Goal: Information Seeking & Learning: Learn about a topic

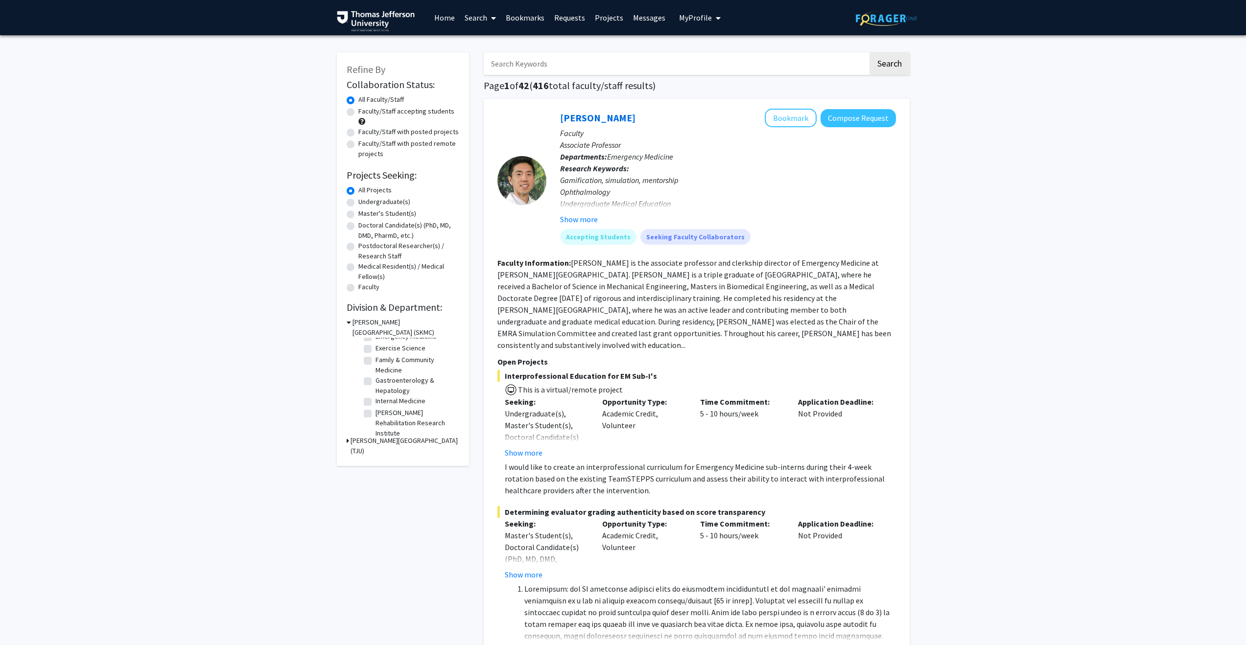
scroll to position [105, 0]
click at [376, 404] on label "Internal Medicine" at bounding box center [401, 402] width 50 height 10
click at [376, 403] on input "Internal Medicine" at bounding box center [379, 400] width 6 height 6
checkbox input "true"
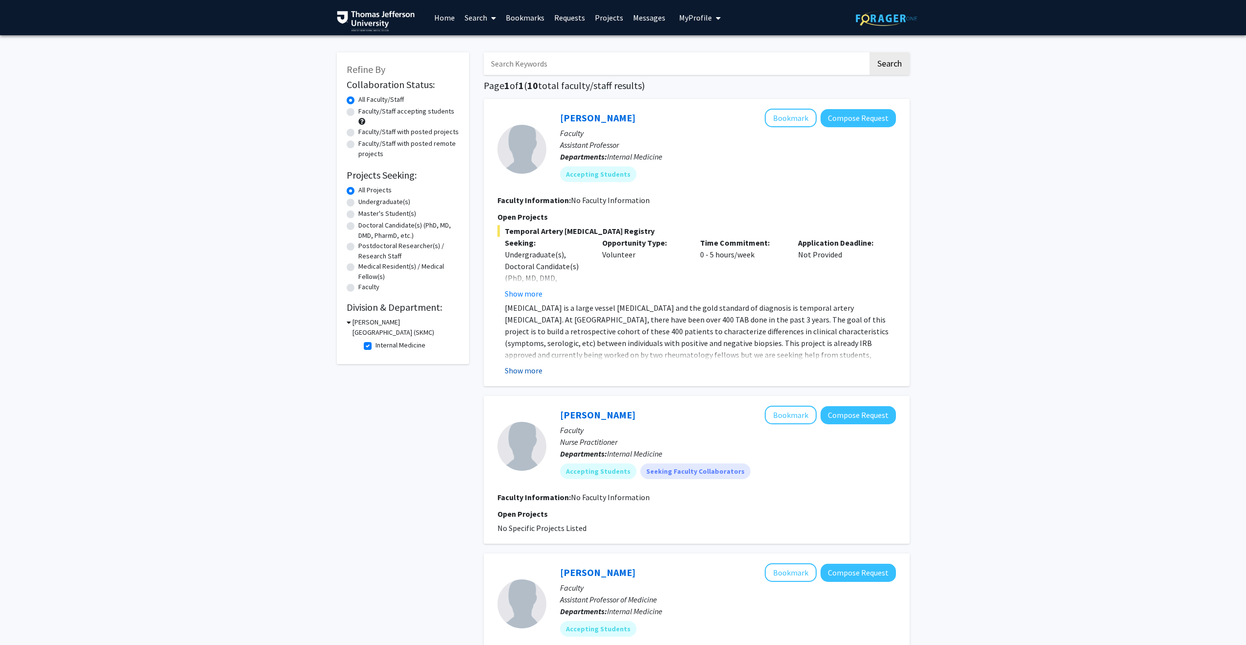
click at [536, 374] on button "Show more" at bounding box center [524, 371] width 38 height 12
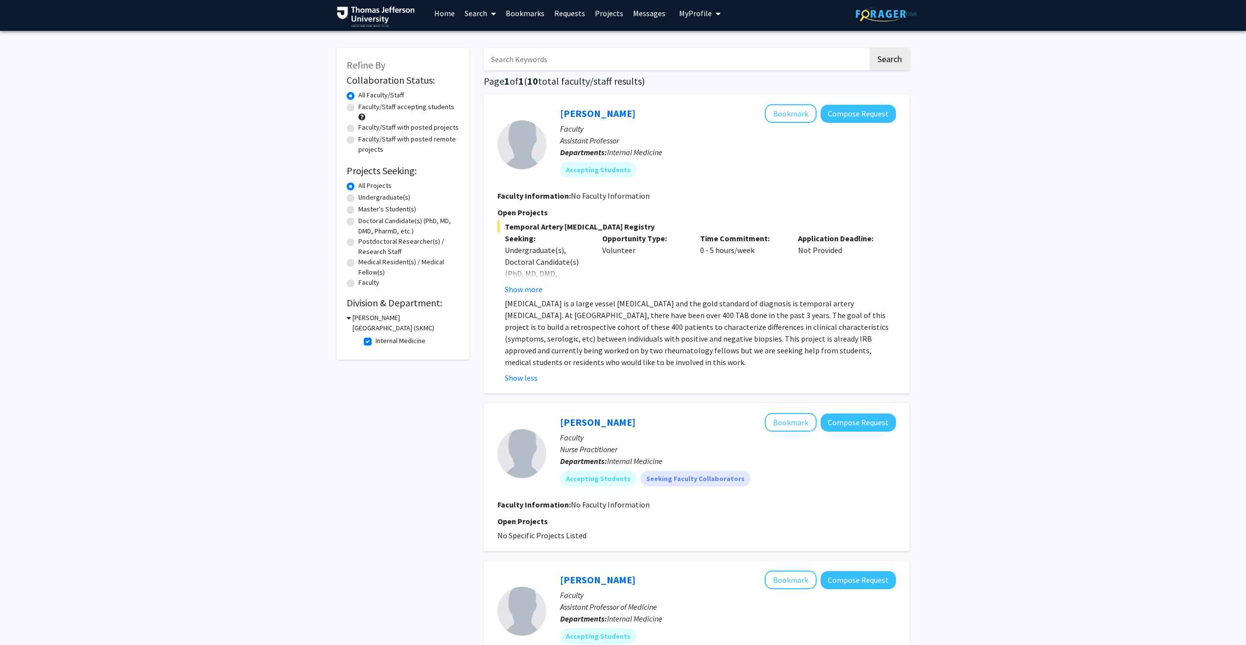
scroll to position [5, 0]
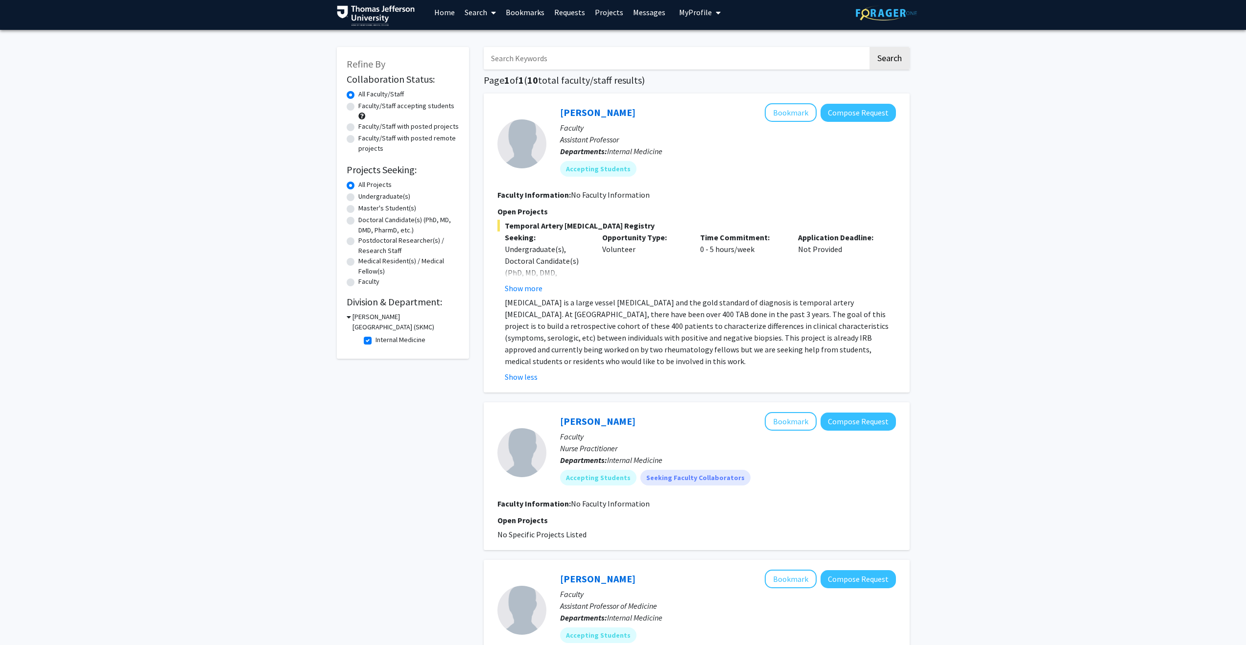
click at [376, 344] on label "Internal Medicine" at bounding box center [401, 340] width 50 height 10
click at [376, 341] on input "Internal Medicine" at bounding box center [379, 338] width 6 height 6
checkbox input "false"
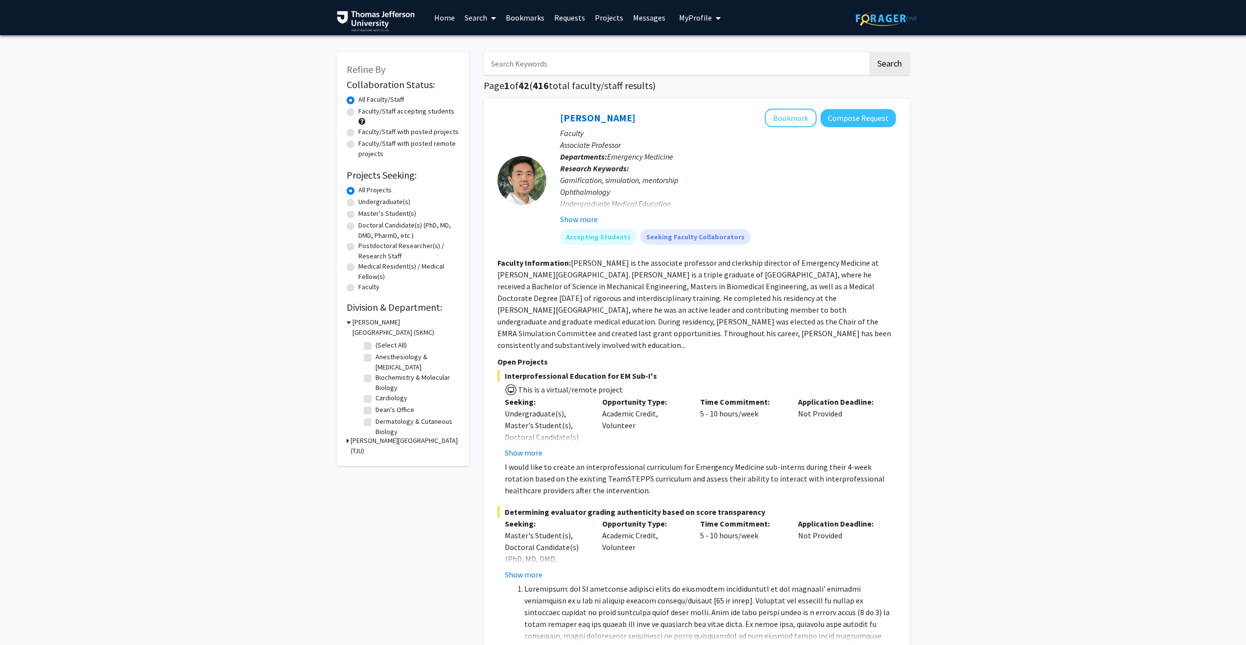
click at [574, 70] on input "Search Keywords" at bounding box center [676, 63] width 384 height 23
type input "[MEDICAL_DATA]"
click at [620, 52] on button "Search" at bounding box center [890, 63] width 40 height 23
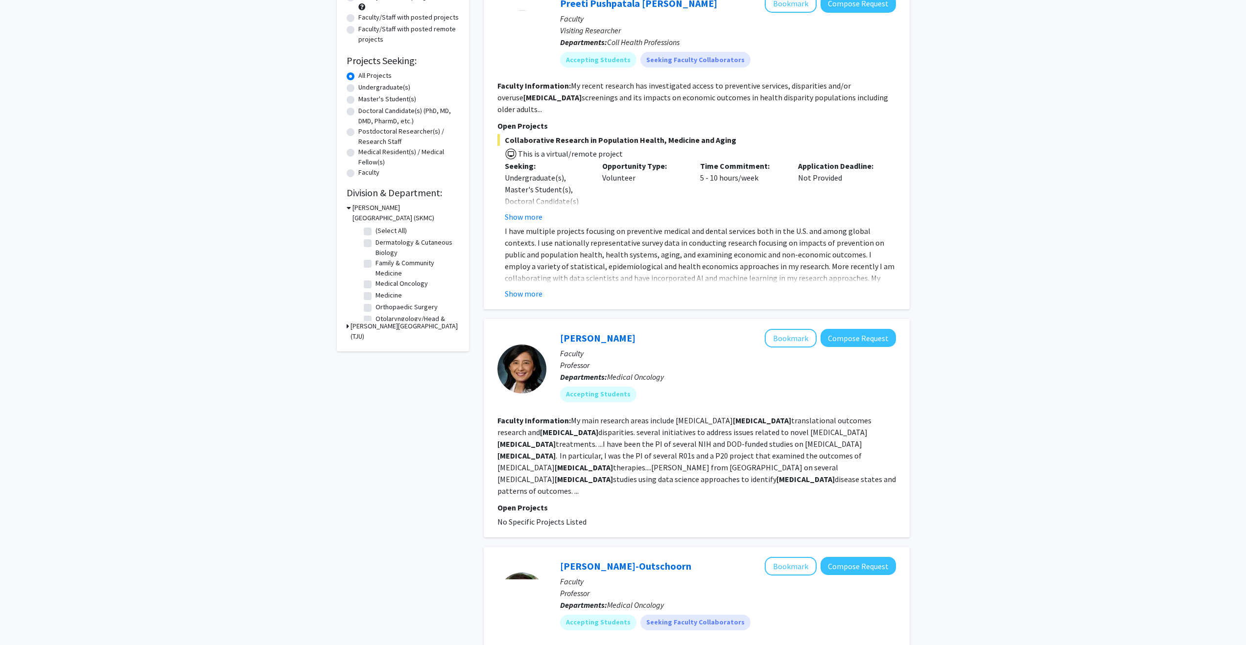
scroll to position [70, 0]
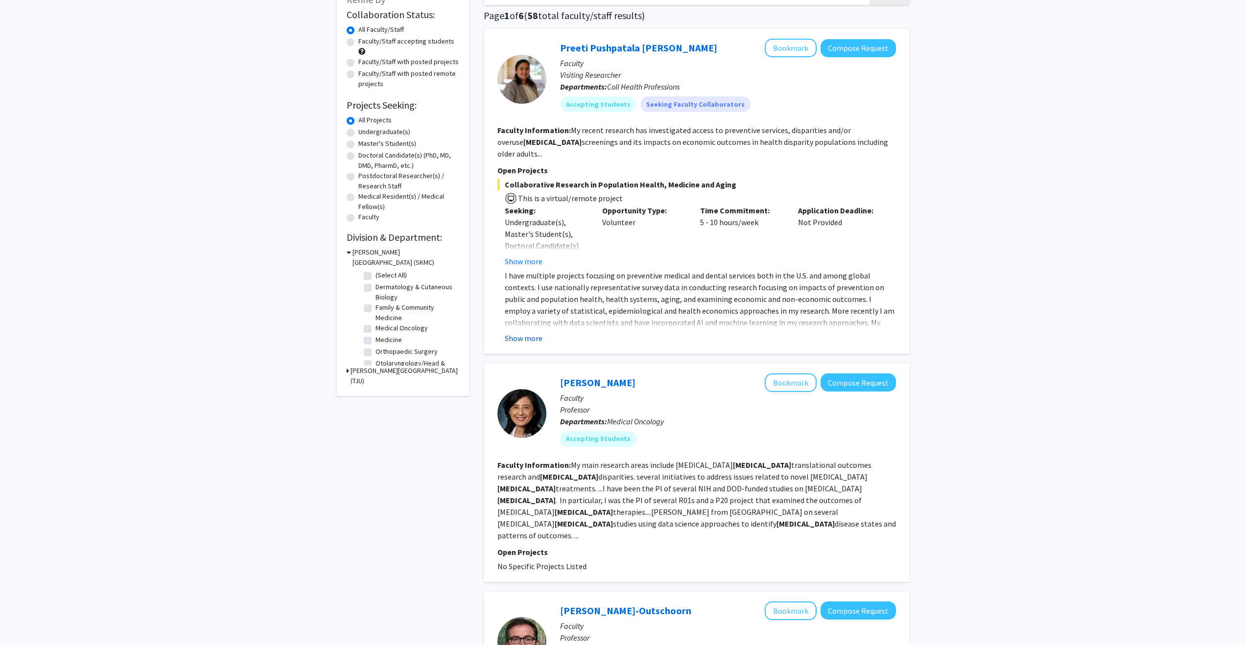
click at [528, 332] on button "Show more" at bounding box center [524, 338] width 38 height 12
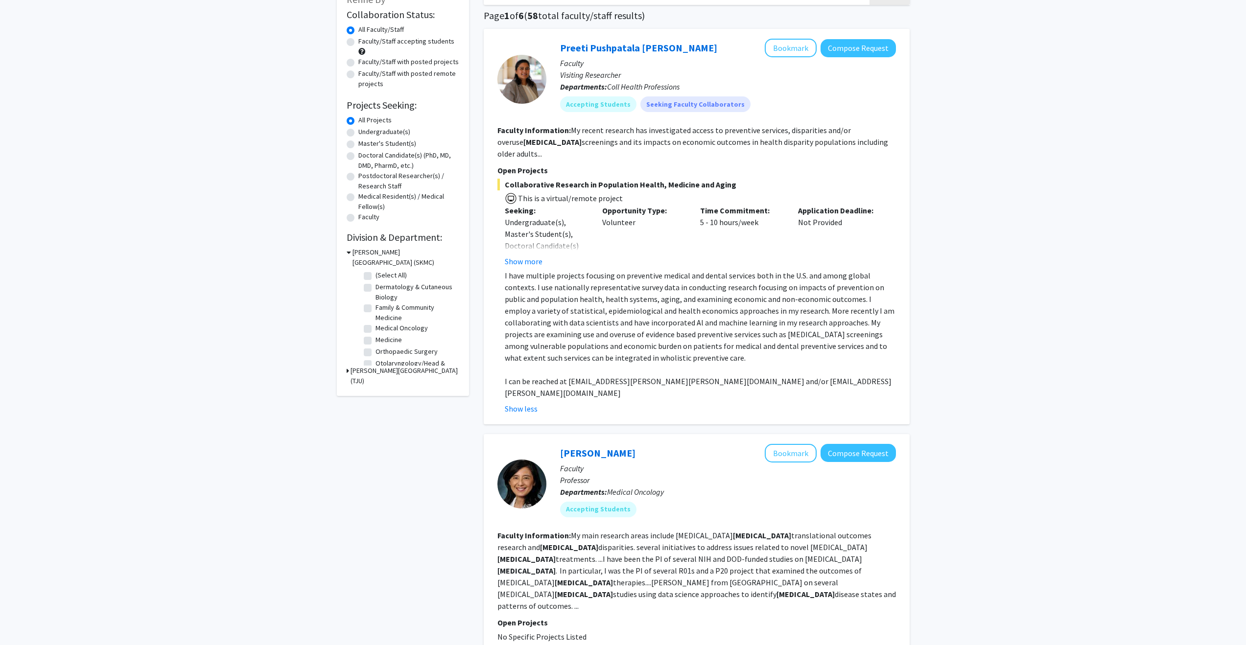
drag, startPoint x: 548, startPoint y: 280, endPoint x: 633, endPoint y: 280, distance: 84.7
click at [620, 281] on p "I have multiple projects focusing on preventive medical and dental services bot…" at bounding box center [700, 317] width 391 height 94
drag, startPoint x: 638, startPoint y: 278, endPoint x: 746, endPoint y: 279, distance: 108.2
click at [620, 279] on p "I have multiple projects focusing on preventive medical and dental services bot…" at bounding box center [700, 317] width 391 height 94
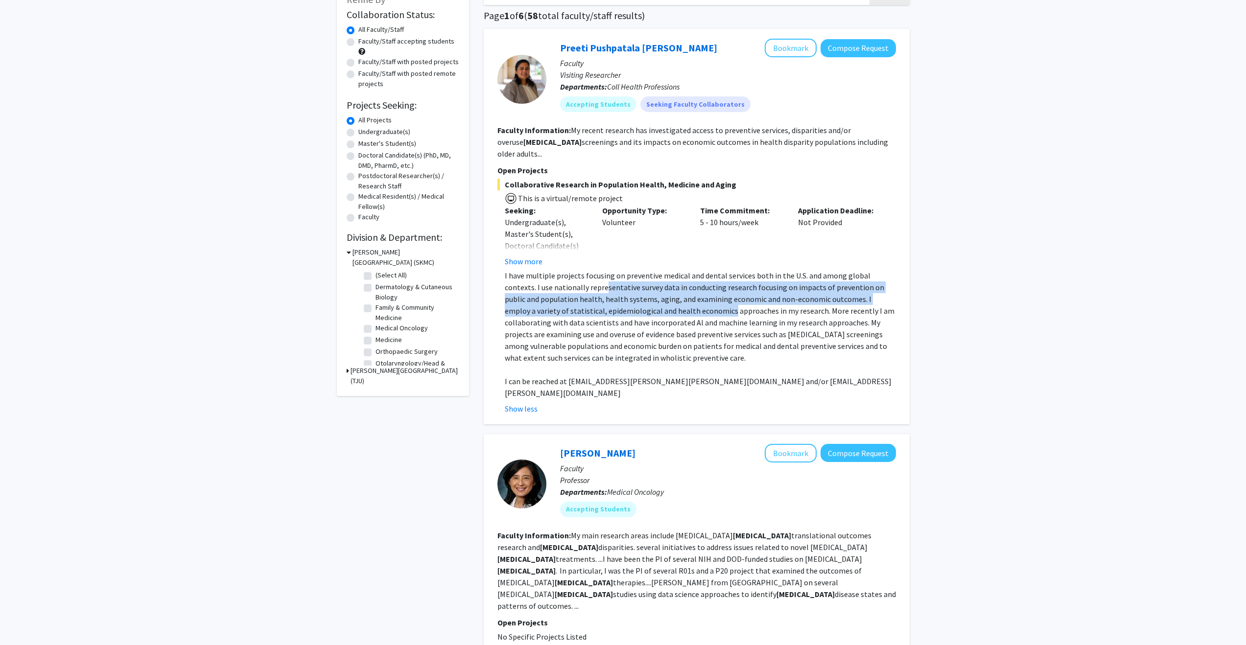
drag, startPoint x: 571, startPoint y: 281, endPoint x: 665, endPoint y: 297, distance: 95.4
click at [620, 297] on p "I have multiple projects focusing on preventive medical and dental services bot…" at bounding box center [700, 317] width 391 height 94
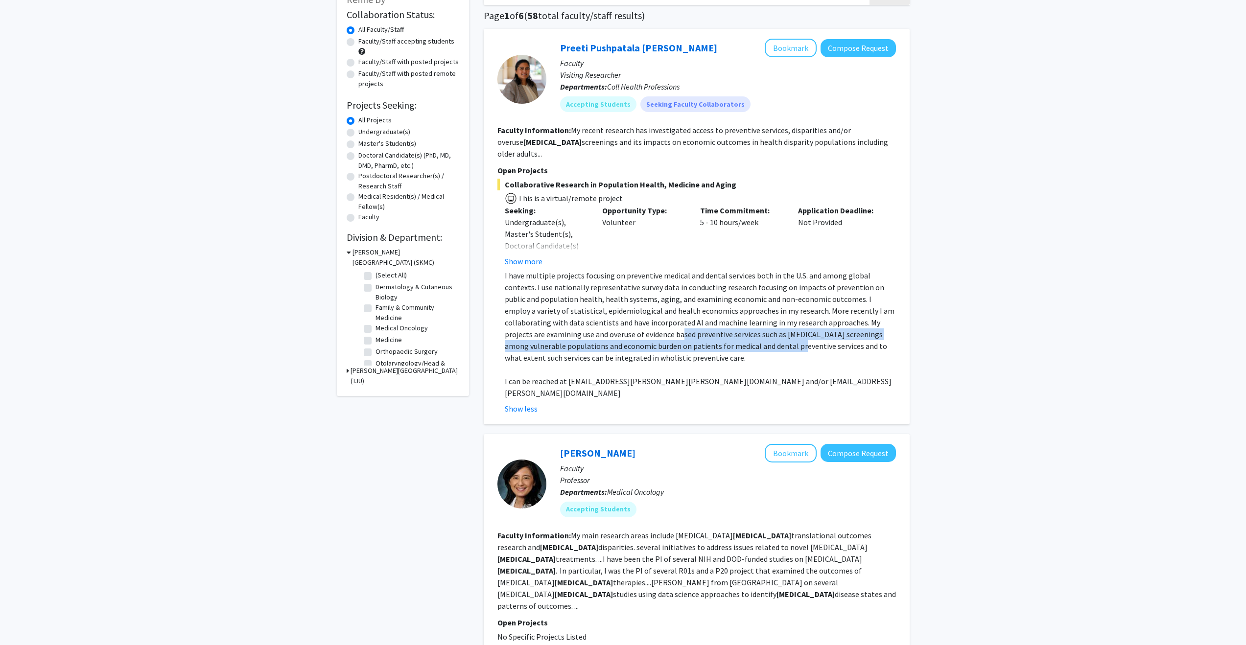
drag, startPoint x: 579, startPoint y: 326, endPoint x: 678, endPoint y: 332, distance: 98.6
click at [620, 332] on p "I have multiple projects focusing on preventive medical and dental services bot…" at bounding box center [700, 317] width 391 height 94
click at [620, 331] on p "I have multiple projects focusing on preventive medical and dental services bot…" at bounding box center [700, 317] width 391 height 94
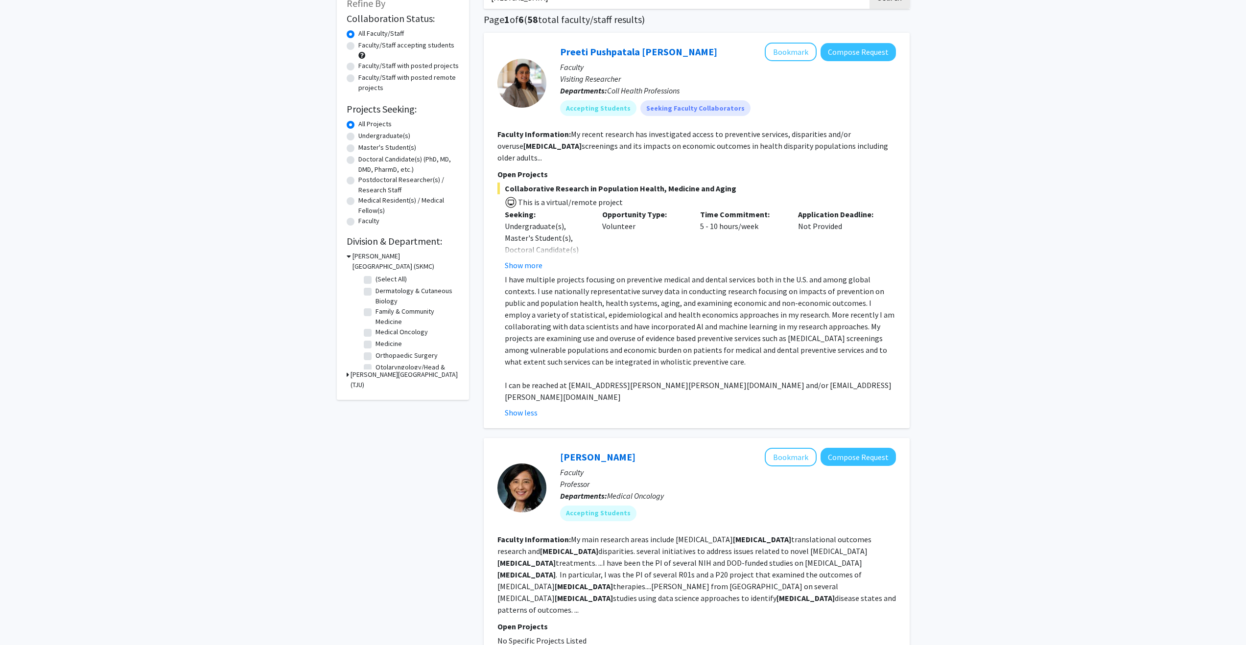
scroll to position [65, 0]
drag, startPoint x: 588, startPoint y: 135, endPoint x: 742, endPoint y: 131, distance: 154.3
click at [620, 131] on fg-read-more "My recent research has investigated access to preventive services, disparities …" at bounding box center [693, 146] width 391 height 33
click at [620, 135] on fg-read-more "My recent research has investigated access to preventive services, disparities …" at bounding box center [693, 146] width 391 height 33
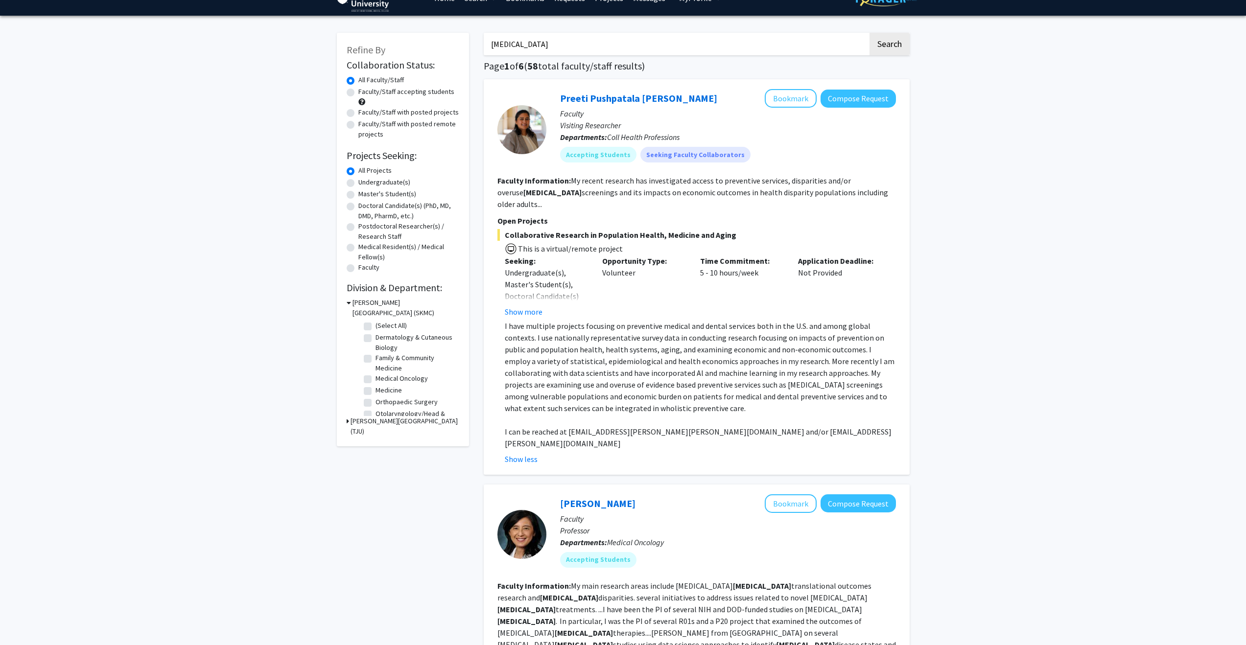
scroll to position [0, 0]
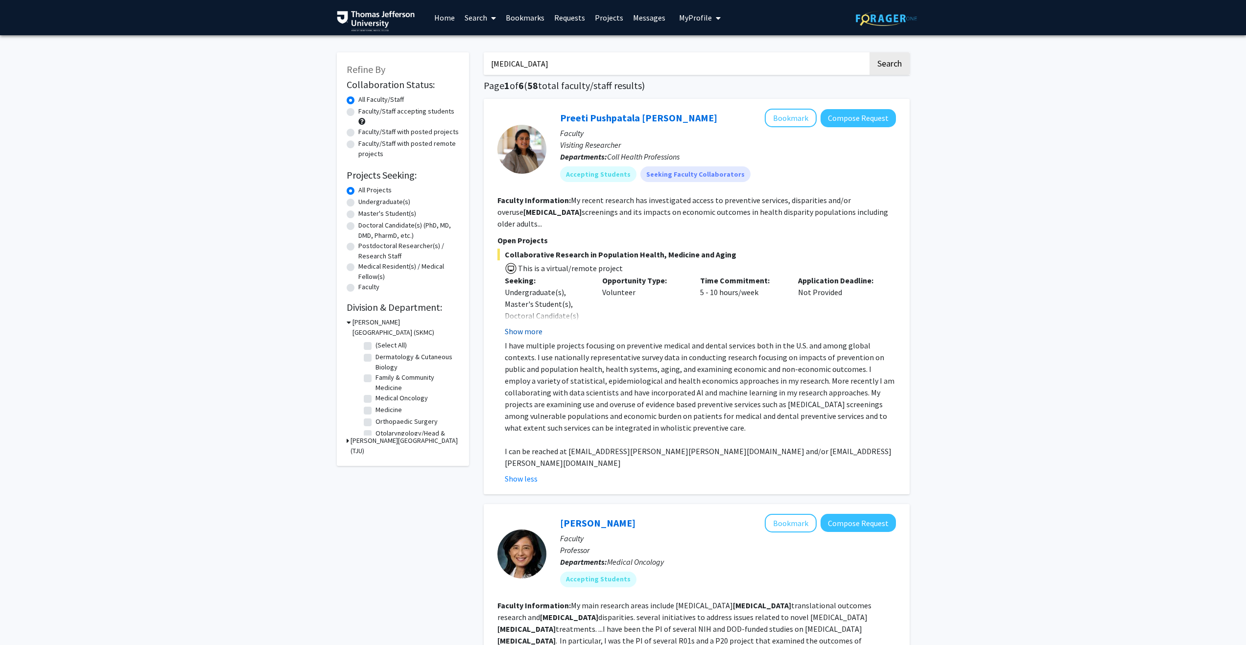
click at [531, 326] on button "Show more" at bounding box center [524, 332] width 38 height 12
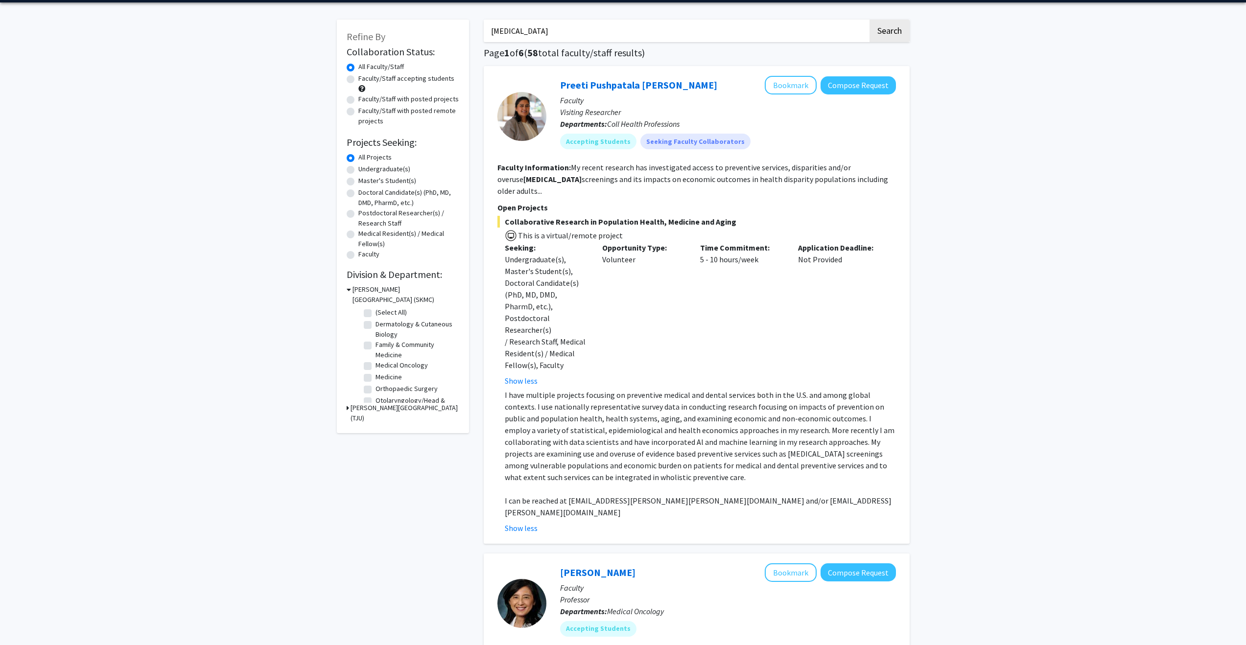
scroll to position [3, 0]
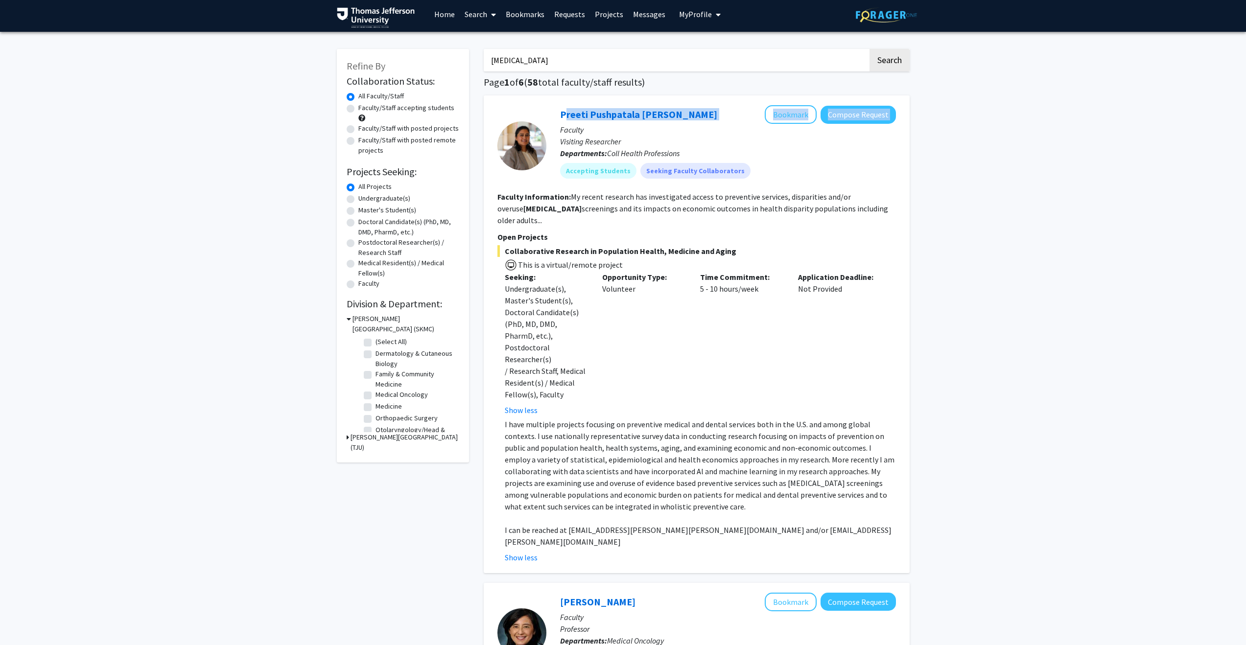
drag, startPoint x: 702, startPoint y: 108, endPoint x: 557, endPoint y: 110, distance: 145.4
click at [557, 110] on div "Preeti Pushpatala Zanwar Bookmark Compose Request Faculty Visiting Researcher D…" at bounding box center [721, 145] width 350 height 81
copy div "Preeti Pushpatala Zanwar Bookmark Compose Request"
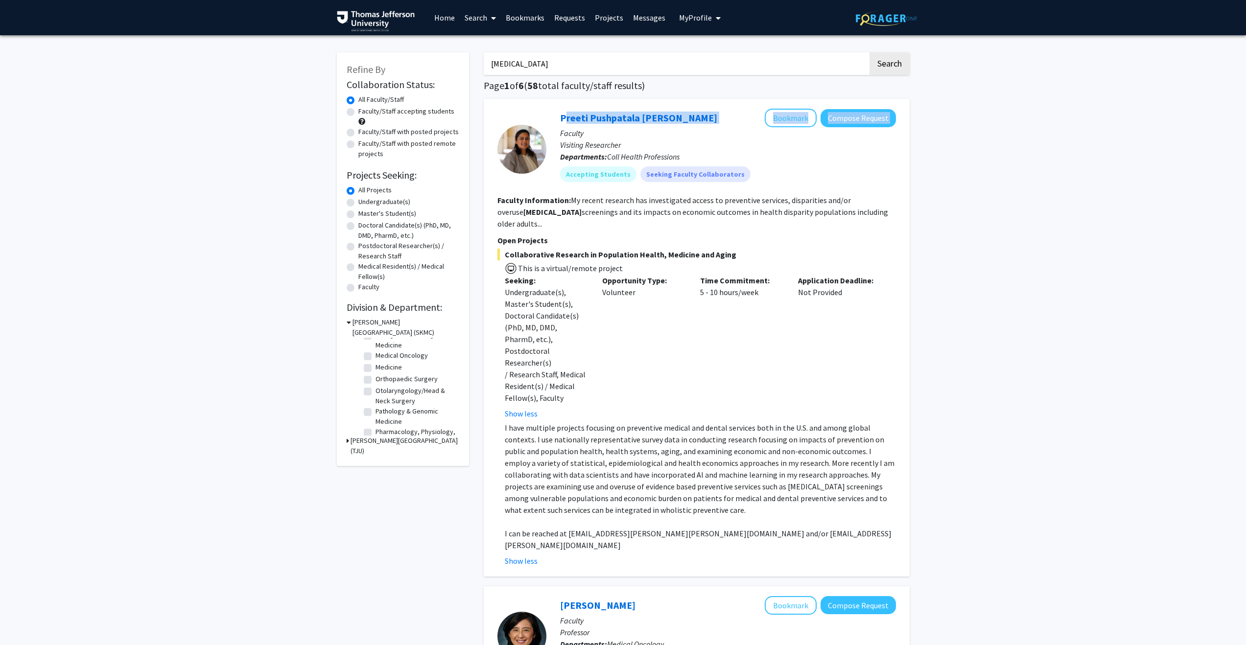
scroll to position [0, 0]
click at [579, 63] on input "[MEDICAL_DATA]" at bounding box center [676, 63] width 384 height 23
click at [620, 52] on button "Search" at bounding box center [890, 63] width 40 height 23
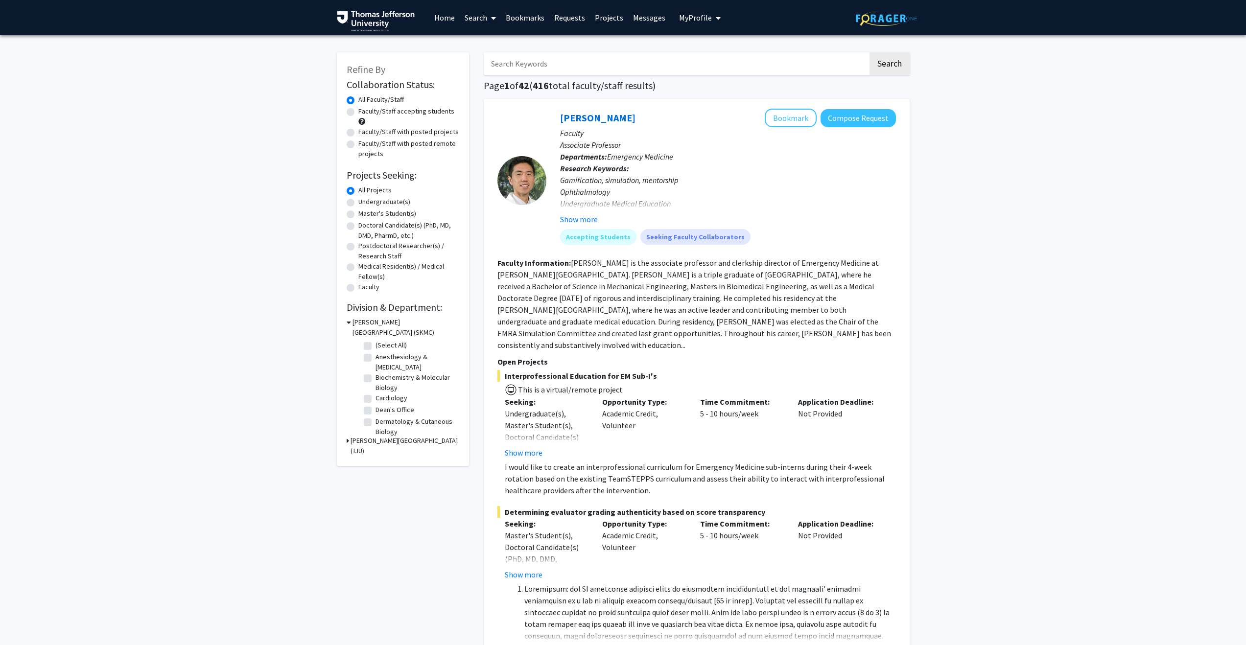
click at [358, 132] on label "Faculty/Staff with posted projects" at bounding box center [408, 132] width 100 height 10
click at [358, 132] on input "Faculty/Staff with posted projects" at bounding box center [361, 130] width 6 height 6
radio input "true"
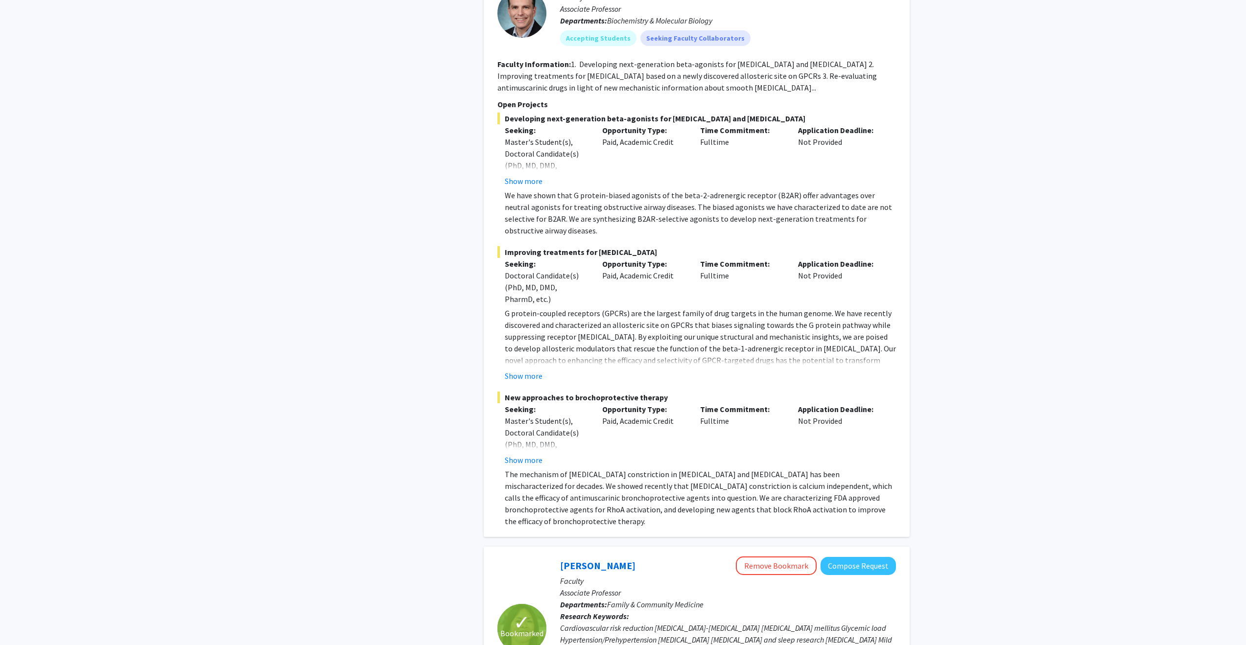
scroll to position [4727, 0]
click at [535, 368] on button "Show more" at bounding box center [524, 374] width 38 height 12
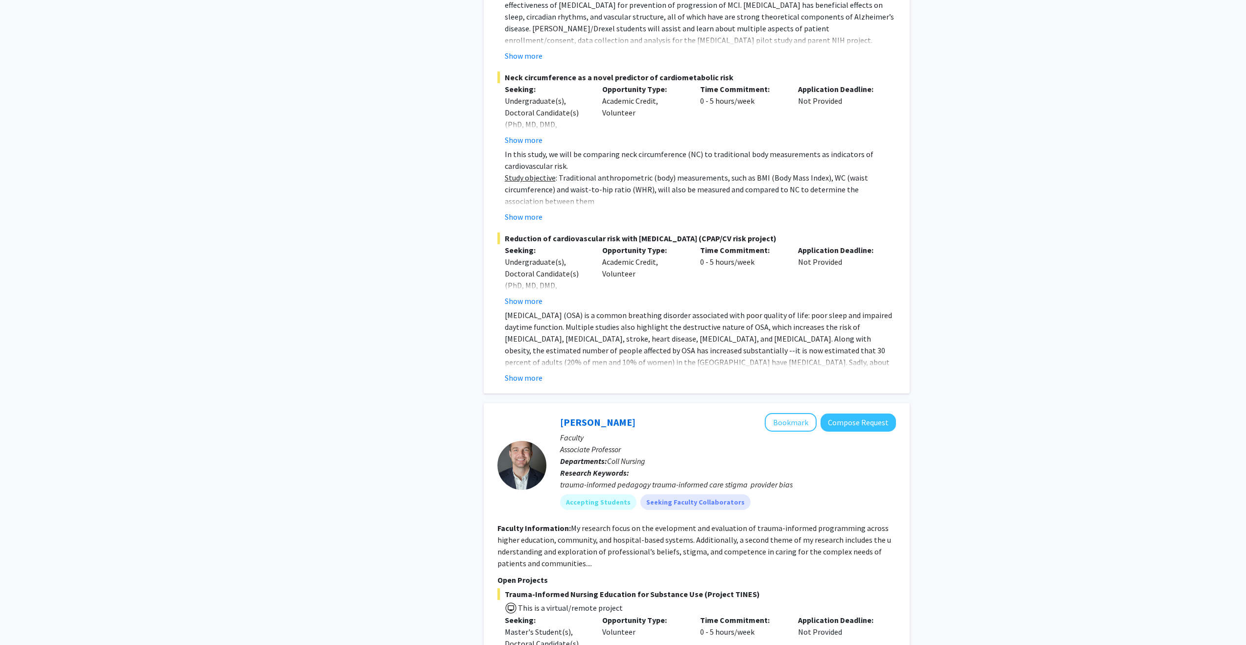
scroll to position [6816, 0]
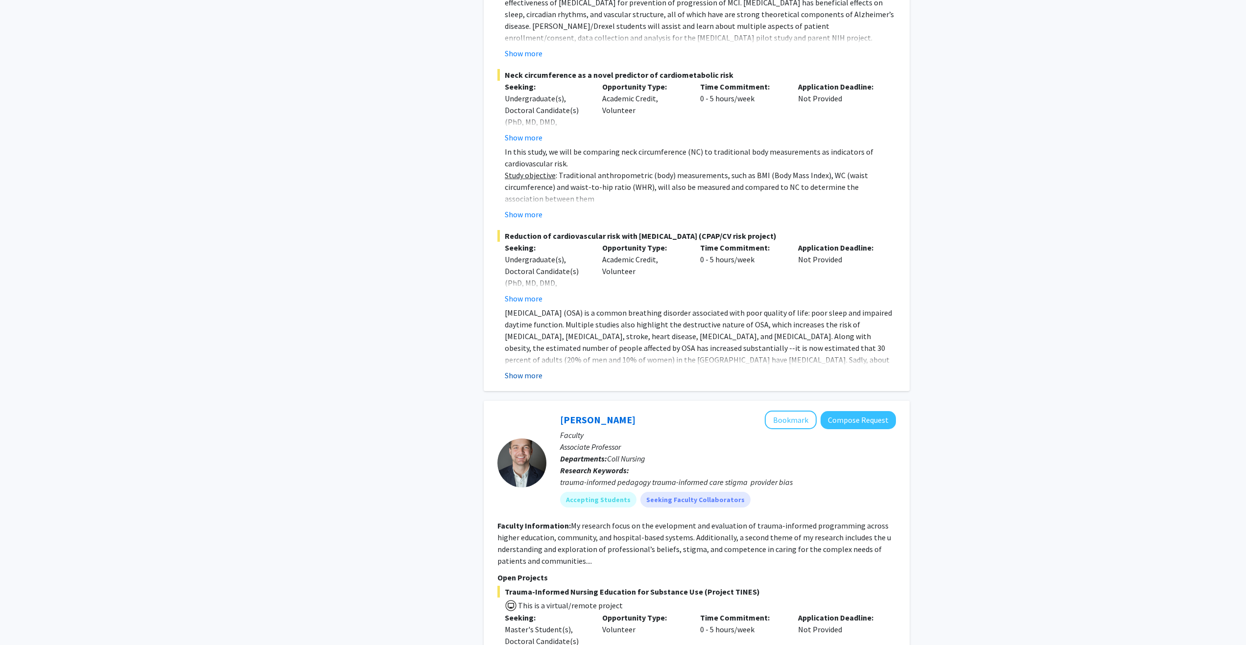
click at [532, 370] on button "Show more" at bounding box center [524, 376] width 38 height 12
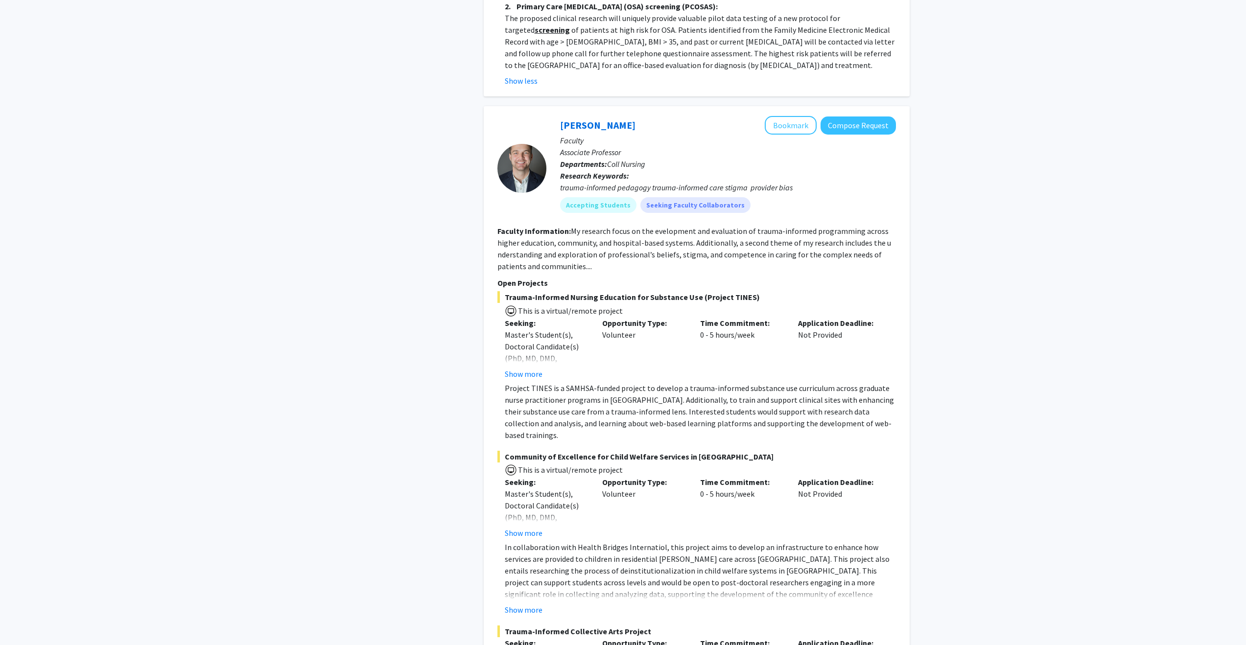
scroll to position [7525, 0]
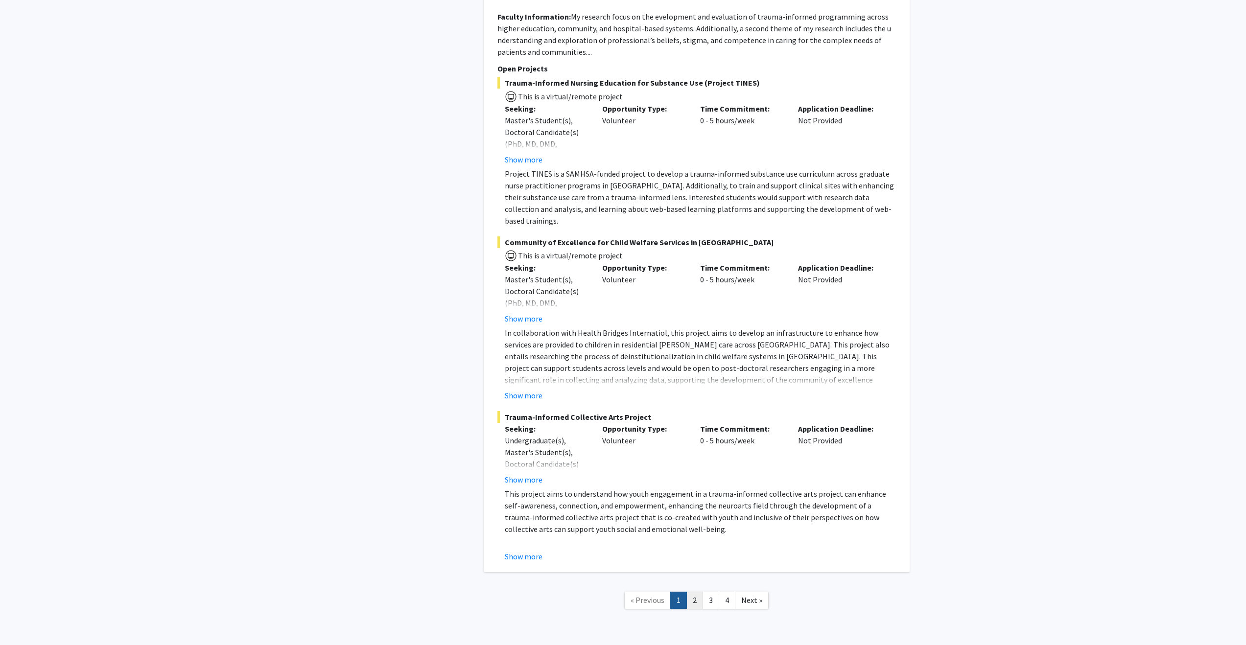
click at [620, 587] on link "2" at bounding box center [695, 600] width 17 height 17
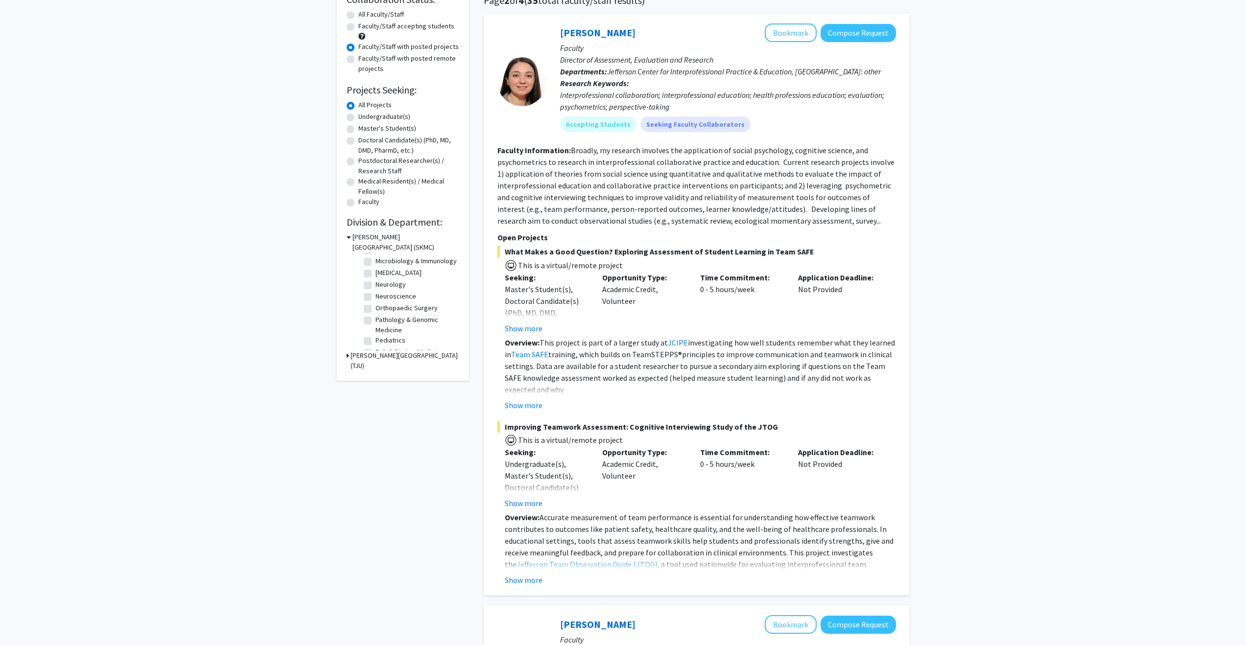
scroll to position [132, 0]
click at [376, 261] on label "Microbiology & Immunology" at bounding box center [416, 259] width 81 height 10
click at [376, 260] on input "Microbiology & Immunology" at bounding box center [379, 257] width 6 height 6
checkbox input "true"
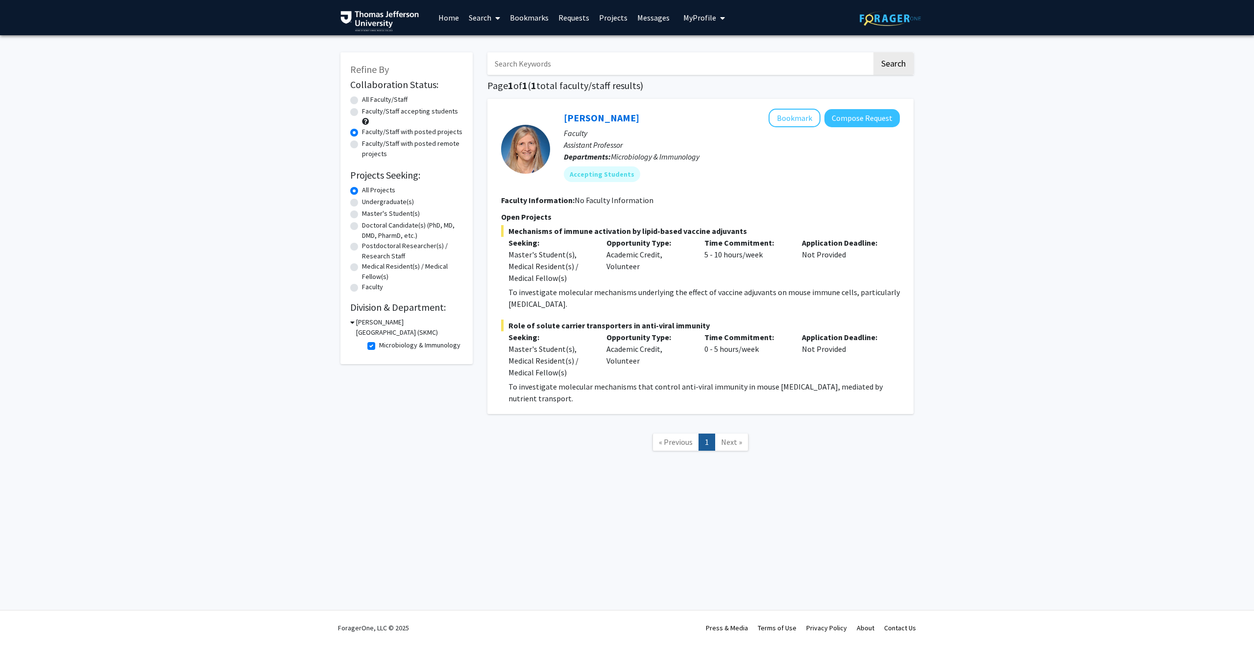
click at [379, 343] on label "Microbiology & Immunology" at bounding box center [419, 345] width 81 height 10
click at [379, 343] on input "Microbiology & Immunology" at bounding box center [382, 343] width 6 height 6
checkbox input "false"
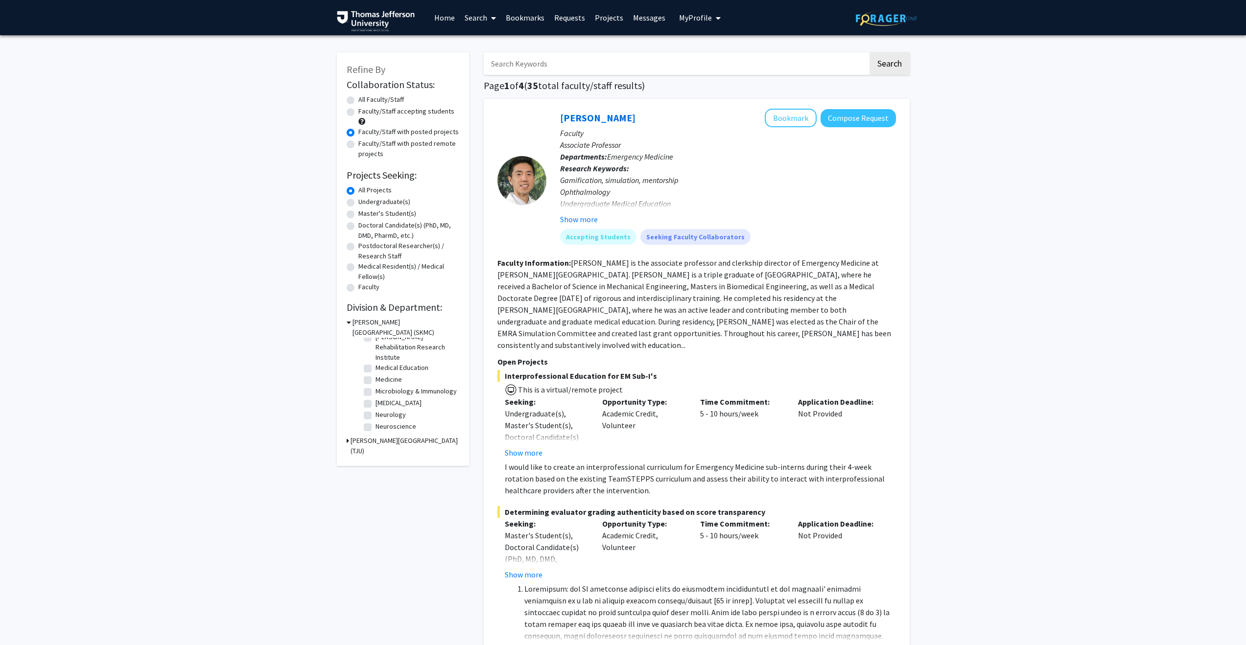
scroll to position [149, 0]
click at [577, 63] on input "Search Keywords" at bounding box center [676, 63] width 384 height 23
type input "heart"
click at [620, 52] on button "Search" at bounding box center [890, 63] width 40 height 23
radio input "true"
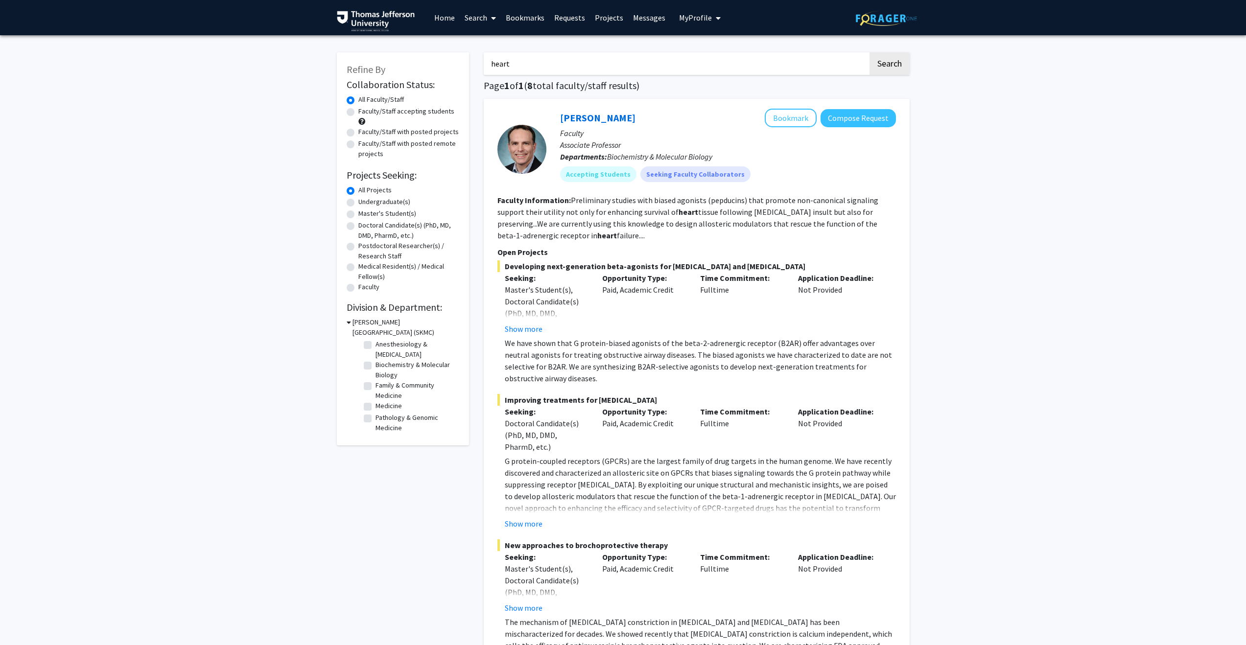
scroll to position [4, 0]
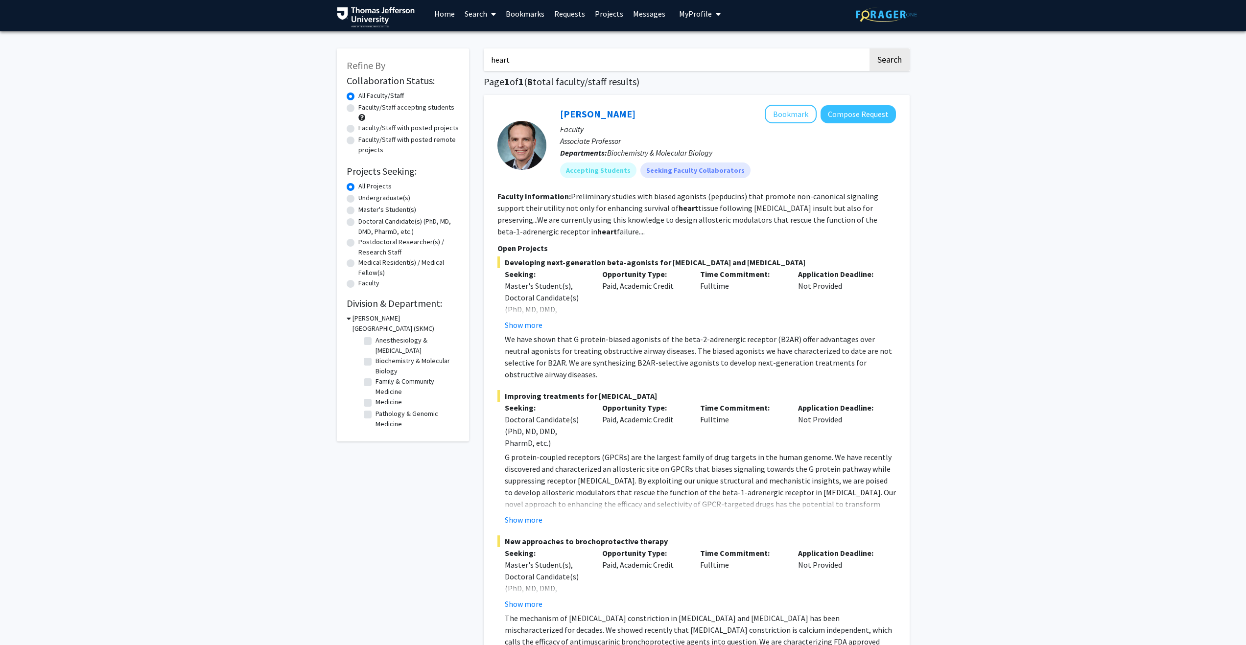
click at [582, 54] on input "heart" at bounding box center [676, 59] width 384 height 23
click at [620, 48] on button "Search" at bounding box center [890, 59] width 40 height 23
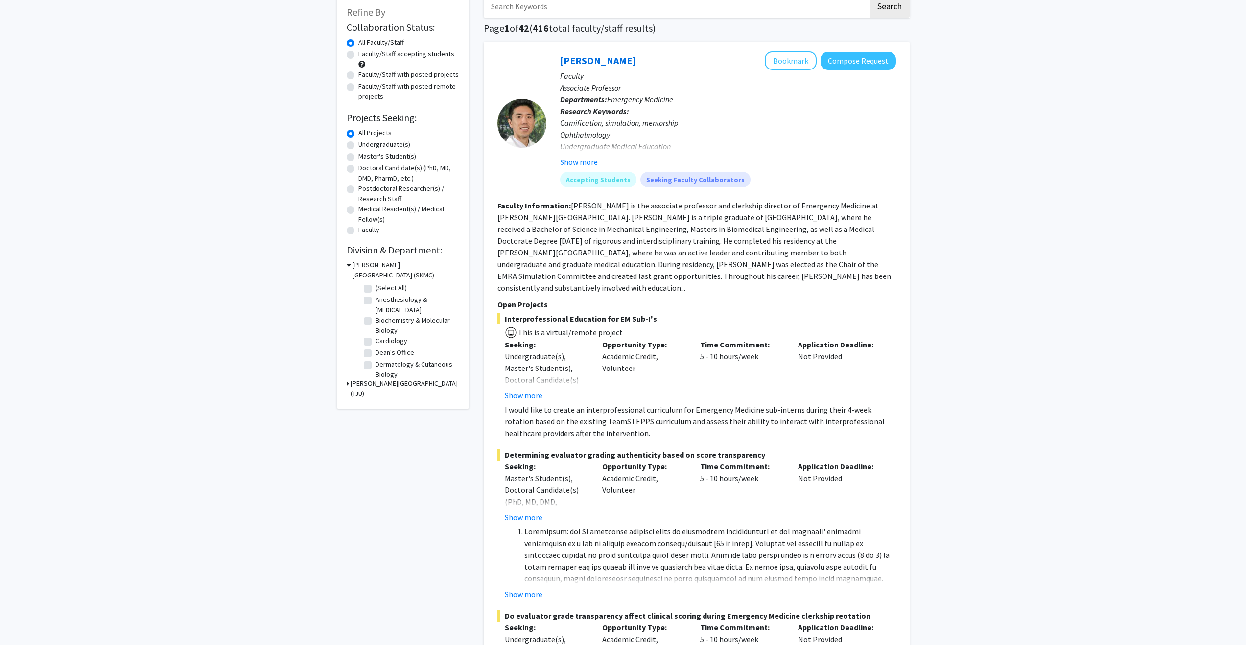
scroll to position [57, 0]
click at [358, 73] on label "Faculty/Staff with posted projects" at bounding box center [408, 75] width 100 height 10
click at [358, 73] on input "Faculty/Staff with posted projects" at bounding box center [361, 73] width 6 height 6
radio input "true"
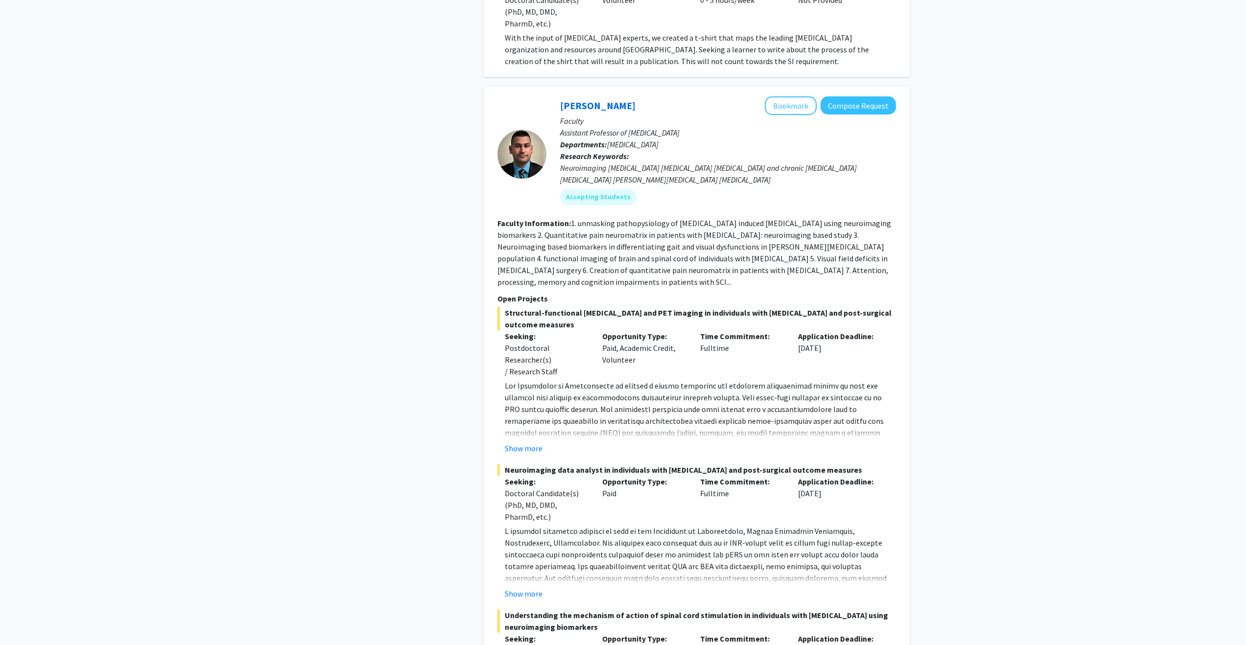
scroll to position [1599, 0]
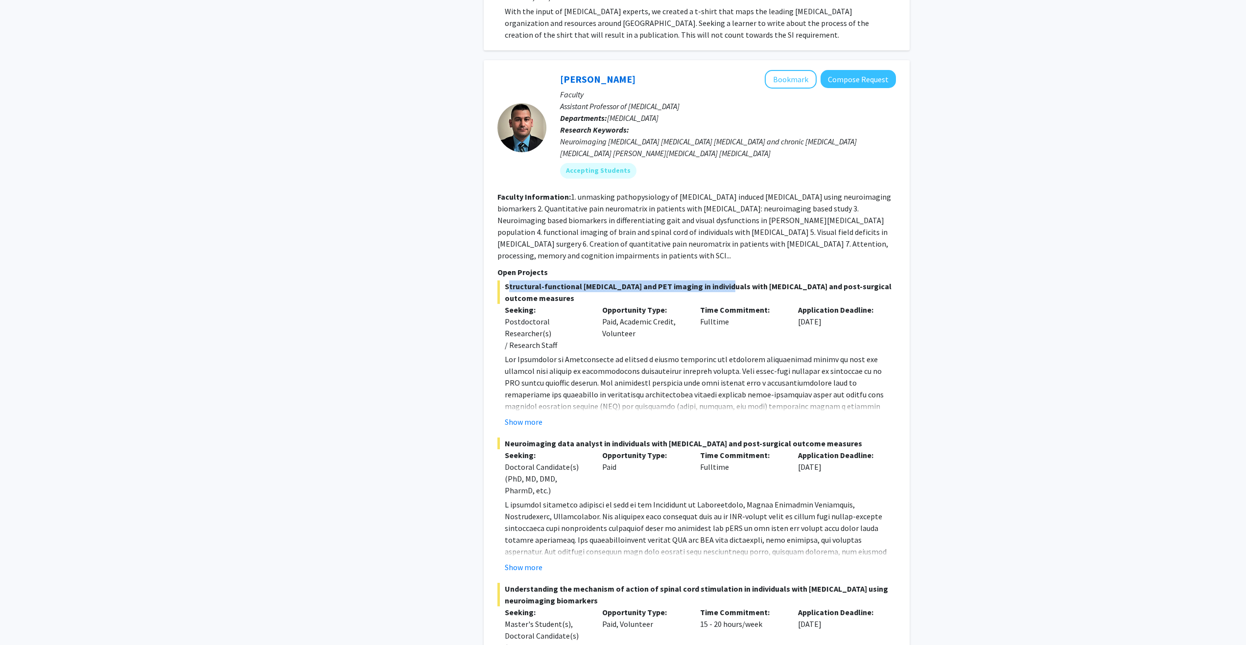
drag, startPoint x: 600, startPoint y: 268, endPoint x: 720, endPoint y: 279, distance: 121.0
click at [620, 279] on section "Open Projects Structural-functional MRI and PET imaging in individuals with neu…" at bounding box center [697, 590] width 399 height 649
click at [620, 281] on span "Structural-functional [MEDICAL_DATA] and PET imaging in individuals with [MEDIC…" at bounding box center [697, 293] width 399 height 24
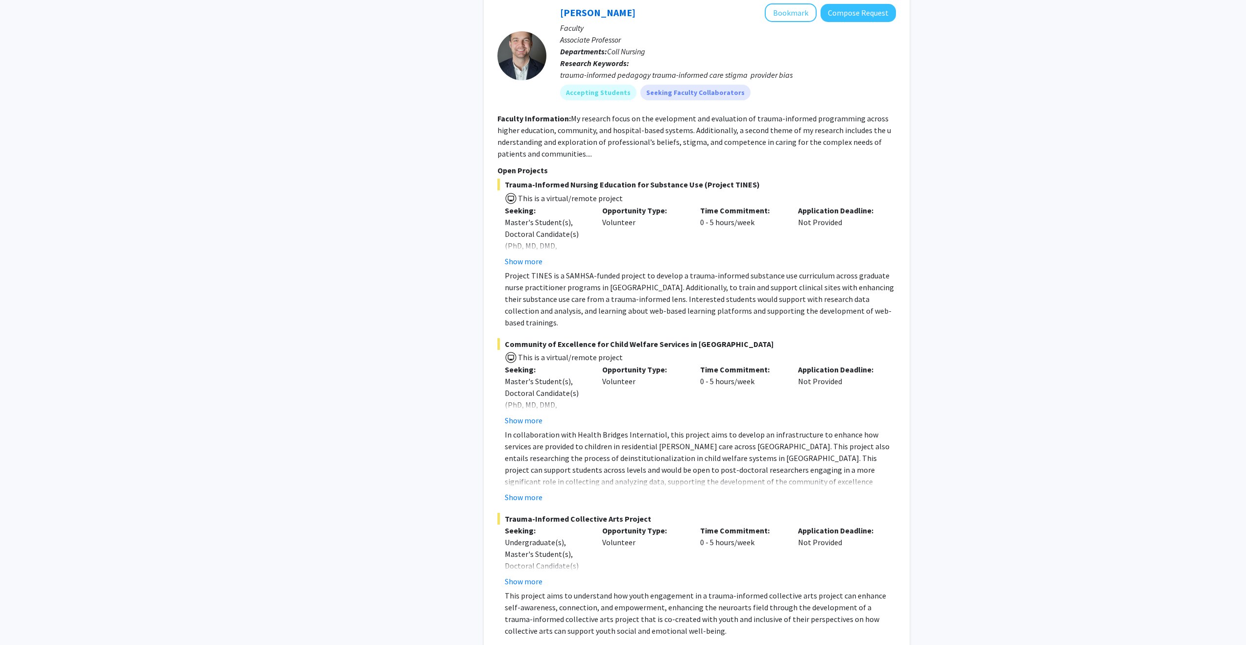
scroll to position [7326, 0]
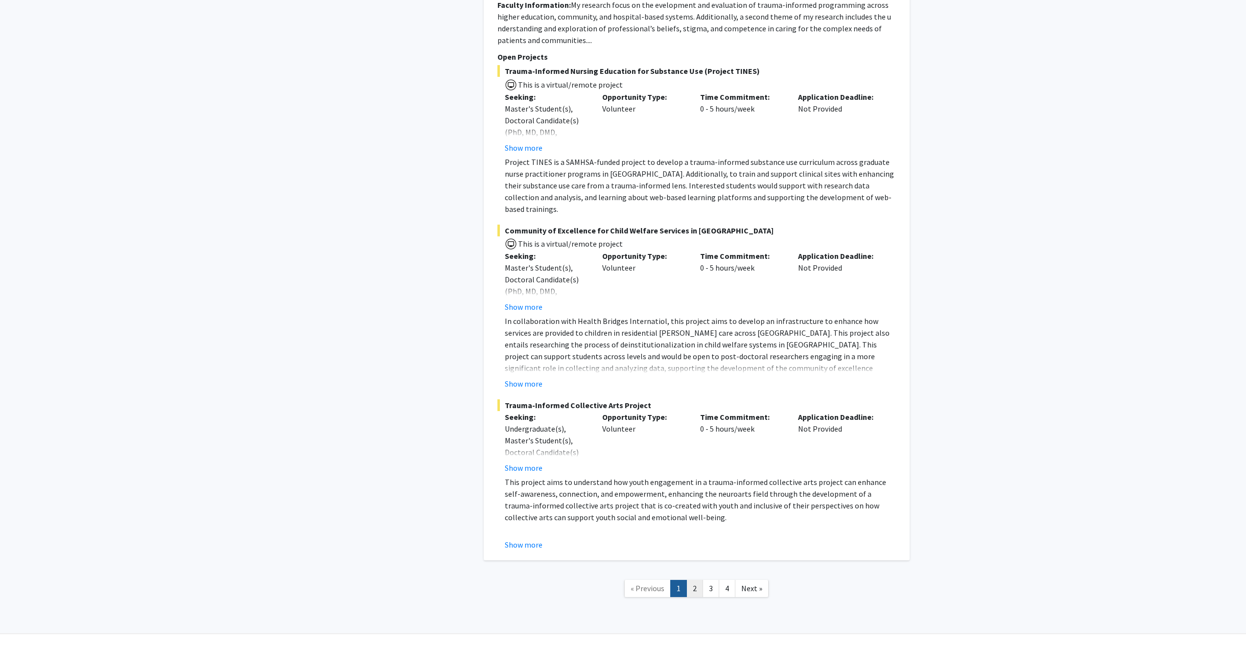
click at [620, 580] on link "2" at bounding box center [695, 588] width 17 height 17
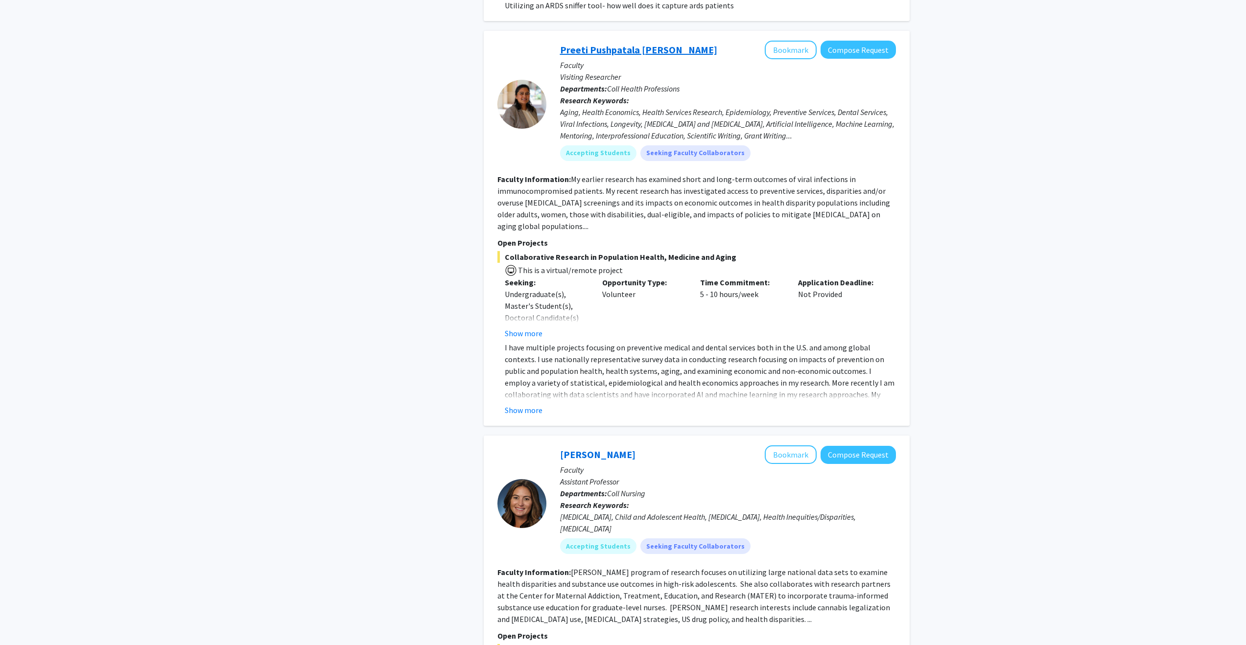
scroll to position [1702, 0]
click at [523, 403] on button "Show more" at bounding box center [524, 409] width 38 height 12
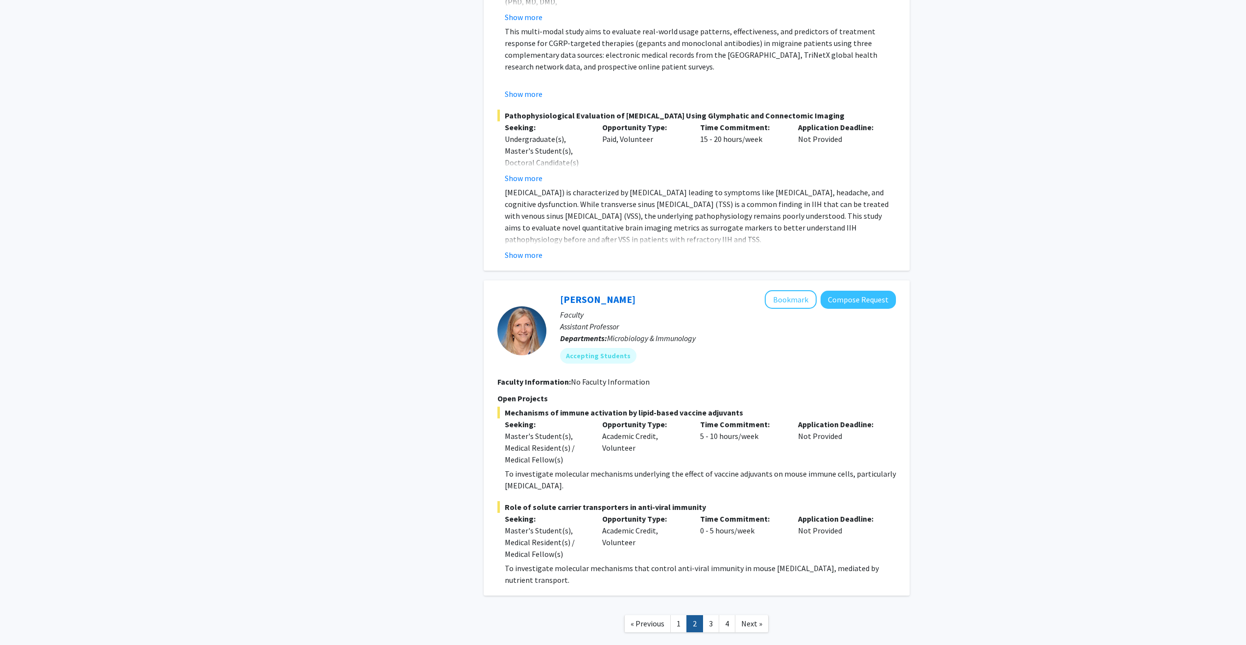
scroll to position [4287, 0]
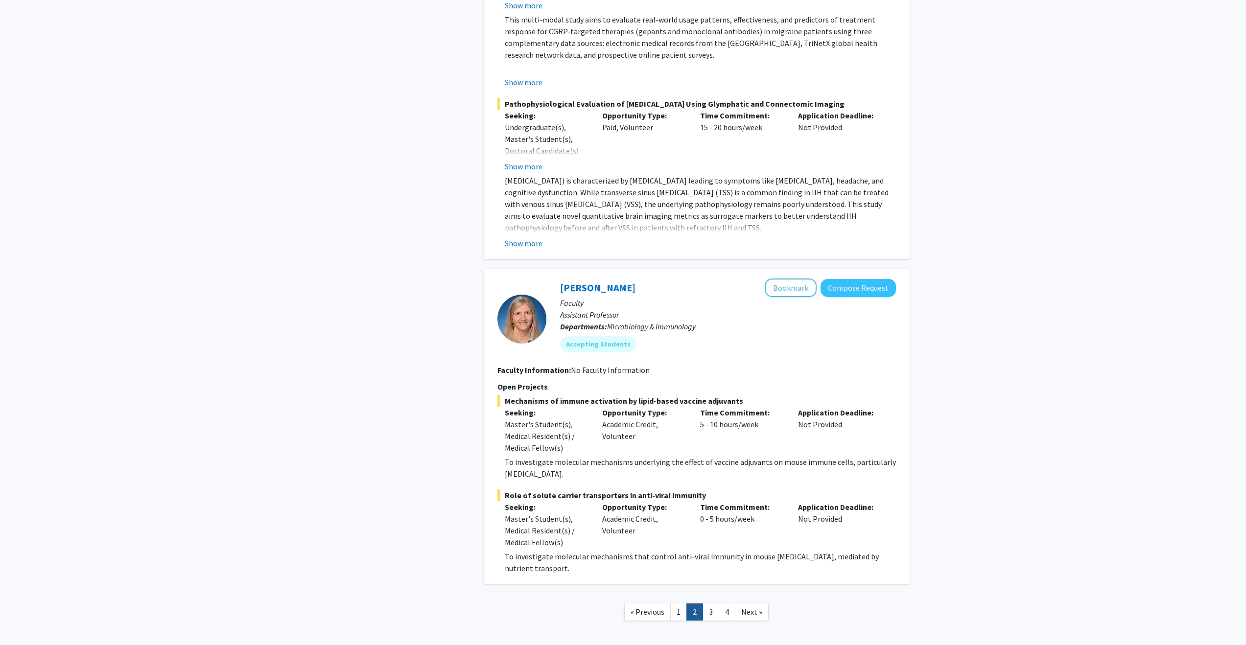
drag, startPoint x: 423, startPoint y: 262, endPoint x: 369, endPoint y: 258, distance: 54.5
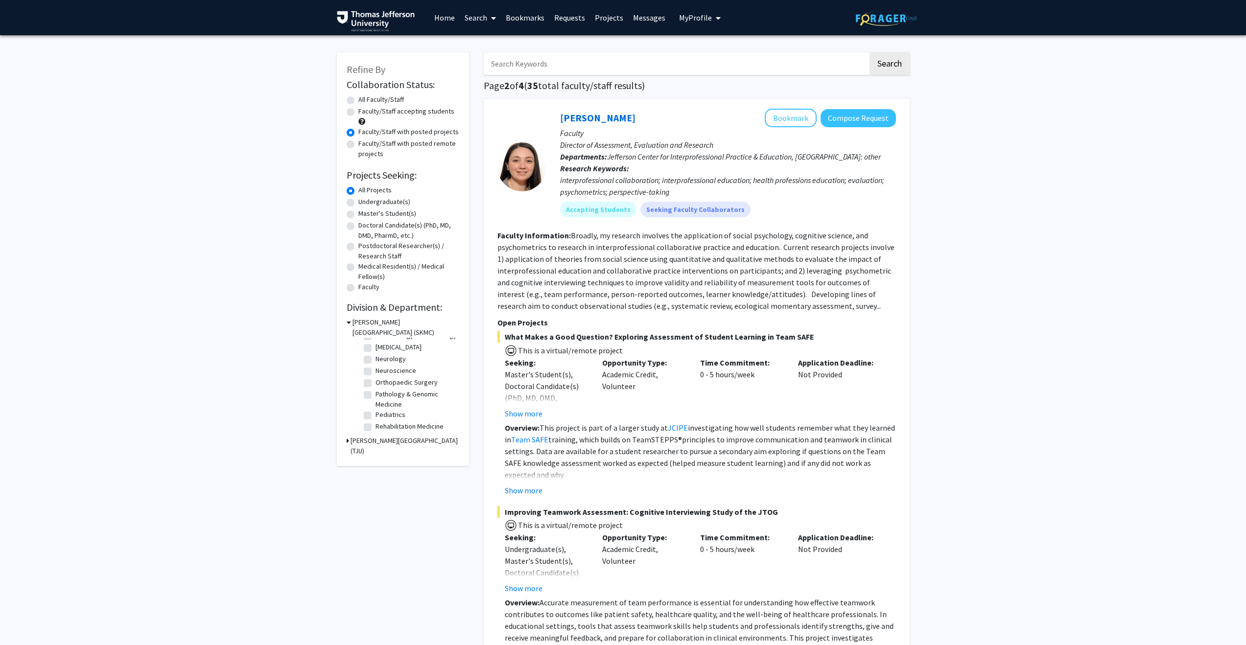
scroll to position [141, 0]
click at [539, 62] on input "Search Keywords" at bounding box center [676, 63] width 384 height 23
type input "heart"
click at [620, 52] on button "Search" at bounding box center [890, 63] width 40 height 23
radio input "true"
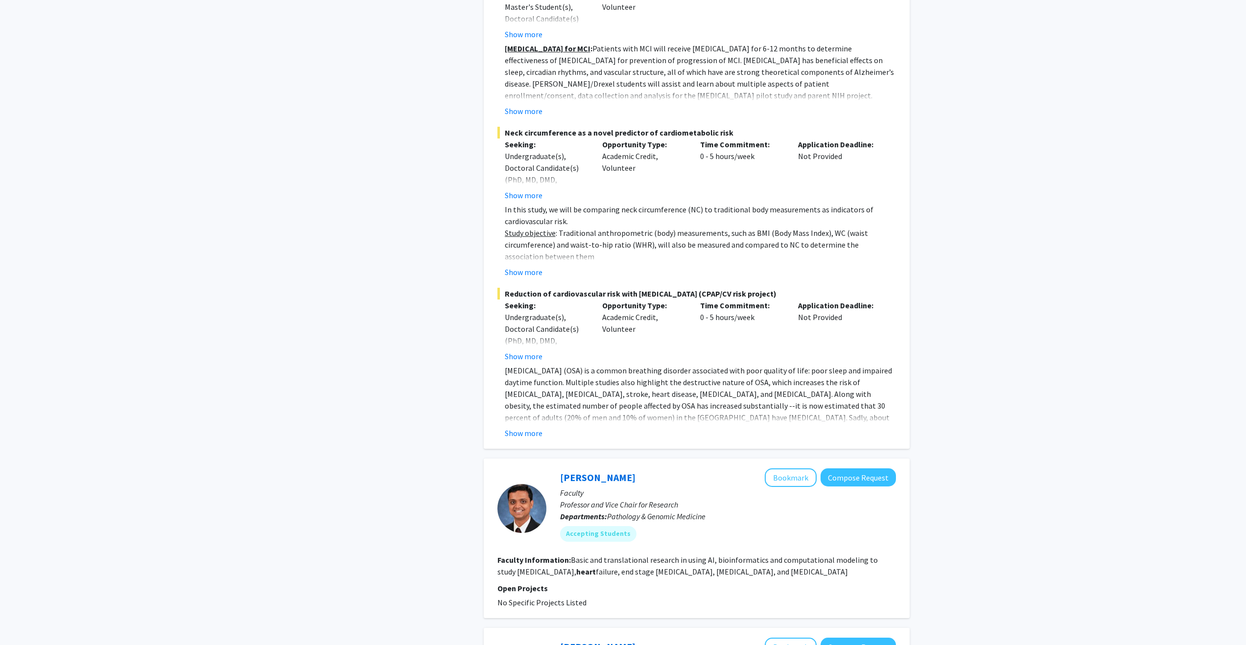
scroll to position [2045, 0]
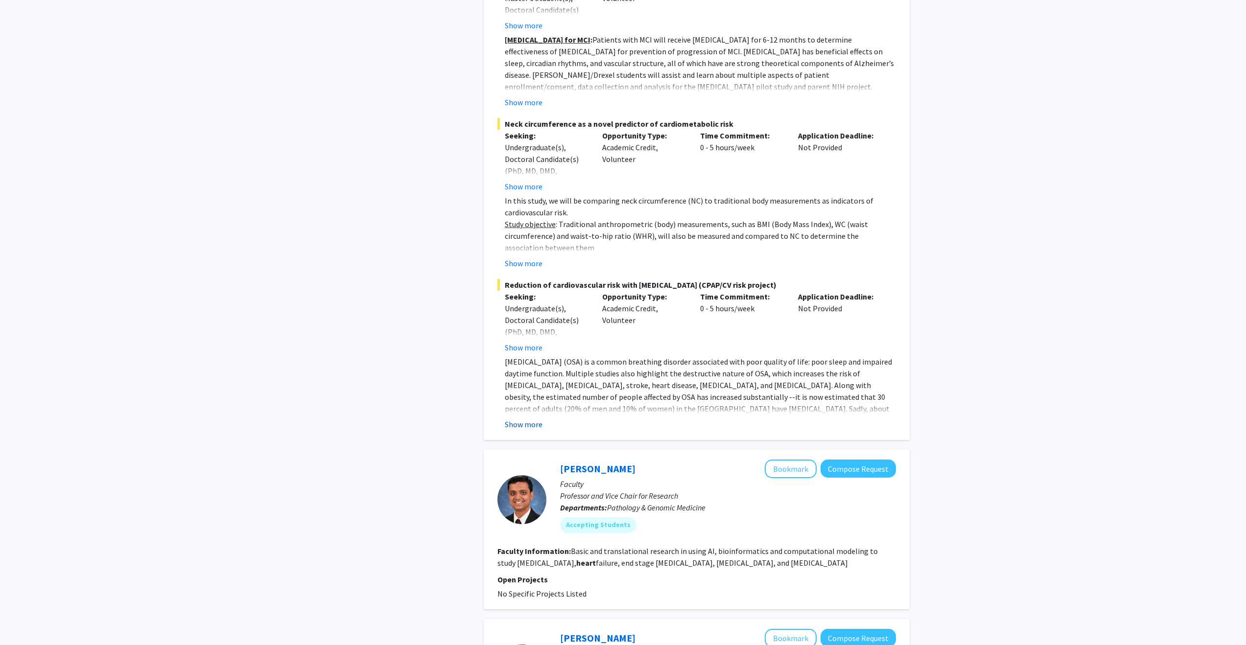
click at [535, 430] on button "Show more" at bounding box center [524, 425] width 38 height 12
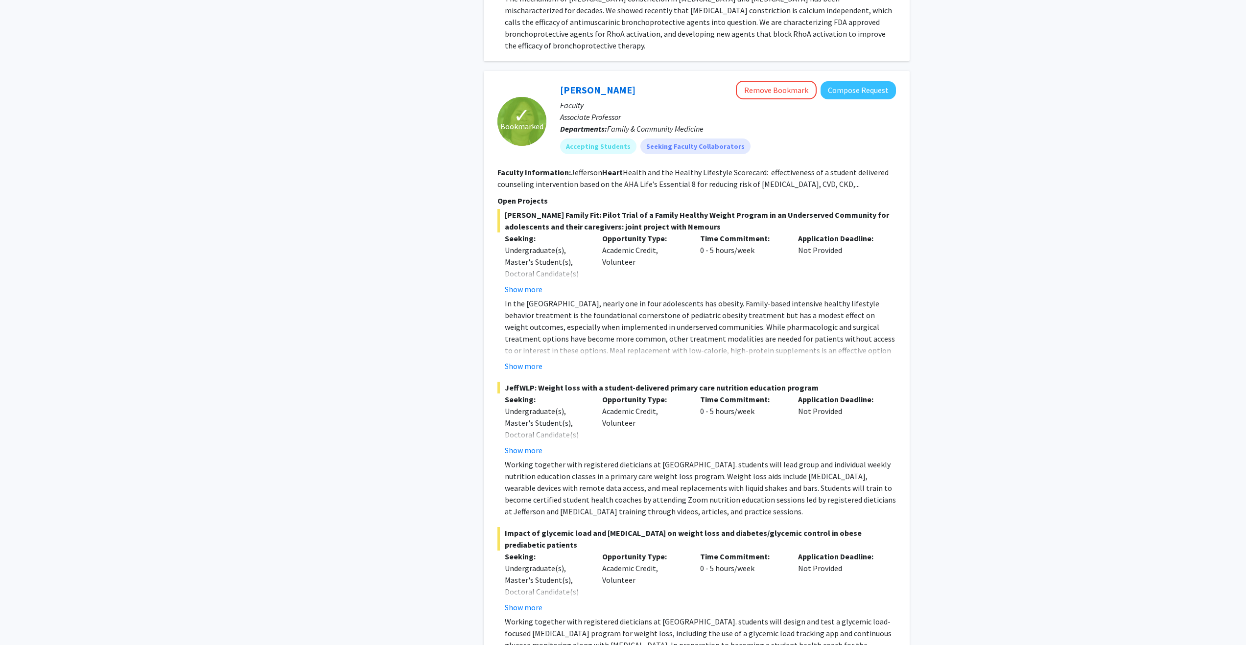
scroll to position [567, 0]
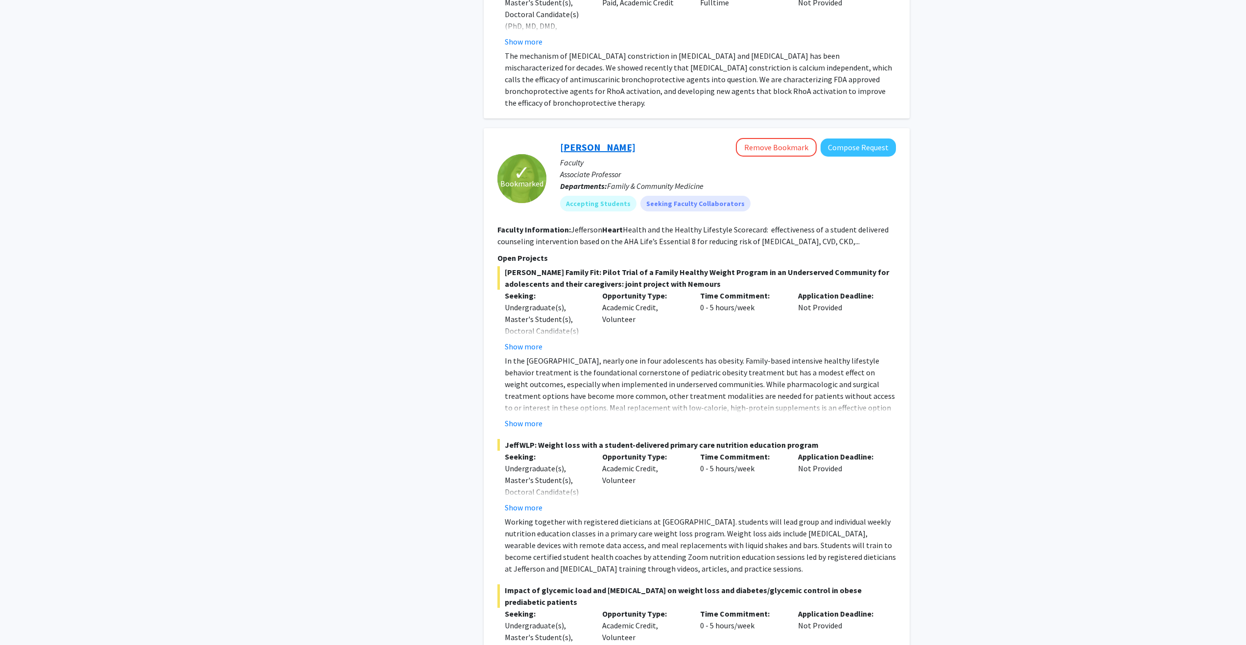
click at [614, 145] on link "[PERSON_NAME]" at bounding box center [597, 147] width 75 height 12
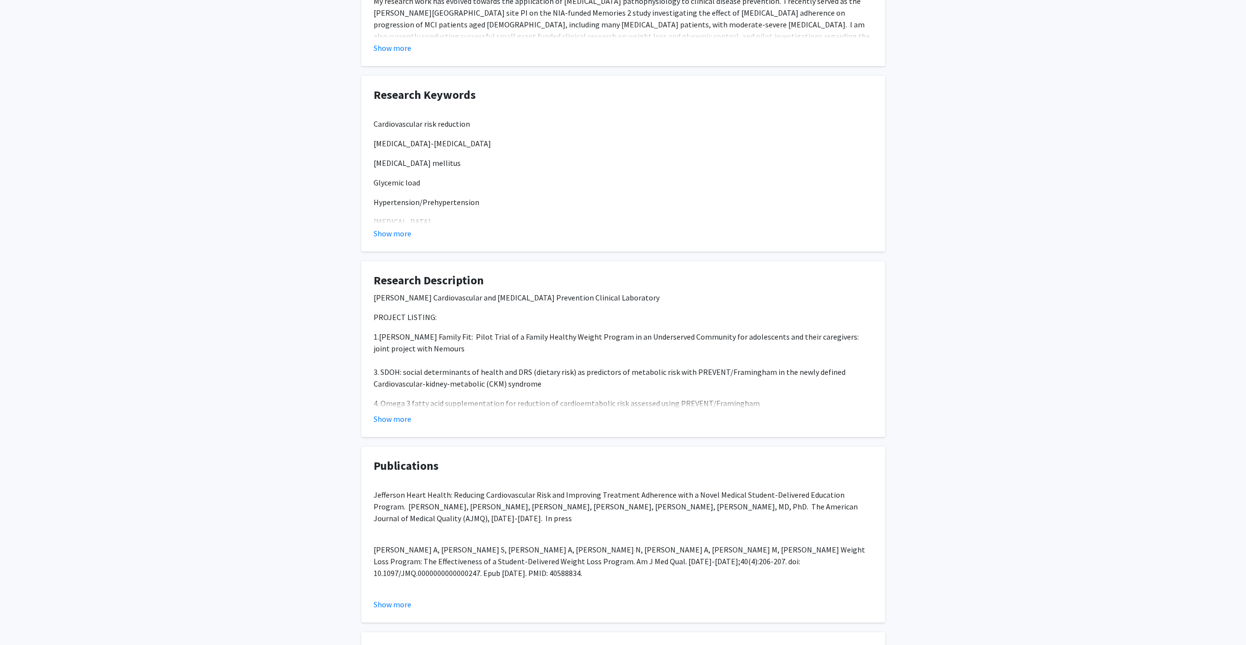
scroll to position [1936, 0]
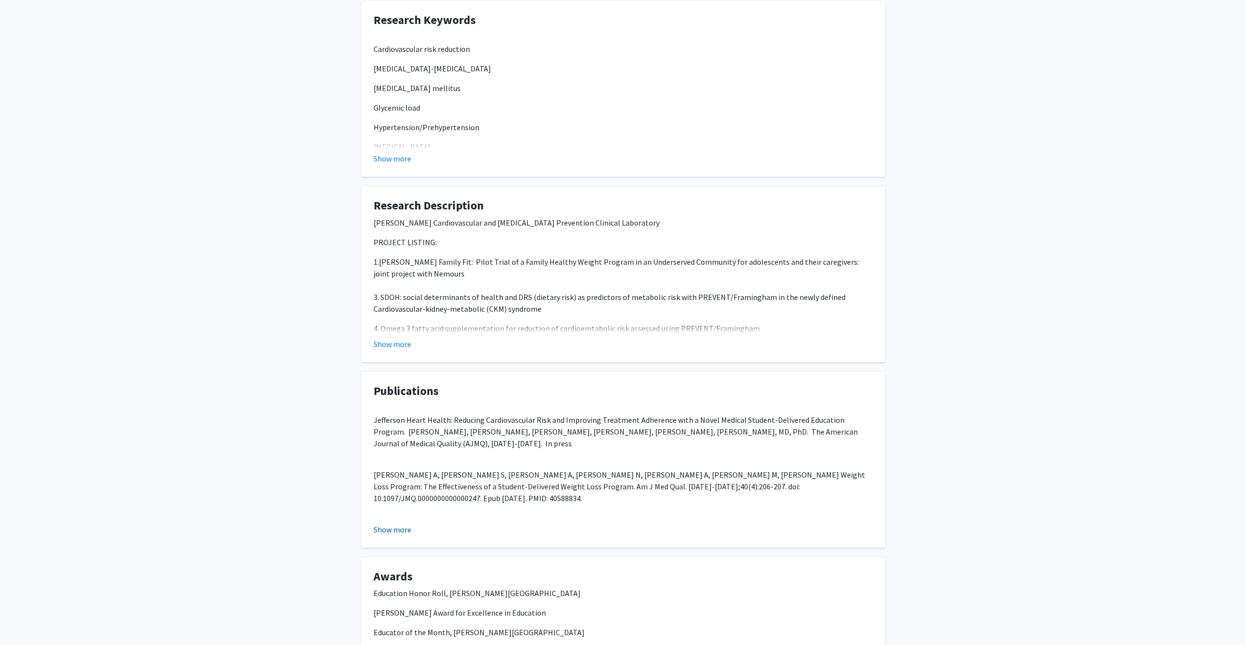
click at [391, 530] on button "Show more" at bounding box center [393, 530] width 38 height 12
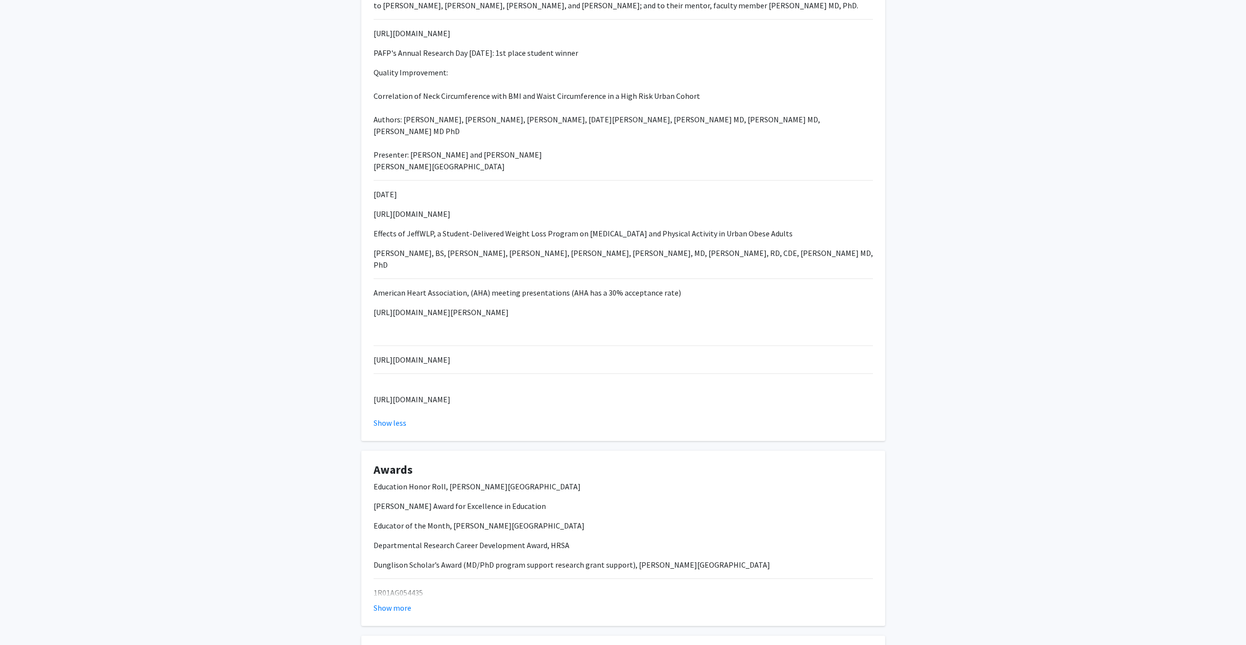
scroll to position [2641, 0]
click at [456, 393] on p "https://www.ncbi.nlm.nih.gov/myncbi/1rKFBttnlwukr/bibliography/public/" at bounding box center [623, 399] width 499 height 12
copy p "https://www.ncbi.nlm.nih.gov/myncbi/1rKFBttnlwukr/bibliography/public/"
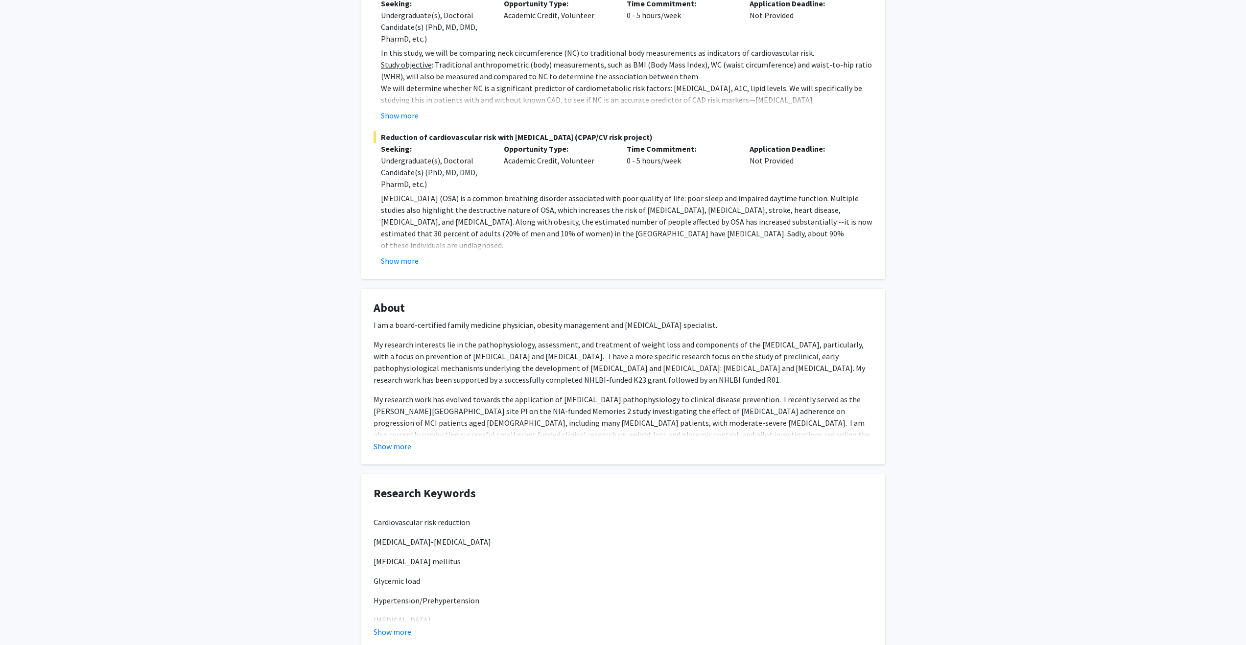
scroll to position [1471, 0]
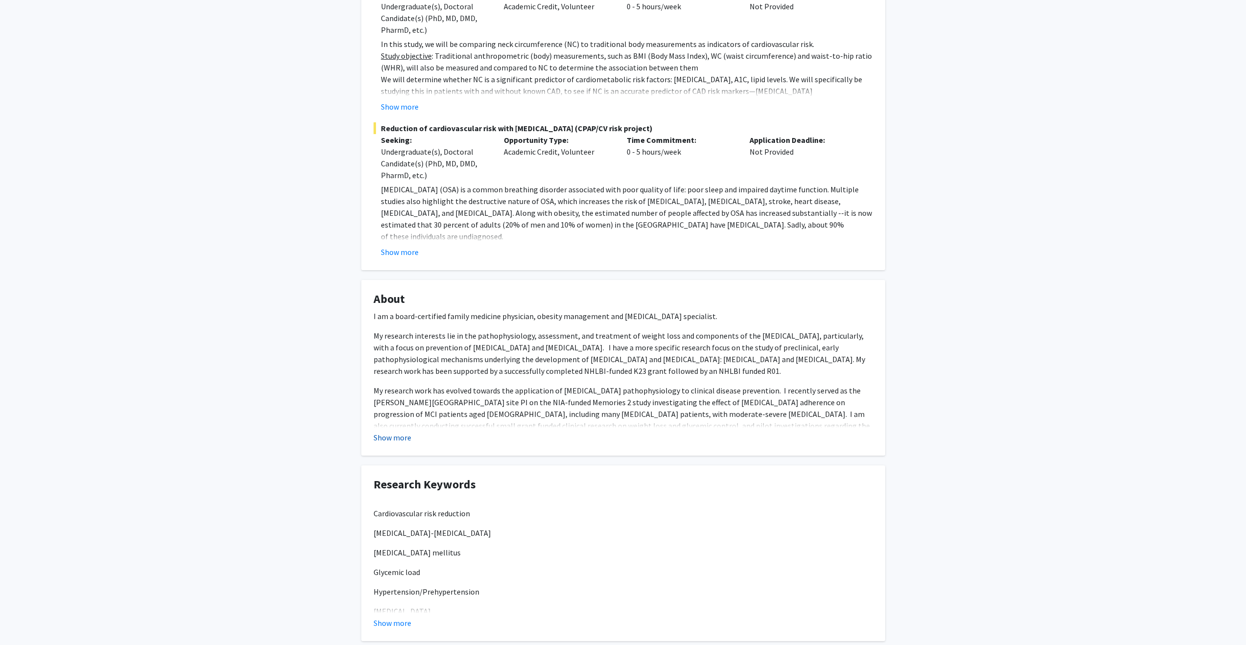
click at [390, 433] on button "Show more" at bounding box center [393, 438] width 38 height 12
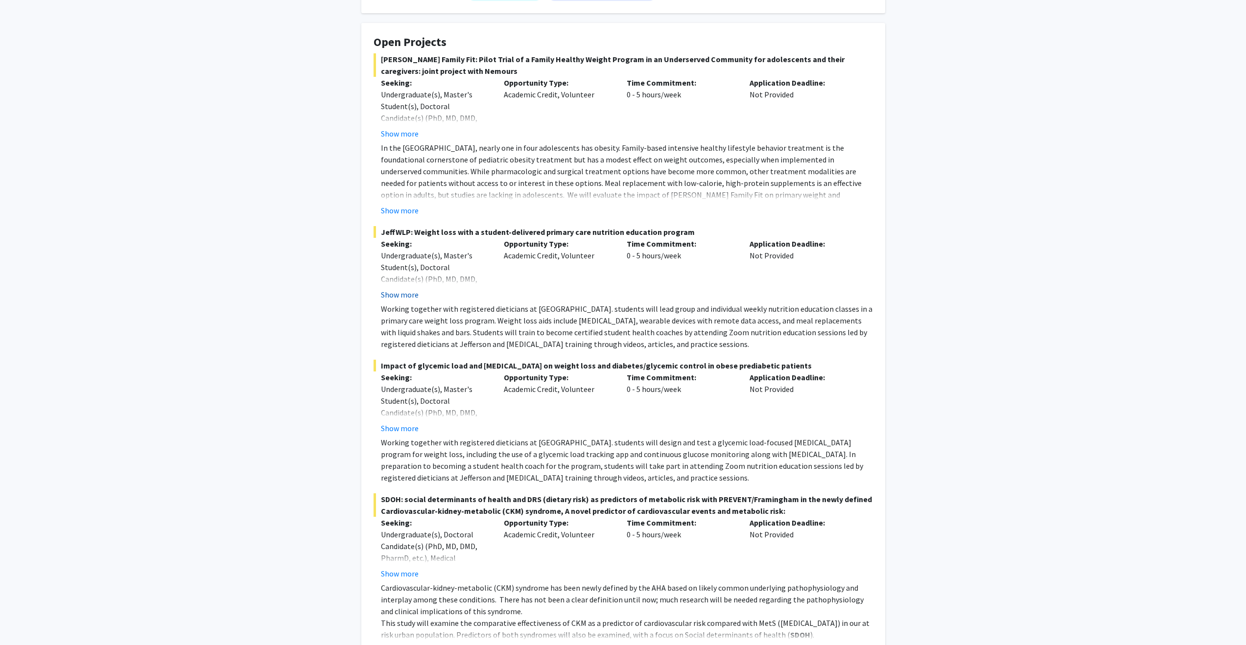
scroll to position [0, 0]
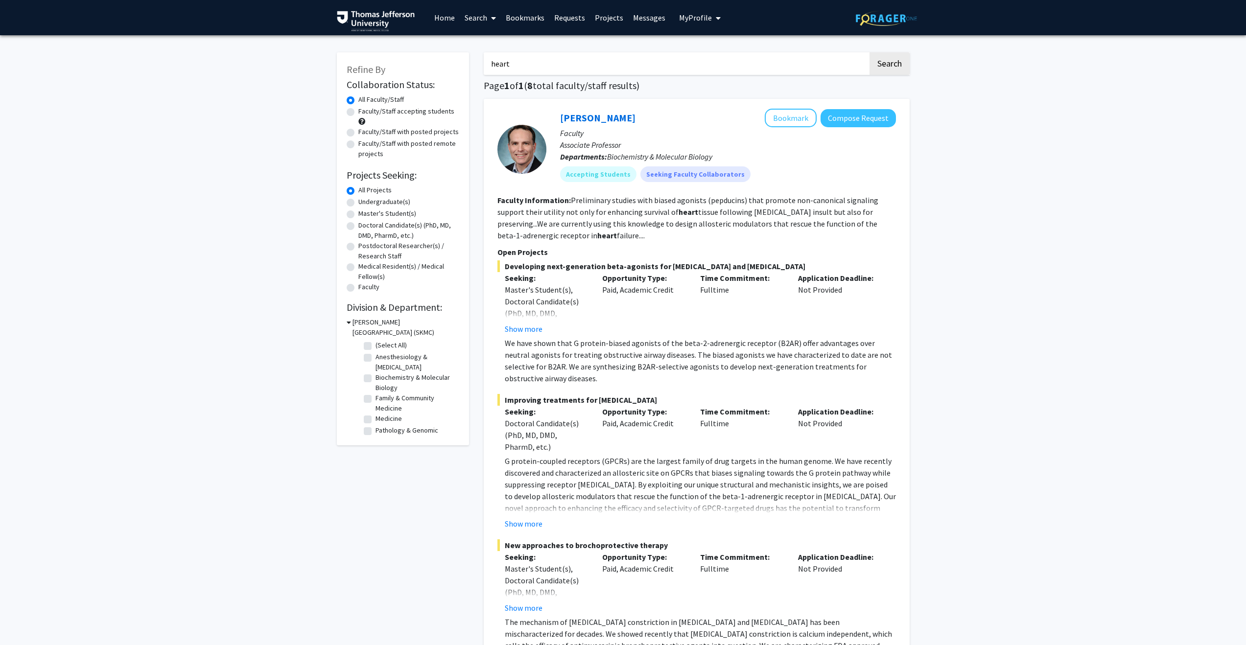
scroll to position [97, 0]
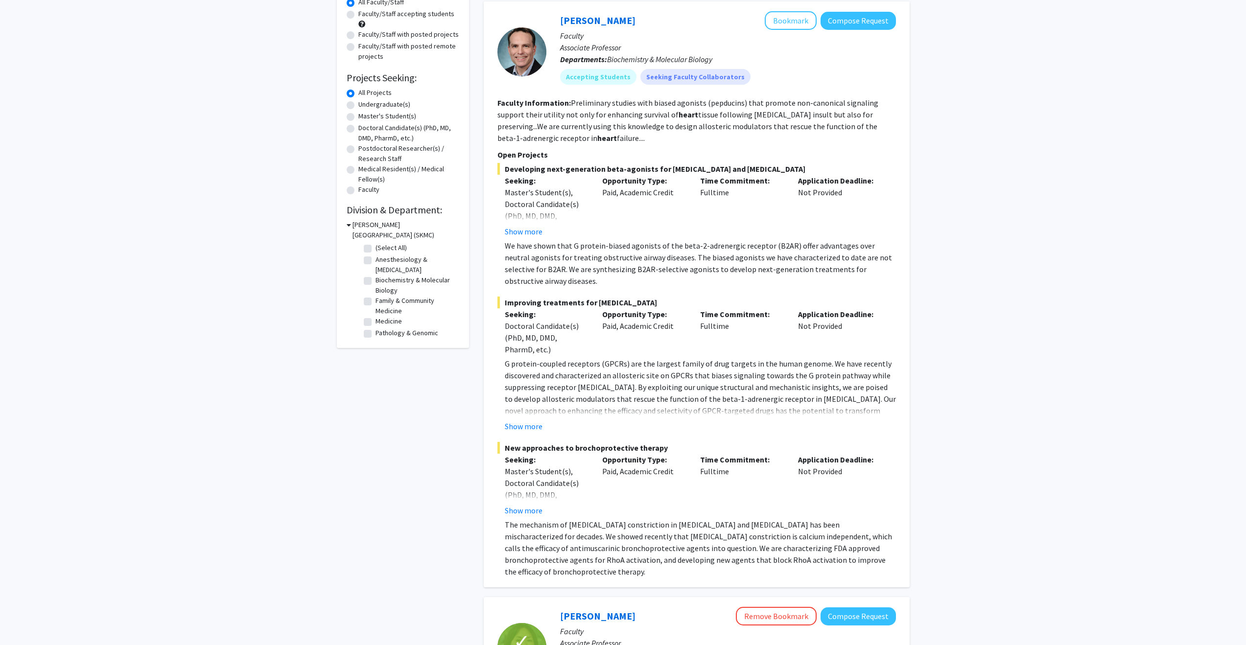
click at [532, 418] on fg-read-more "G protein-coupled receptors (GPCRs) are the largest family of drug targets in t…" at bounding box center [697, 395] width 399 height 74
click at [589, 19] on link "[PERSON_NAME]" at bounding box center [597, 20] width 75 height 12
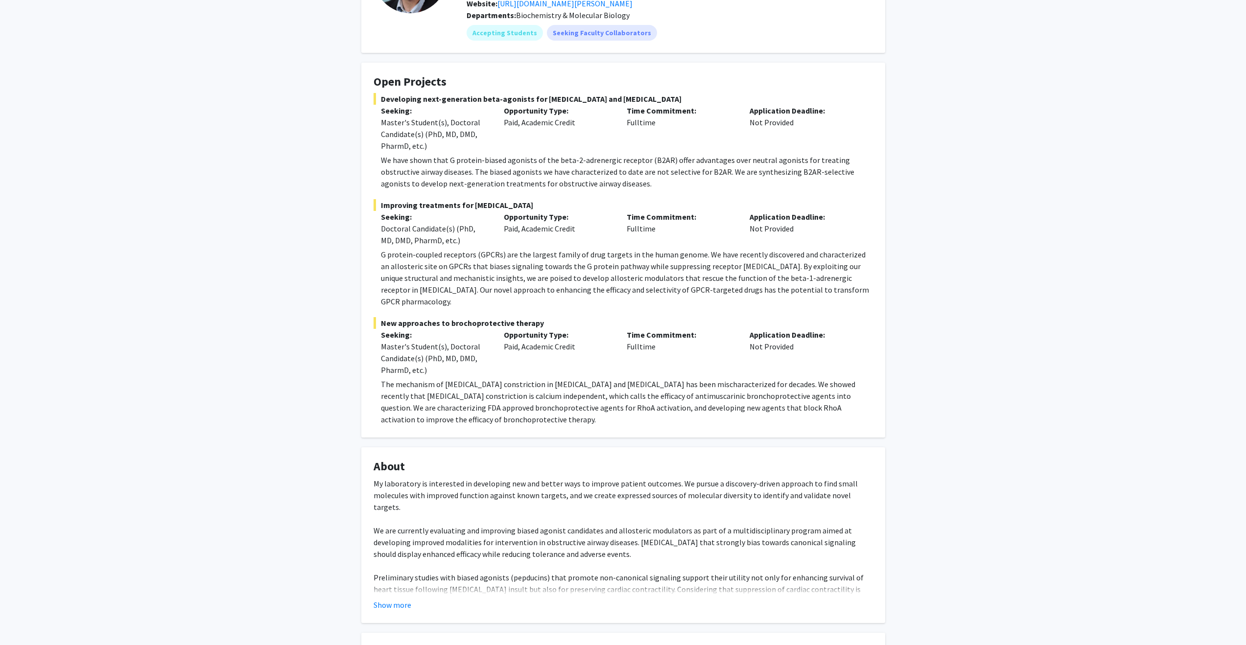
scroll to position [439, 0]
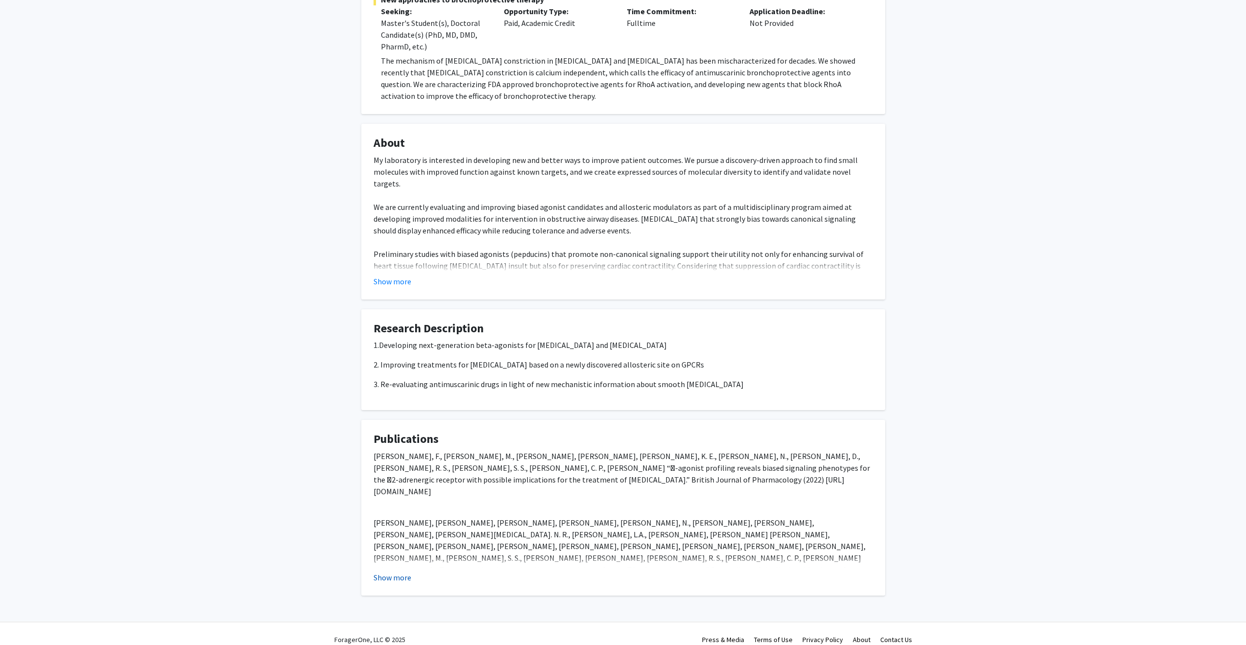
click at [400, 572] on button "Show more" at bounding box center [393, 578] width 38 height 12
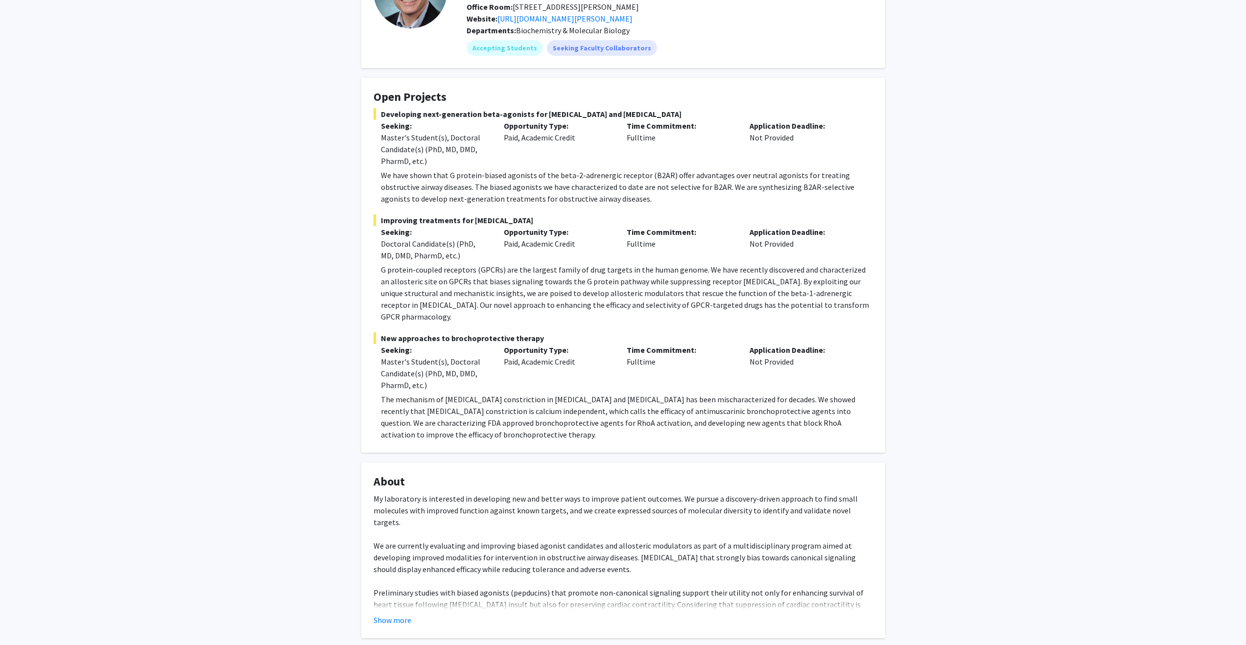
scroll to position [0, 0]
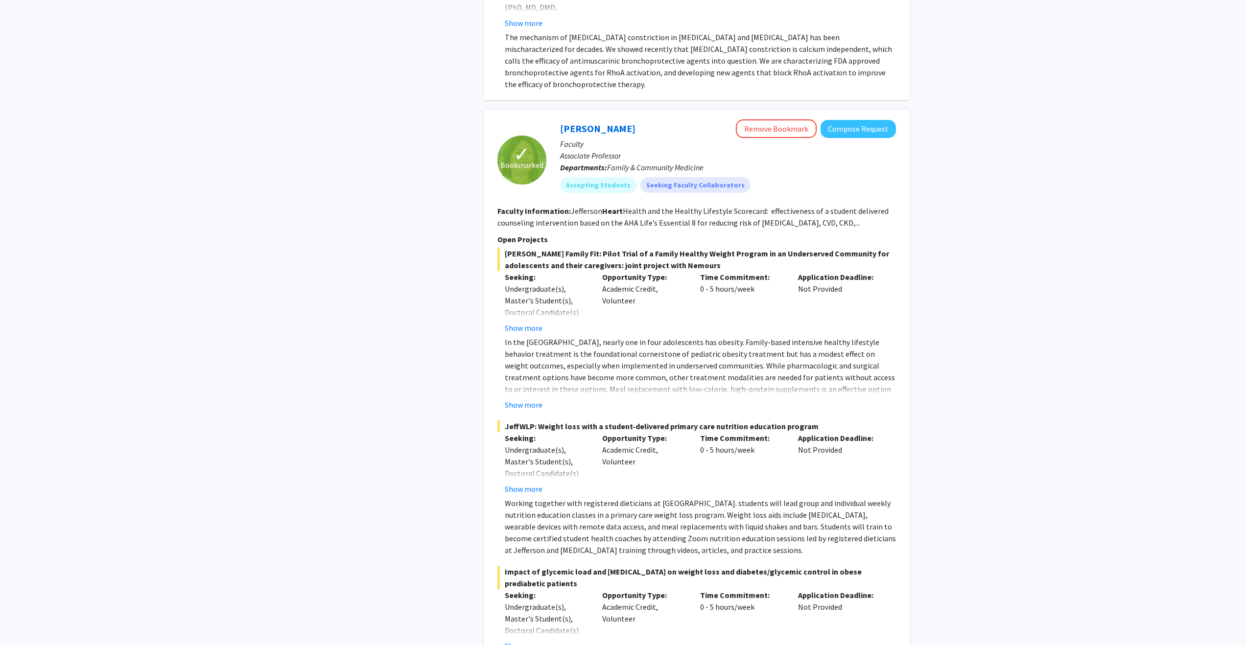
scroll to position [625, 0]
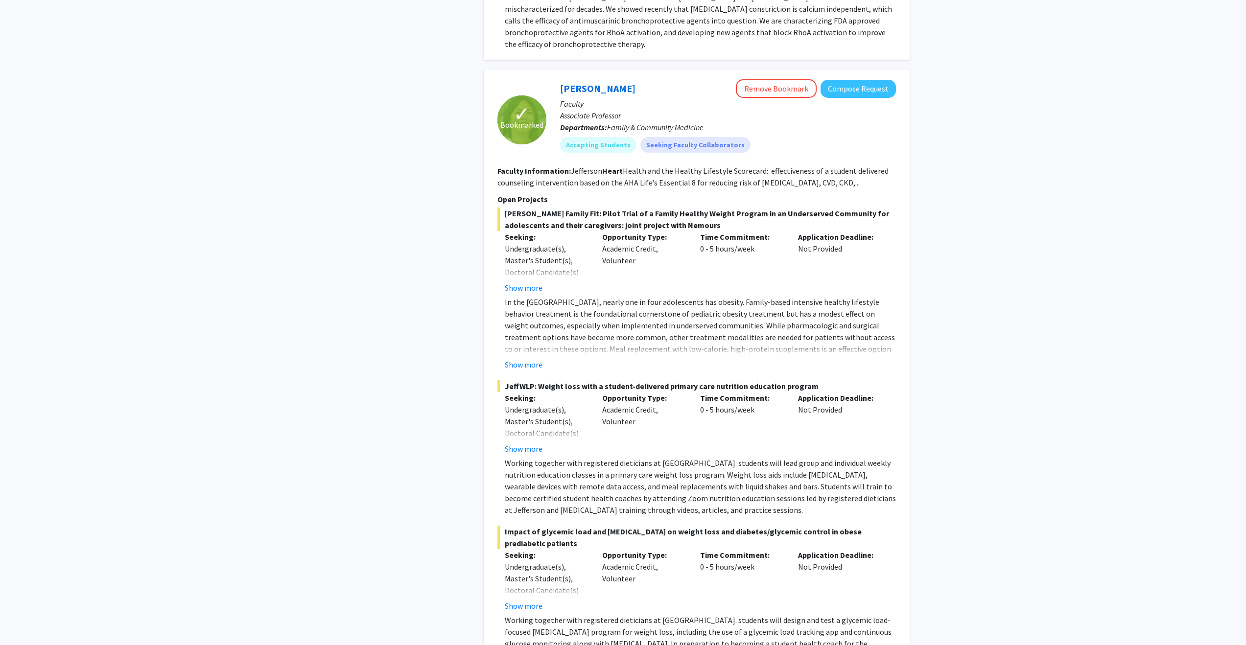
drag, startPoint x: 571, startPoint y: 168, endPoint x: 698, endPoint y: 170, distance: 126.8
click at [620, 170] on fg-read-more "Jefferson Heart Health and the Healthy Lifestyle Scorecard: effectiveness of a …" at bounding box center [693, 177] width 391 height 22
drag, startPoint x: 613, startPoint y: 171, endPoint x: 689, endPoint y: 178, distance: 76.7
click at [620, 178] on fg-read-more "Jefferson Heart Health and the Healthy Lifestyle Scorecard: effectiveness of a …" at bounding box center [693, 177] width 391 height 22
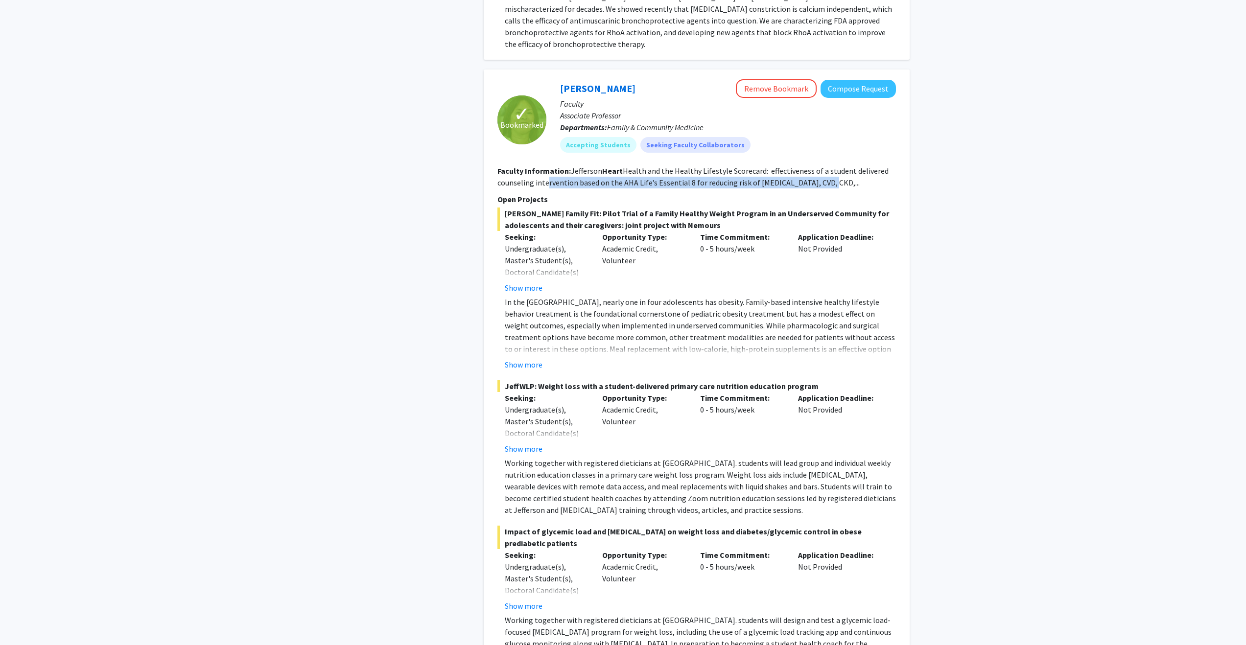
drag, startPoint x: 589, startPoint y: 183, endPoint x: 774, endPoint y: 189, distance: 184.7
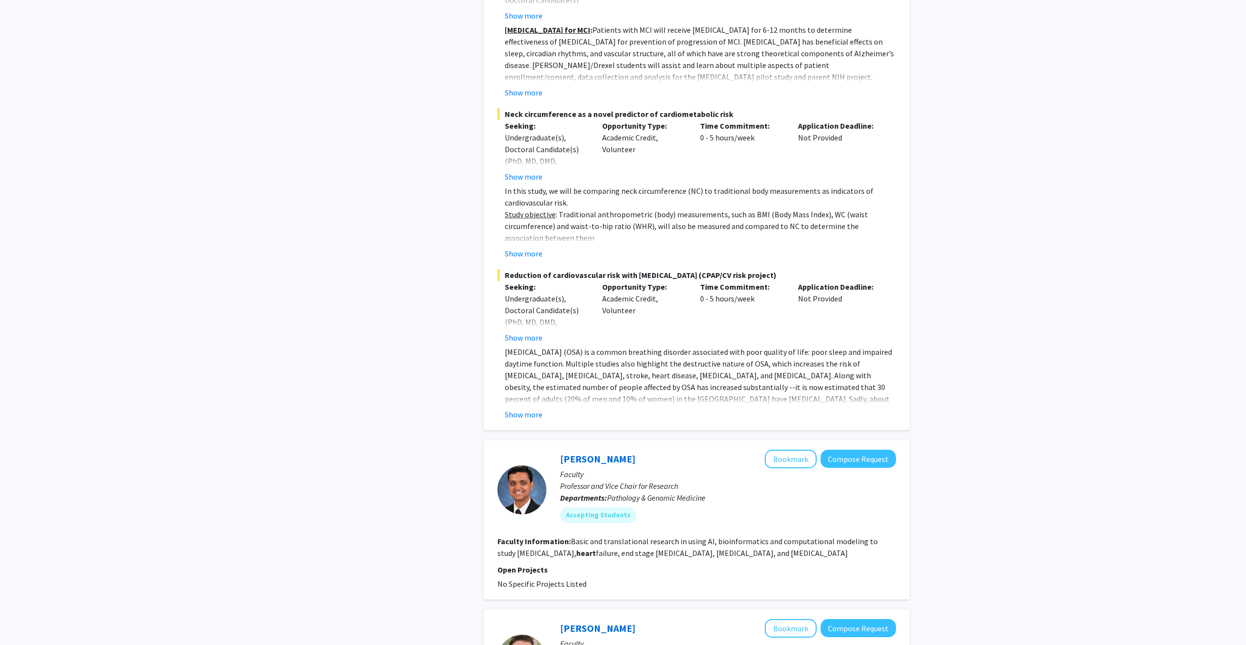
scroll to position [2056, 0]
click at [536, 420] on button "Show more" at bounding box center [524, 414] width 38 height 12
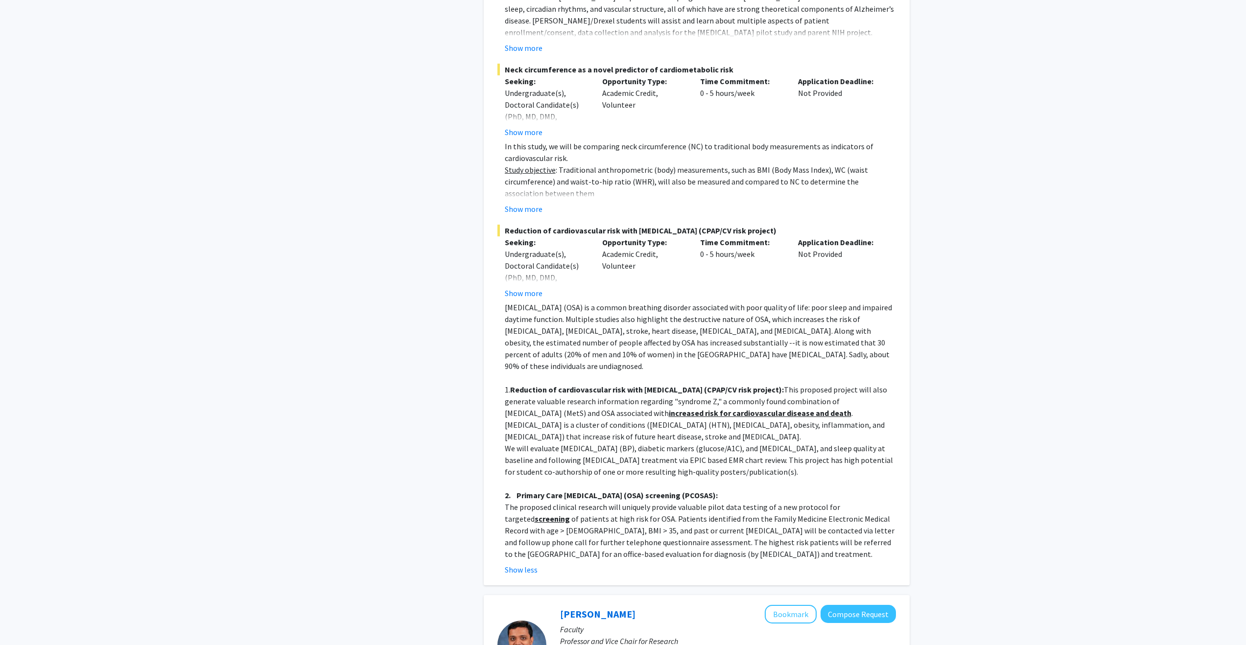
scroll to position [2108, 0]
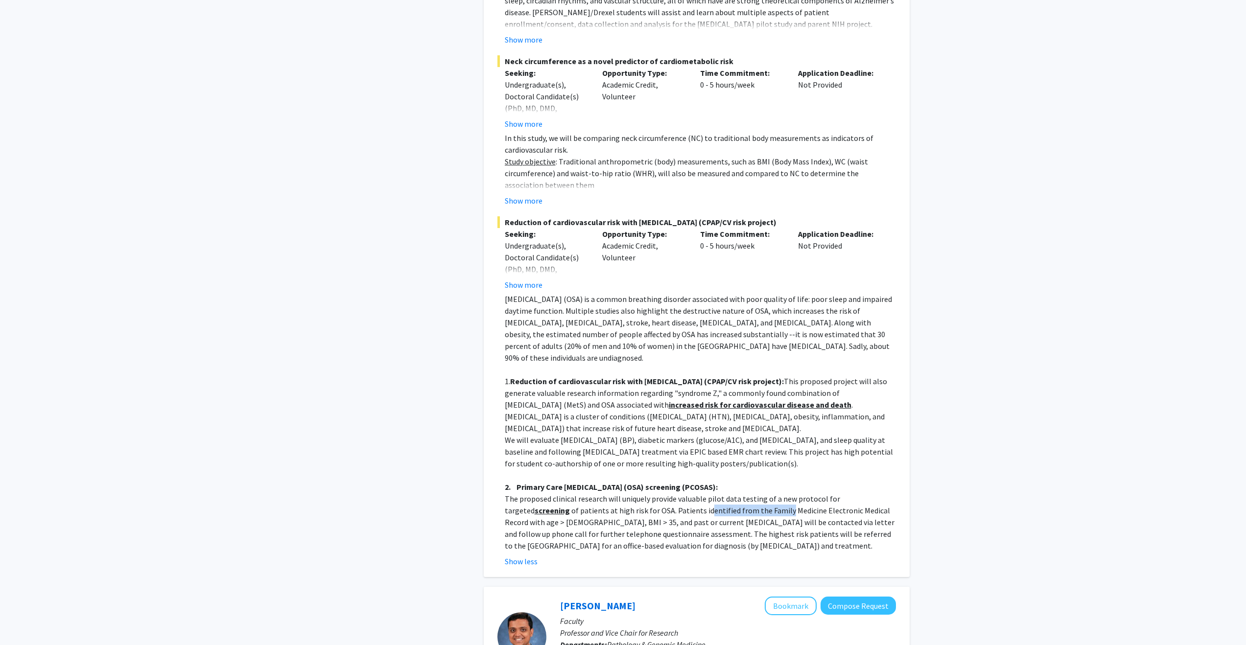
drag, startPoint x: 641, startPoint y: 512, endPoint x: 723, endPoint y: 506, distance: 81.5
click at [620, 506] on p "The proposed clinical research will uniquely provide valuable pilot data testin…" at bounding box center [700, 522] width 391 height 59
click at [620, 505] on p "The proposed clinical research will uniquely provide valuable pilot data testin…" at bounding box center [700, 522] width 391 height 59
drag, startPoint x: 561, startPoint y: 522, endPoint x: 630, endPoint y: 523, distance: 68.6
click at [620, 523] on p "The proposed clinical research will uniquely provide valuable pilot data testin…" at bounding box center [700, 522] width 391 height 59
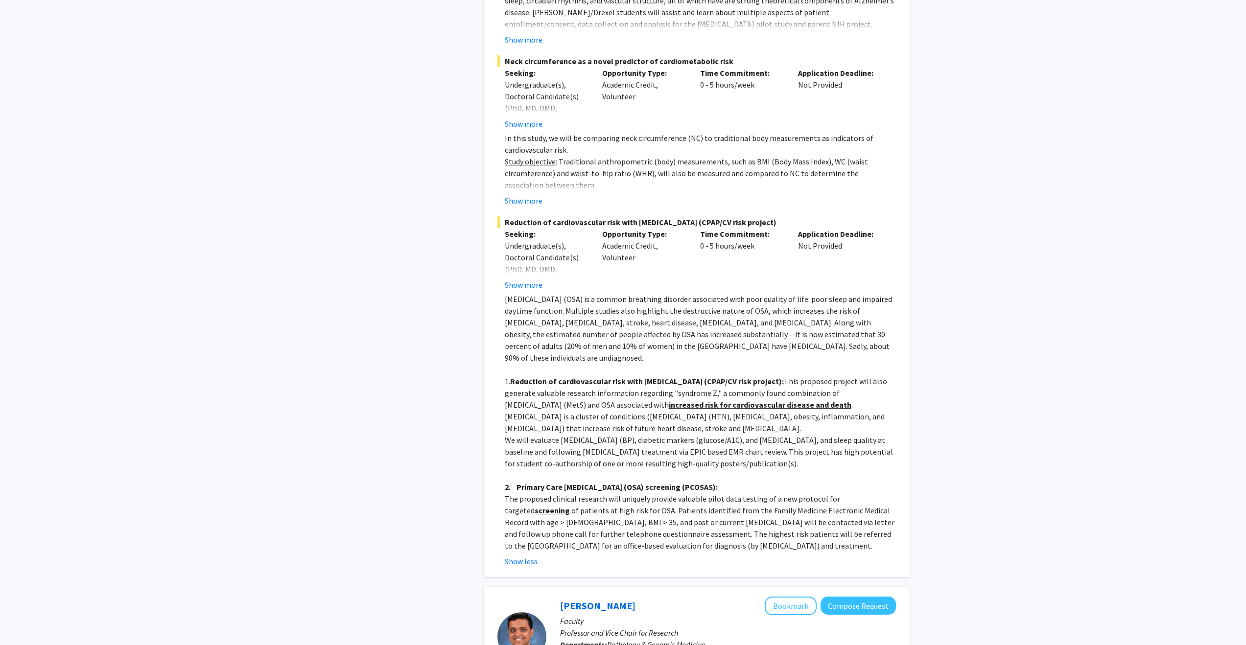
drag, startPoint x: 632, startPoint y: 523, endPoint x: 663, endPoint y: 531, distance: 31.2
click at [620, 523] on p "The proposed clinical research will uniquely provide valuable pilot data testin…" at bounding box center [700, 522] width 391 height 59
drag, startPoint x: 697, startPoint y: 522, endPoint x: 754, endPoint y: 524, distance: 56.8
click at [620, 524] on p "The proposed clinical research will uniquely provide valuable pilot data testin…" at bounding box center [700, 522] width 391 height 59
click at [586, 526] on p "The proposed clinical research will uniquely provide valuable pilot data testin…" at bounding box center [700, 522] width 391 height 59
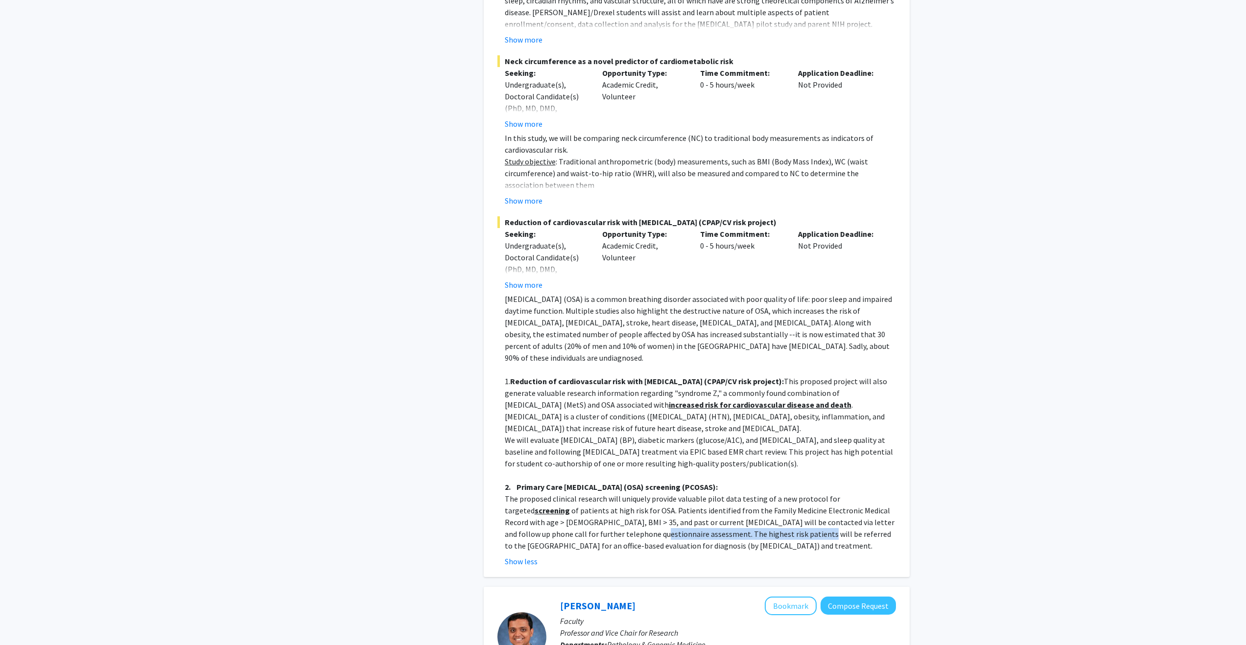
drag, startPoint x: 600, startPoint y: 537, endPoint x: 726, endPoint y: 537, distance: 125.8
click at [620, 537] on p "The proposed clinical research will uniquely provide valuable pilot data testin…" at bounding box center [700, 522] width 391 height 59
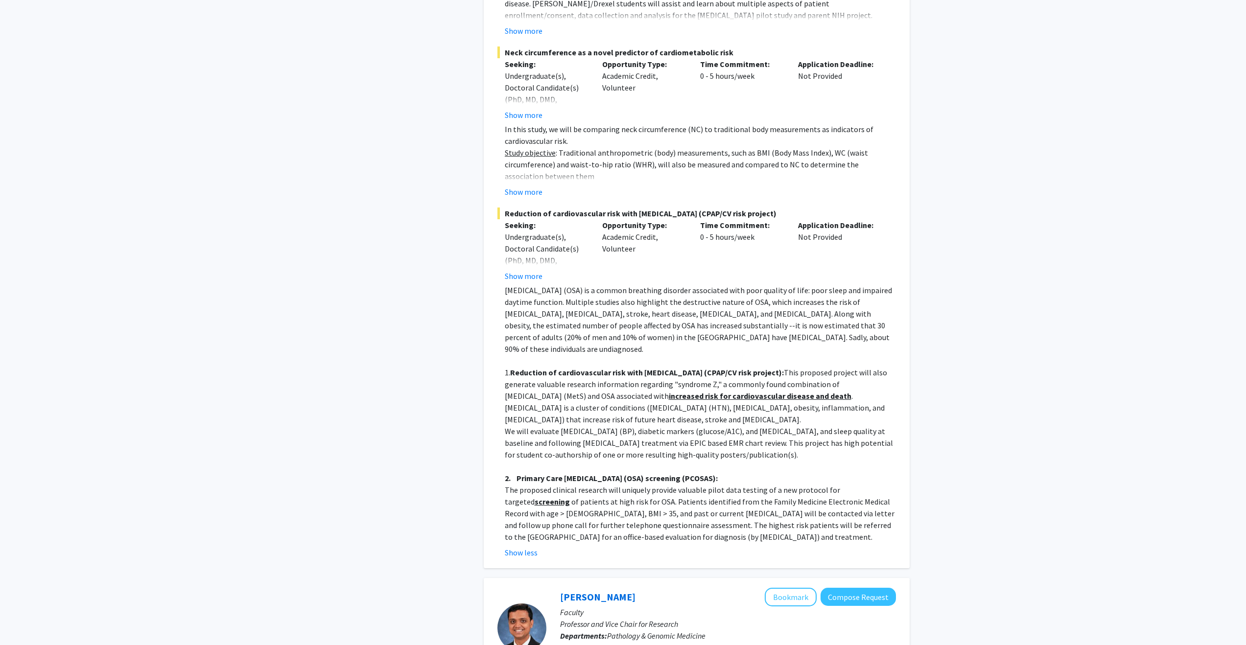
scroll to position [2153, 0]
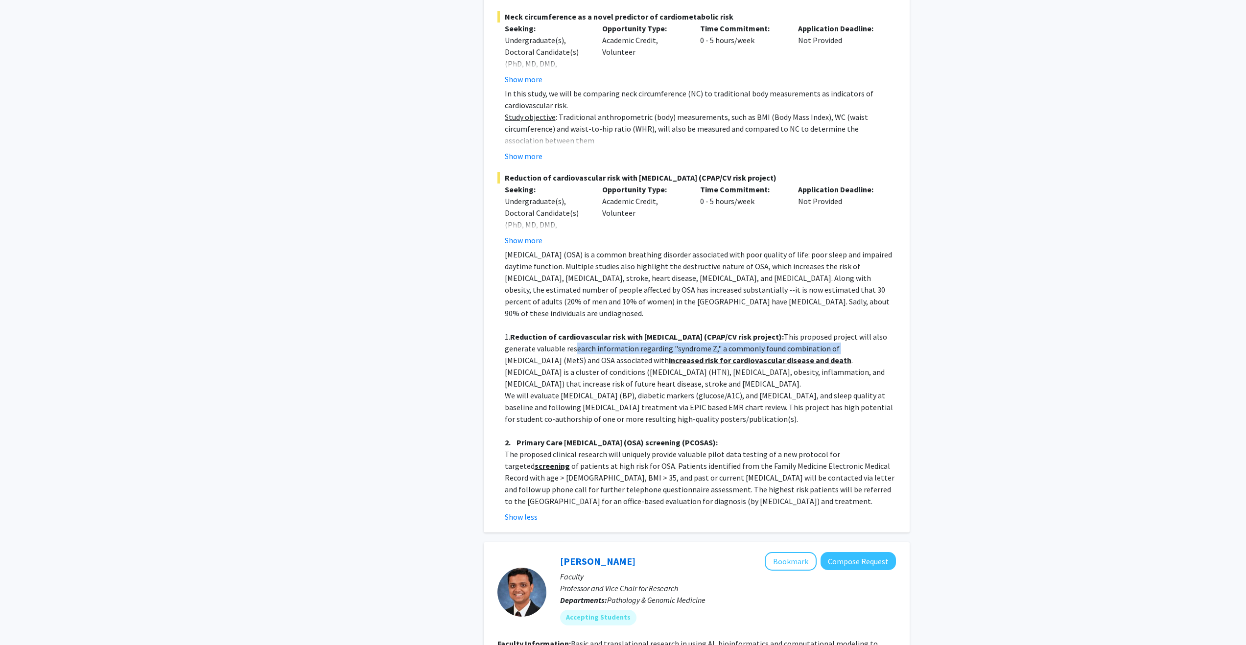
drag, startPoint x: 546, startPoint y: 351, endPoint x: 754, endPoint y: 348, distance: 208.6
click at [620, 349] on p "1. Reduction of cardiovascular risk with CPAP (CPAP/CV risk project): This prop…" at bounding box center [700, 360] width 391 height 59
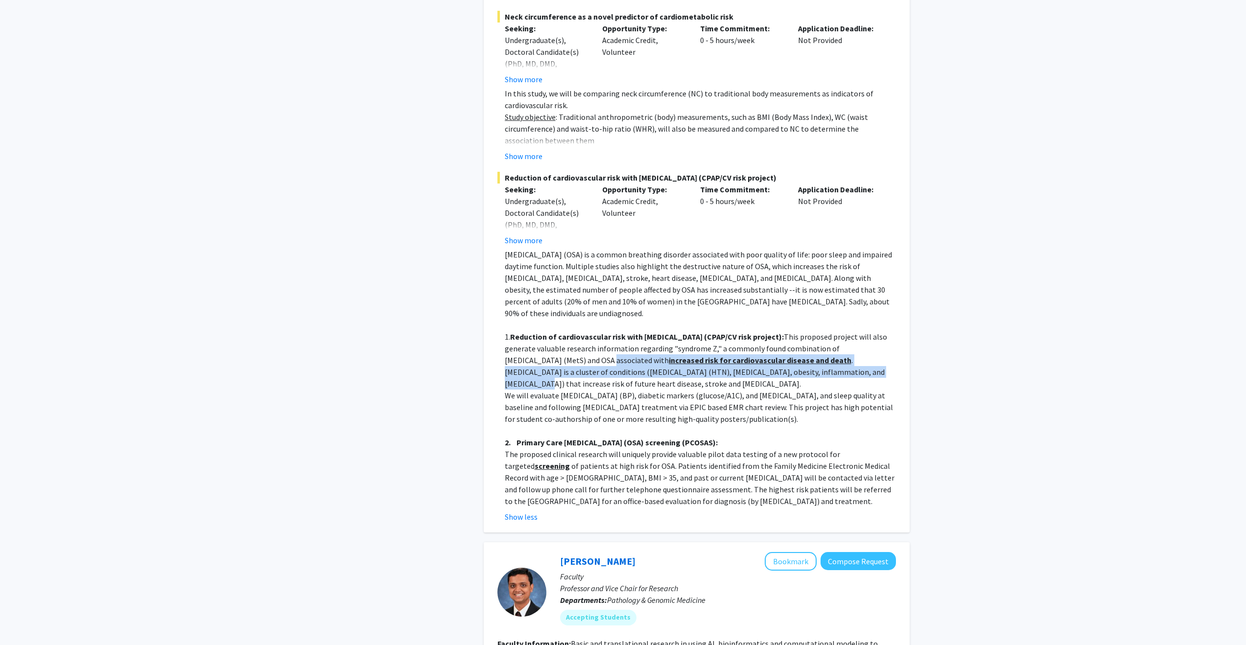
drag, startPoint x: 521, startPoint y: 357, endPoint x: 793, endPoint y: 372, distance: 273.1
click at [620, 372] on p "1. Reduction of cardiovascular risk with CPAP (CPAP/CV risk project): This prop…" at bounding box center [700, 360] width 391 height 59
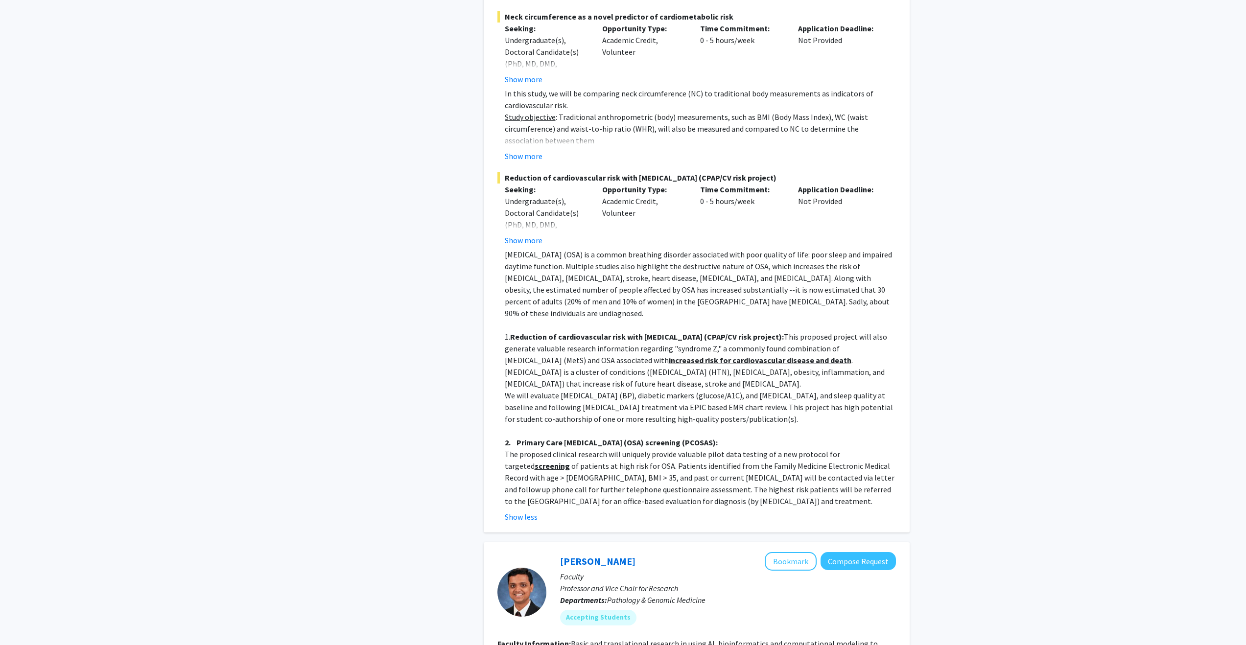
click at [620, 391] on p "We will evaluate [MEDICAL_DATA] (BP), diabetic markers (glucose/A1C), and [MEDI…" at bounding box center [700, 407] width 391 height 35
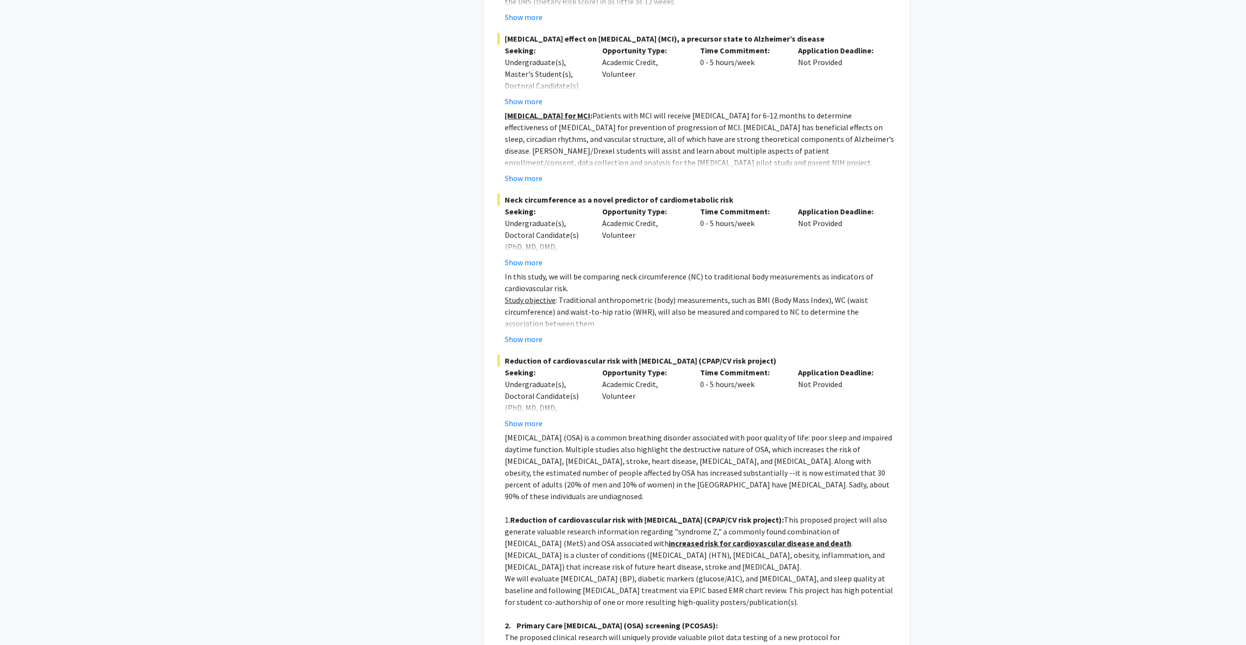
scroll to position [1908, 0]
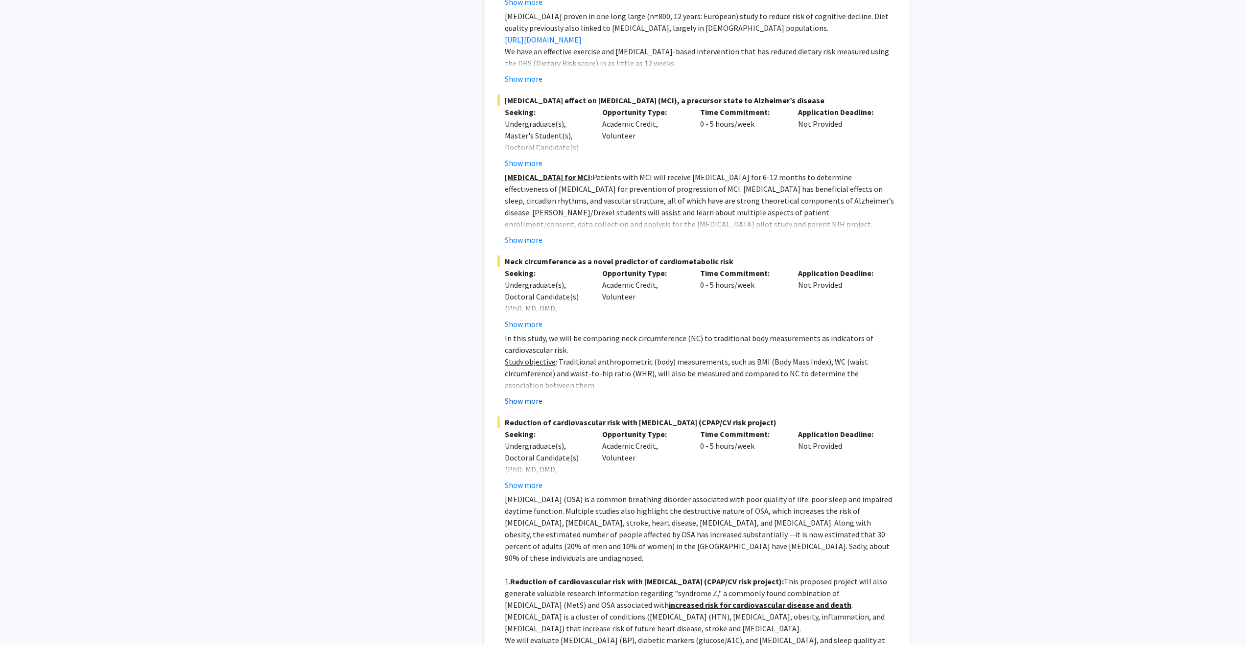
click at [532, 407] on button "Show more" at bounding box center [524, 401] width 38 height 12
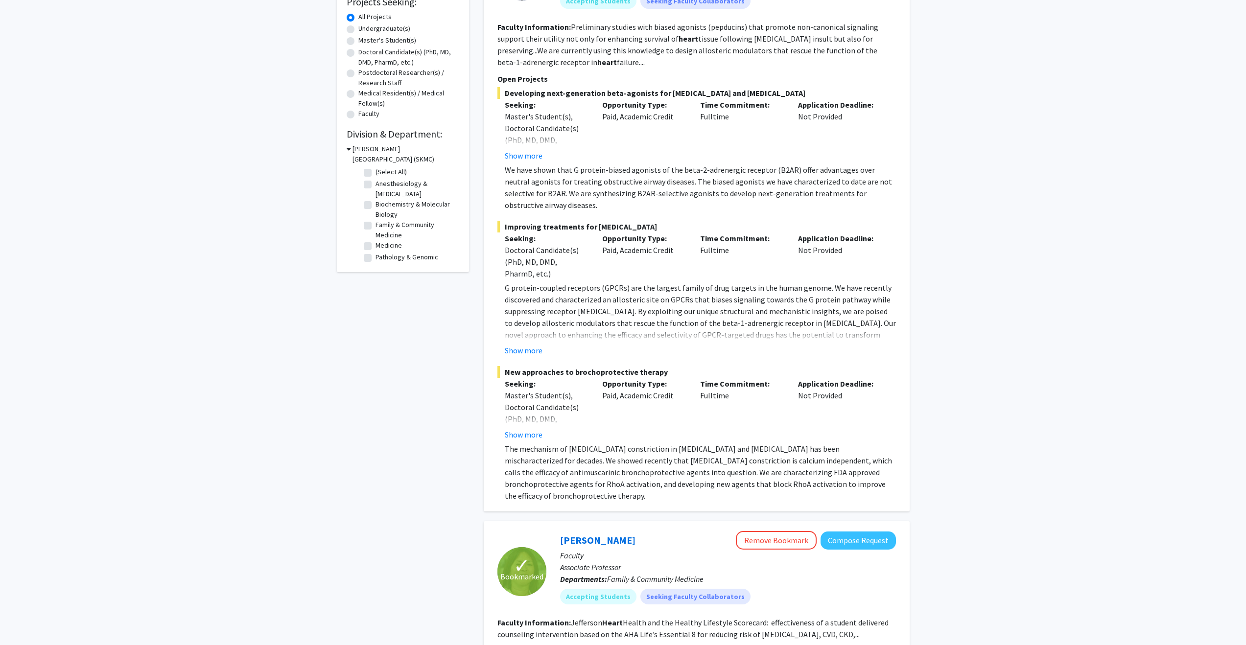
scroll to position [0, 0]
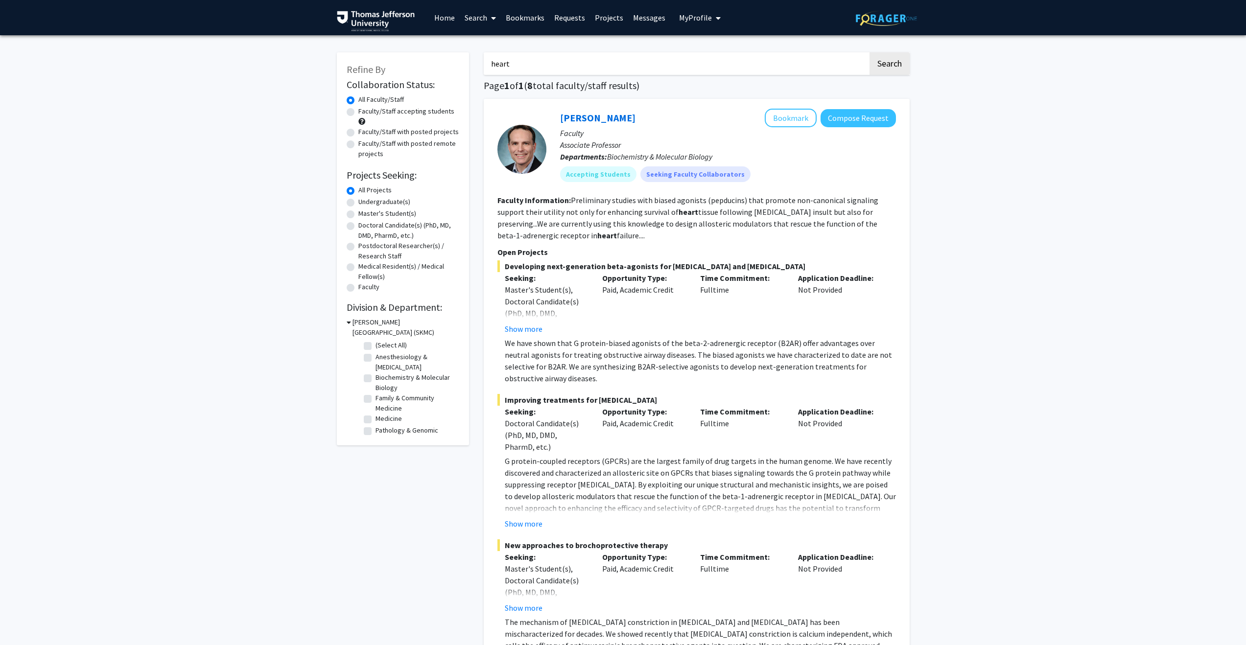
click at [543, 62] on input "heart" at bounding box center [676, 63] width 384 height 23
click at [620, 52] on button "Search" at bounding box center [890, 63] width 40 height 23
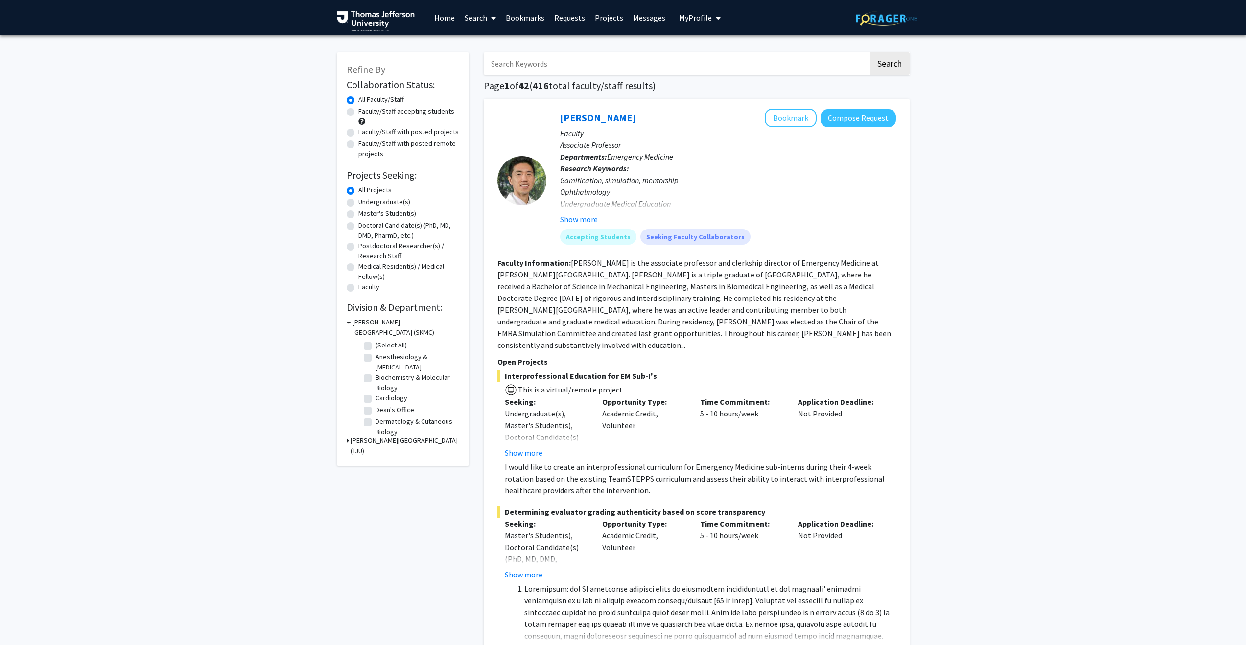
click at [358, 133] on label "Faculty/Staff with posted projects" at bounding box center [408, 132] width 100 height 10
click at [358, 133] on input "Faculty/Staff with posted projects" at bounding box center [361, 130] width 6 height 6
radio input "true"
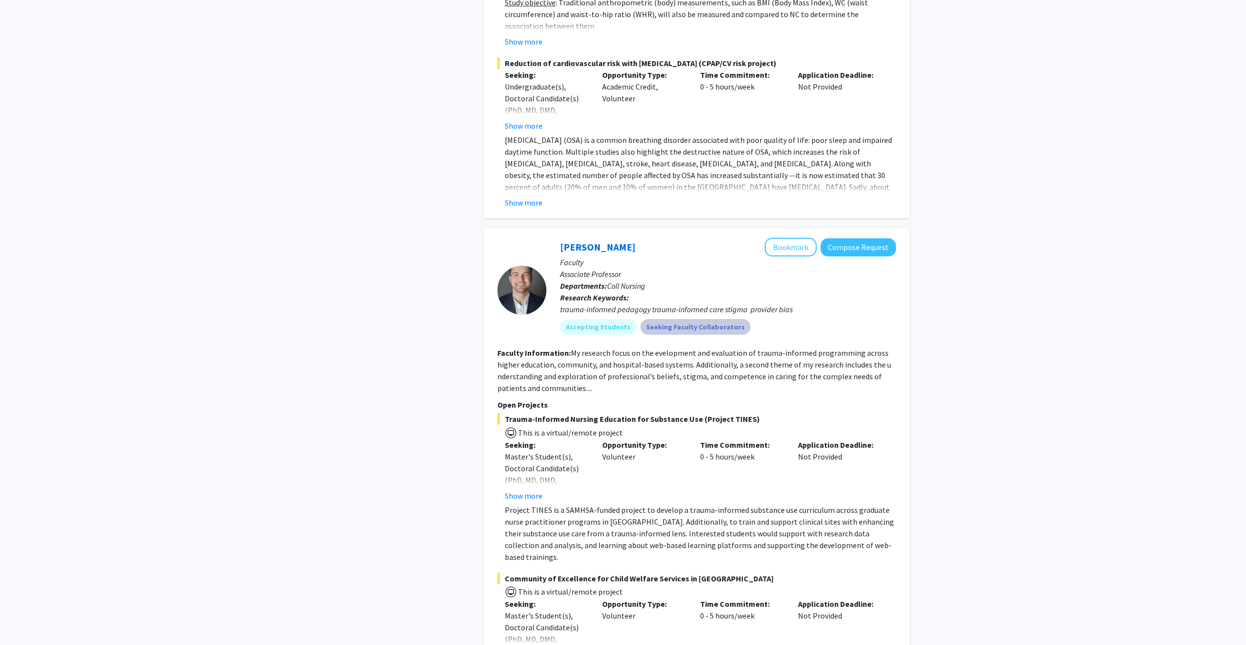
scroll to position [7326, 0]
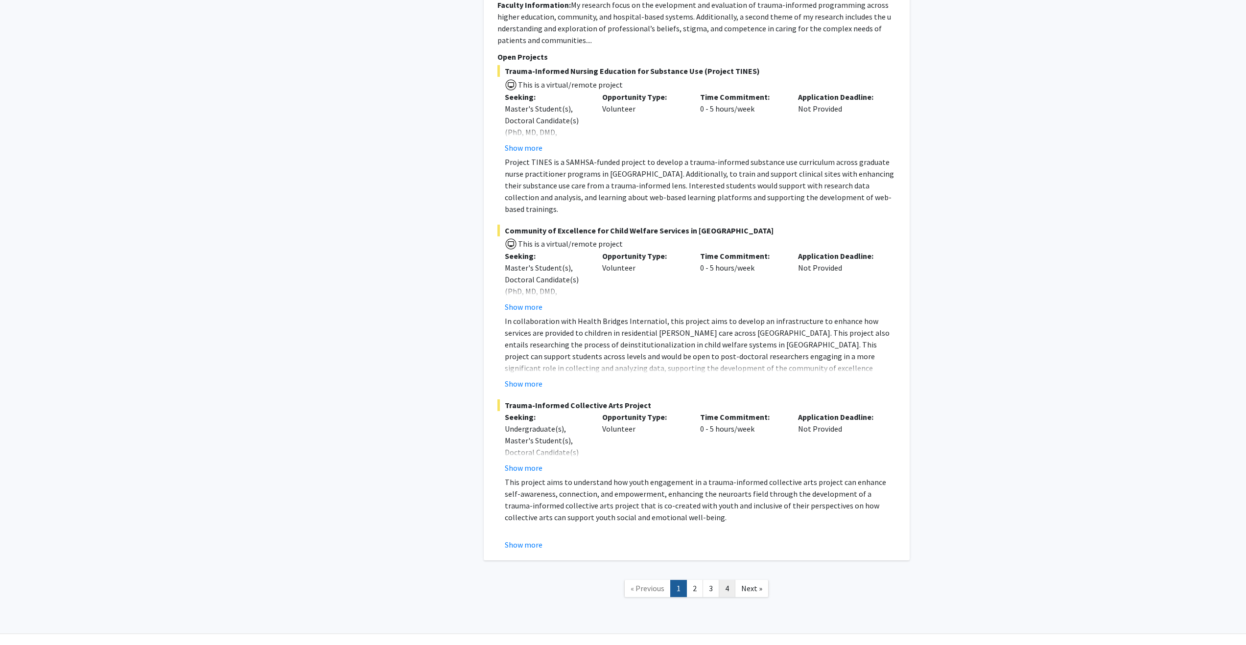
click at [620, 580] on link "4" at bounding box center [727, 588] width 17 height 17
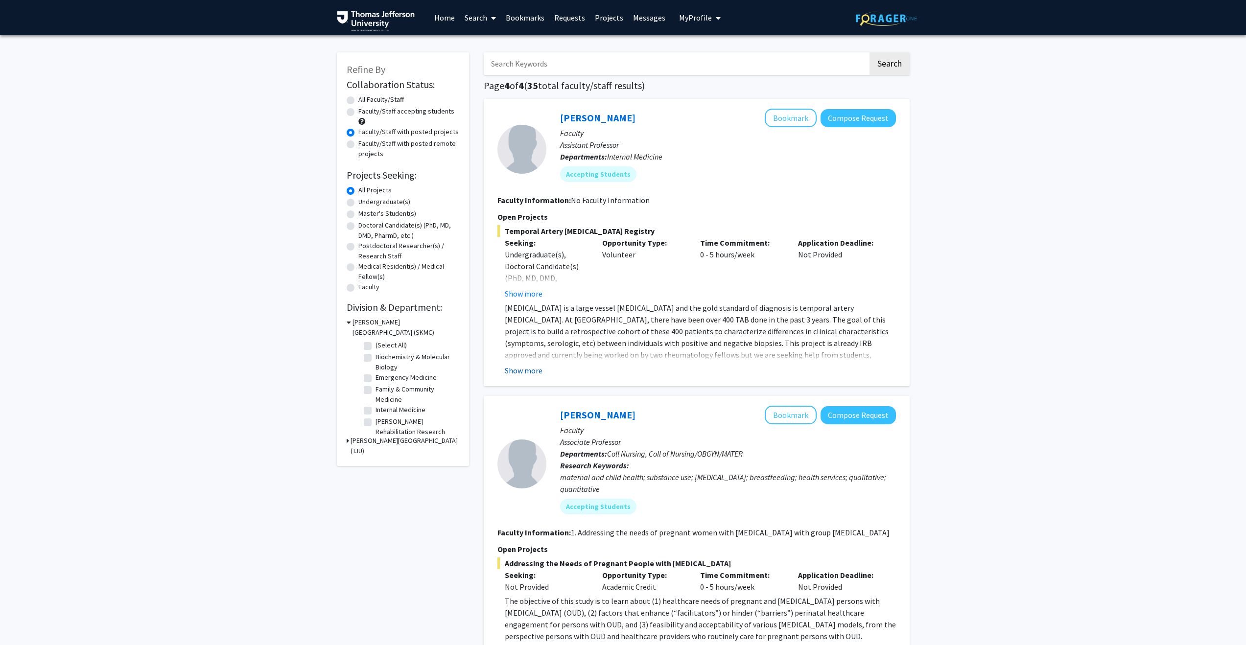
click at [523, 366] on button "Show more" at bounding box center [524, 371] width 38 height 12
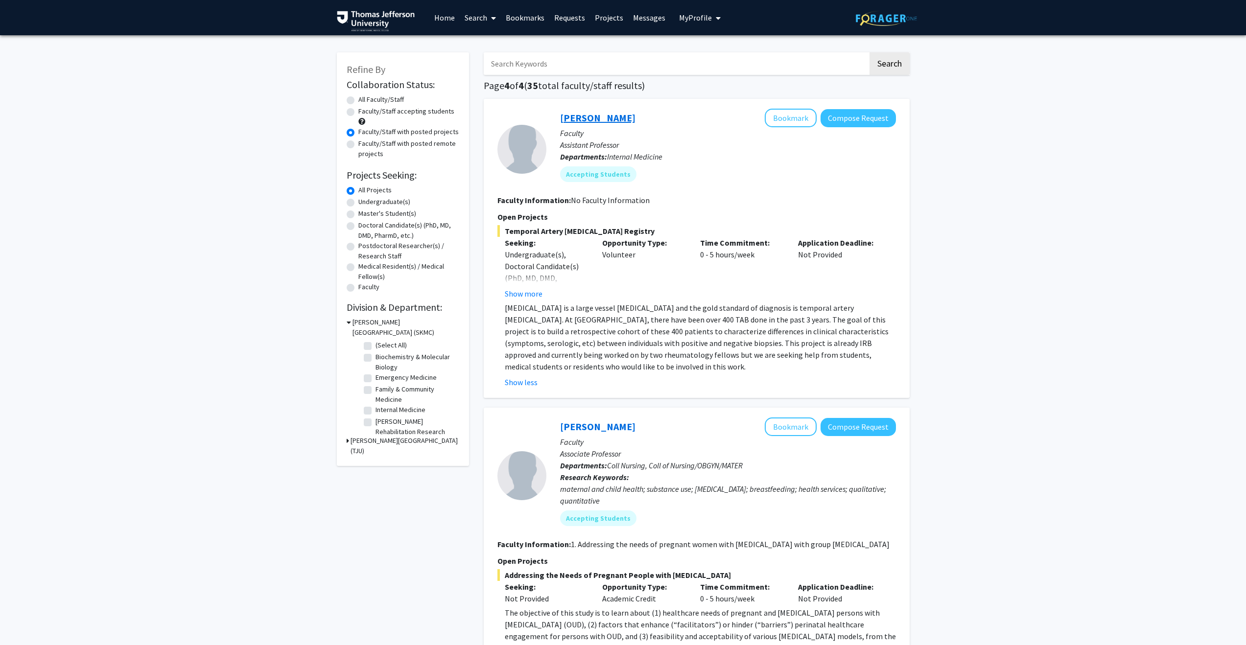
click at [575, 113] on link "[PERSON_NAME]" at bounding box center [597, 118] width 75 height 12
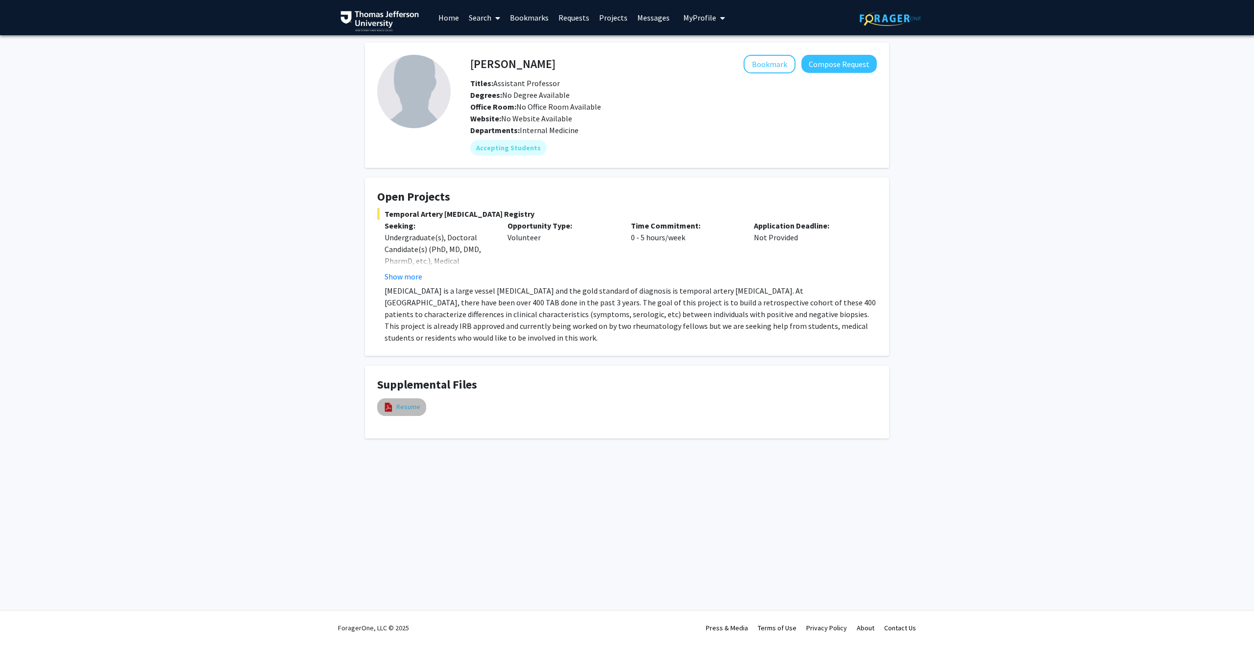
click at [396, 406] on link "Resume" at bounding box center [408, 407] width 24 height 10
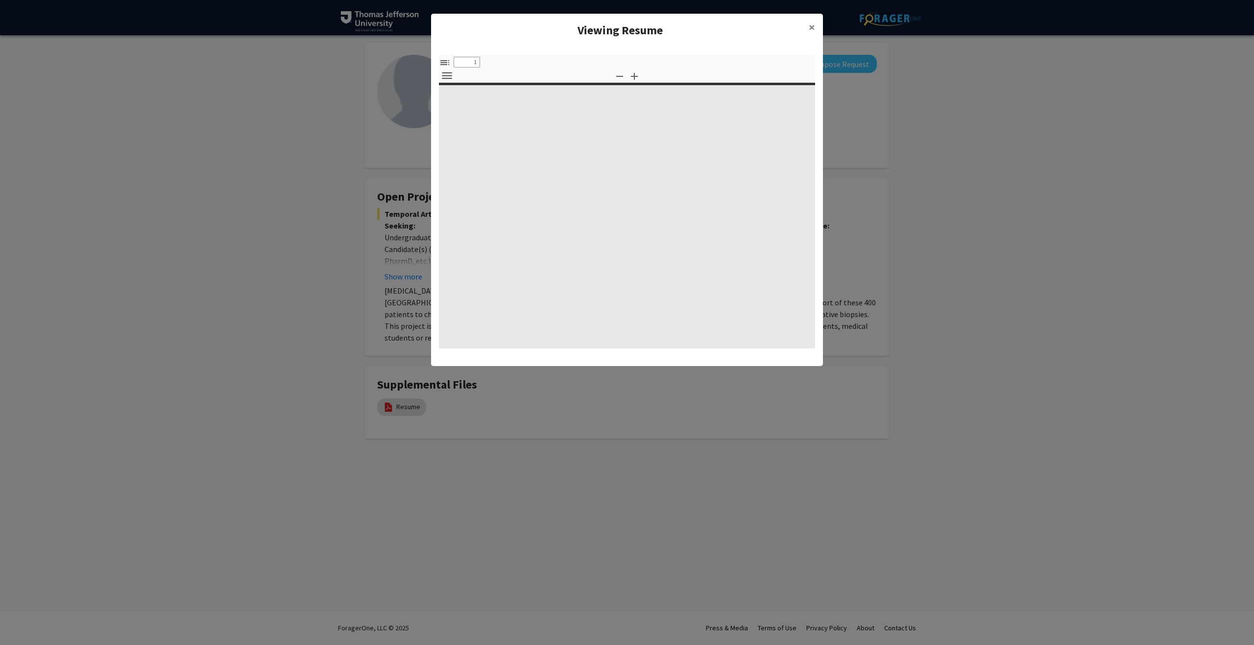
select select "custom"
type input "0"
select select "custom"
type input "1"
select select "auto"
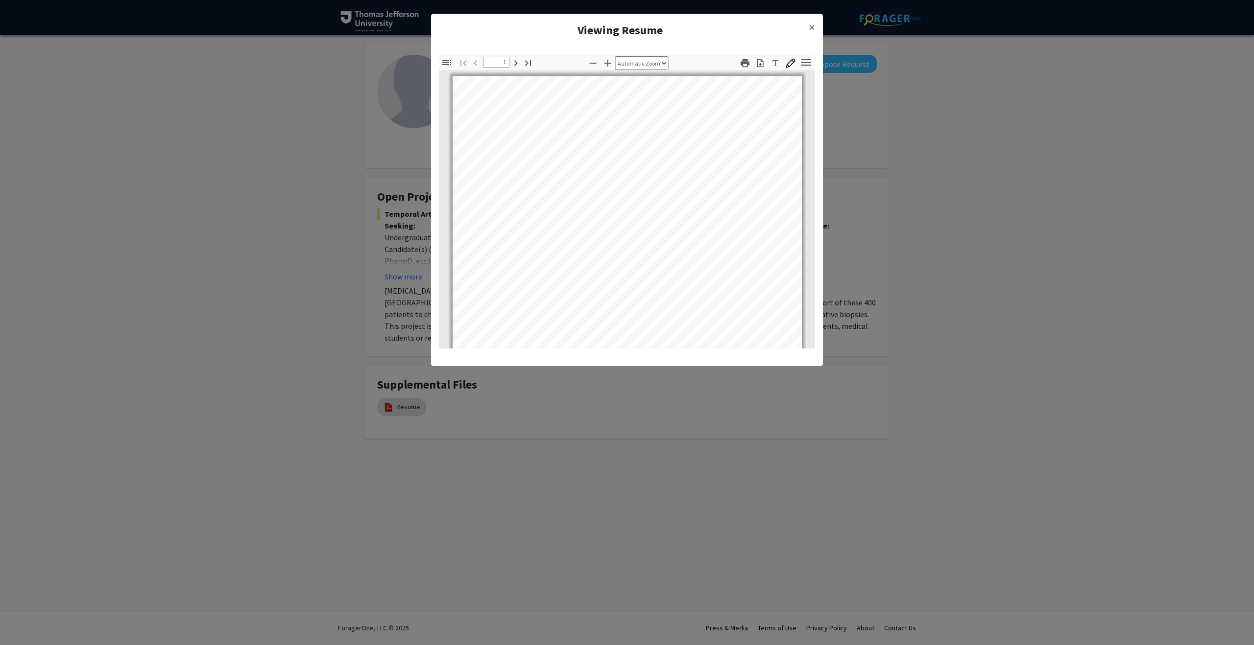
scroll to position [0, 0]
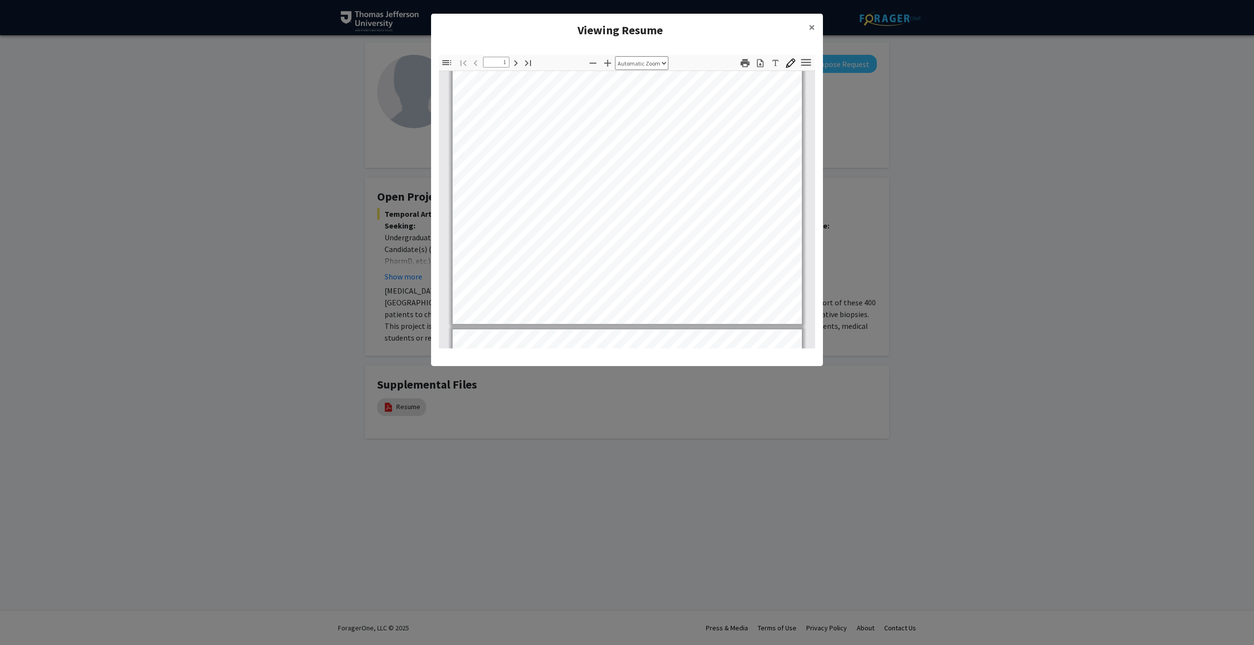
type input "2"
click at [620, 26] on span "×" at bounding box center [811, 27] width 6 height 15
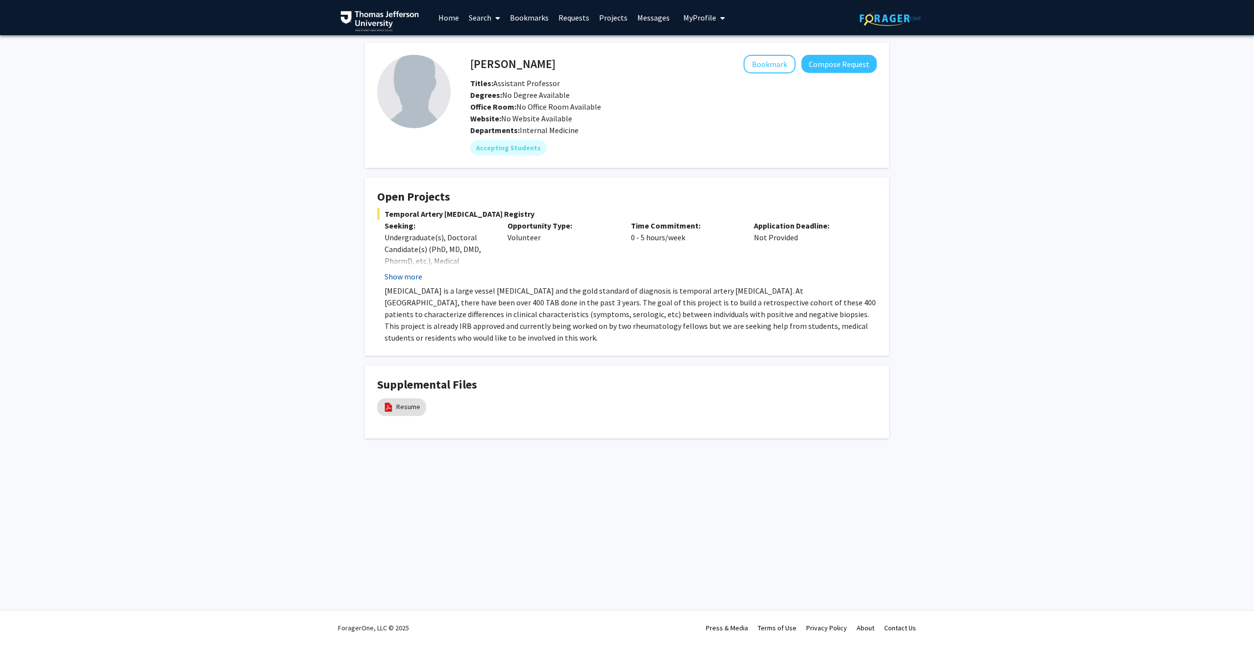
click at [410, 275] on button "Show more" at bounding box center [403, 277] width 38 height 12
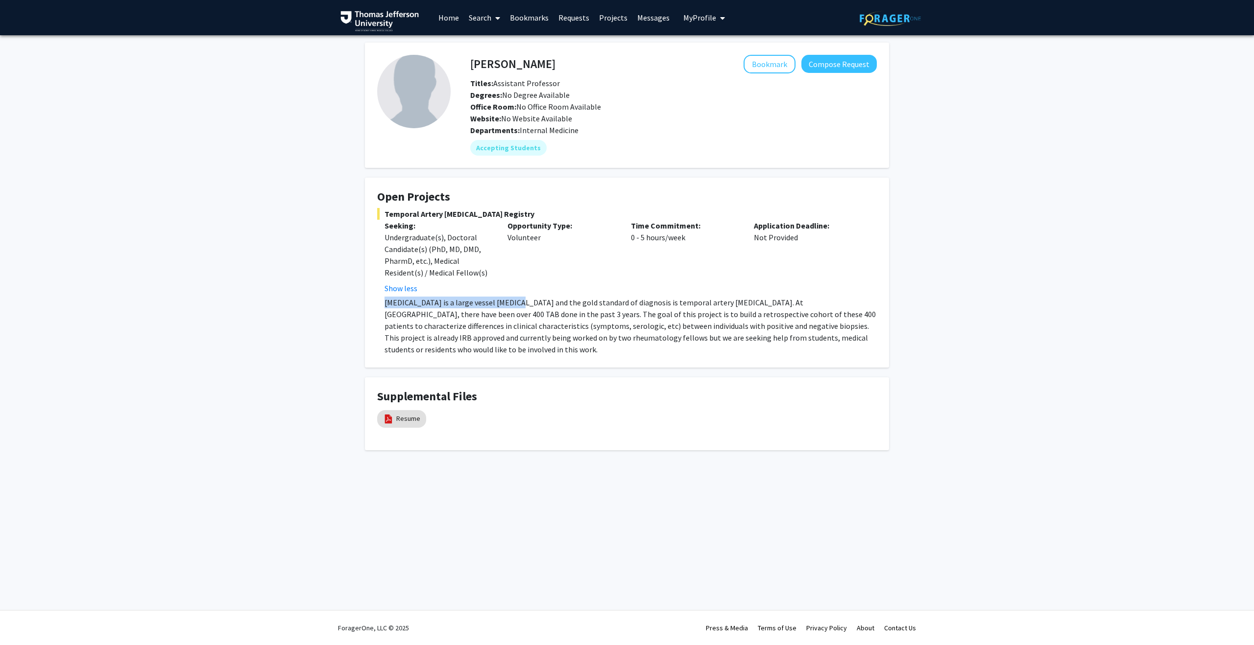
drag, startPoint x: 382, startPoint y: 302, endPoint x: 500, endPoint y: 301, distance: 118.0
click at [499, 301] on fg-read-more "[MEDICAL_DATA] is a large vessel [MEDICAL_DATA] and the gold standard of diagno…" at bounding box center [626, 326] width 499 height 59
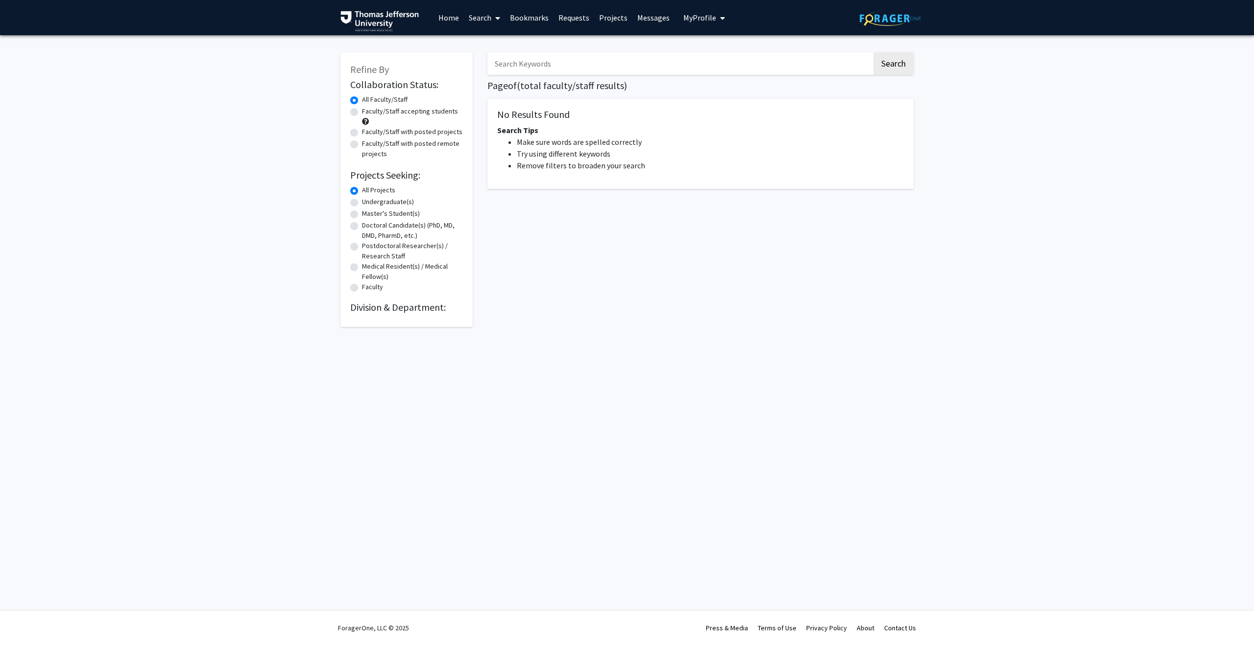
click at [607, 63] on input "Search Keywords" at bounding box center [679, 63] width 384 height 23
click at [620, 63] on input "Search Keywords" at bounding box center [679, 63] width 384 height 23
click at [614, 64] on input "Search Keywords" at bounding box center [679, 63] width 384 height 23
click at [620, 65] on button "Search" at bounding box center [893, 63] width 40 height 23
click at [476, 18] on link "Search" at bounding box center [484, 17] width 41 height 34
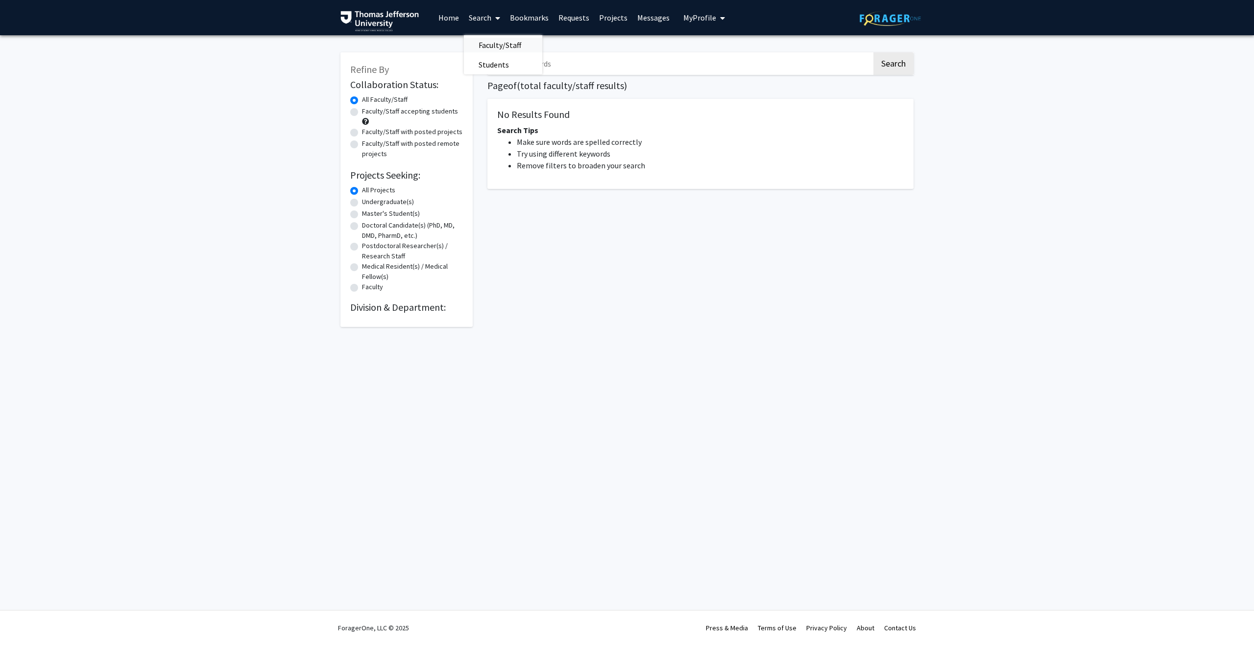
click at [490, 40] on span "Faculty/Staff" at bounding box center [500, 45] width 72 height 20
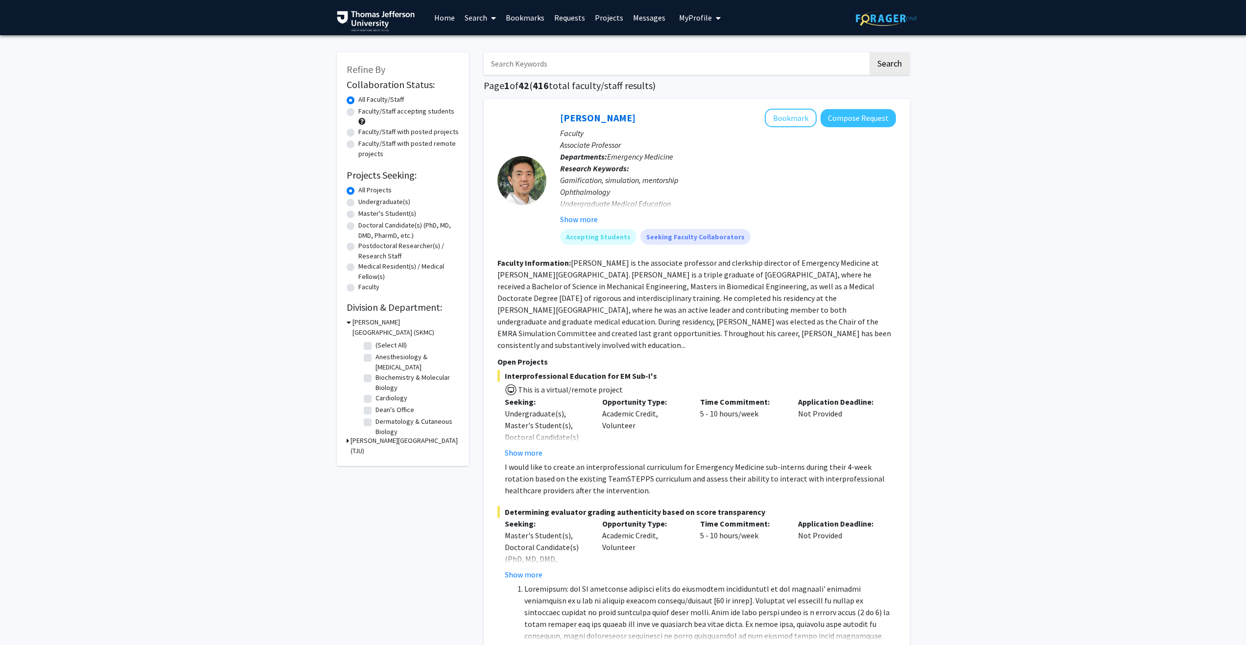
click at [351, 126] on div "Faculty/Staff accepting students" at bounding box center [403, 116] width 113 height 21
click at [358, 129] on label "Faculty/Staff with posted projects" at bounding box center [408, 132] width 100 height 10
click at [358, 129] on input "Faculty/Staff with posted projects" at bounding box center [361, 130] width 6 height 6
radio input "true"
click at [358, 146] on label "Faculty/Staff with posted remote projects" at bounding box center [408, 149] width 101 height 21
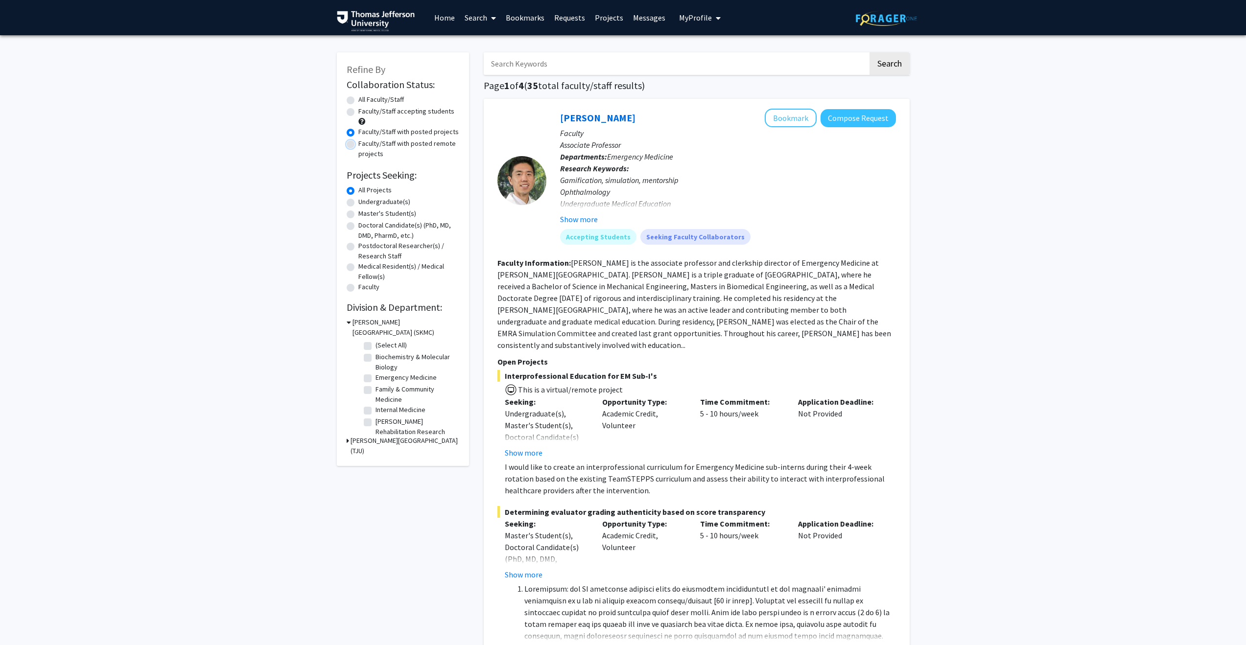
click at [358, 145] on input "Faculty/Staff with posted remote projects" at bounding box center [361, 142] width 6 height 6
radio input "true"
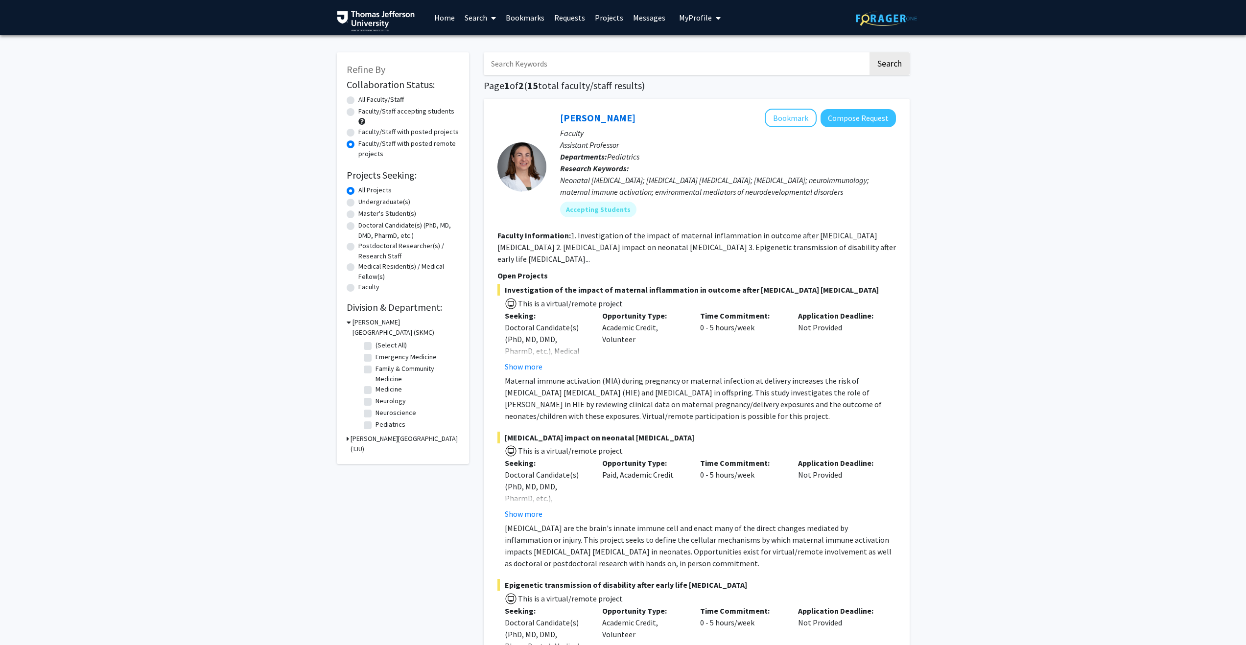
click at [358, 135] on label "Faculty/Staff with posted projects" at bounding box center [408, 132] width 100 height 10
click at [358, 133] on input "Faculty/Staff with posted projects" at bounding box center [361, 130] width 6 height 6
radio input "true"
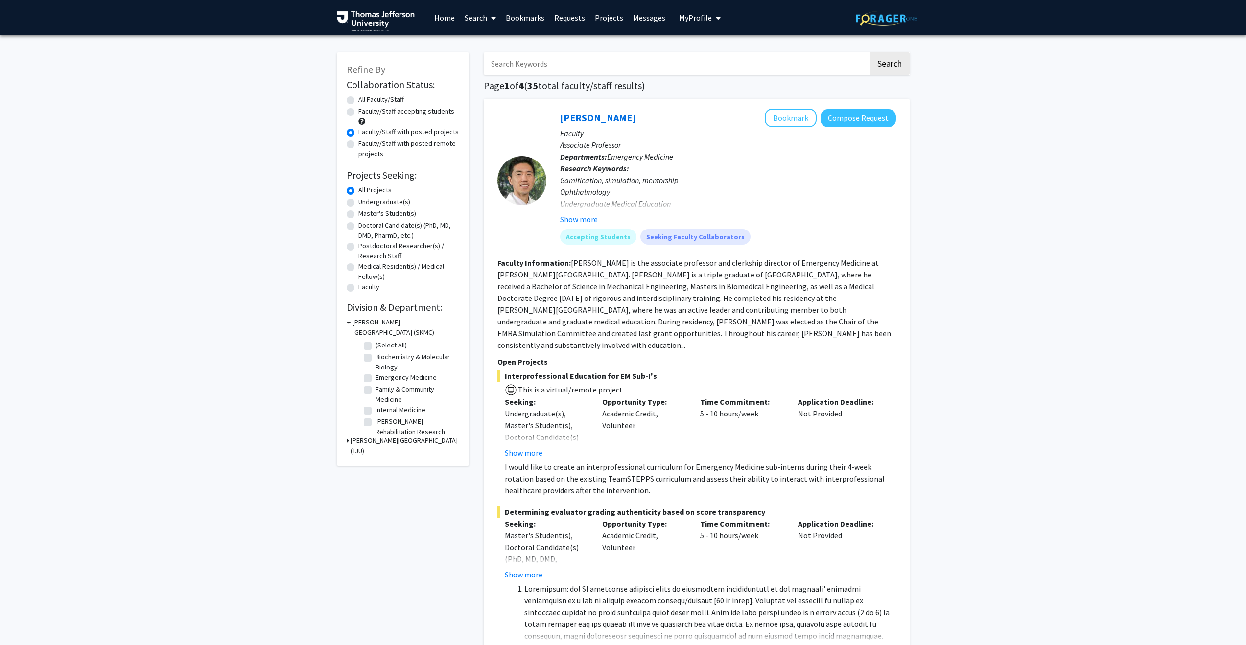
click at [358, 146] on label "Faculty/Staff with posted remote projects" at bounding box center [408, 149] width 101 height 21
click at [358, 145] on input "Faculty/Staff with posted remote projects" at bounding box center [361, 142] width 6 height 6
radio input "true"
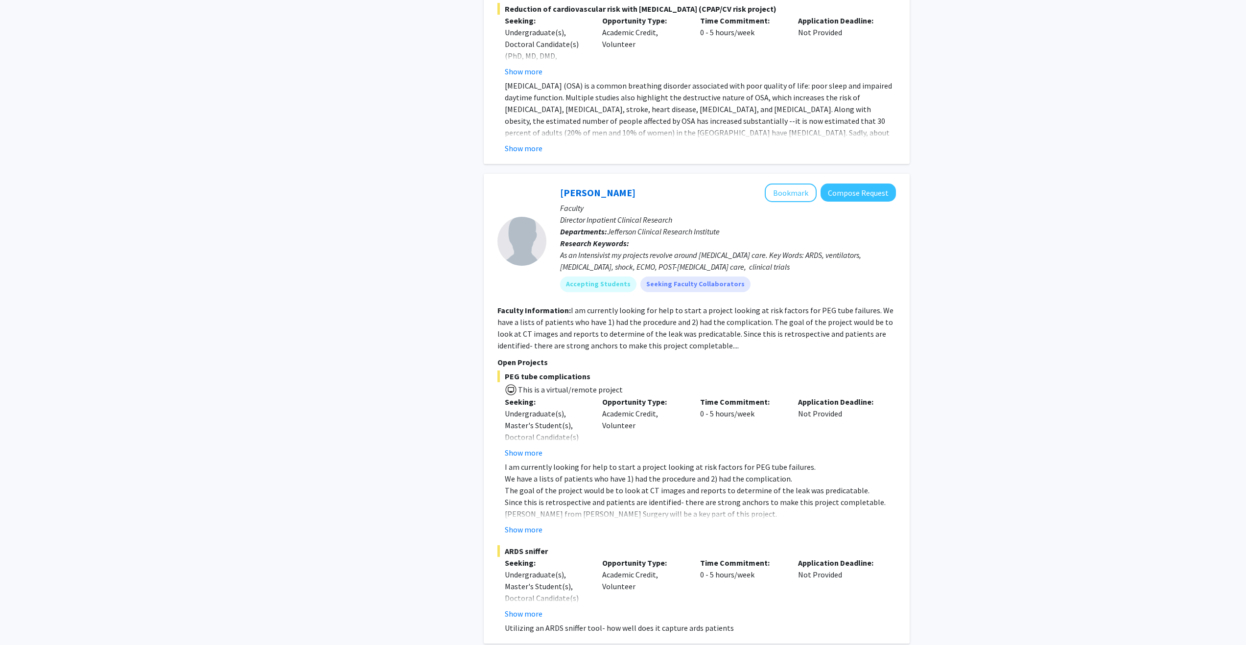
scroll to position [6764, 0]
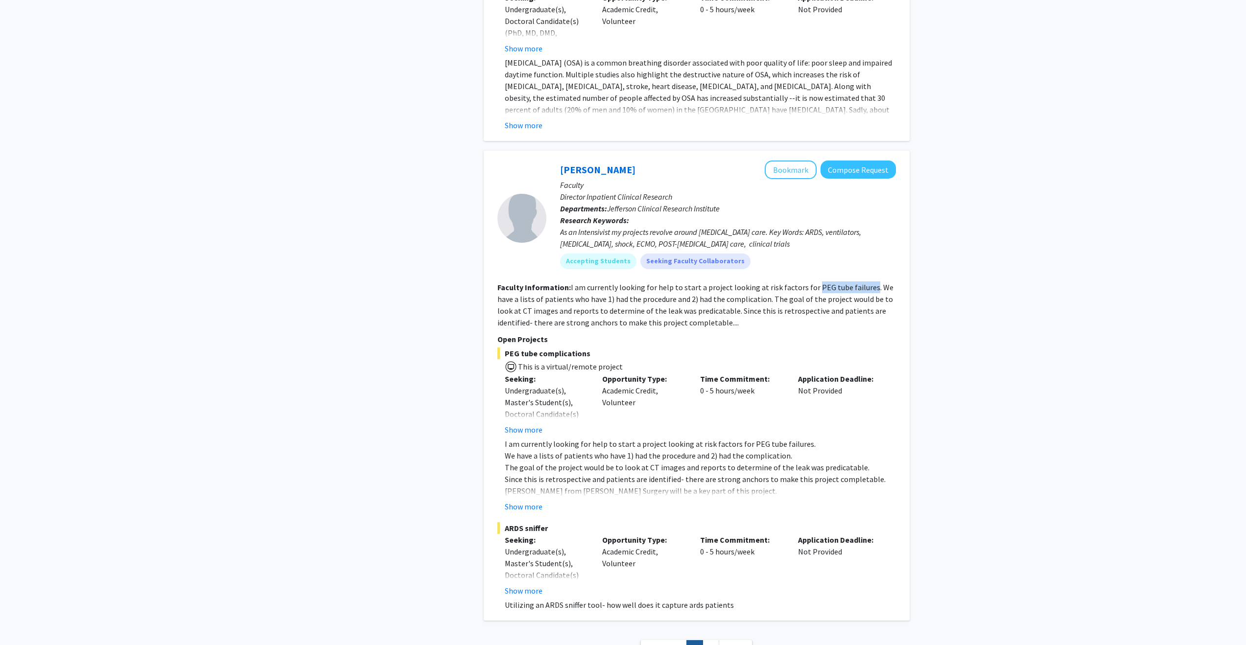
drag, startPoint x: 807, startPoint y: 253, endPoint x: 862, endPoint y: 249, distance: 55.0
click at [862, 283] on fg-read-more "I am currently looking for help to start a project looking at risk factors for …" at bounding box center [696, 305] width 396 height 45
copy fg-read-more "PEG tube failures"
click at [707, 641] on link "2" at bounding box center [711, 649] width 17 height 17
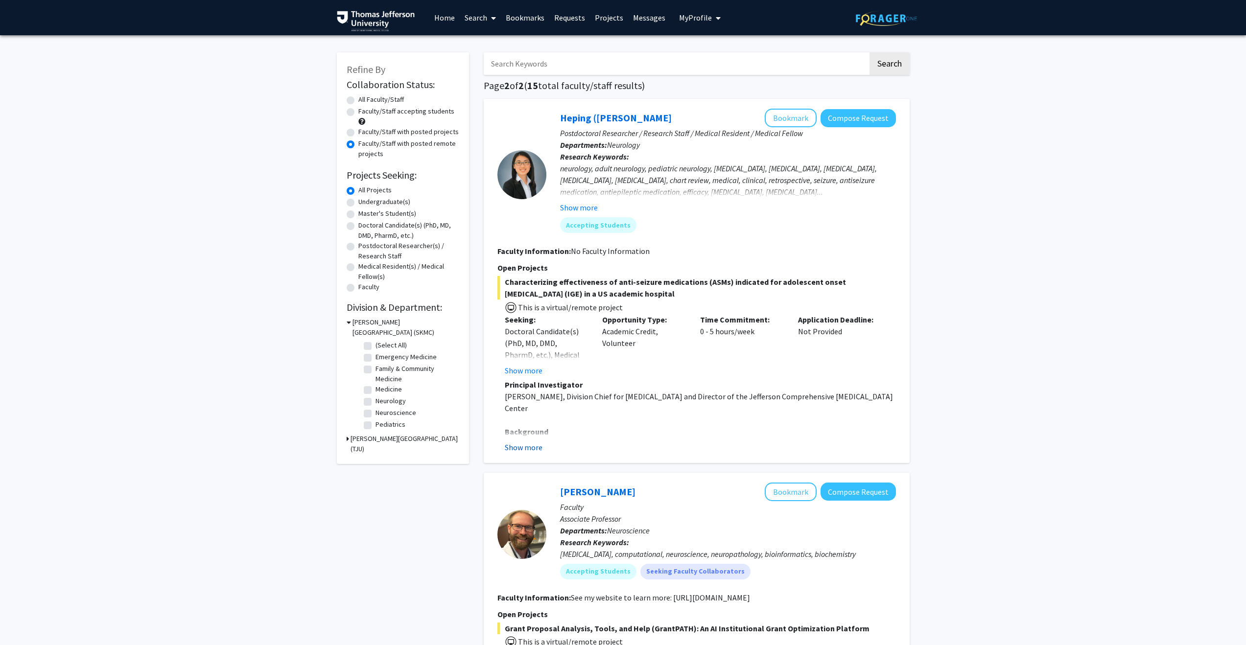
click at [529, 450] on button "Show more" at bounding box center [524, 448] width 38 height 12
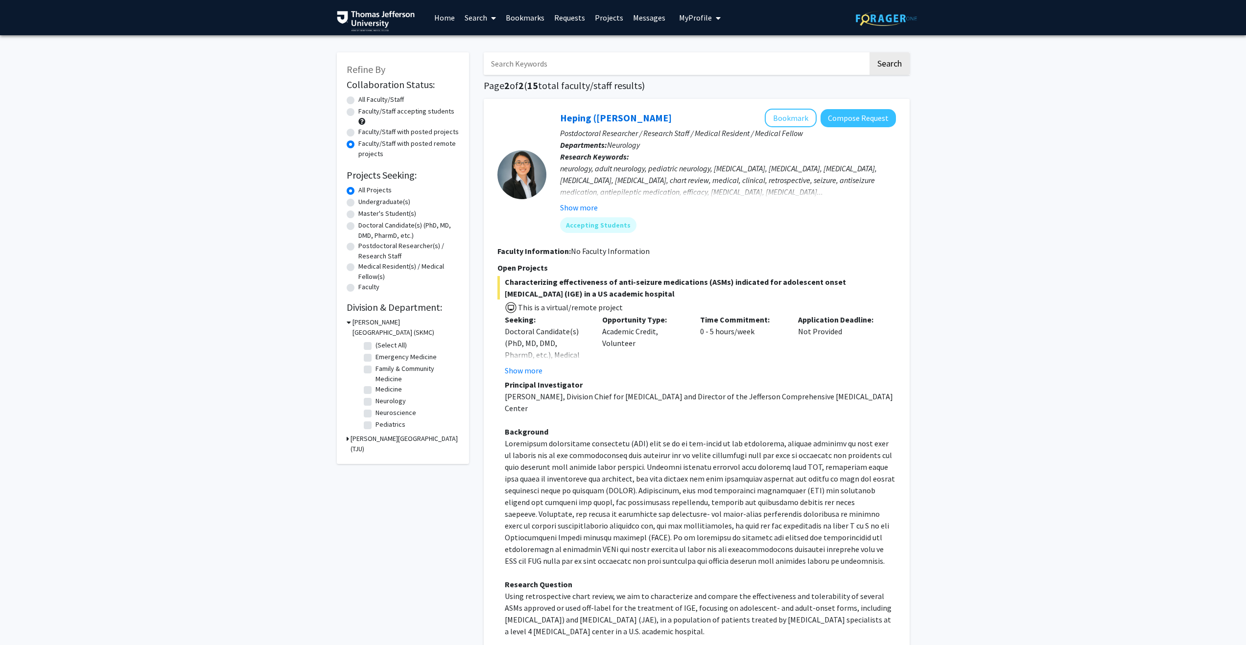
click at [358, 98] on label "All Faculty/Staff" at bounding box center [381, 100] width 46 height 10
click at [358, 98] on input "All Faculty/Staff" at bounding box center [361, 98] width 6 height 6
radio input "true"
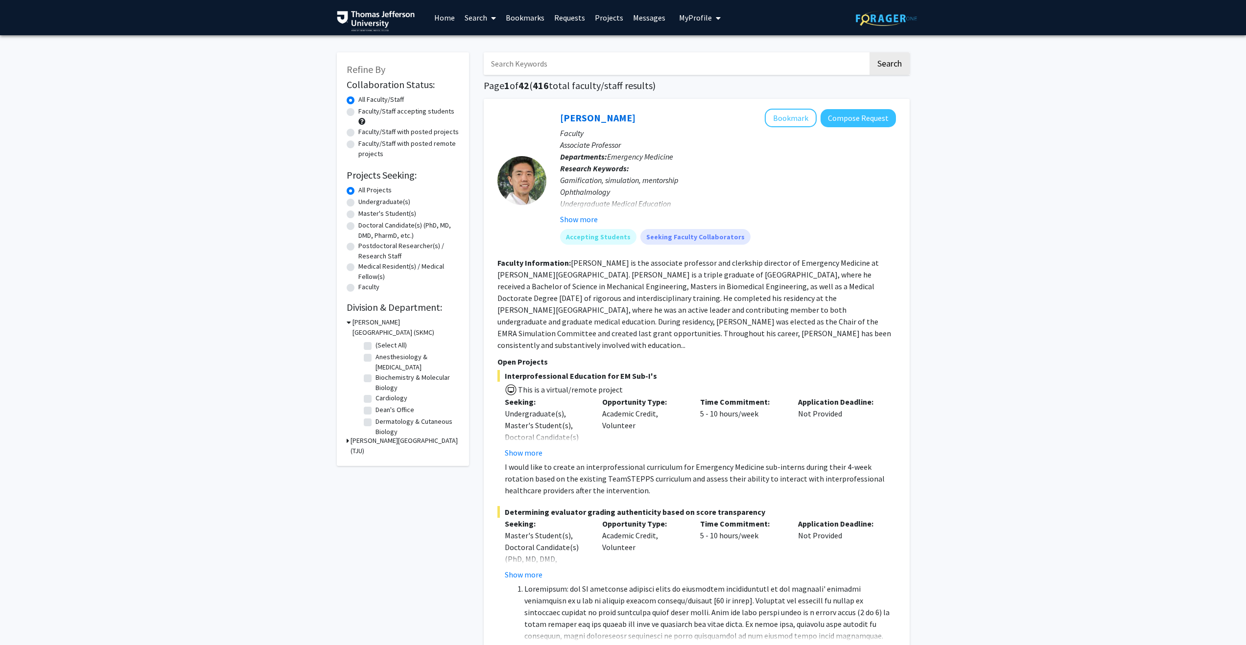
click at [568, 71] on input "Search Keywords" at bounding box center [676, 63] width 384 height 23
type input "case report"
click at [870, 52] on button "Search" at bounding box center [890, 63] width 40 height 23
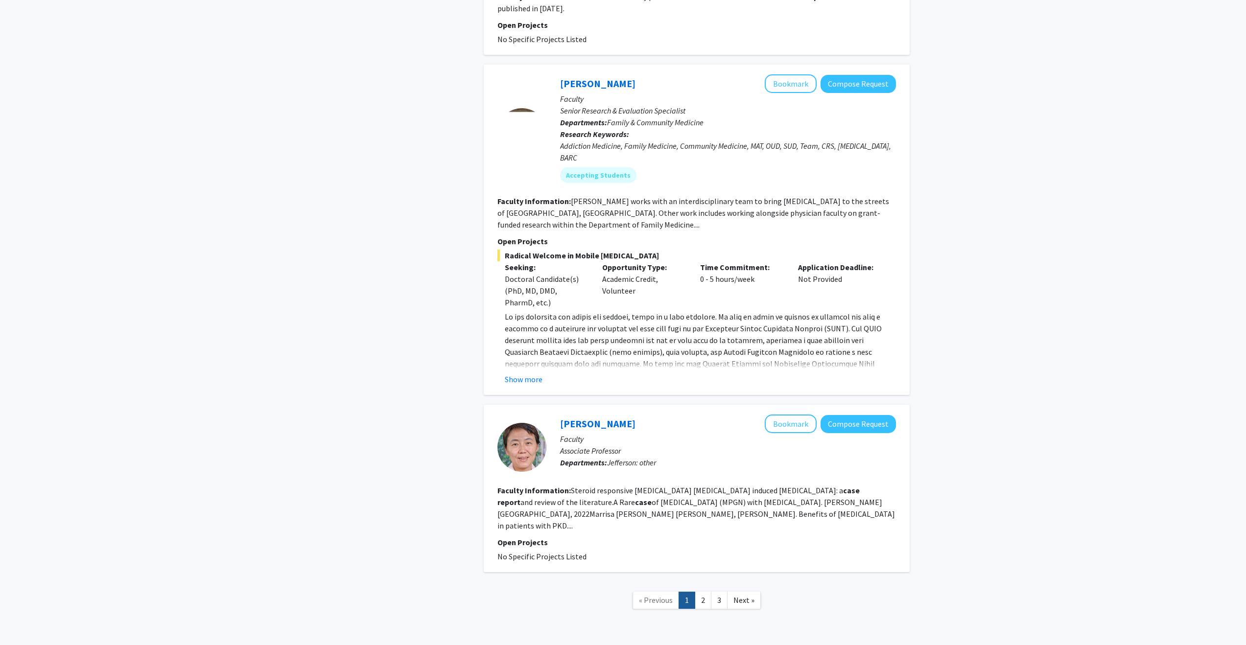
scroll to position [1970, 0]
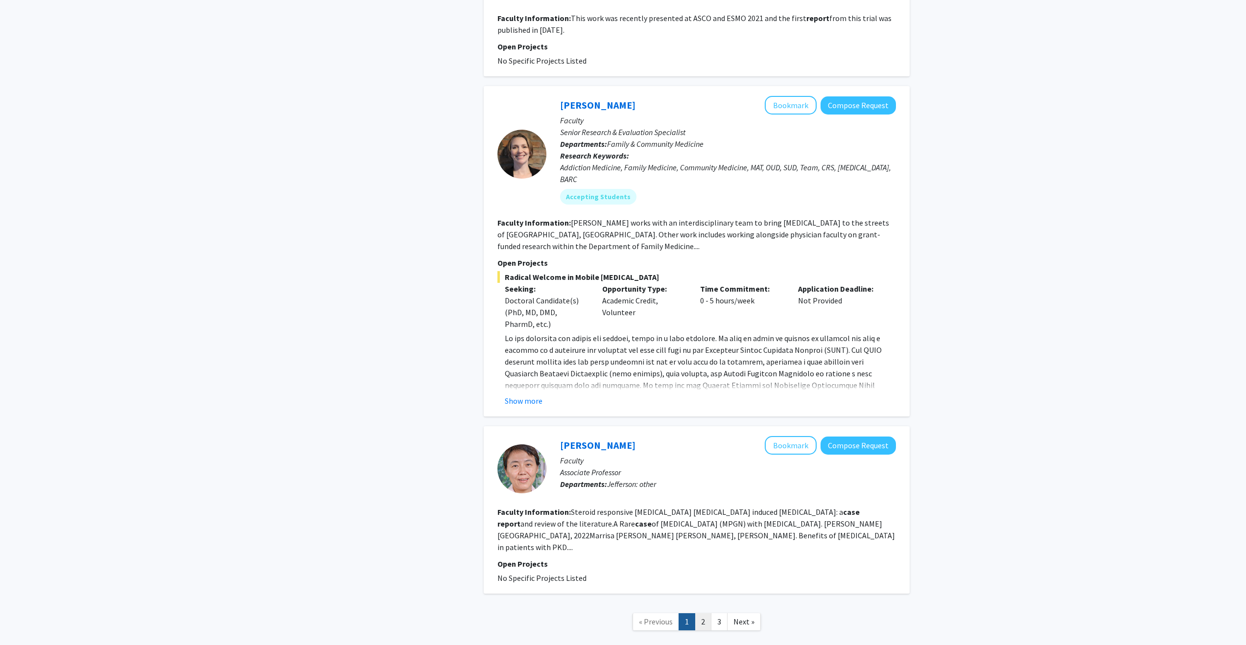
click at [699, 614] on link "2" at bounding box center [703, 622] width 17 height 17
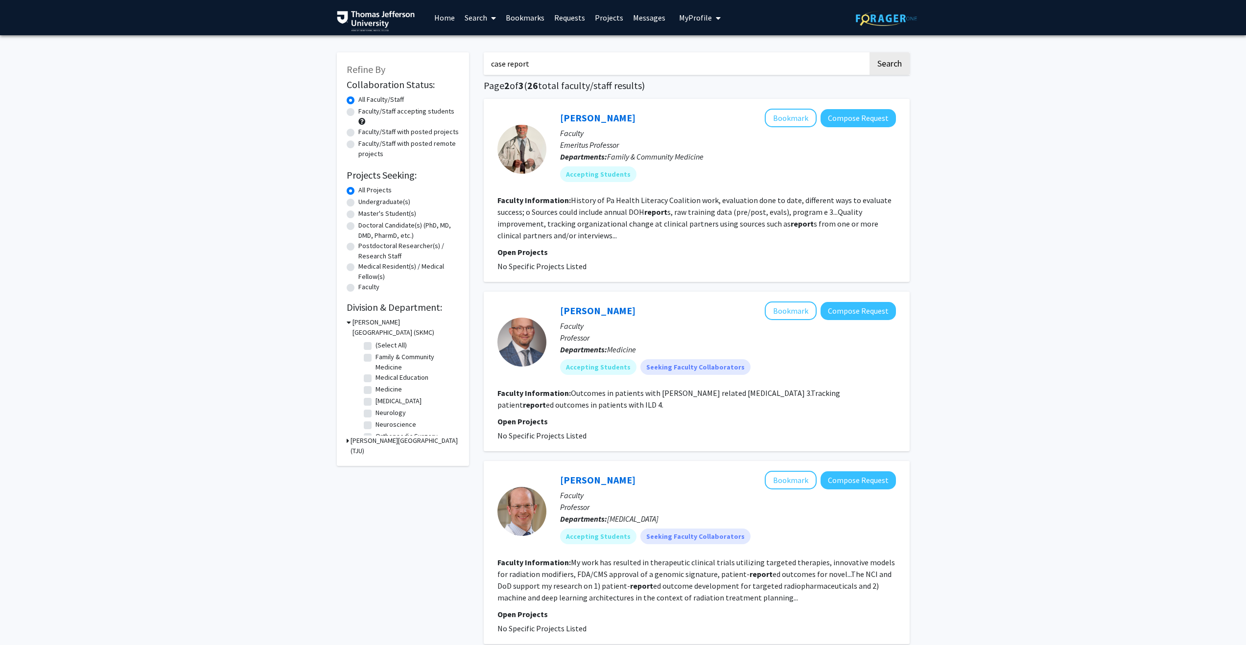
click at [358, 133] on label "Faculty/Staff with posted projects" at bounding box center [408, 132] width 100 height 10
click at [358, 133] on input "Faculty/Staff with posted projects" at bounding box center [361, 130] width 6 height 6
radio input "true"
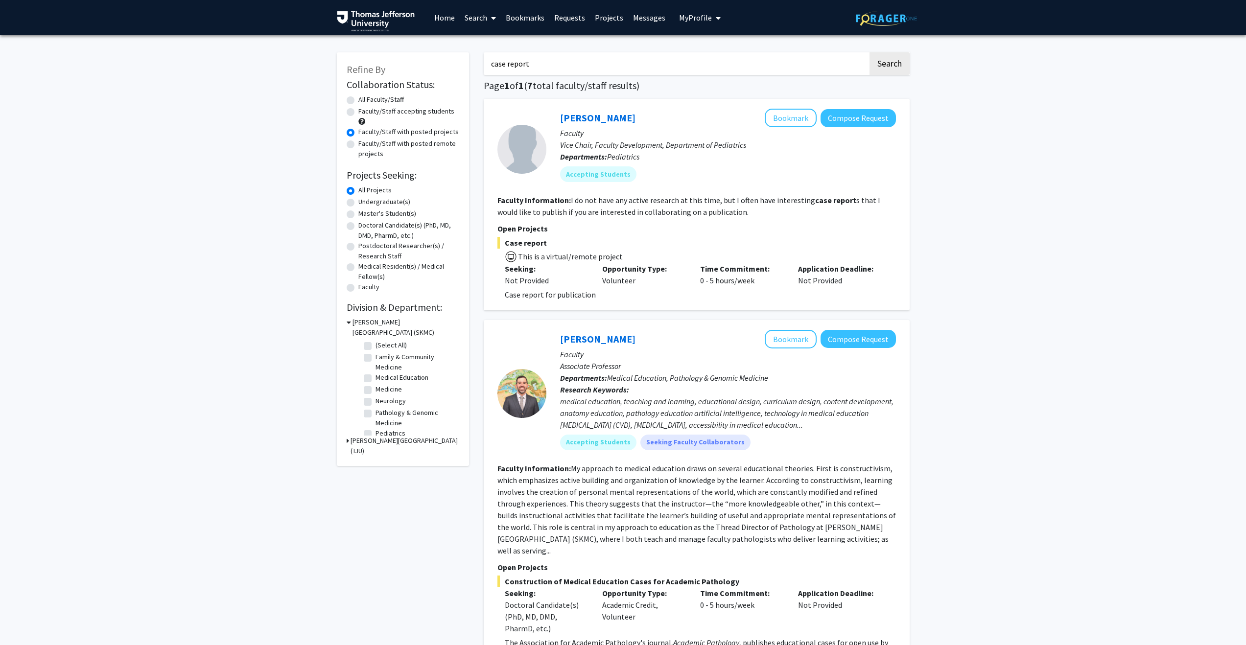
click at [546, 66] on input "case report" at bounding box center [676, 63] width 384 height 23
click at [546, 65] on input "case report" at bounding box center [676, 63] width 384 height 23
click at [546, 64] on input "case report" at bounding box center [676, 63] width 384 height 23
click at [870, 52] on button "Search" at bounding box center [890, 63] width 40 height 23
radio input "true"
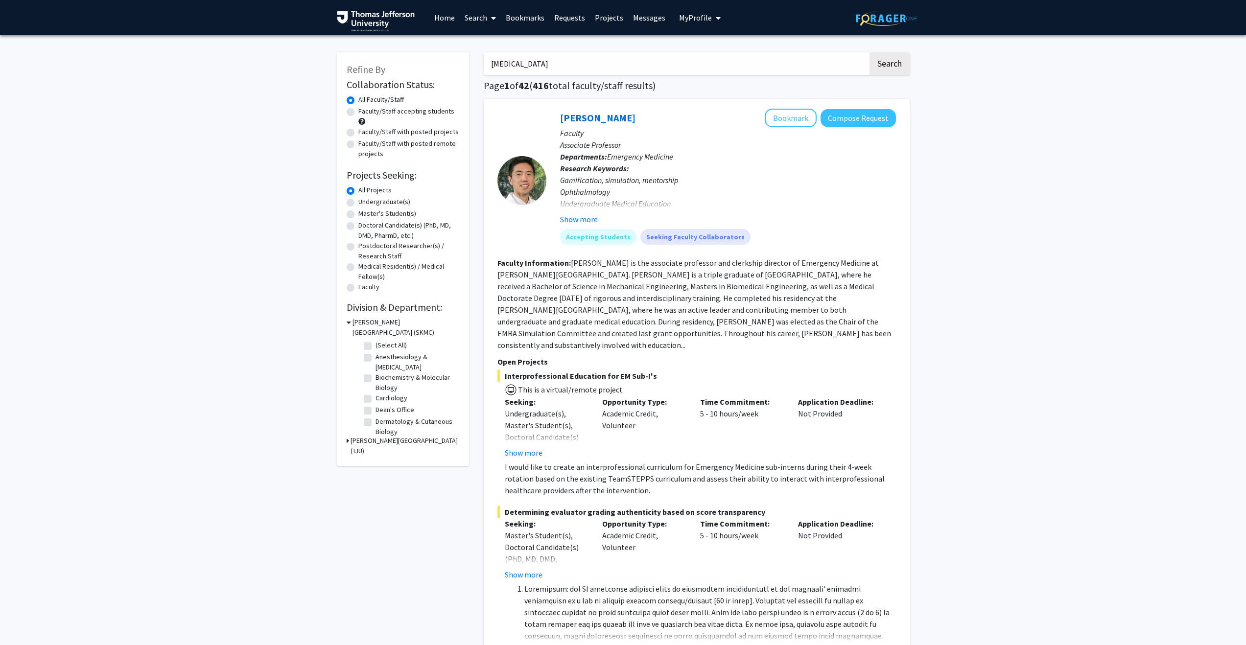
type input "[MEDICAL_DATA]"
click at [358, 132] on label "Faculty/Staff with posted projects" at bounding box center [408, 132] width 100 height 10
click at [358, 132] on input "Faculty/Staff with posted projects" at bounding box center [361, 130] width 6 height 6
radio input "true"
click at [896, 69] on button "Search" at bounding box center [890, 63] width 40 height 23
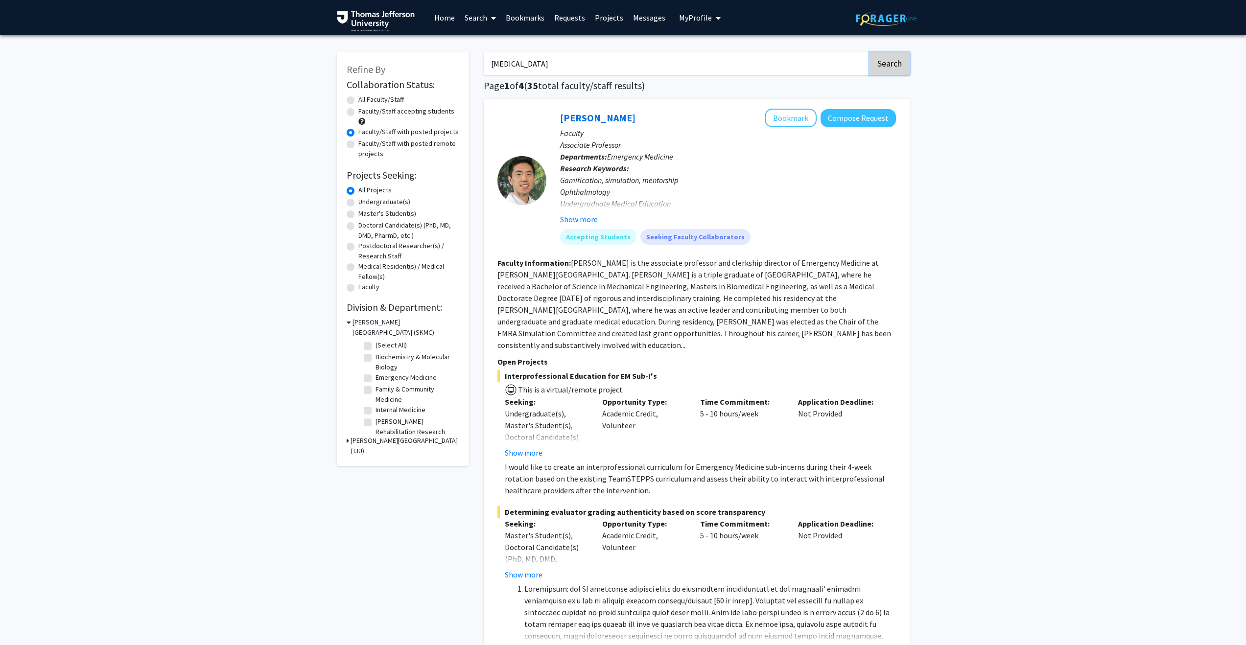
radio input "true"
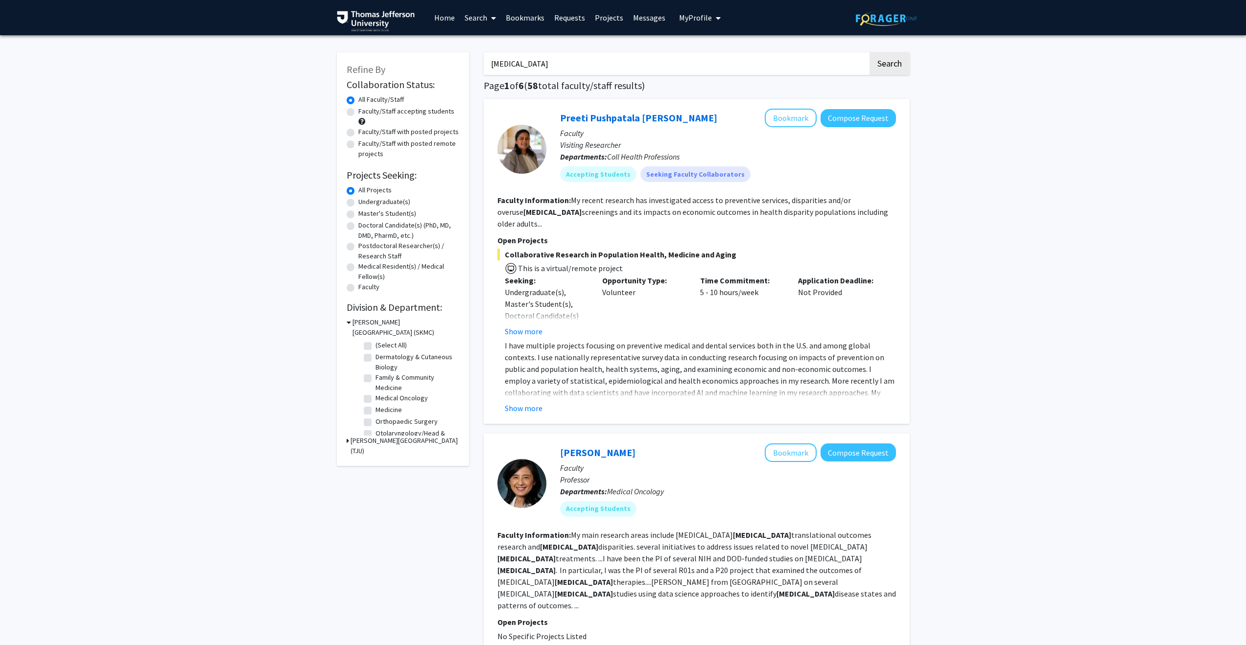
click at [358, 132] on label "Faculty/Staff with posted projects" at bounding box center [408, 132] width 100 height 10
click at [358, 132] on input "Faculty/Staff with posted projects" at bounding box center [361, 130] width 6 height 6
radio input "true"
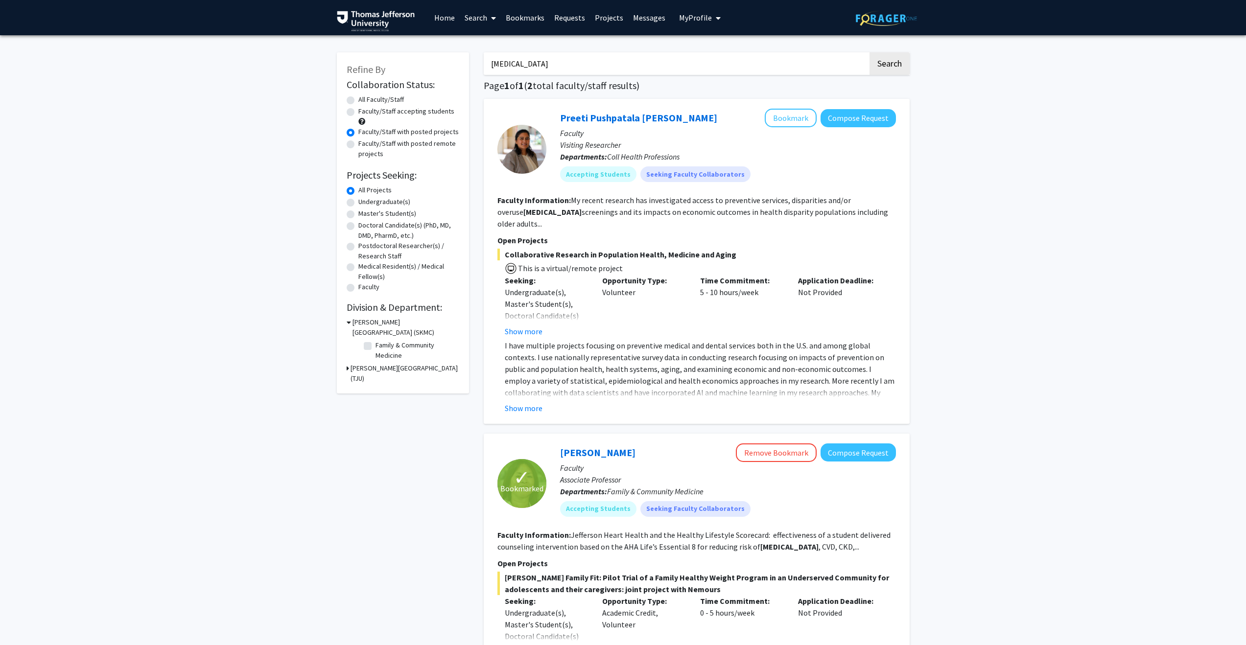
click at [515, 67] on input "[MEDICAL_DATA]" at bounding box center [676, 63] width 384 height 23
click at [870, 52] on button "Search" at bounding box center [890, 63] width 40 height 23
radio input "true"
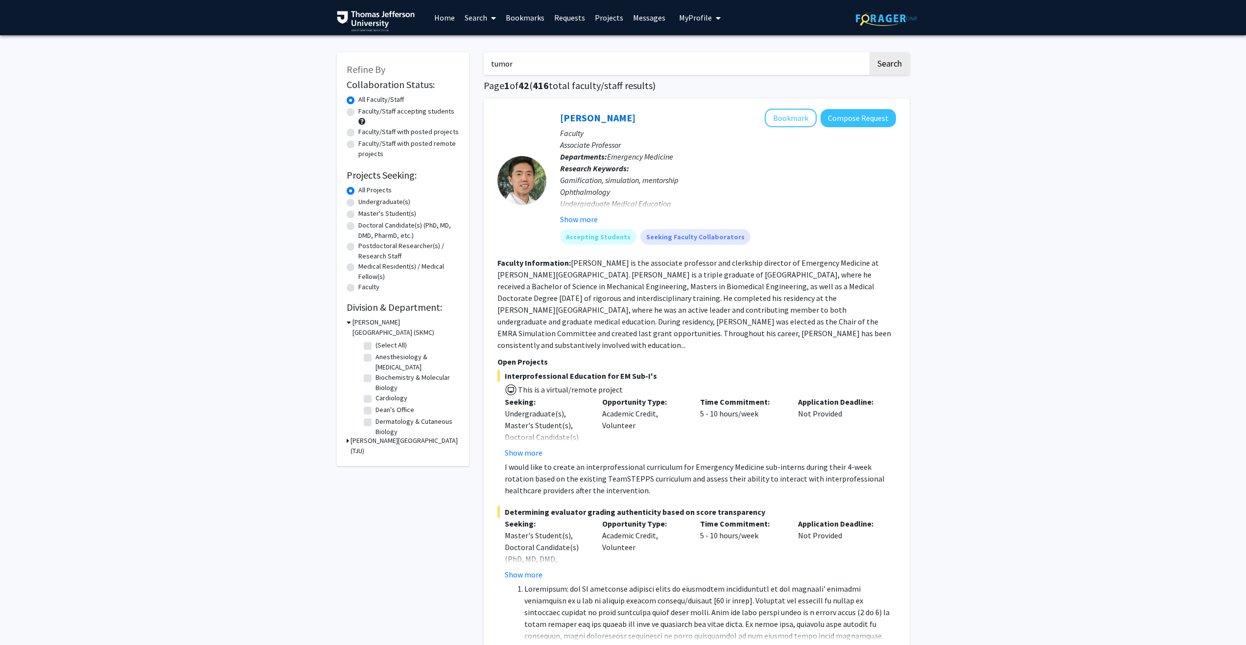
type input "tumor"
click at [870, 52] on button "Search" at bounding box center [890, 63] width 40 height 23
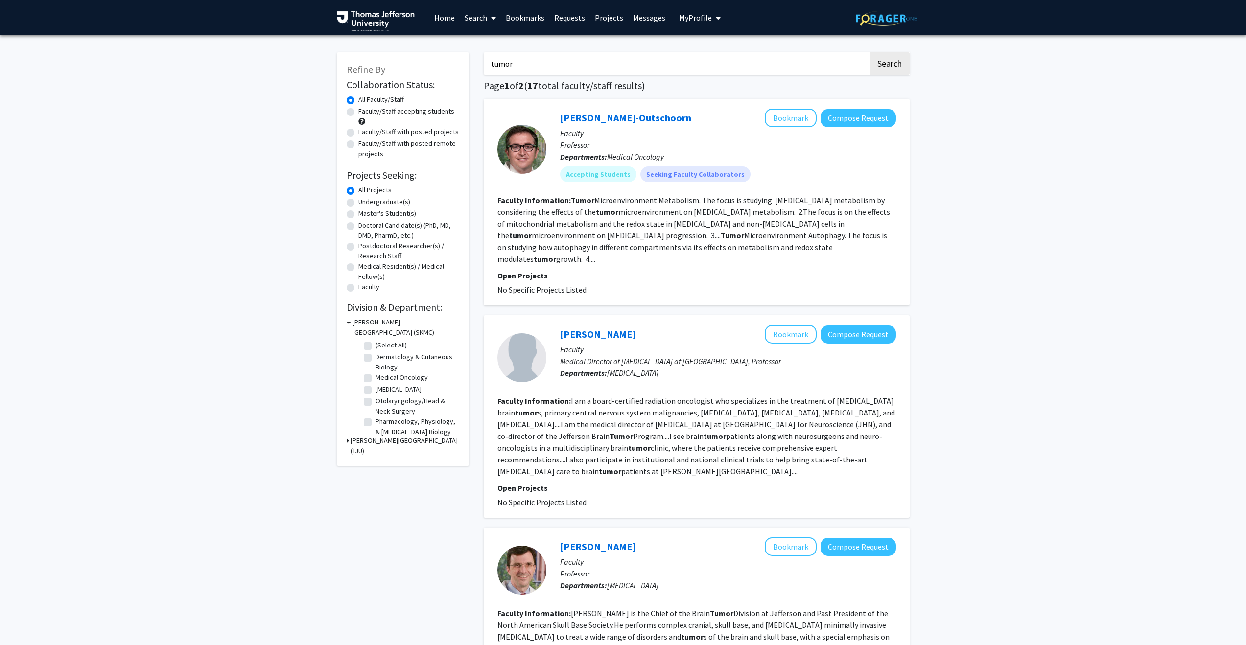
click at [358, 130] on label "Faculty/Staff with posted projects" at bounding box center [408, 132] width 100 height 10
click at [358, 130] on input "Faculty/Staff with posted projects" at bounding box center [361, 130] width 6 height 6
radio input "true"
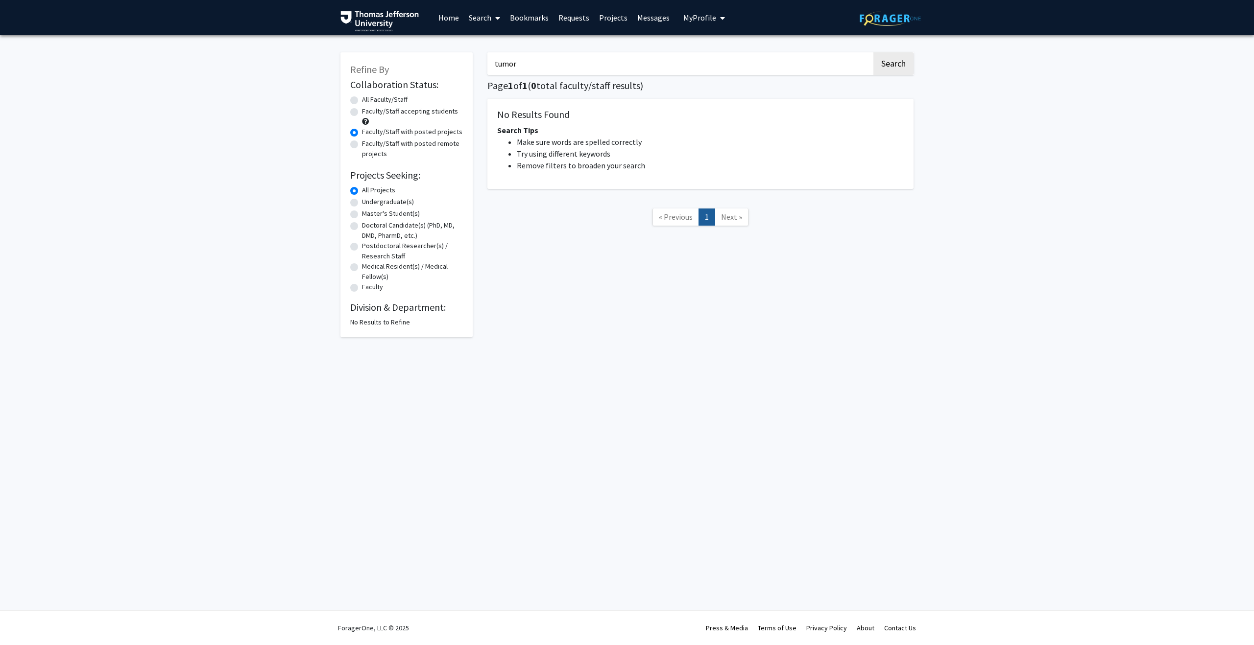
click at [362, 100] on label "All Faculty/Staff" at bounding box center [385, 100] width 46 height 10
click at [362, 100] on input "All Faculty/Staff" at bounding box center [365, 98] width 6 height 6
radio input "true"
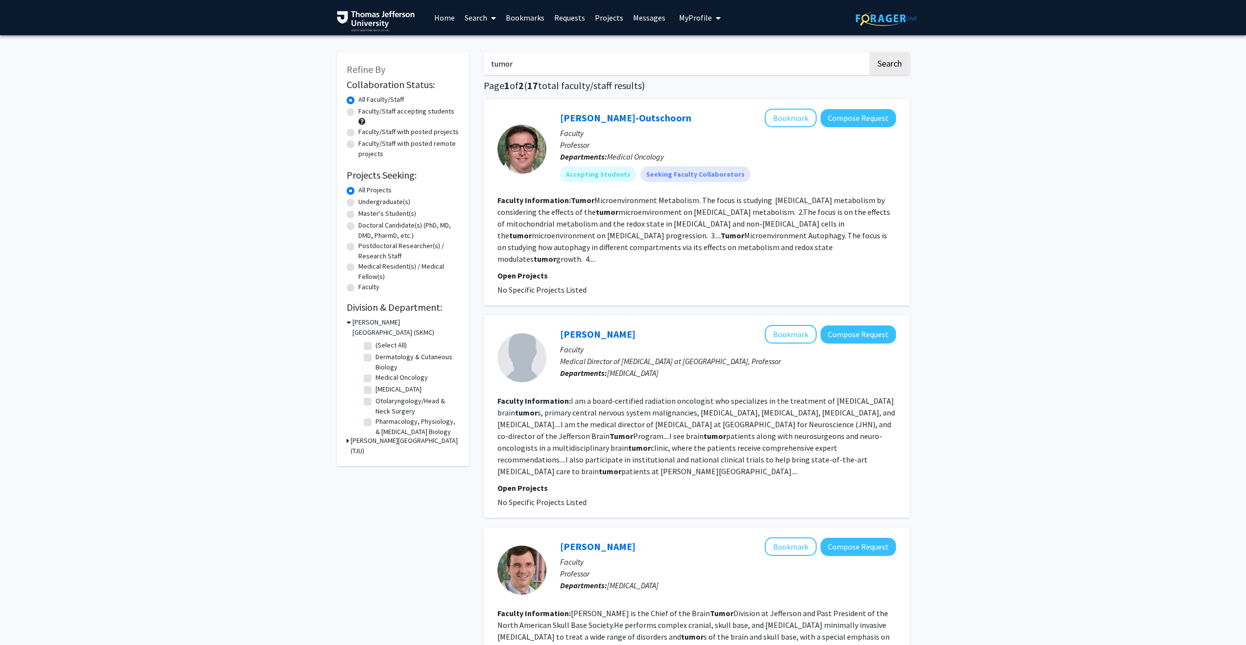
click at [543, 71] on input "tumor" at bounding box center [676, 63] width 384 height 23
click at [872, 65] on button "Search" at bounding box center [890, 63] width 40 height 23
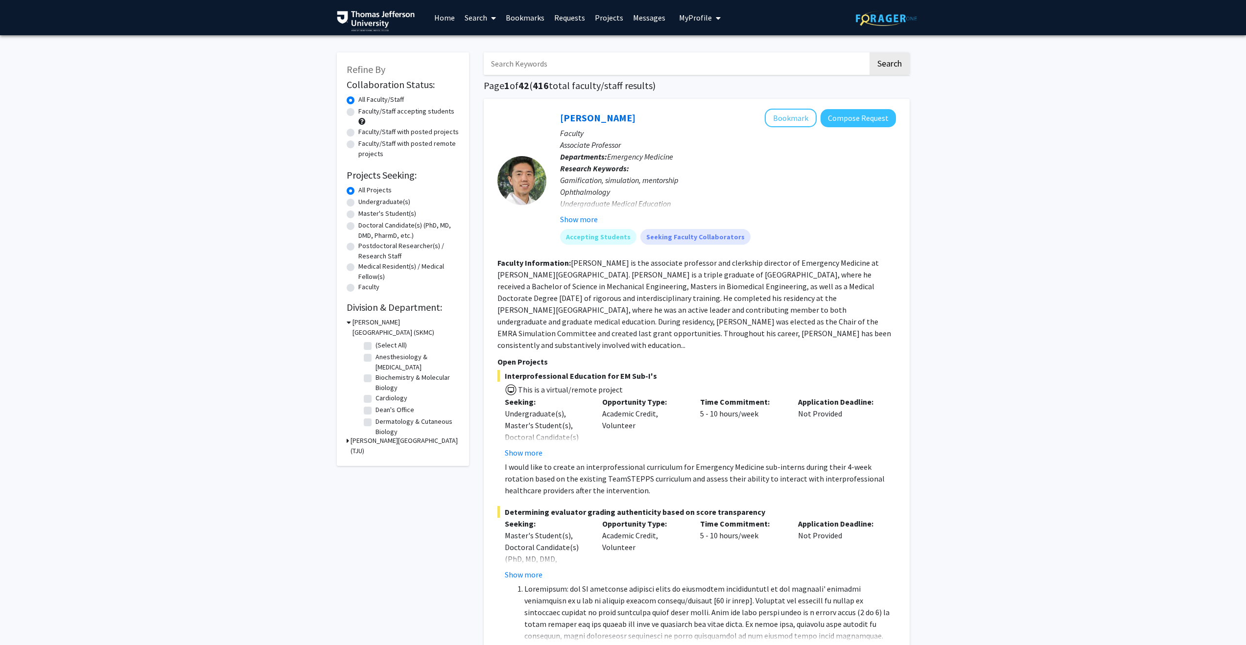
click at [358, 129] on label "Faculty/Staff with posted projects" at bounding box center [408, 132] width 100 height 10
click at [358, 129] on input "Faculty/Staff with posted projects" at bounding box center [361, 130] width 6 height 6
radio input "true"
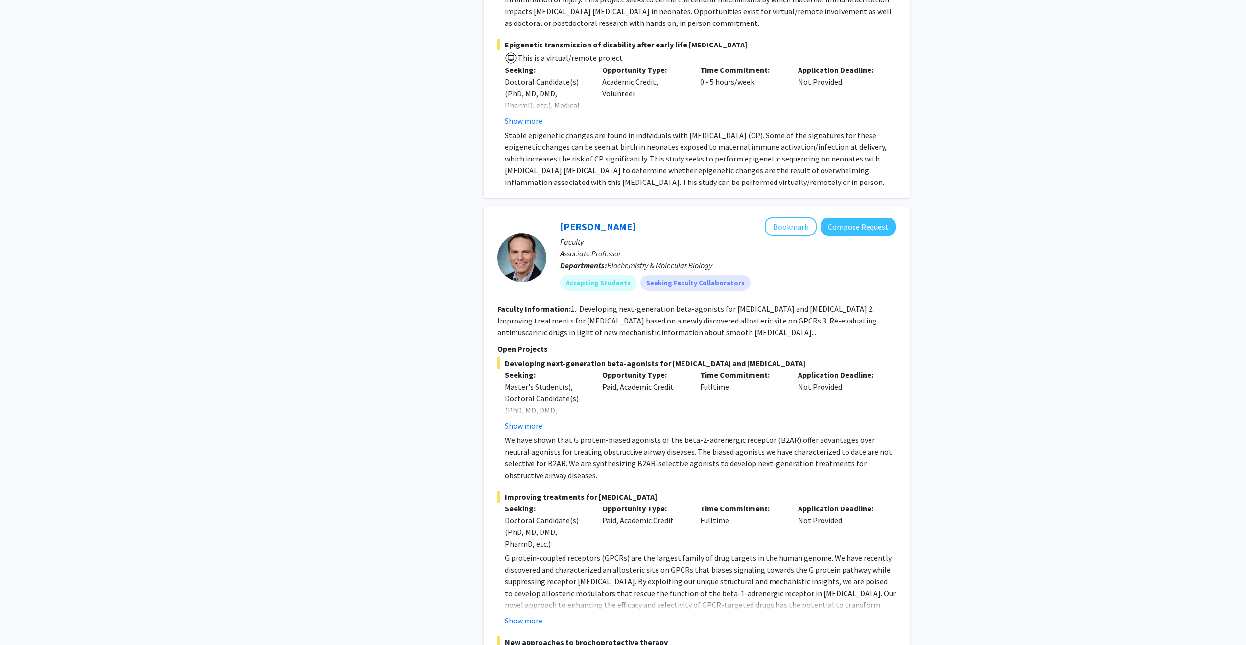
scroll to position [4511, 0]
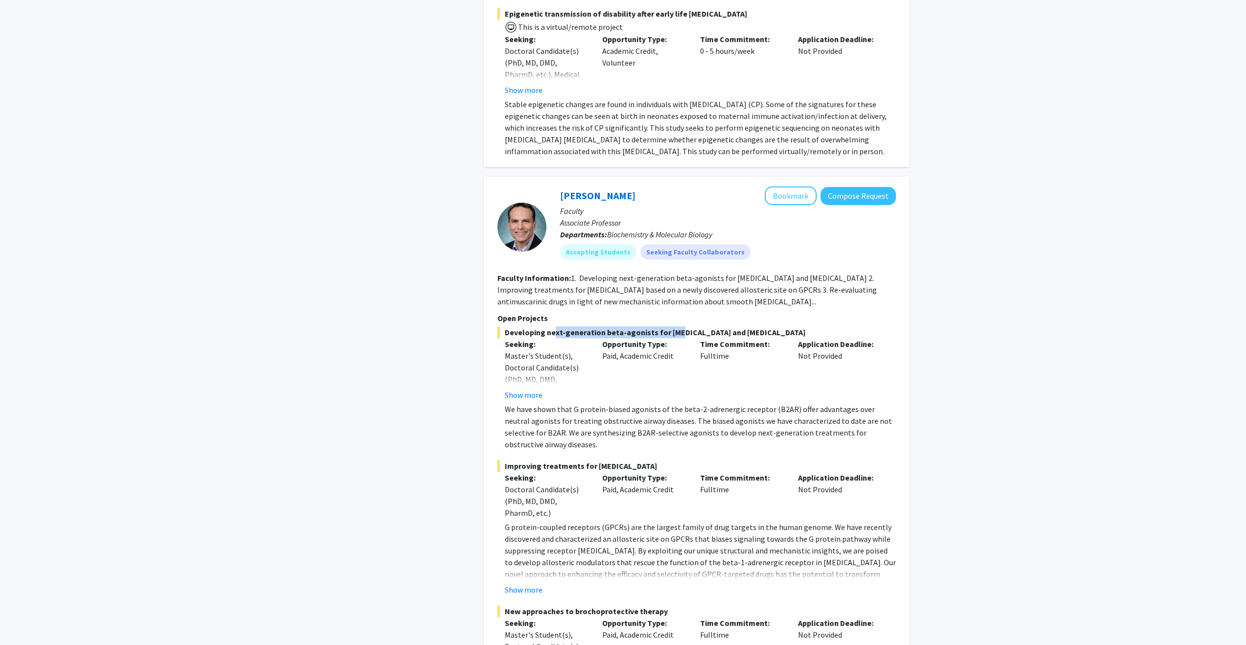
drag, startPoint x: 551, startPoint y: 320, endPoint x: 687, endPoint y: 318, distance: 135.7
click at [669, 327] on span "Developing next-generation beta-agonists for [MEDICAL_DATA] and [MEDICAL_DATA]" at bounding box center [697, 333] width 399 height 12
click at [713, 278] on fg-read-more "1. Developing next-generation beta-agonists for [MEDICAL_DATA] and [MEDICAL_DAT…" at bounding box center [688, 289] width 380 height 33
drag, startPoint x: 552, startPoint y: 266, endPoint x: 552, endPoint y: 284, distance: 17.6
click at [552, 273] on b "Faculty Information:" at bounding box center [534, 278] width 73 height 10
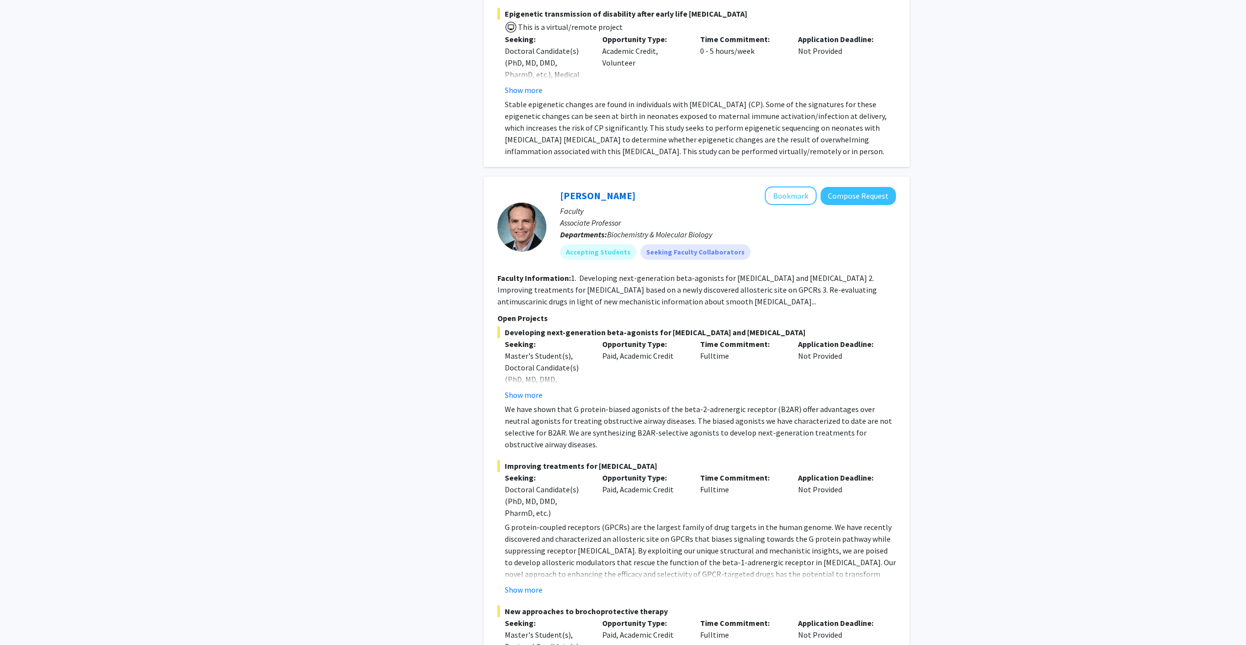
click at [552, 284] on section "Faculty Information: 1. Developing next-generation beta-agonists for [MEDICAL_D…" at bounding box center [697, 289] width 399 height 35
click at [553, 285] on fg-read-more "1. Developing next-generation beta-agonists for [MEDICAL_DATA] and [MEDICAL_DAT…" at bounding box center [688, 289] width 380 height 33
drag, startPoint x: 554, startPoint y: 285, endPoint x: 578, endPoint y: 286, distance: 24.0
click at [555, 285] on fg-read-more "1. Developing next-generation beta-agonists for [MEDICAL_DATA] and [MEDICAL_DAT…" at bounding box center [688, 289] width 380 height 33
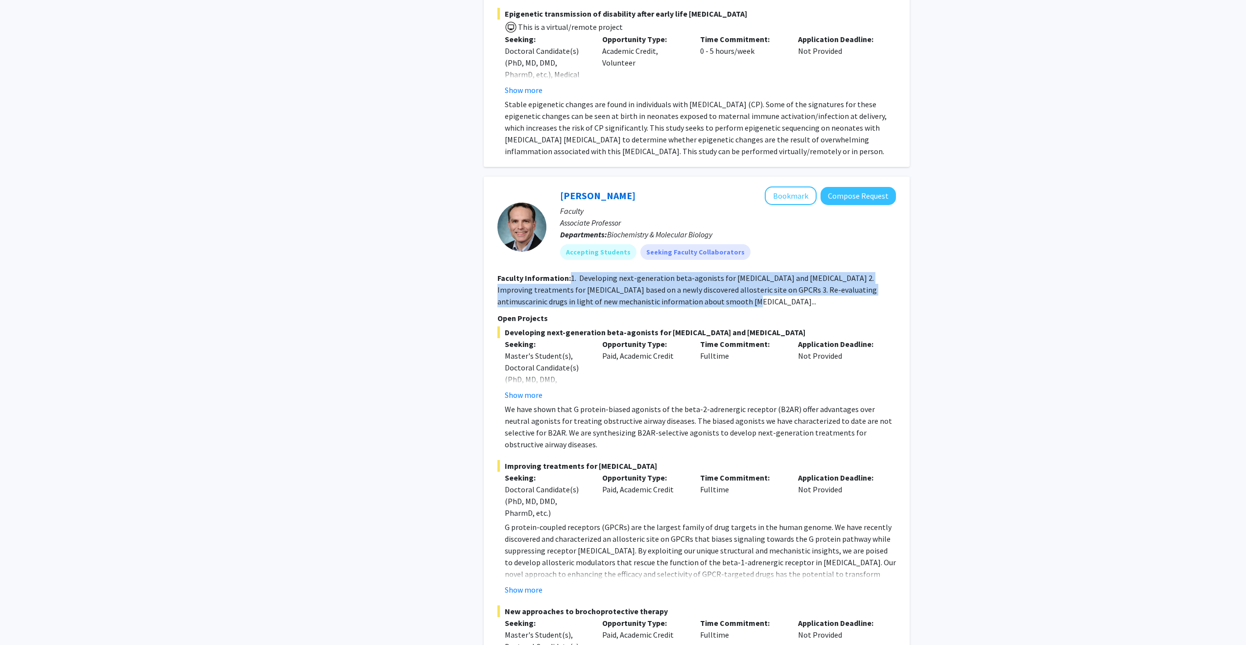
drag, startPoint x: 702, startPoint y: 290, endPoint x: 570, endPoint y: 264, distance: 134.8
click at [570, 272] on section "Faculty Information: 1. Developing next-generation beta-agonists for [MEDICAL_D…" at bounding box center [697, 289] width 399 height 35
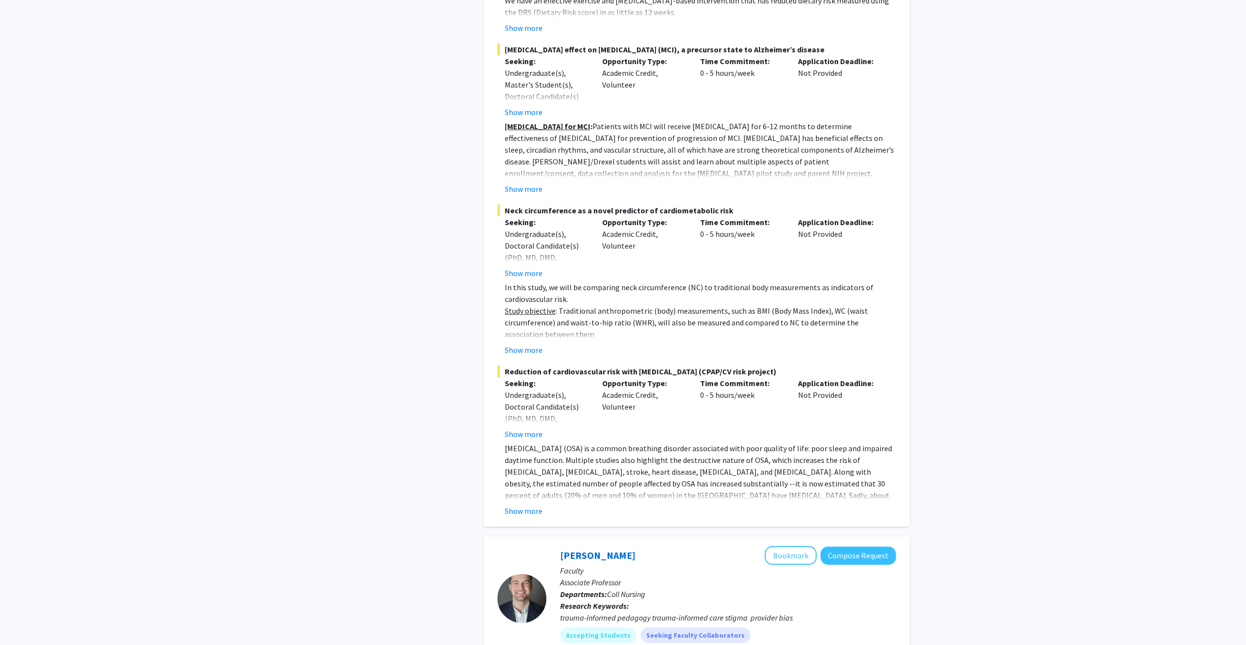
scroll to position [6670, 0]
click at [523, 504] on button "Show more" at bounding box center [524, 510] width 38 height 12
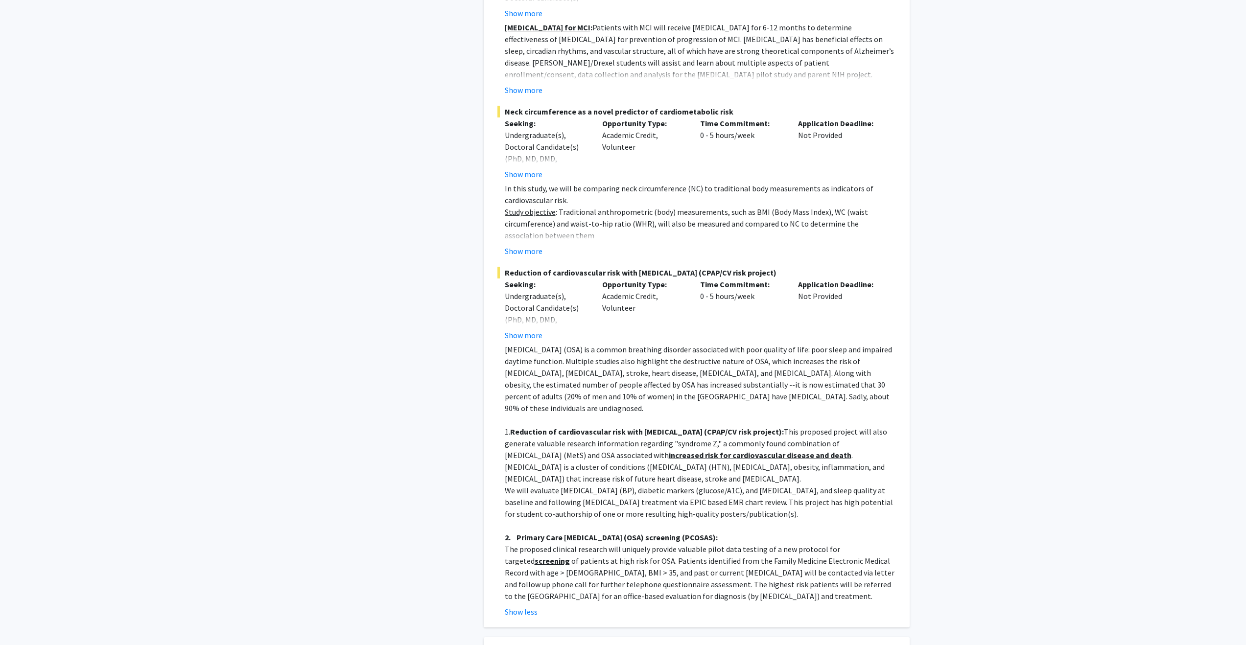
scroll to position [6771, 0]
click at [548, 482] on p "We will evaluate [MEDICAL_DATA] (BP), diabetic markers (glucose/A1C), and [MEDI…" at bounding box center [700, 499] width 391 height 35
drag, startPoint x: 549, startPoint y: 464, endPoint x: 665, endPoint y: 460, distance: 115.6
click at [665, 482] on p "We will evaluate [MEDICAL_DATA] (BP), diabetic markers (glucose/A1C), and [MEDI…" at bounding box center [700, 499] width 391 height 35
click at [732, 482] on p "We will evaluate [MEDICAL_DATA] (BP), diabetic markers (glucose/A1C), and [MEDI…" at bounding box center [700, 499] width 391 height 35
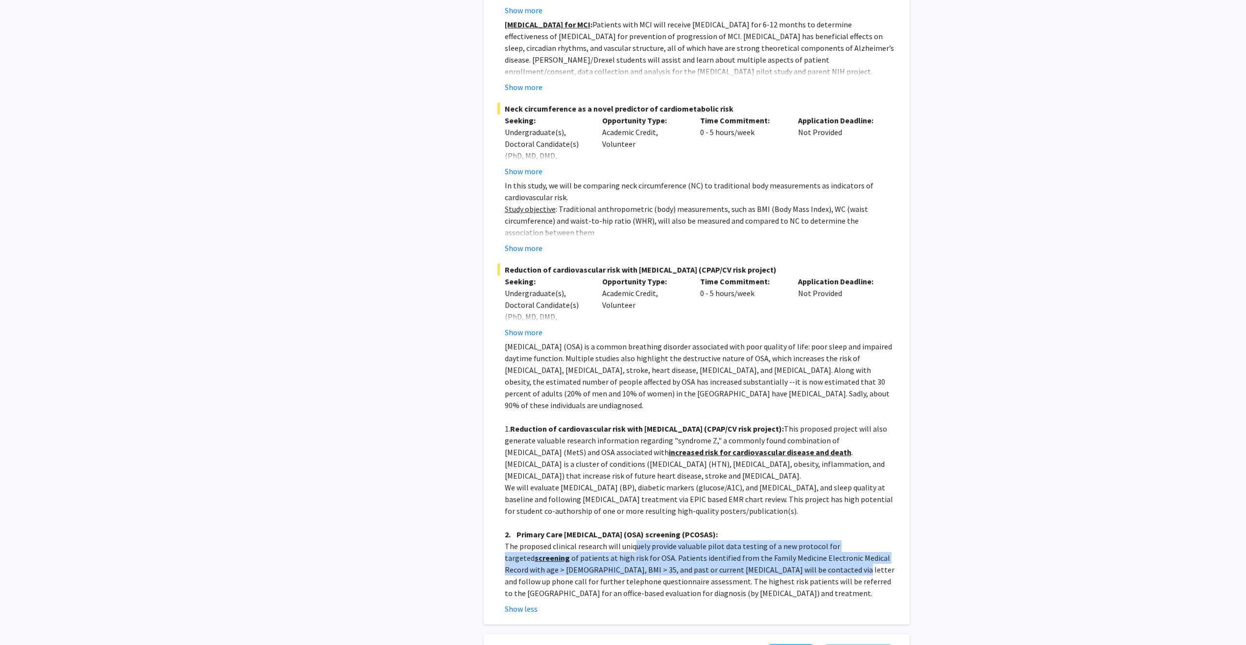
drag, startPoint x: 634, startPoint y: 524, endPoint x: 752, endPoint y: 541, distance: 118.7
click at [751, 542] on p "The proposed clinical research will uniquely provide valuable pilot data testin…" at bounding box center [700, 570] width 391 height 59
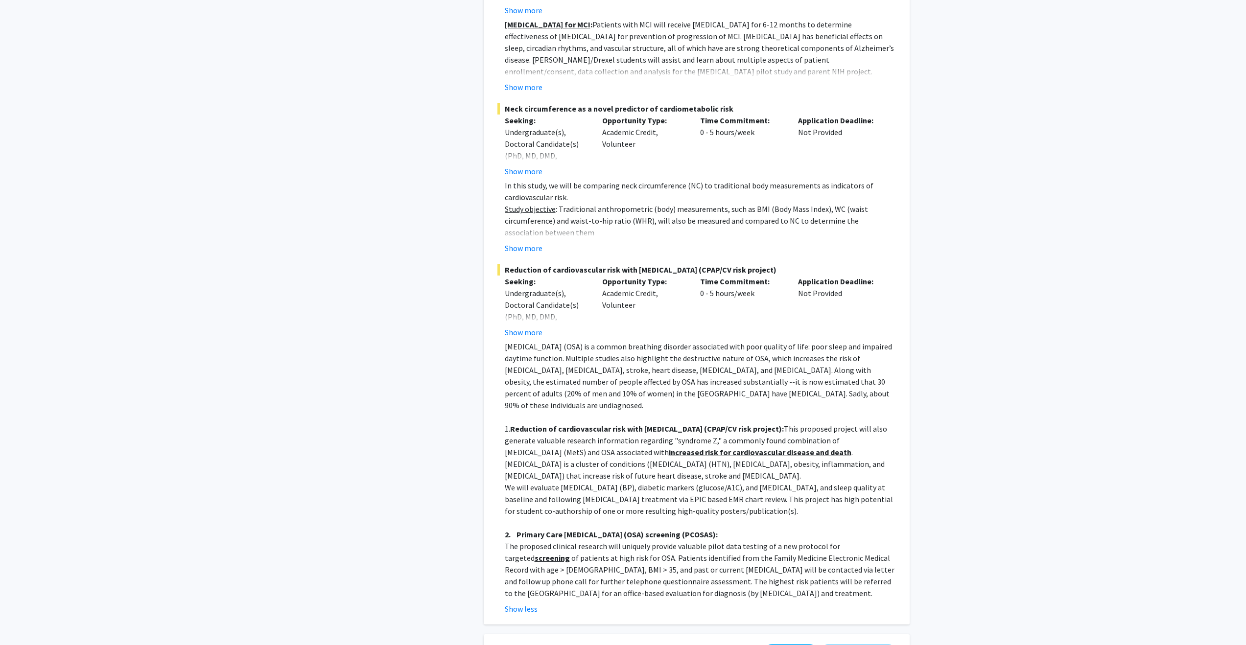
click at [753, 541] on p "The proposed clinical research will uniquely provide valuable pilot data testin…" at bounding box center [700, 570] width 391 height 59
drag, startPoint x: 660, startPoint y: 529, endPoint x: 819, endPoint y: 538, distance: 159.4
click at [819, 541] on p "The proposed clinical research will uniquely provide valuable pilot data testin…" at bounding box center [700, 570] width 391 height 59
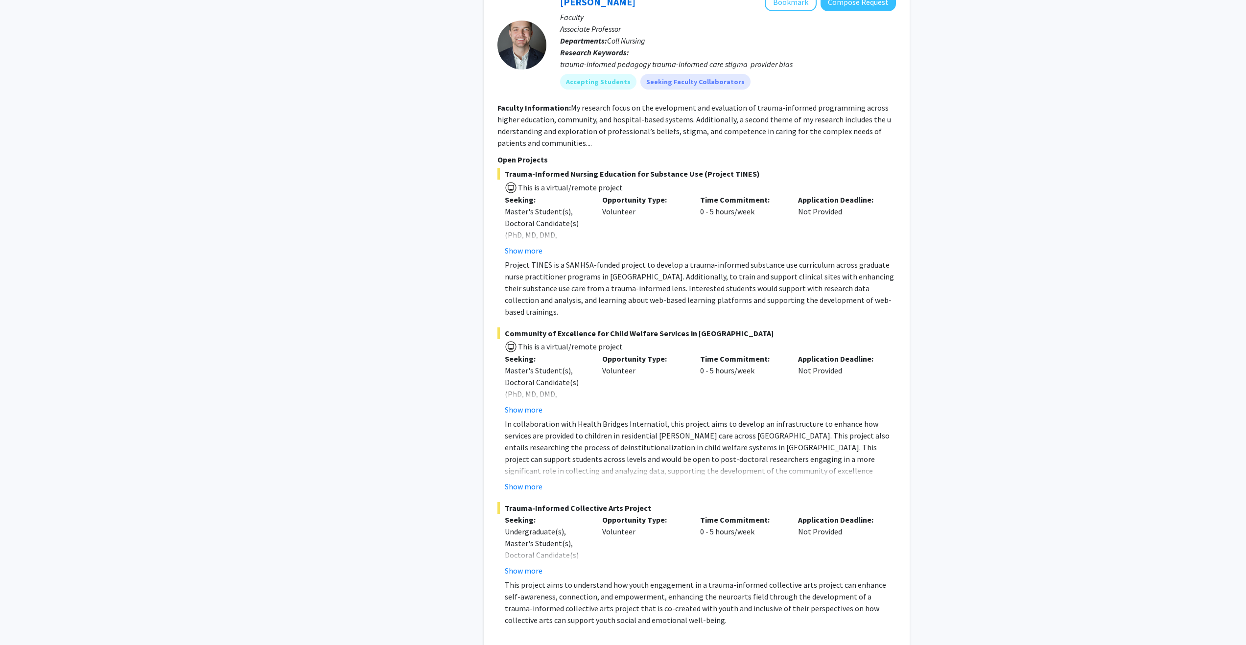
scroll to position [7514, 0]
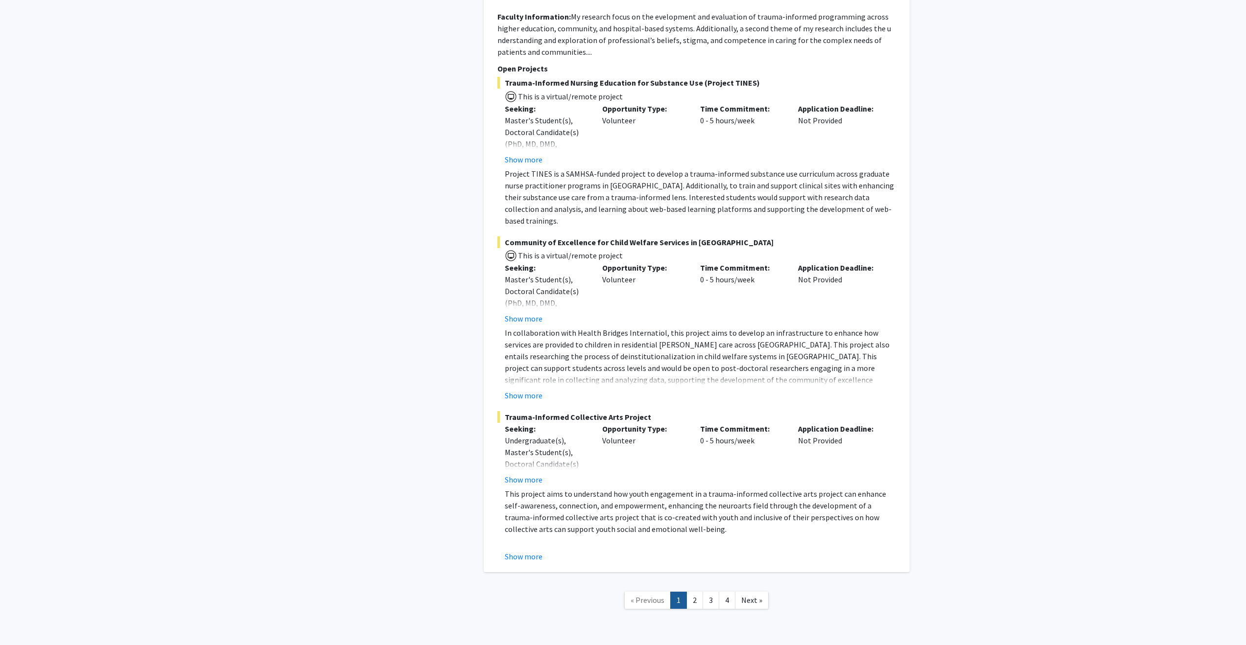
click at [698, 592] on link "2" at bounding box center [695, 600] width 17 height 17
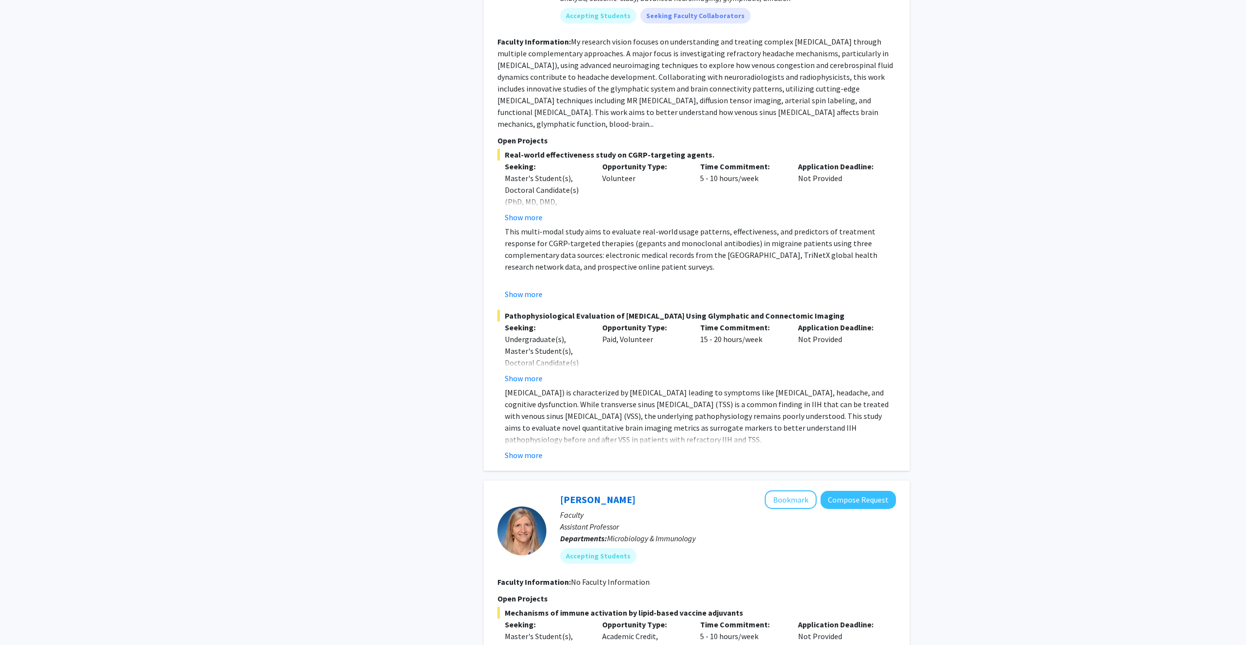
scroll to position [4013, 0]
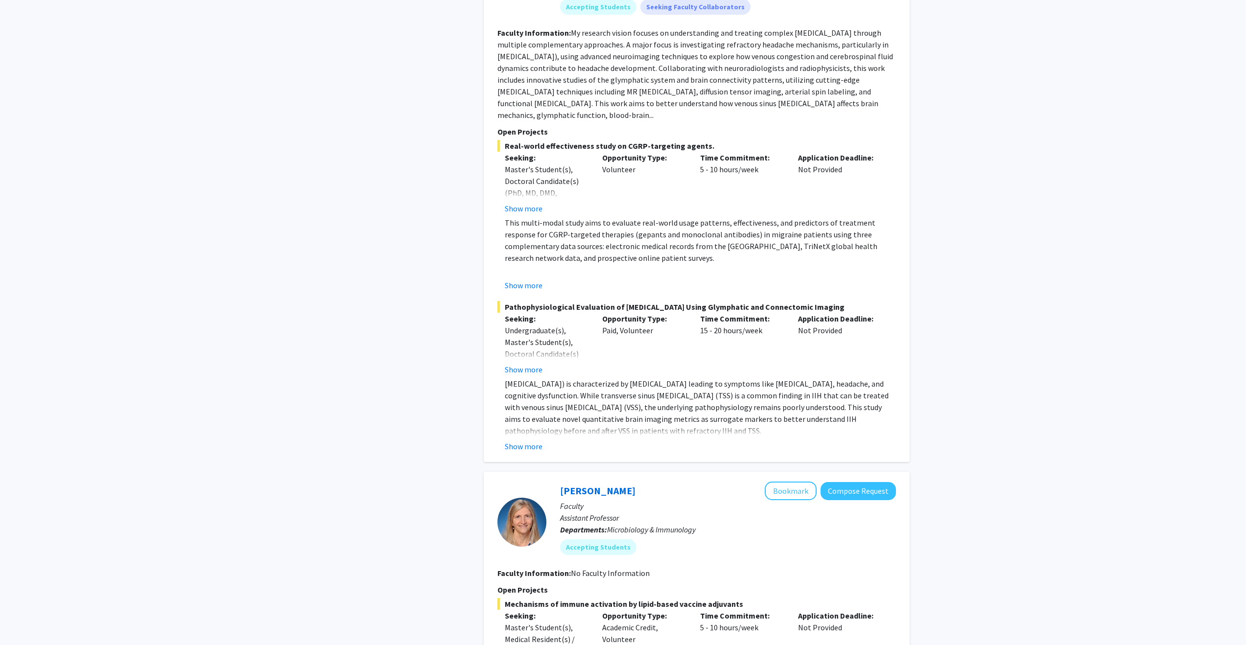
click at [548, 301] on span "Pathophysiological Evaluation of [MEDICAL_DATA] Using Glymphatic and Connectomi…" at bounding box center [697, 307] width 399 height 12
click at [547, 301] on span "Pathophysiological Evaluation of [MEDICAL_DATA] Using Glymphatic and Connectomi…" at bounding box center [697, 307] width 399 height 12
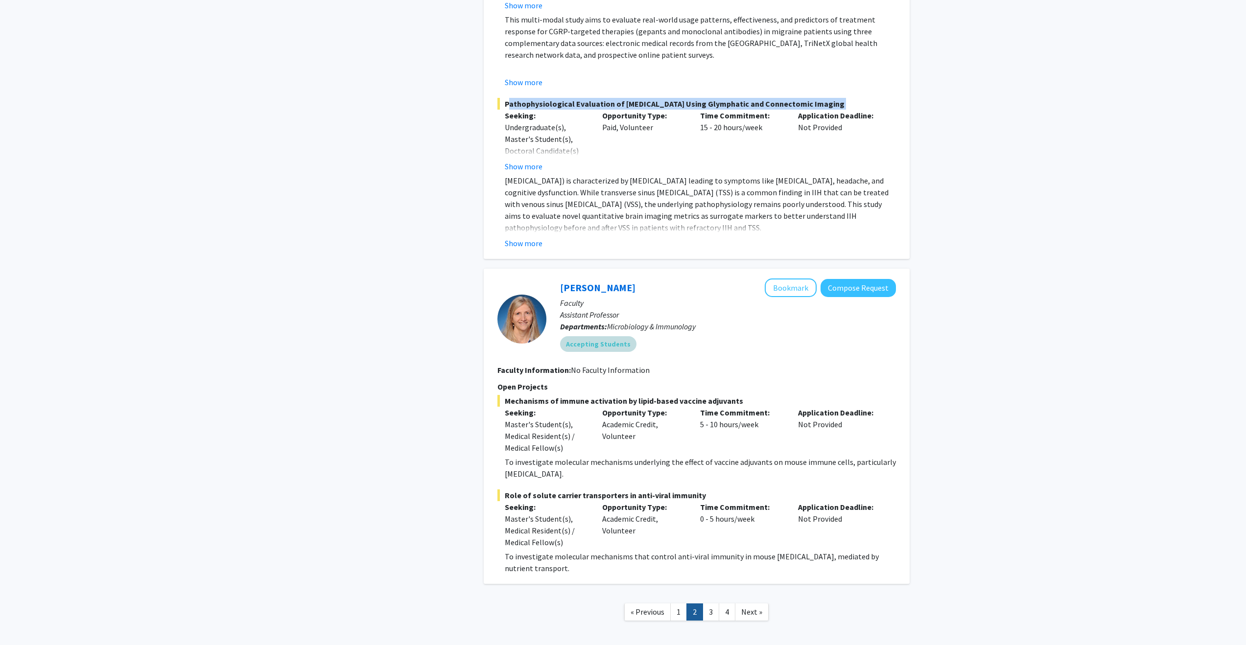
scroll to position [4228, 0]
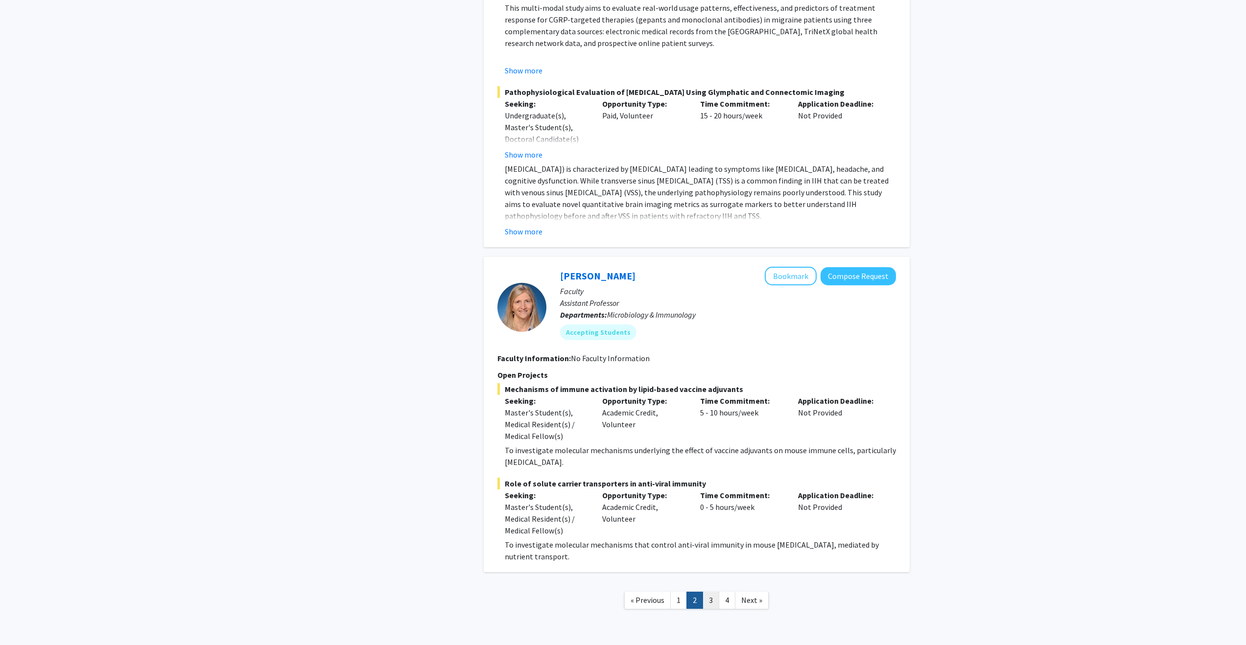
click at [715, 592] on link "3" at bounding box center [711, 600] width 17 height 17
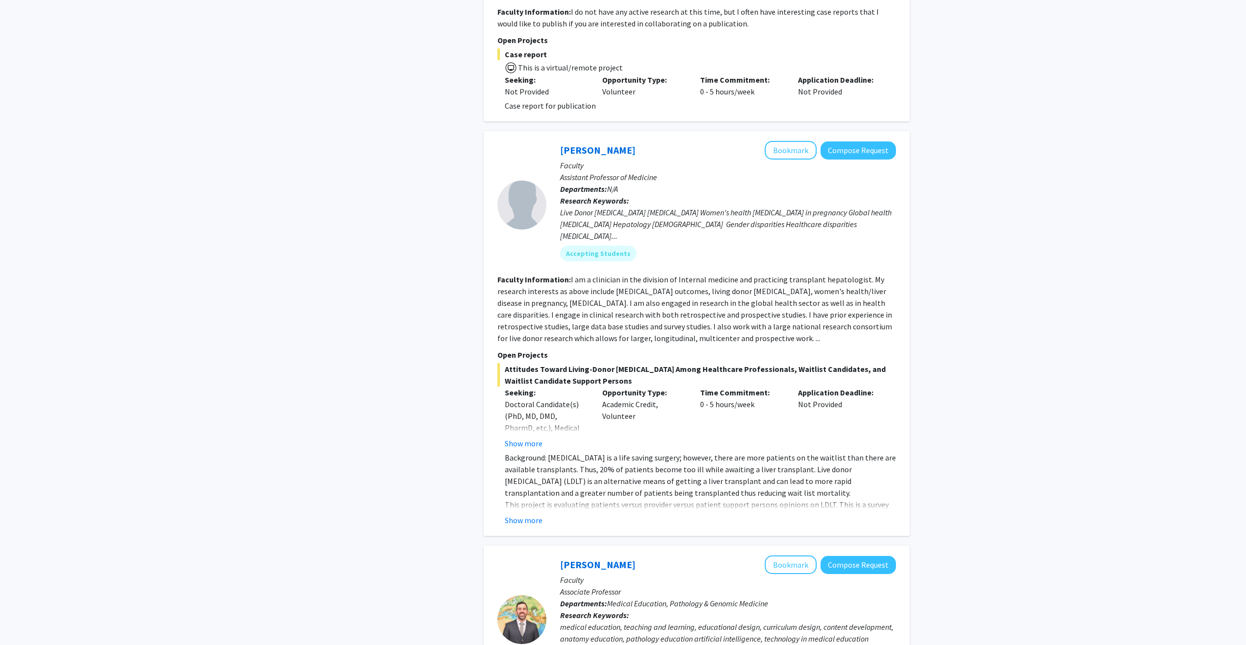
scroll to position [1521, 0]
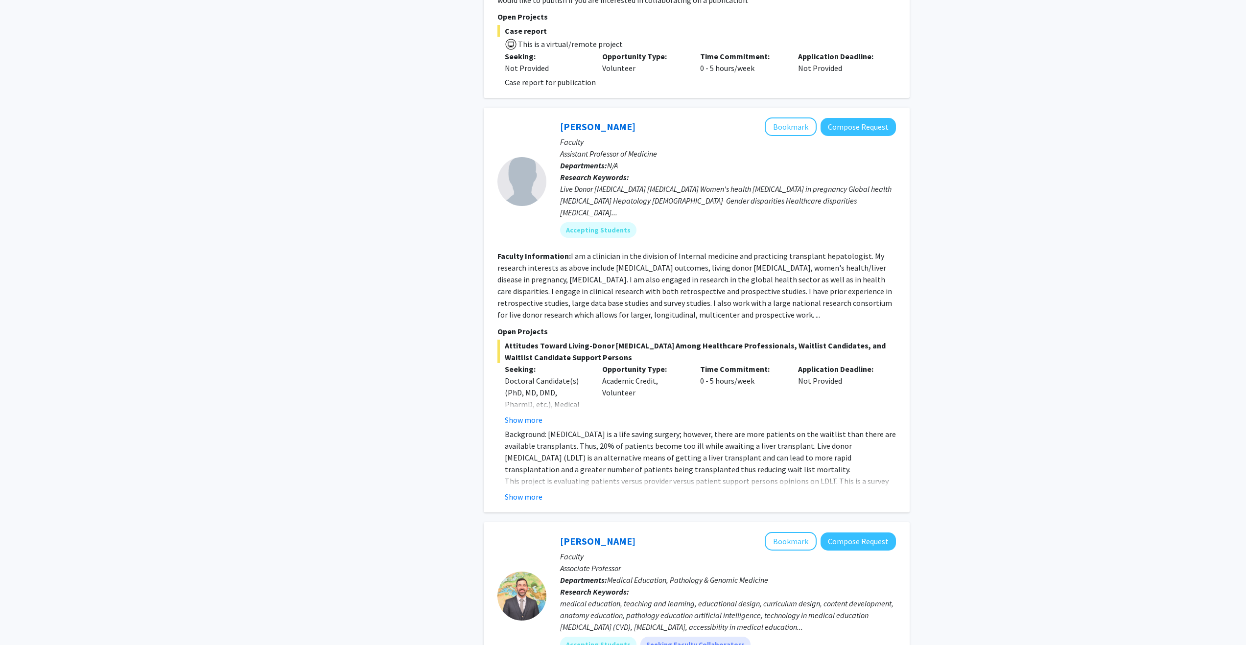
click at [543, 491] on div "Show more" at bounding box center [700, 497] width 391 height 12
click at [536, 491] on button "Show more" at bounding box center [524, 497] width 38 height 12
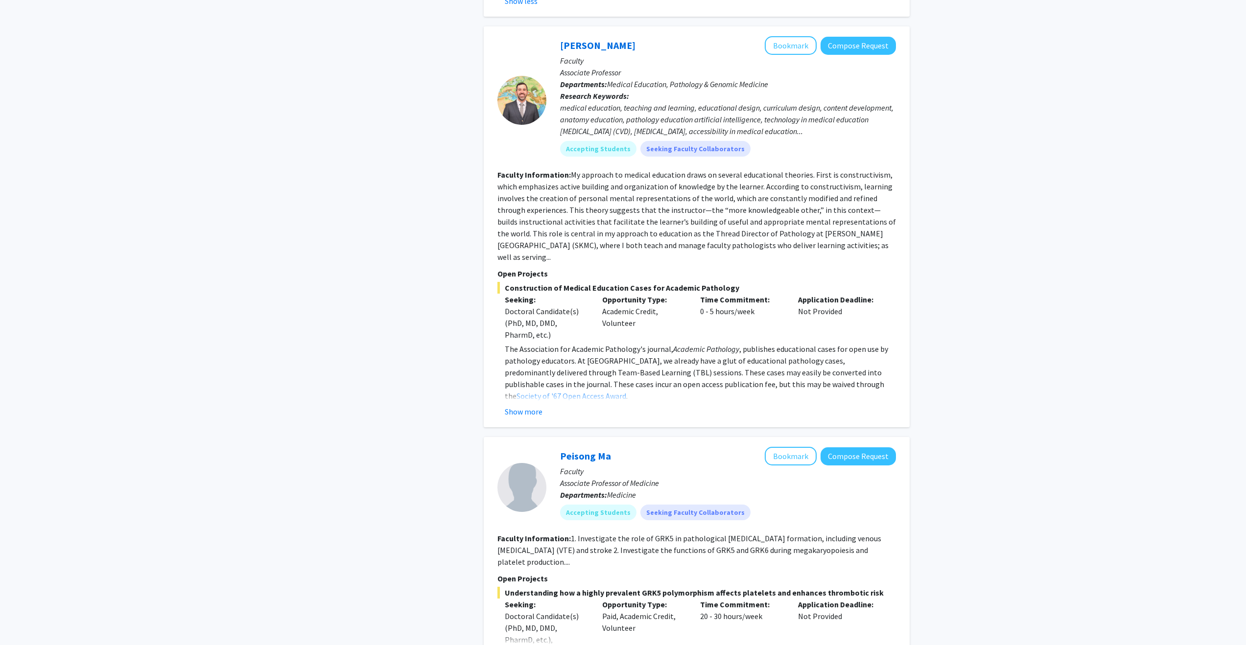
scroll to position [2155, 0]
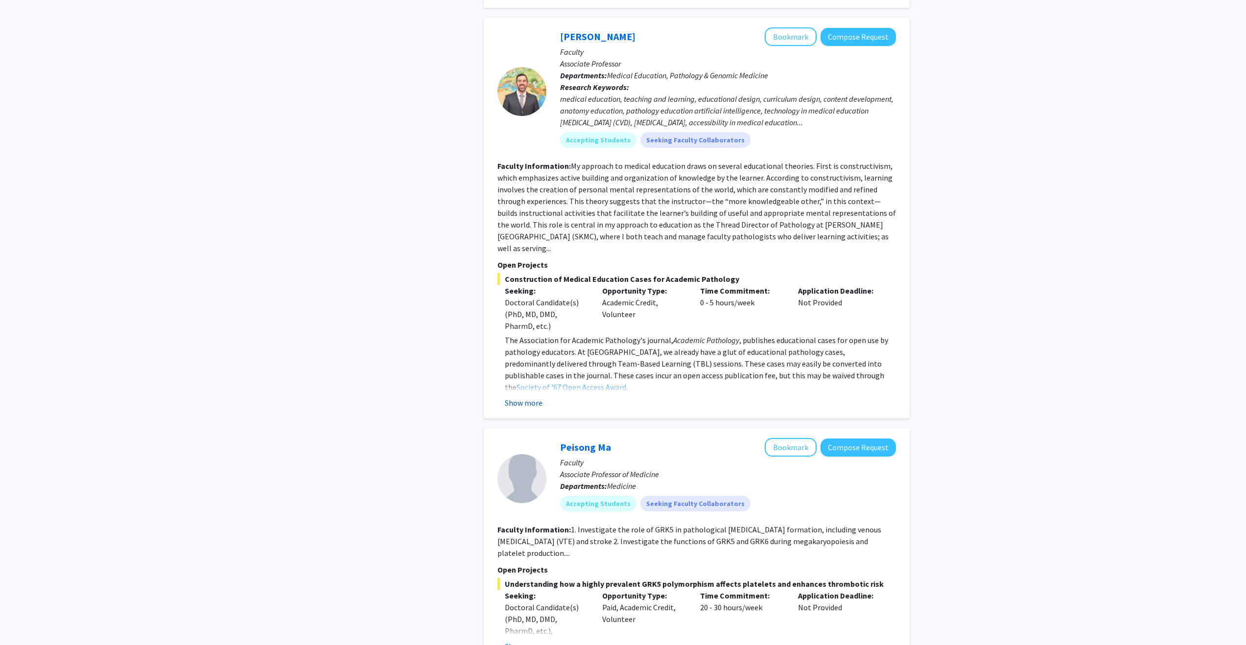
click at [519, 397] on button "Show more" at bounding box center [524, 403] width 38 height 12
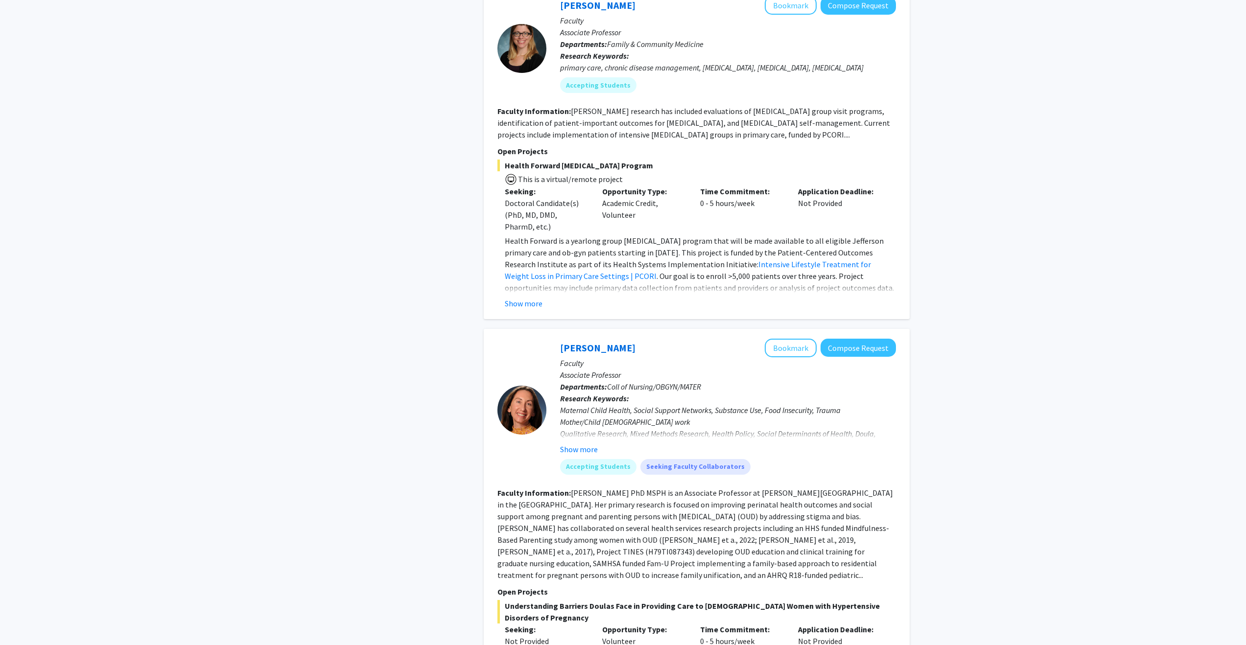
scroll to position [3326, 0]
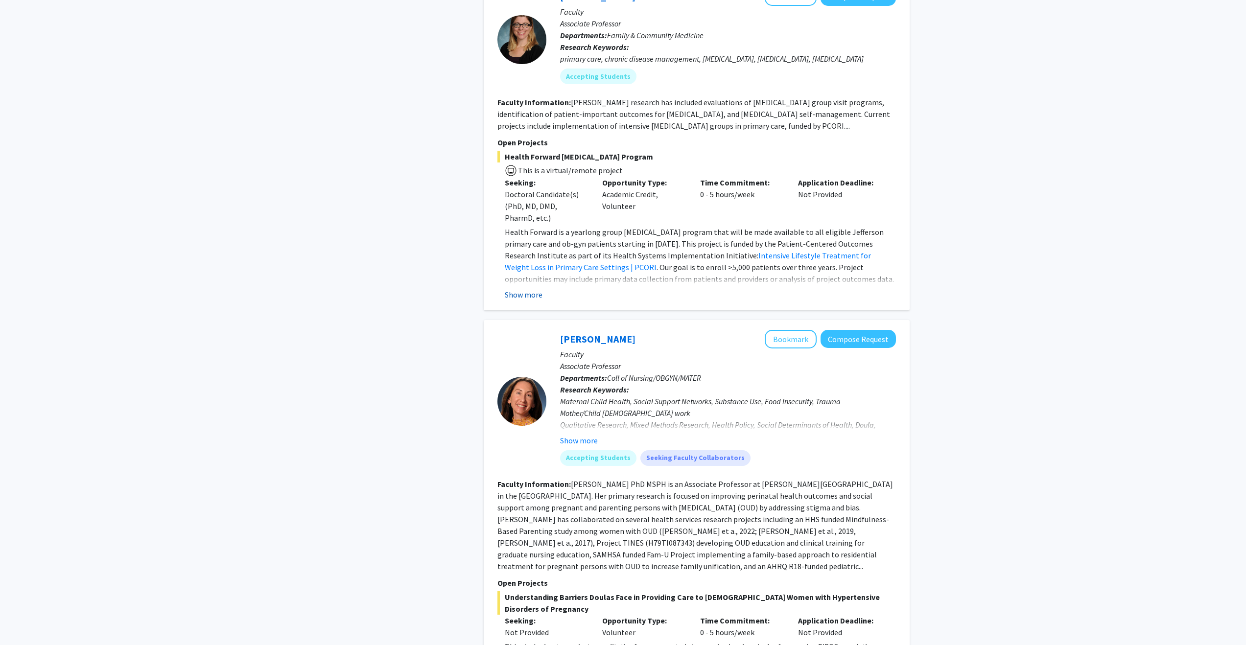
click at [521, 289] on button "Show more" at bounding box center [524, 295] width 38 height 12
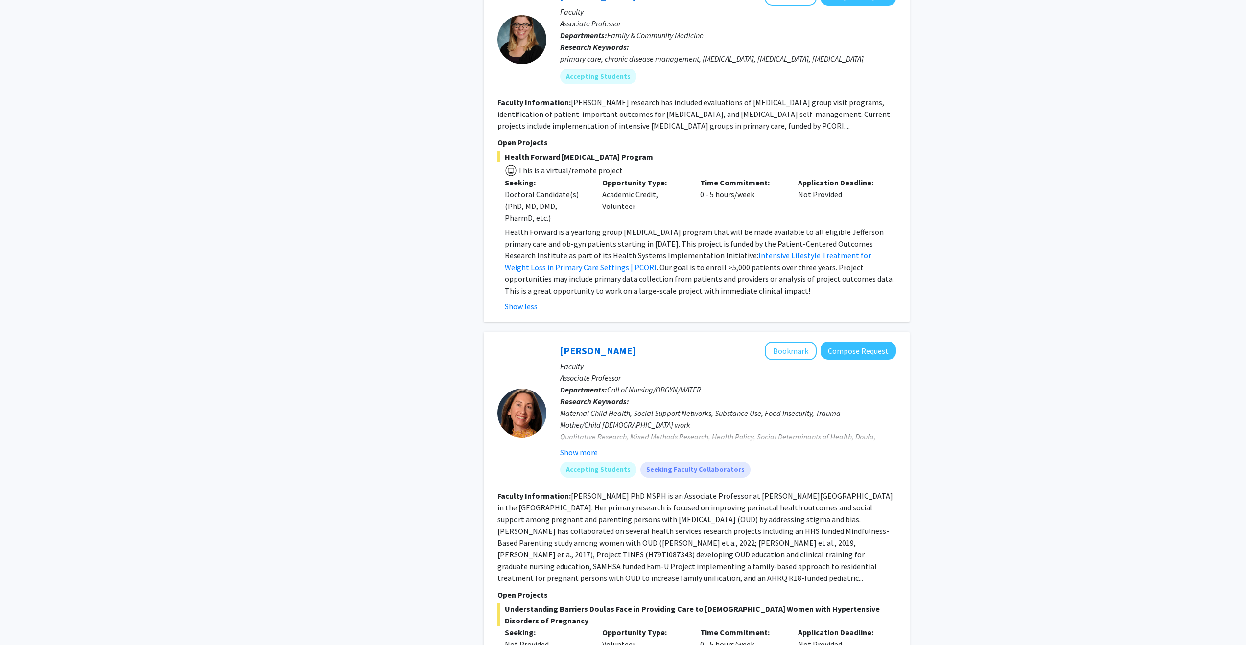
scroll to position [3467, 0]
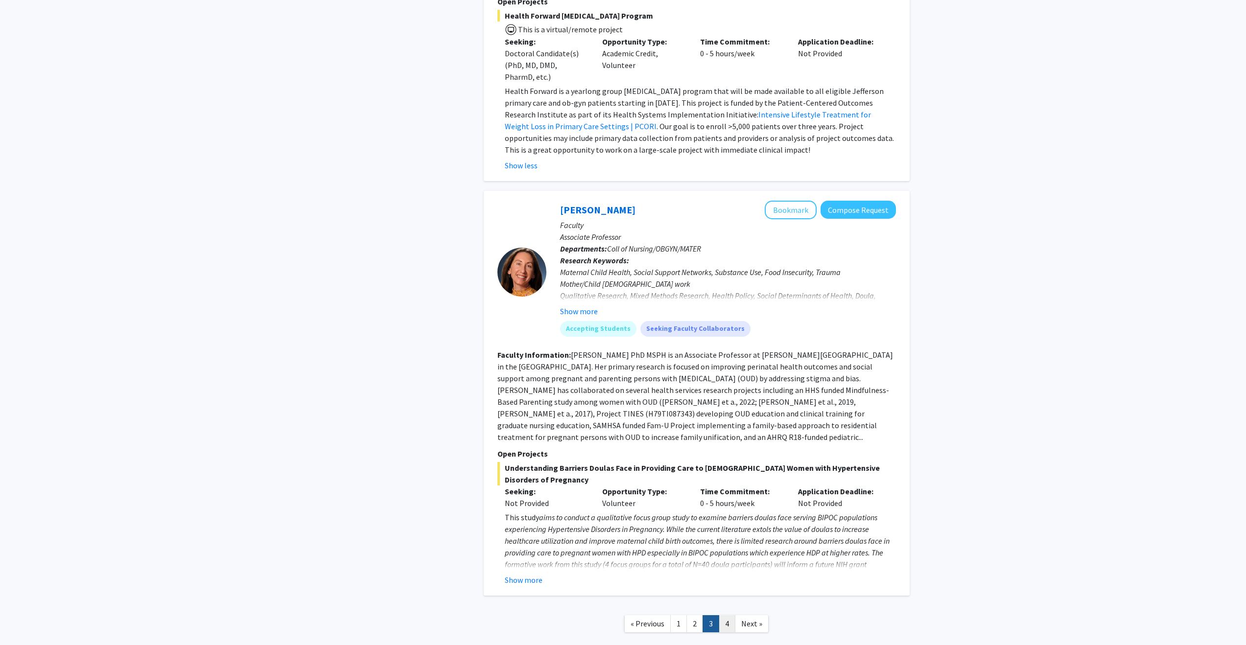
click at [727, 616] on link "4" at bounding box center [727, 624] width 17 height 17
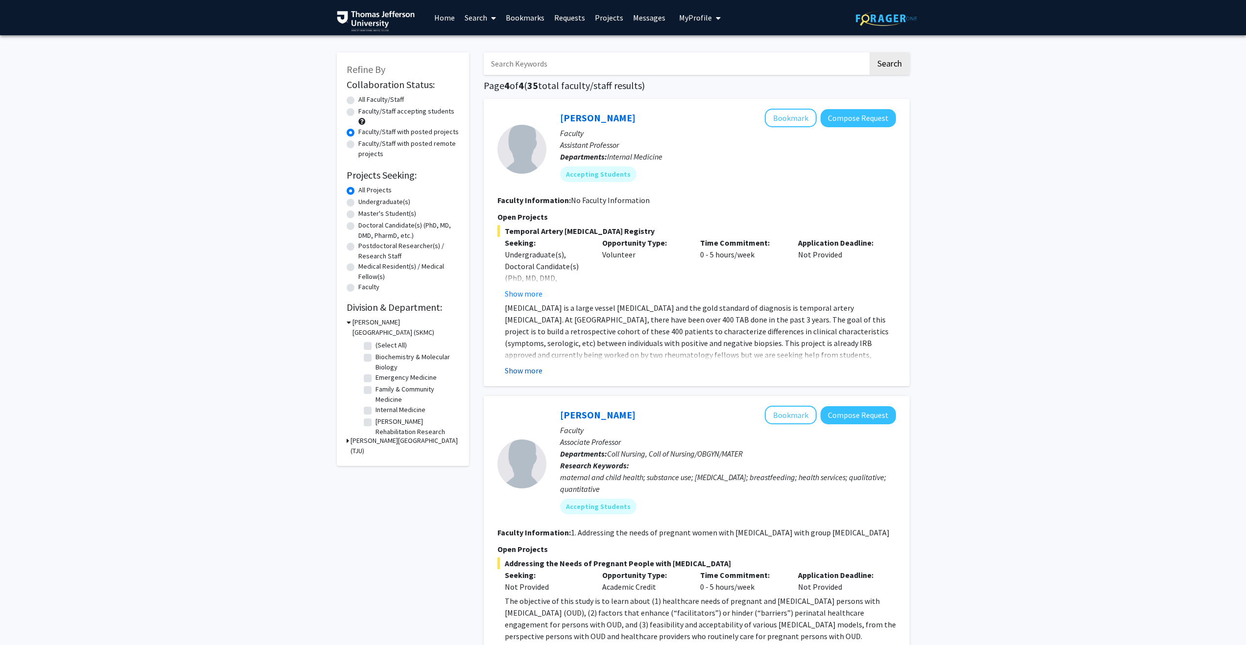
click at [521, 366] on button "Show more" at bounding box center [524, 371] width 38 height 12
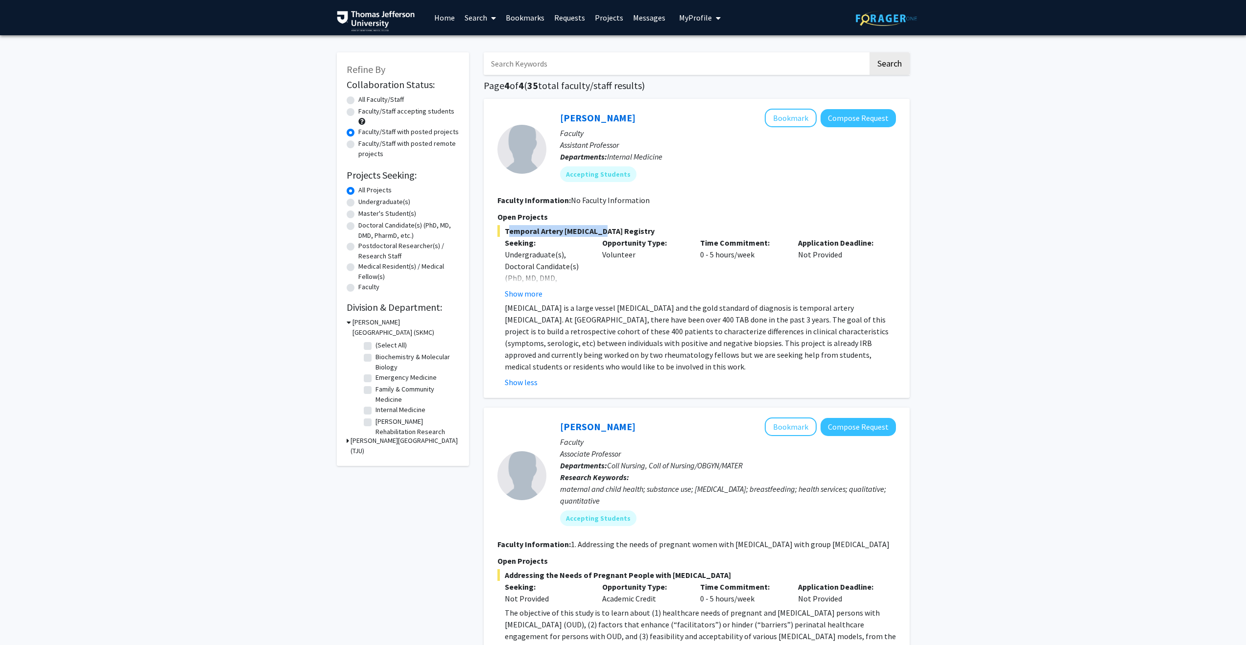
drag, startPoint x: 506, startPoint y: 231, endPoint x: 595, endPoint y: 226, distance: 89.7
click at [595, 226] on span "Temporal Artery [MEDICAL_DATA] Registry" at bounding box center [697, 231] width 399 height 12
click at [595, 227] on span "Temporal Artery [MEDICAL_DATA] Registry" at bounding box center [697, 231] width 399 height 12
drag, startPoint x: 567, startPoint y: 321, endPoint x: 706, endPoint y: 313, distance: 139.3
click at [706, 313] on p "[MEDICAL_DATA] is a large vessel [MEDICAL_DATA] and the gold standard of diagno…" at bounding box center [700, 337] width 391 height 71
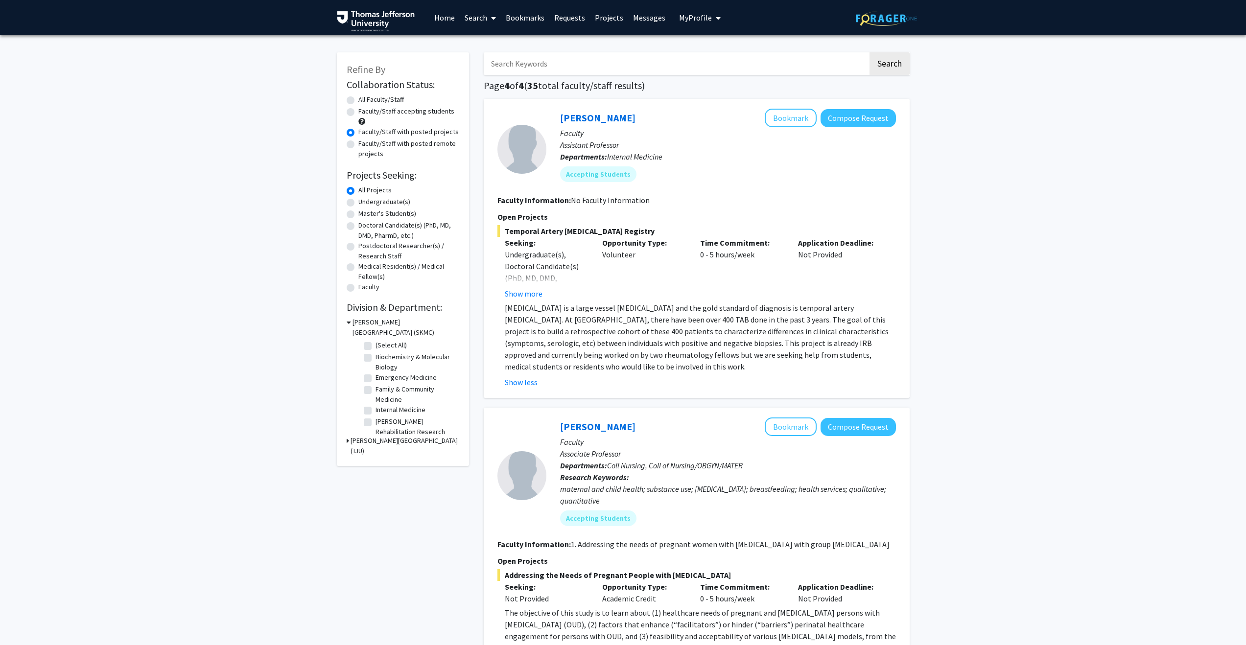
click at [713, 316] on p "[MEDICAL_DATA] is a large vessel [MEDICAL_DATA] and the gold standard of diagno…" at bounding box center [700, 337] width 391 height 71
drag, startPoint x: 581, startPoint y: 333, endPoint x: 620, endPoint y: 328, distance: 39.5
click at [620, 328] on p "[MEDICAL_DATA] is a large vessel [MEDICAL_DATA] and the gold standard of diagno…" at bounding box center [700, 337] width 391 height 71
click at [601, 331] on p "[MEDICAL_DATA] is a large vessel [MEDICAL_DATA] and the gold standard of diagno…" at bounding box center [700, 337] width 391 height 71
drag, startPoint x: 642, startPoint y: 343, endPoint x: 748, endPoint y: 344, distance: 105.8
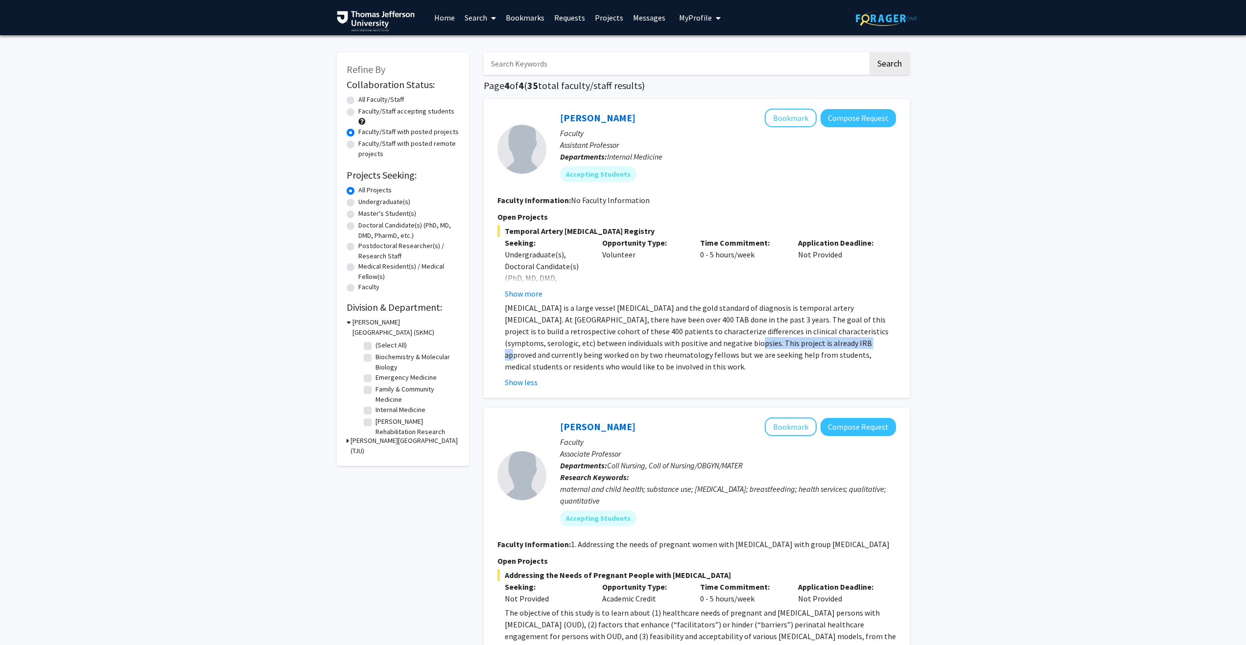
click at [748, 344] on p "[MEDICAL_DATA] is a large vessel [MEDICAL_DATA] and the gold standard of diagno…" at bounding box center [700, 337] width 391 height 71
click at [737, 345] on p "[MEDICAL_DATA] is a large vessel [MEDICAL_DATA] and the gold standard of diagno…" at bounding box center [700, 337] width 391 height 71
drag, startPoint x: 673, startPoint y: 355, endPoint x: 745, endPoint y: 352, distance: 71.5
click at [745, 352] on p "[MEDICAL_DATA] is a large vessel [MEDICAL_DATA] and the gold standard of diagno…" at bounding box center [700, 337] width 391 height 71
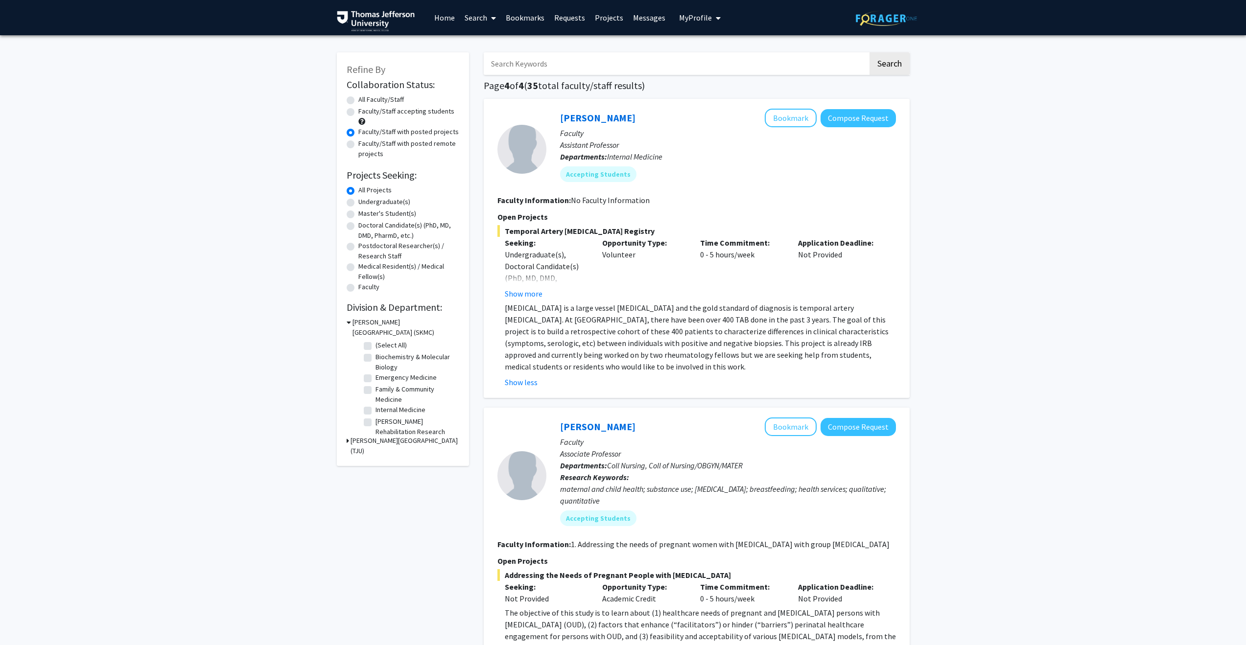
drag, startPoint x: 581, startPoint y: 351, endPoint x: 618, endPoint y: 337, distance: 39.8
click at [583, 350] on p "[MEDICAL_DATA] is a large vessel [MEDICAL_DATA] and the gold standard of diagno…" at bounding box center [700, 337] width 391 height 71
drag, startPoint x: 768, startPoint y: 309, endPoint x: 841, endPoint y: 306, distance: 73.0
click at [841, 306] on p "[MEDICAL_DATA] is a large vessel [MEDICAL_DATA] and the gold standard of diagno…" at bounding box center [700, 337] width 391 height 71
copy p "temporal artery [MEDICAL_DATA]"
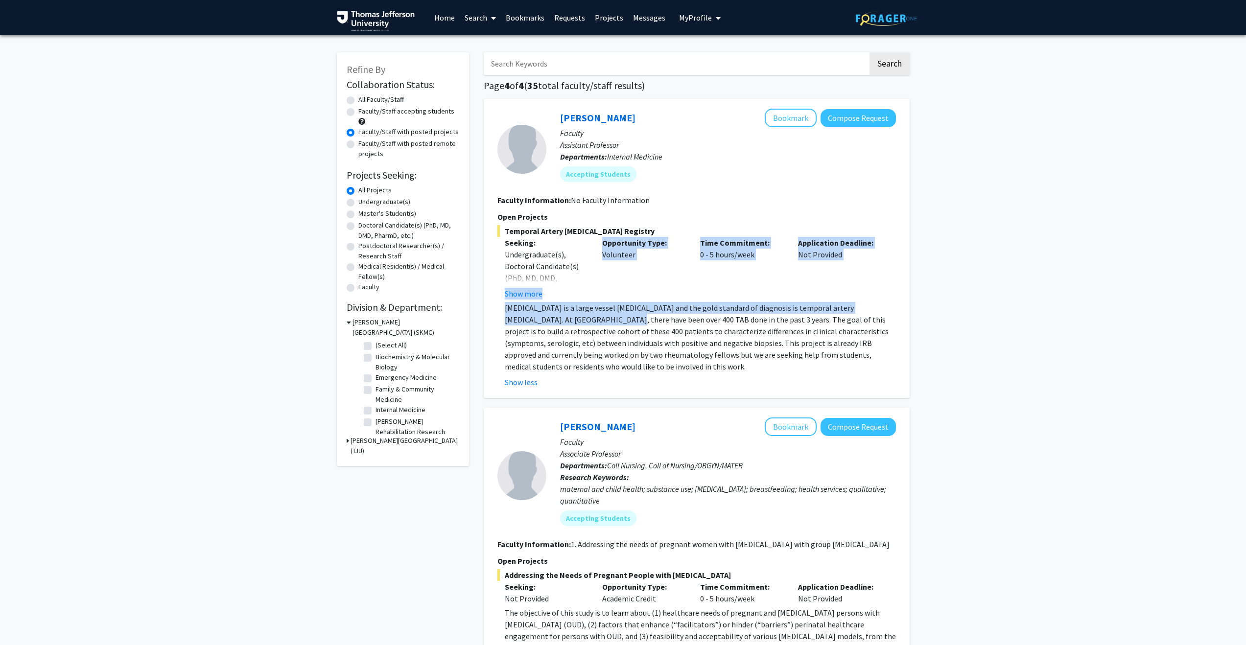
drag, startPoint x: 503, startPoint y: 310, endPoint x: 545, endPoint y: 313, distance: 41.2
click at [546, 314] on fg-read-more "[MEDICAL_DATA] is a large vessel [MEDICAL_DATA] and the gold standard of diagno…" at bounding box center [697, 345] width 399 height 86
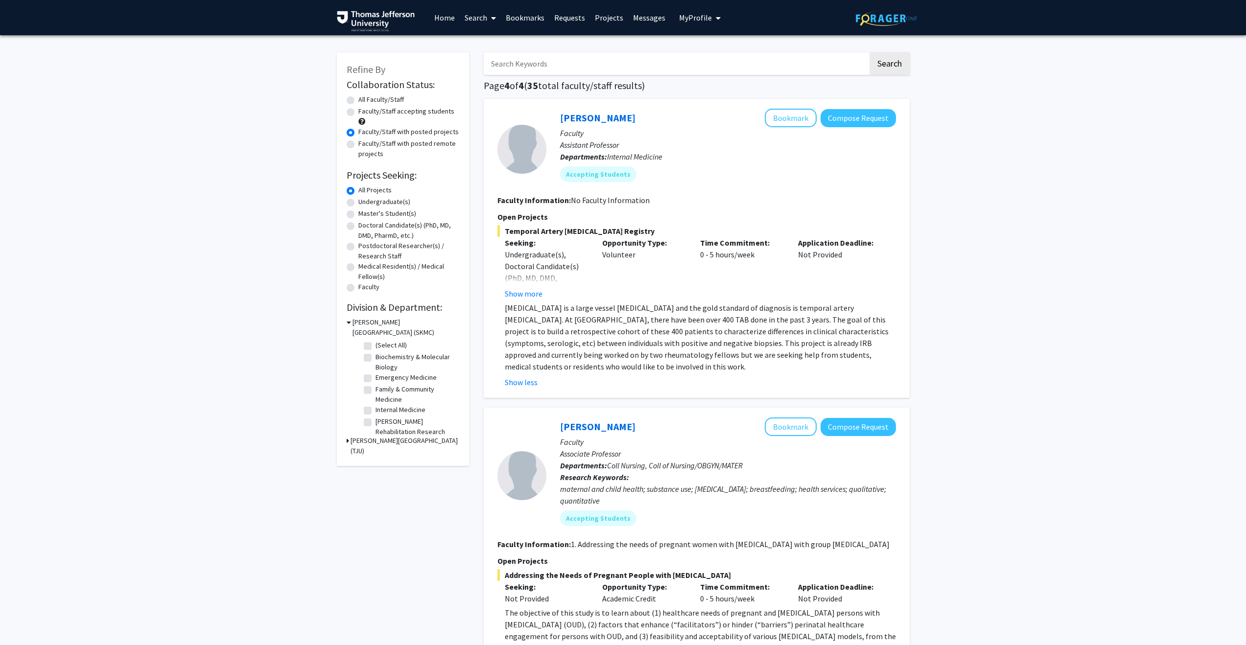
click at [536, 308] on p "[MEDICAL_DATA] is a large vessel [MEDICAL_DATA] and the gold standard of diagno…" at bounding box center [700, 337] width 391 height 71
drag, startPoint x: 503, startPoint y: 306, endPoint x: 562, endPoint y: 302, distance: 58.4
click at [562, 302] on fg-read-more "[MEDICAL_DATA] is a large vessel [MEDICAL_DATA] and the gold standard of diagno…" at bounding box center [697, 345] width 399 height 86
copy p "[MEDICAL_DATA]"
click at [641, 315] on p "[MEDICAL_DATA] is a large vessel [MEDICAL_DATA] and the gold standard of diagno…" at bounding box center [700, 337] width 391 height 71
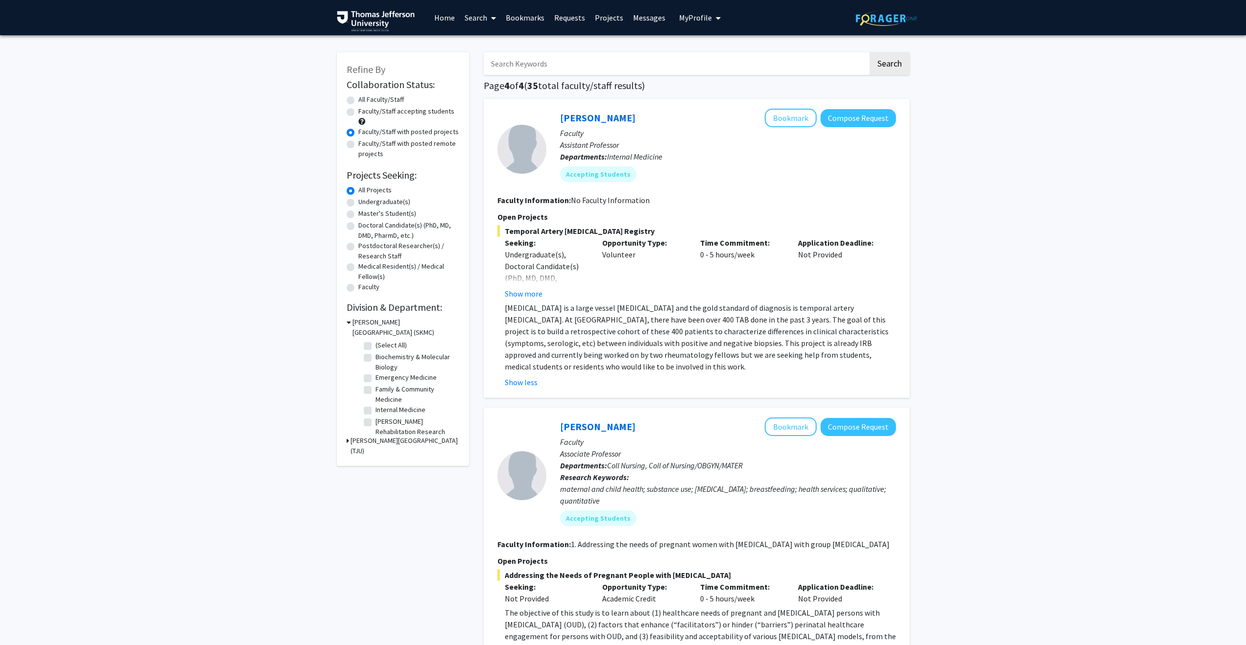
click at [746, 313] on p "[MEDICAL_DATA] is a large vessel [MEDICAL_DATA] and the gold standard of diagno…" at bounding box center [700, 337] width 391 height 71
drag, startPoint x: 685, startPoint y: 313, endPoint x: 773, endPoint y: 311, distance: 88.2
click at [773, 311] on p "[MEDICAL_DATA] is a large vessel [MEDICAL_DATA] and the gold standard of diagno…" at bounding box center [700, 337] width 391 height 71
drag, startPoint x: 606, startPoint y: 317, endPoint x: 669, endPoint y: 317, distance: 63.2
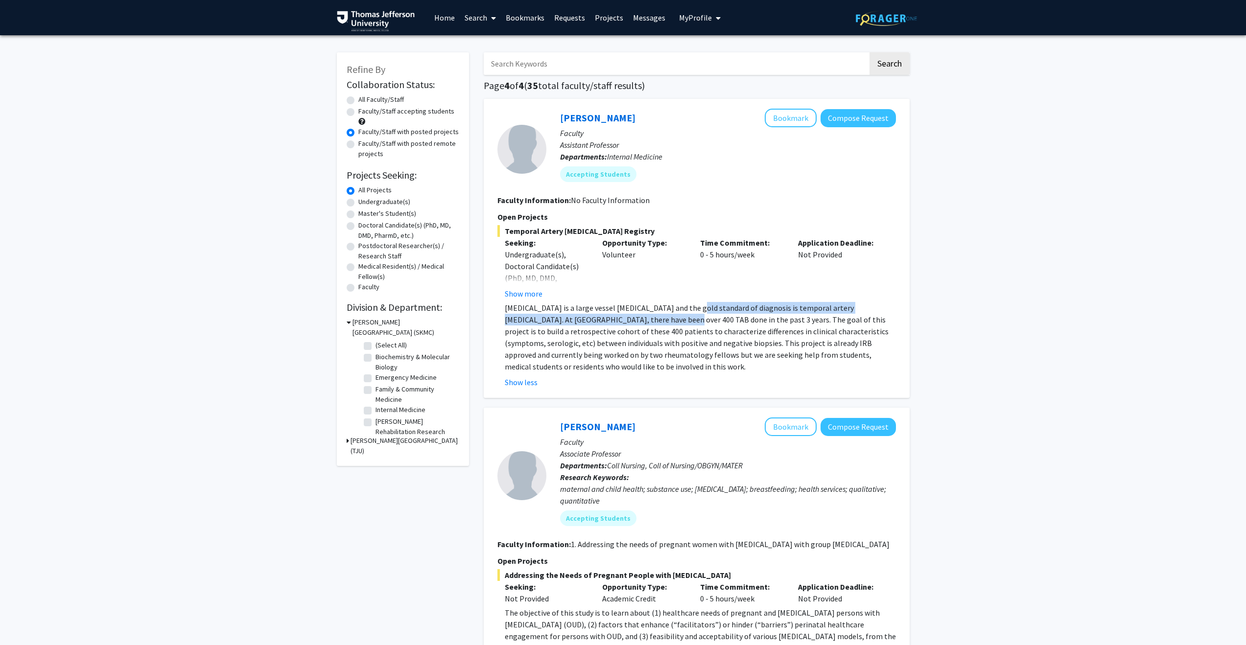
click at [672, 313] on p "[MEDICAL_DATA] is a large vessel [MEDICAL_DATA] and the gold standard of diagno…" at bounding box center [700, 337] width 391 height 71
click at [662, 318] on p "[MEDICAL_DATA] is a large vessel [MEDICAL_DATA] and the gold standard of diagno…" at bounding box center [700, 337] width 391 height 71
click at [664, 318] on p "[MEDICAL_DATA] is a large vessel [MEDICAL_DATA] and the gold standard of diagno…" at bounding box center [700, 337] width 391 height 71
drag, startPoint x: 548, startPoint y: 336, endPoint x: 599, endPoint y: 333, distance: 50.5
click at [599, 333] on p "[MEDICAL_DATA] is a large vessel [MEDICAL_DATA] and the gold standard of diagno…" at bounding box center [700, 337] width 391 height 71
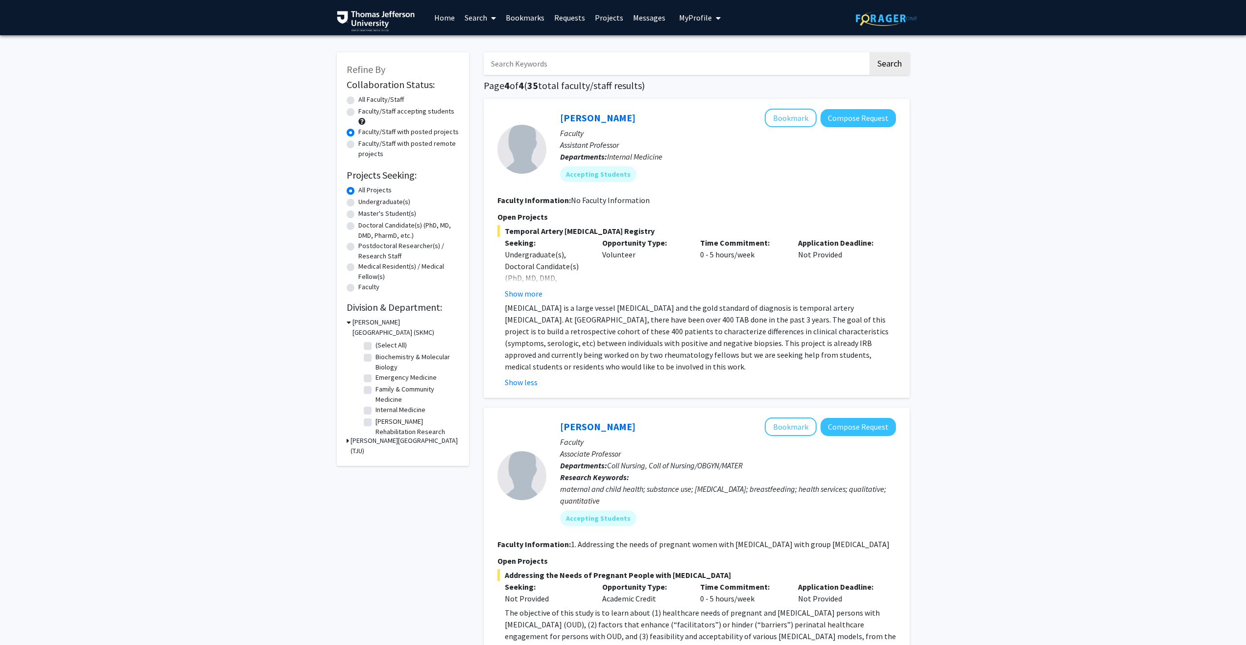
click at [623, 336] on p "[MEDICAL_DATA] is a large vessel [MEDICAL_DATA] and the gold standard of diagno…" at bounding box center [700, 337] width 391 height 71
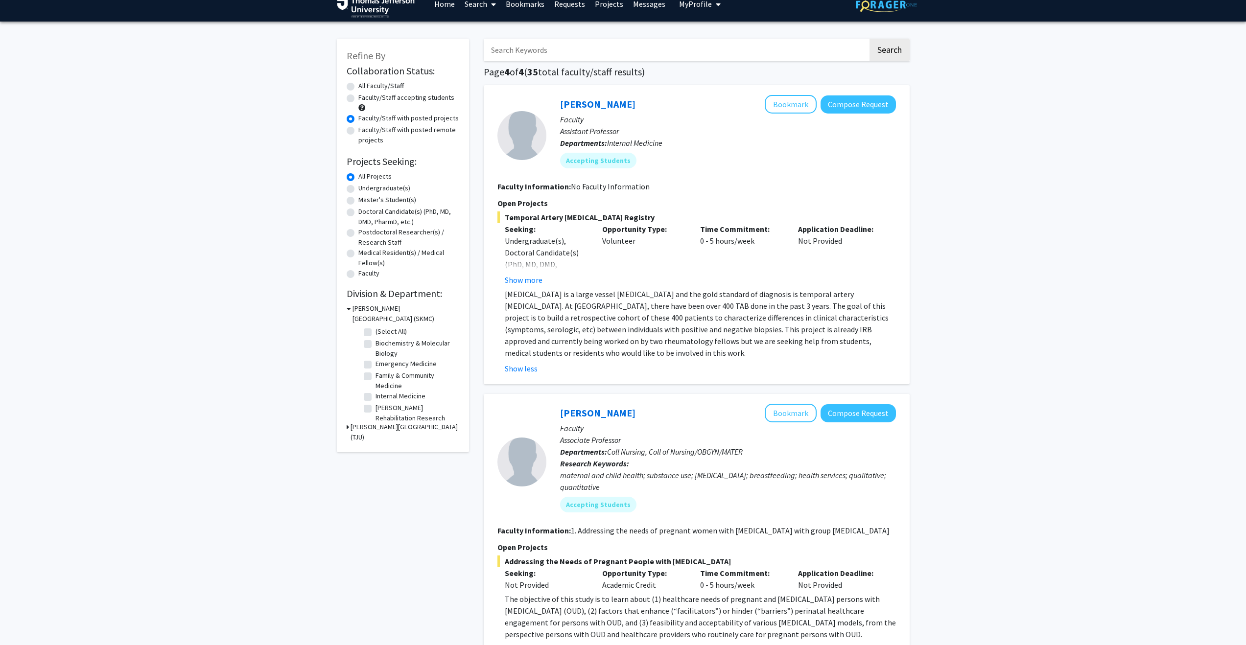
scroll to position [19, 0]
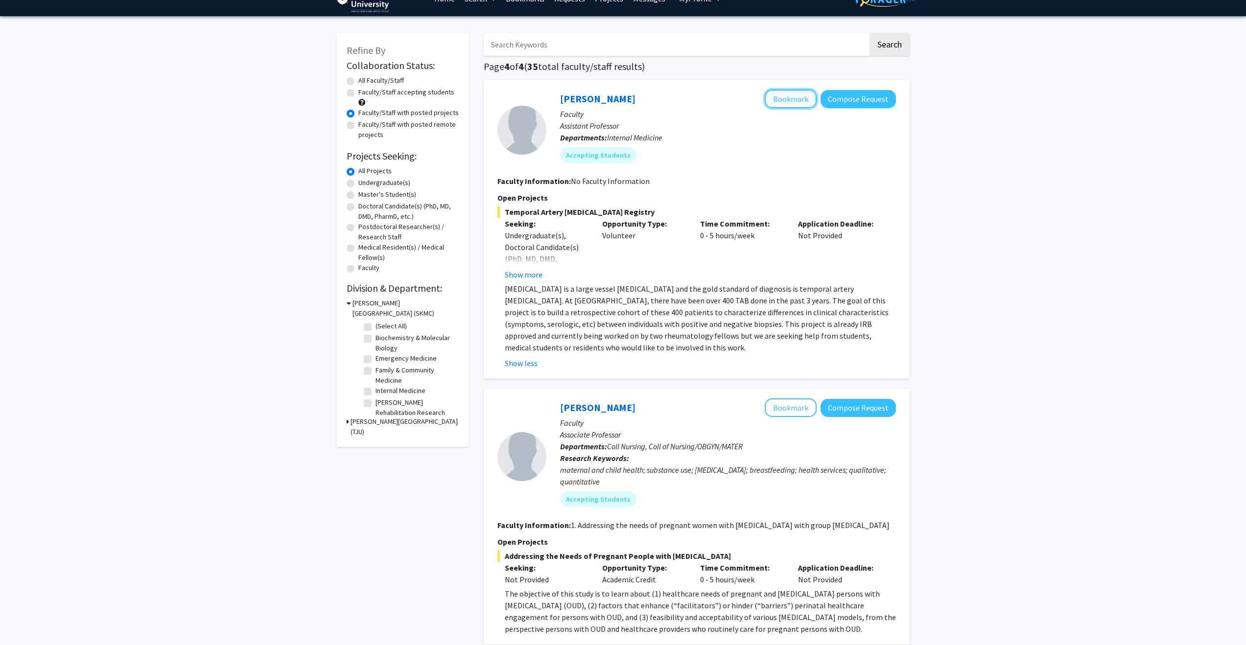
click at [777, 98] on button "Bookmark" at bounding box center [791, 99] width 52 height 19
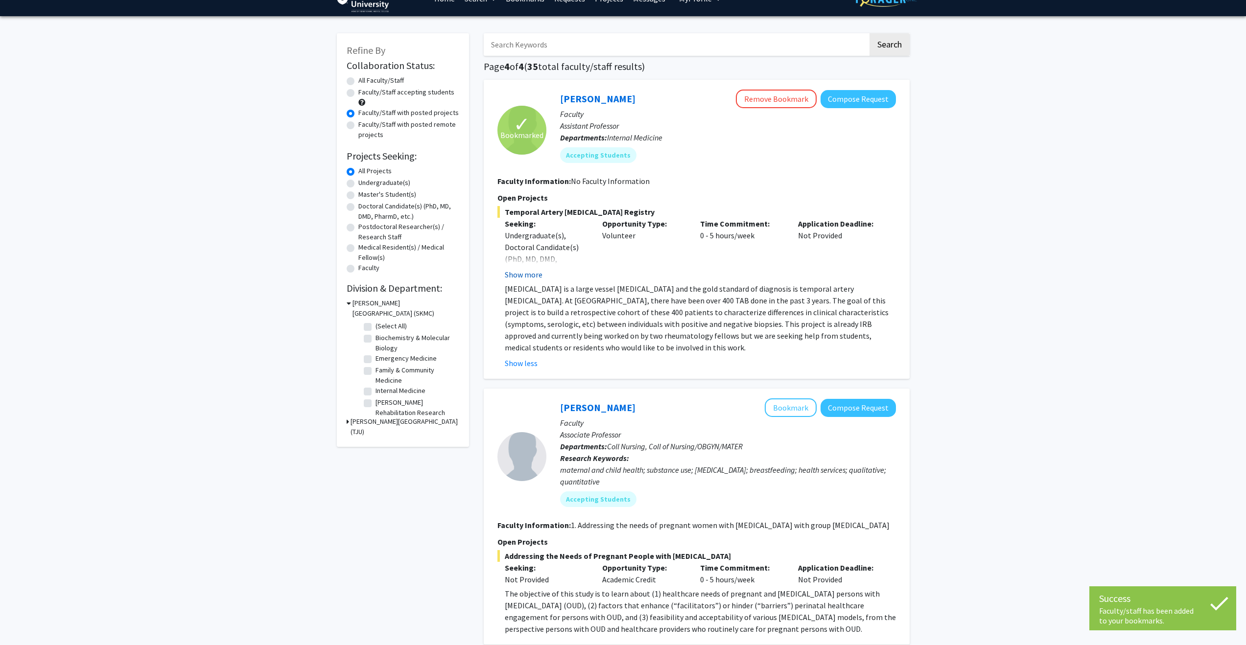
click at [520, 277] on button "Show more" at bounding box center [524, 275] width 38 height 12
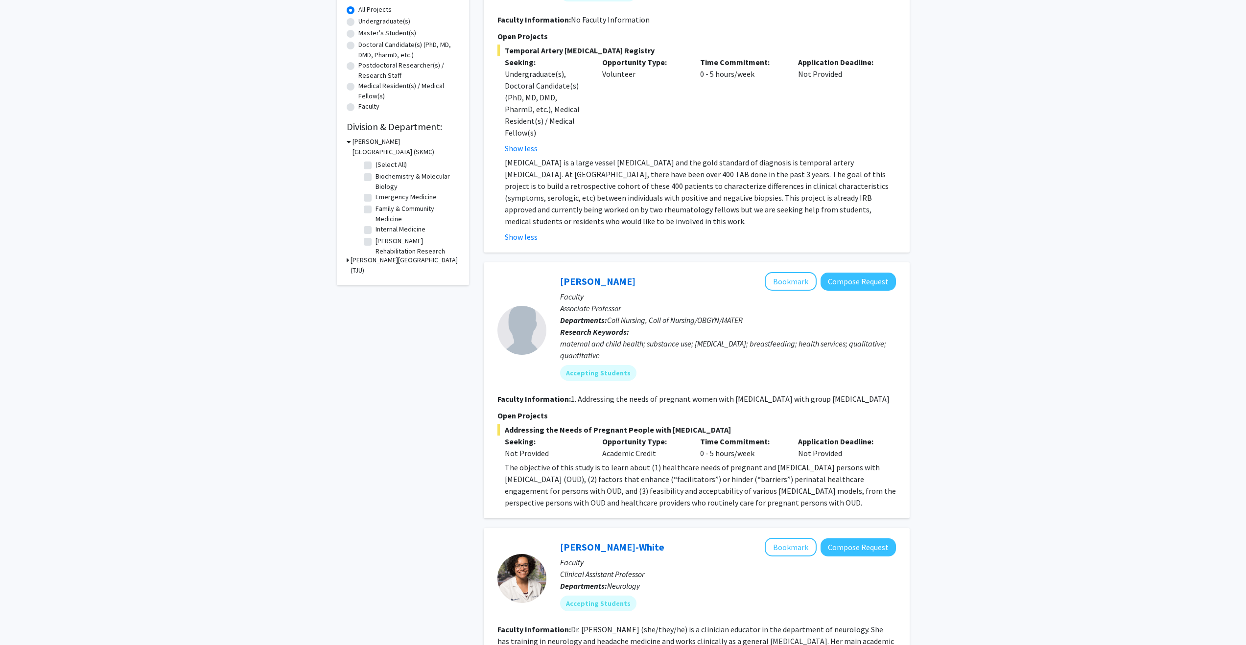
scroll to position [0, 0]
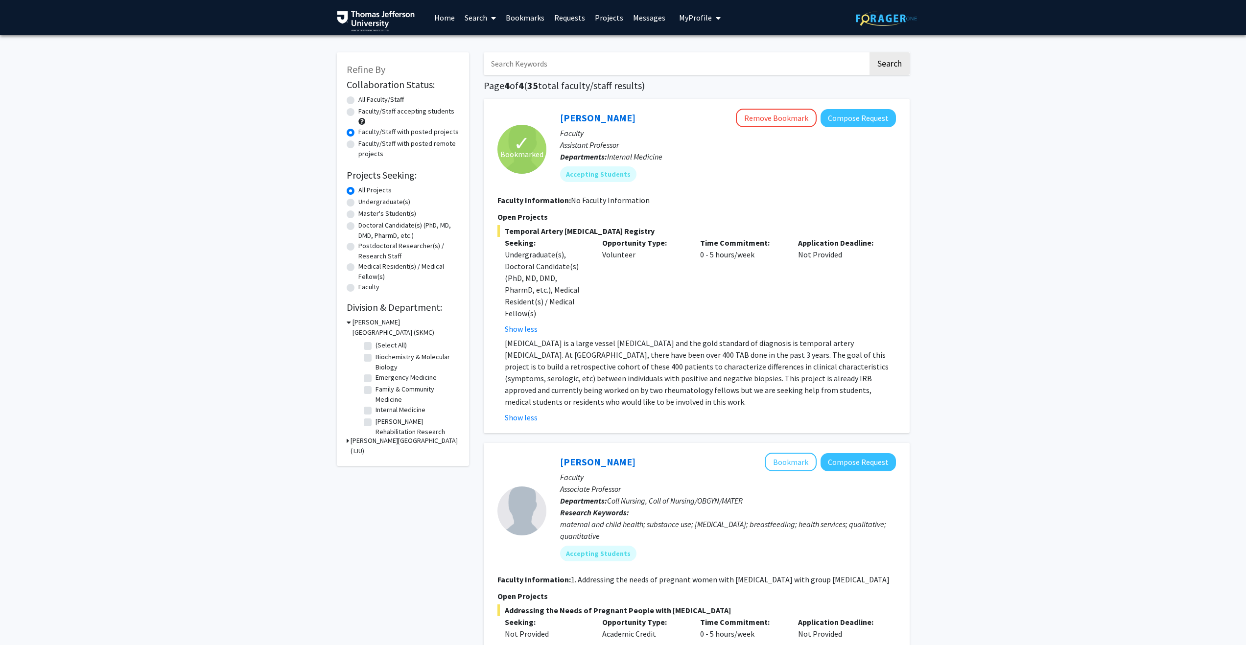
drag, startPoint x: 696, startPoint y: 315, endPoint x: 694, endPoint y: 323, distance: 8.6
click at [694, 321] on div "Time Commitment: 0 - 5 hours/week" at bounding box center [742, 286] width 98 height 98
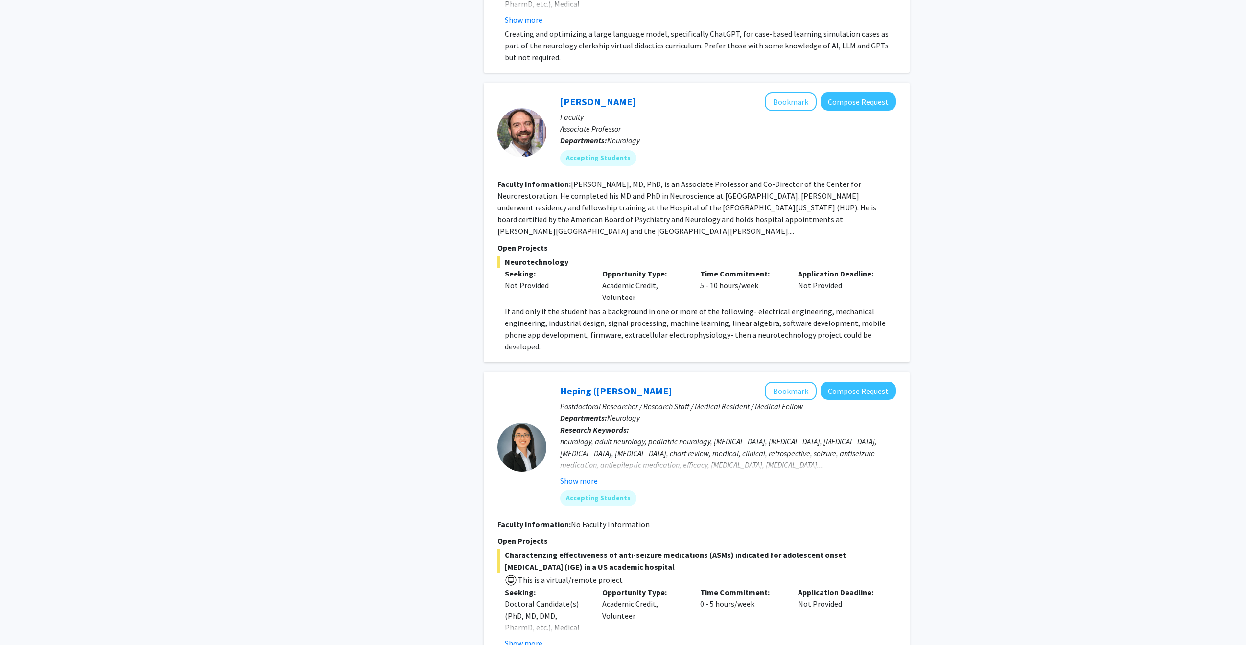
scroll to position [1043, 0]
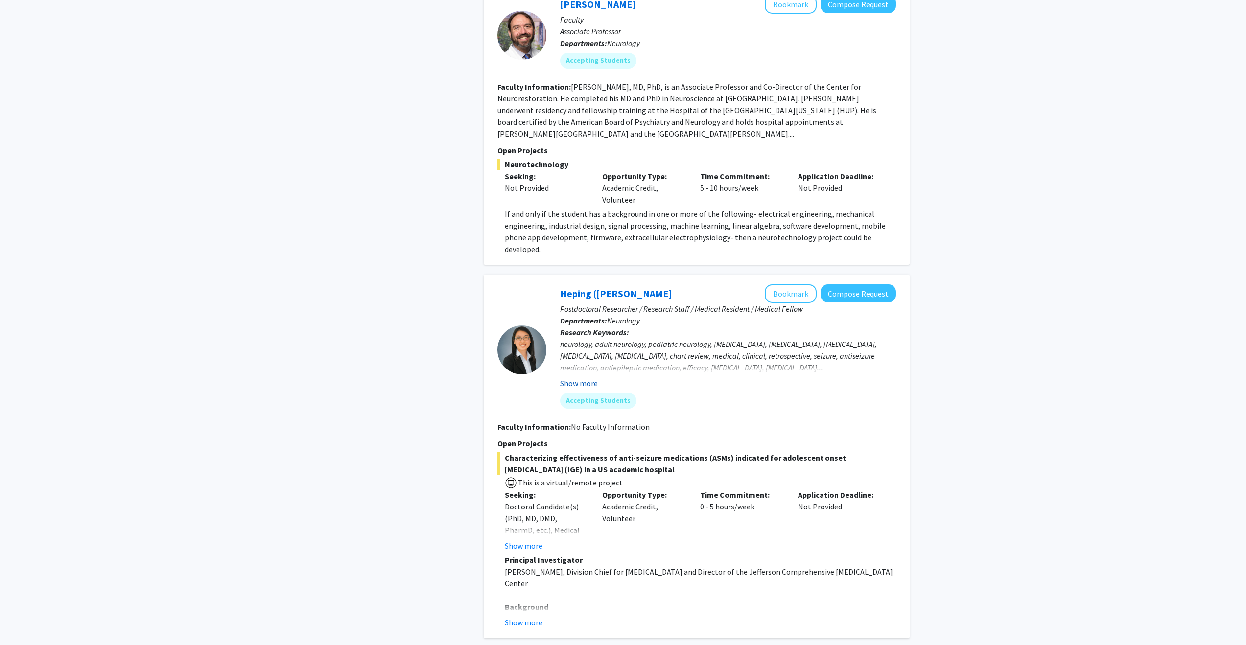
click at [581, 378] on button "Show more" at bounding box center [579, 384] width 38 height 12
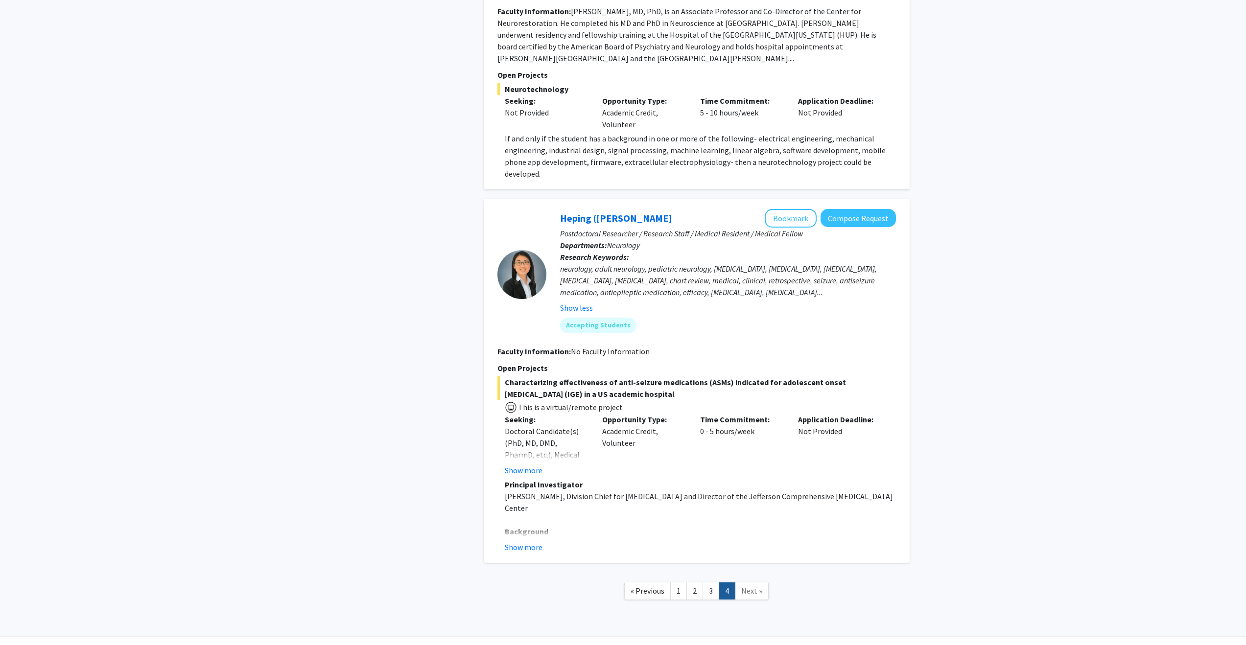
scroll to position [1127, 0]
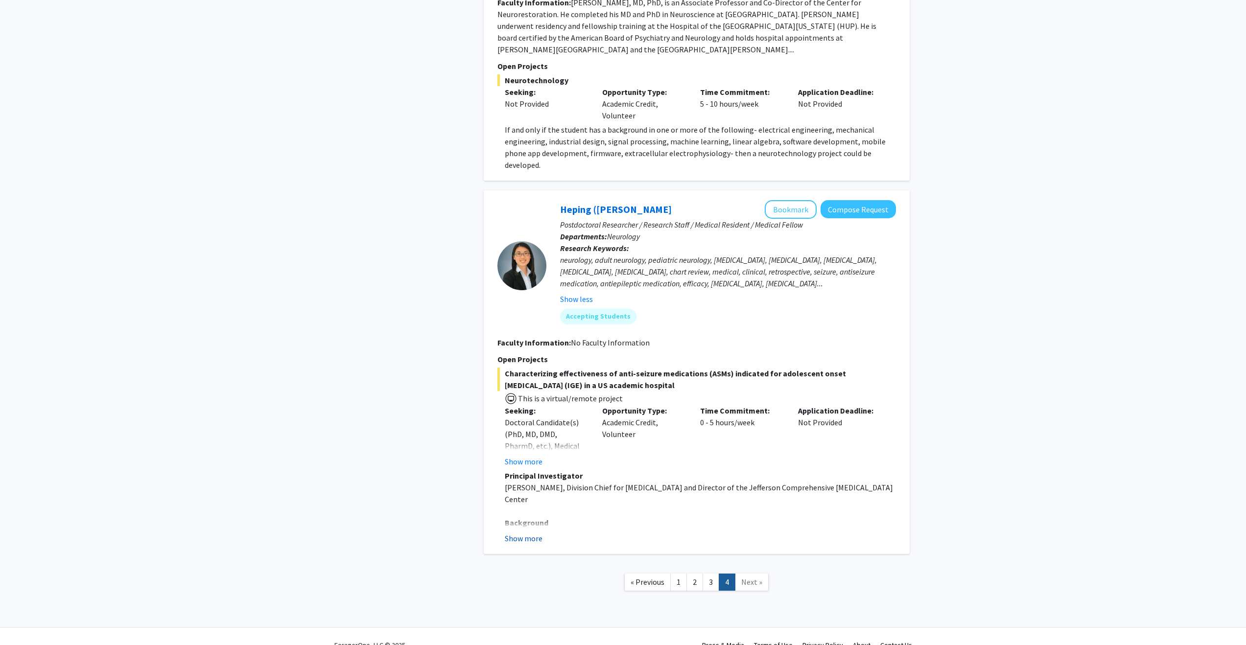
click at [534, 535] on button "Show more" at bounding box center [524, 539] width 38 height 12
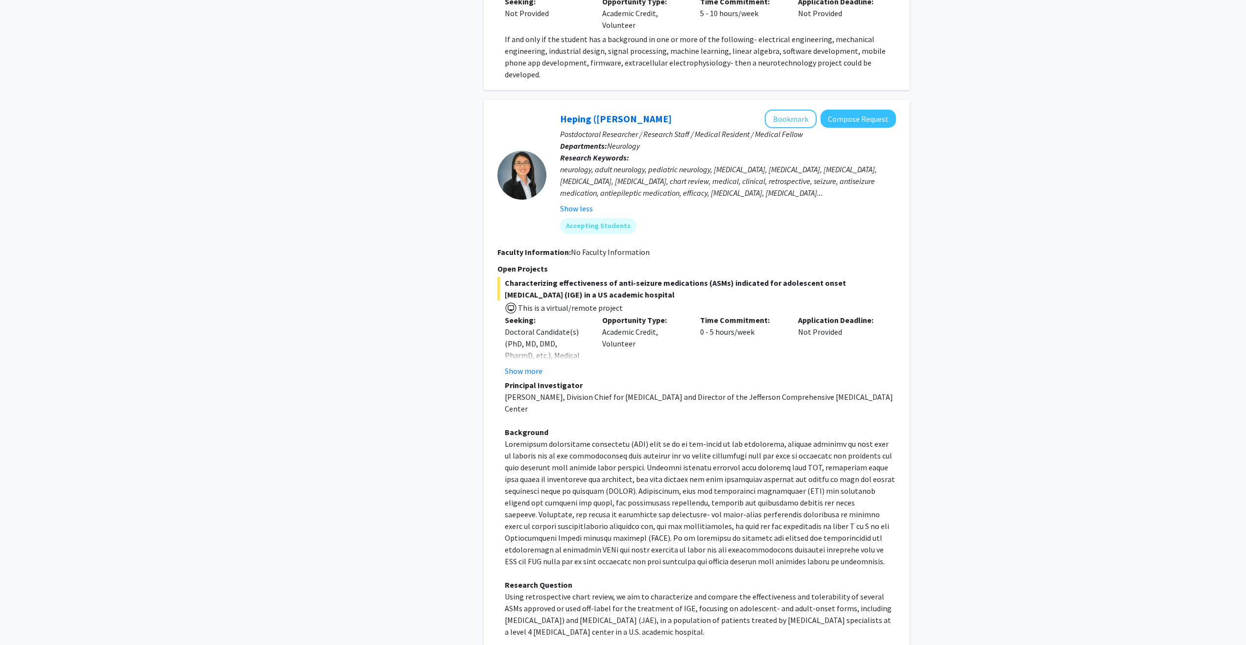
scroll to position [1403, 0]
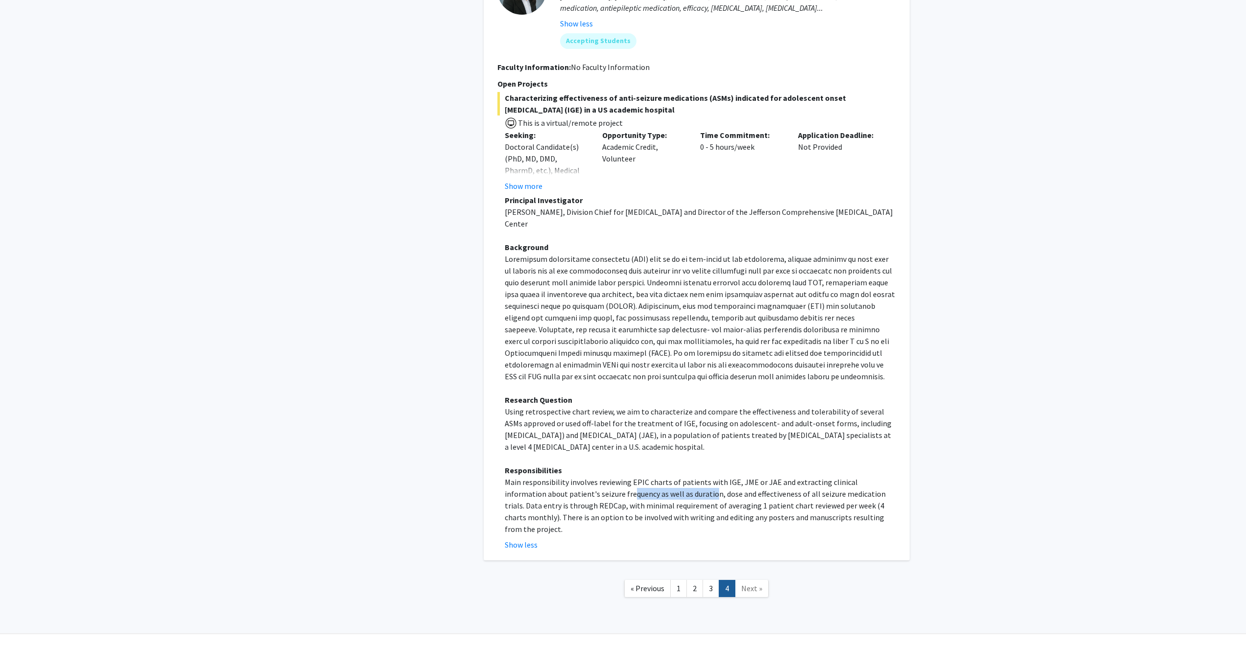
drag, startPoint x: 588, startPoint y: 485, endPoint x: 686, endPoint y: 480, distance: 98.5
click at [673, 480] on p "Main responsibility involves reviewing EPIC charts of patients with IGE, JME or…" at bounding box center [700, 505] width 391 height 59
click at [703, 482] on p "Main responsibility involves reviewing EPIC charts of patients with IGE, JME or…" at bounding box center [700, 505] width 391 height 59
drag, startPoint x: 638, startPoint y: 501, endPoint x: 754, endPoint y: 497, distance: 116.1
click at [754, 497] on p "Main responsibility involves reviewing EPIC charts of patients with IGE, JME or…" at bounding box center [700, 505] width 391 height 59
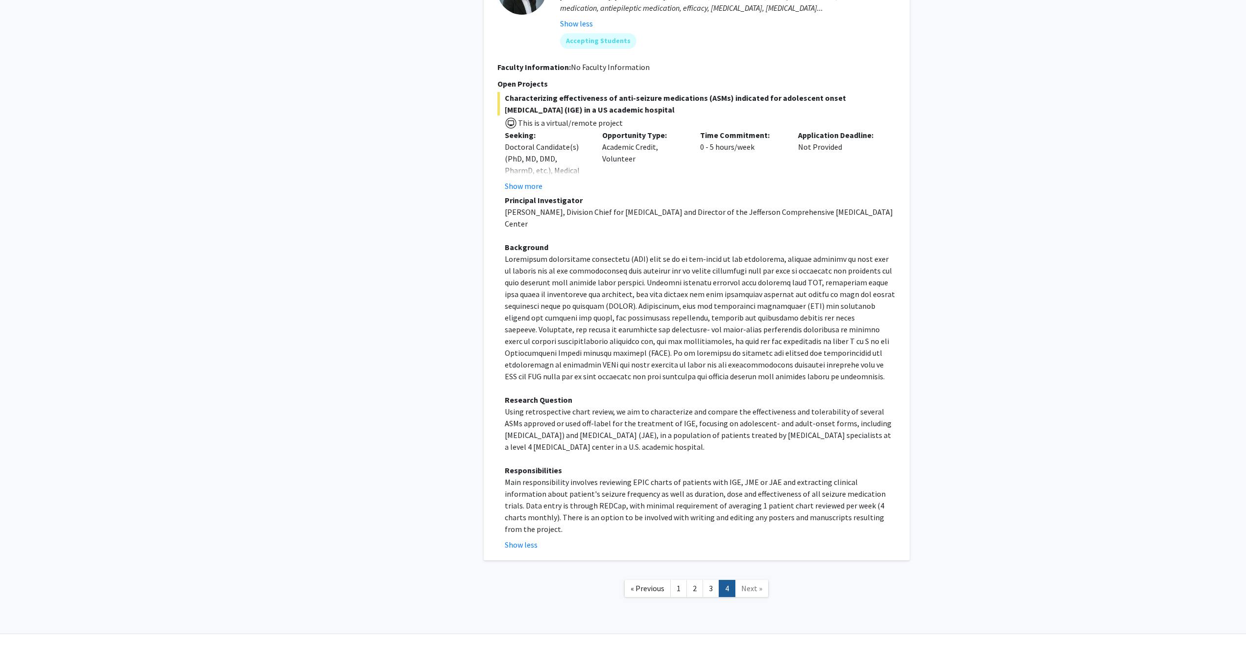
click at [745, 476] on p "Main responsibility involves reviewing EPIC charts of patients with IGE, JME or…" at bounding box center [700, 505] width 391 height 59
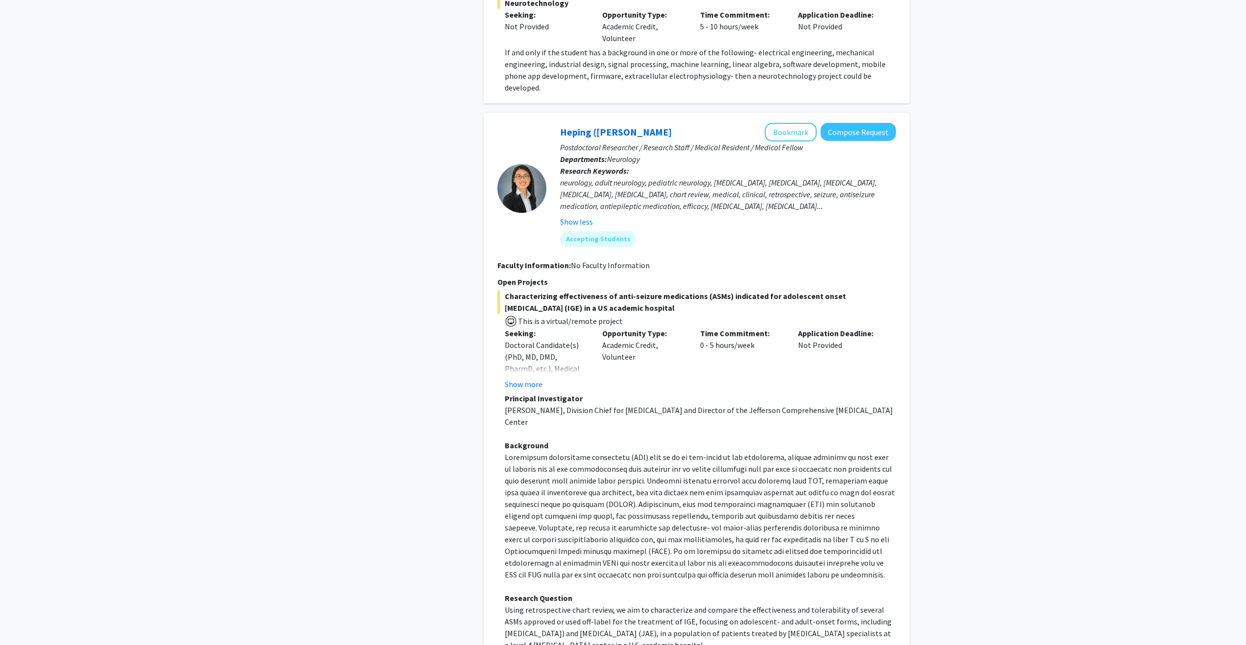
scroll to position [1156, 0]
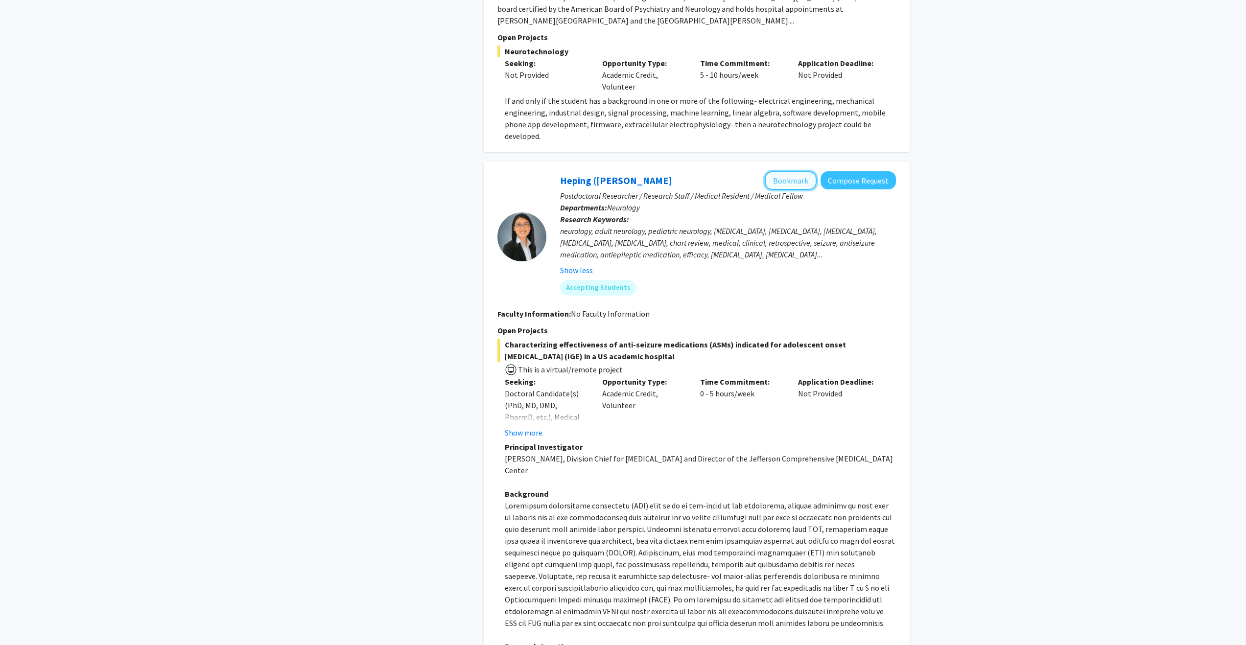
click at [780, 173] on button "Bookmark" at bounding box center [791, 180] width 52 height 19
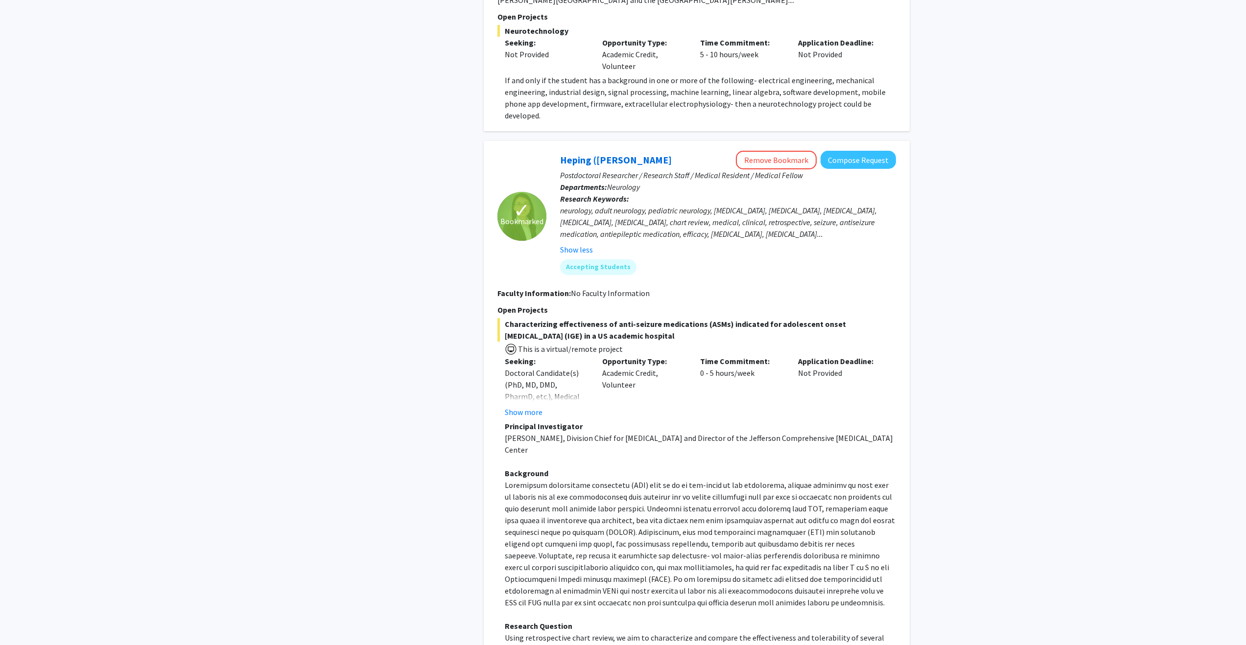
scroll to position [1403, 0]
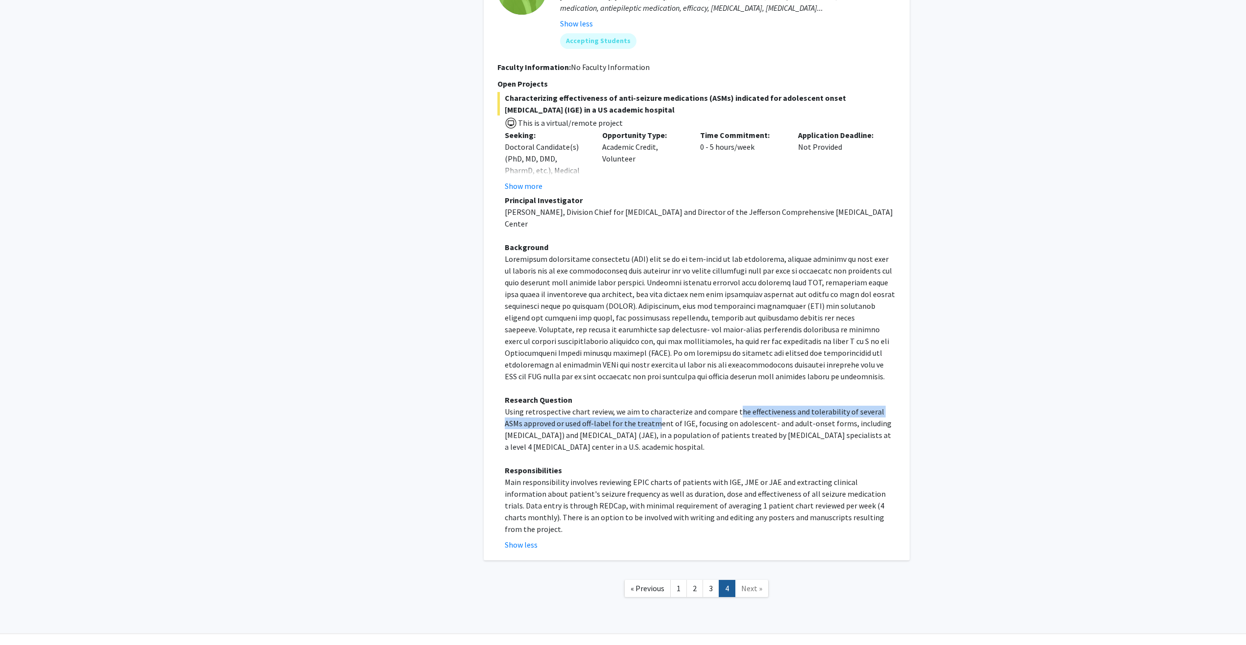
drag, startPoint x: 639, startPoint y: 406, endPoint x: 736, endPoint y: 404, distance: 97.5
click at [736, 406] on p "Using retrospective chart review, we aim to characterize and compare the effect…" at bounding box center [700, 429] width 391 height 47
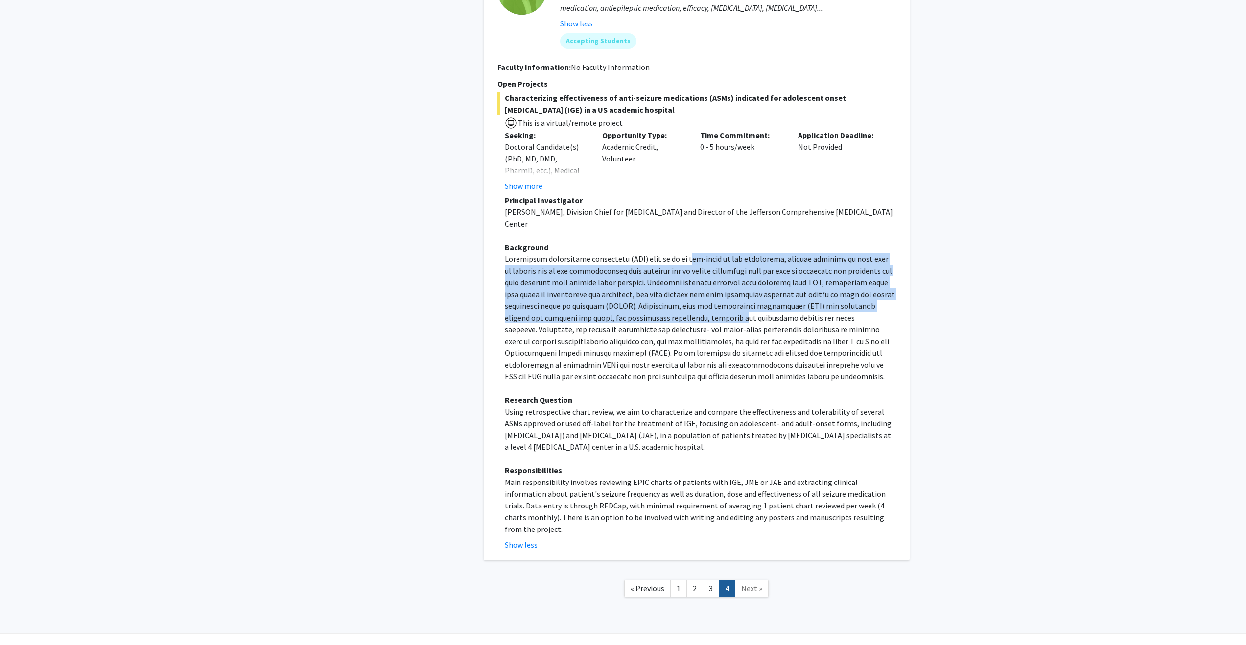
drag, startPoint x: 690, startPoint y: 242, endPoint x: 643, endPoint y: 305, distance: 78.0
click at [643, 305] on p at bounding box center [700, 317] width 391 height 129
click at [643, 304] on p at bounding box center [700, 317] width 391 height 129
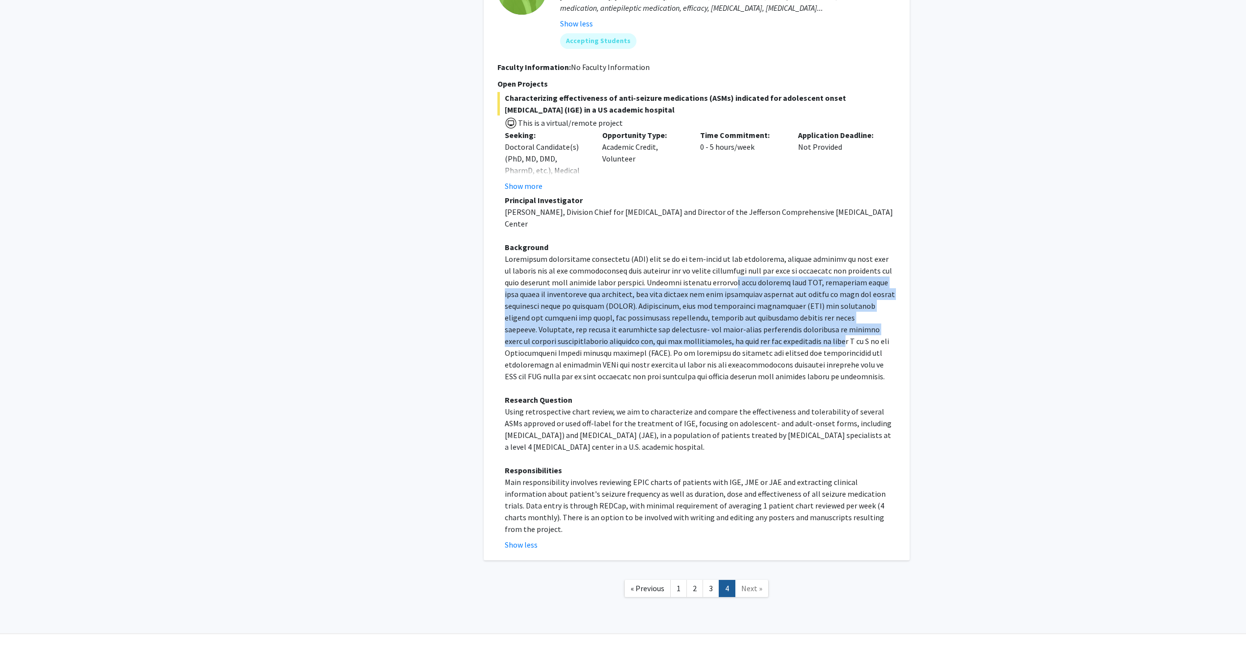
drag, startPoint x: 710, startPoint y: 267, endPoint x: 670, endPoint y: 333, distance: 77.8
click at [670, 333] on p at bounding box center [700, 317] width 391 height 129
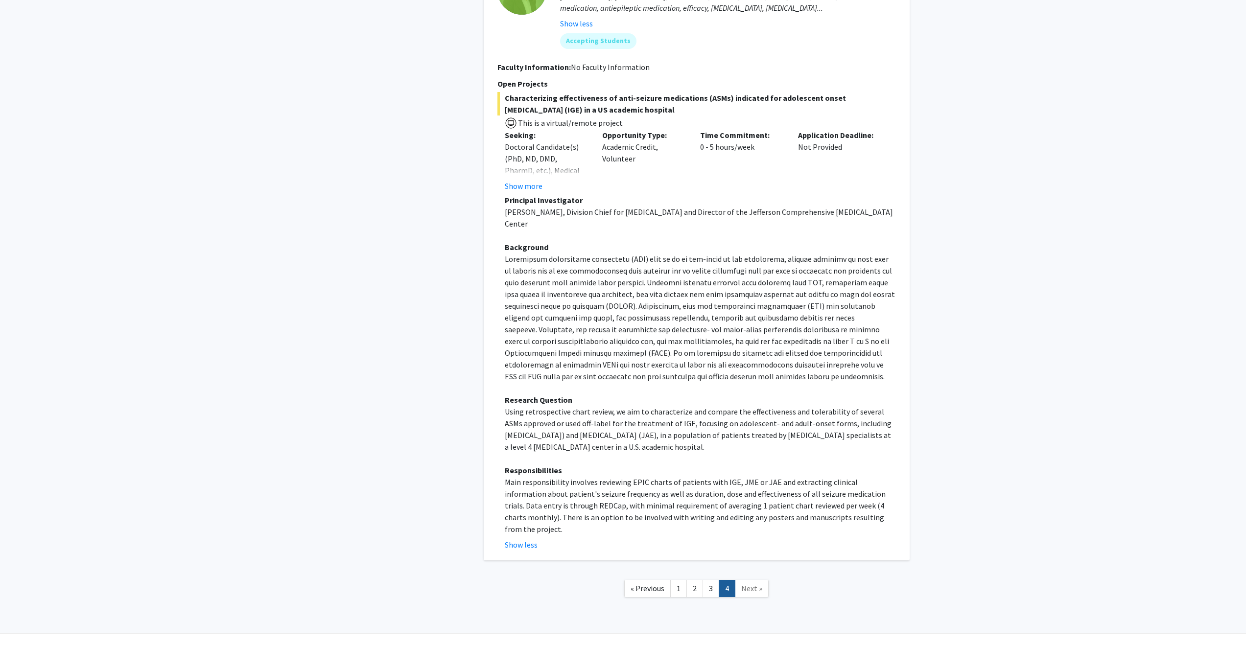
click at [669, 332] on p at bounding box center [700, 317] width 391 height 129
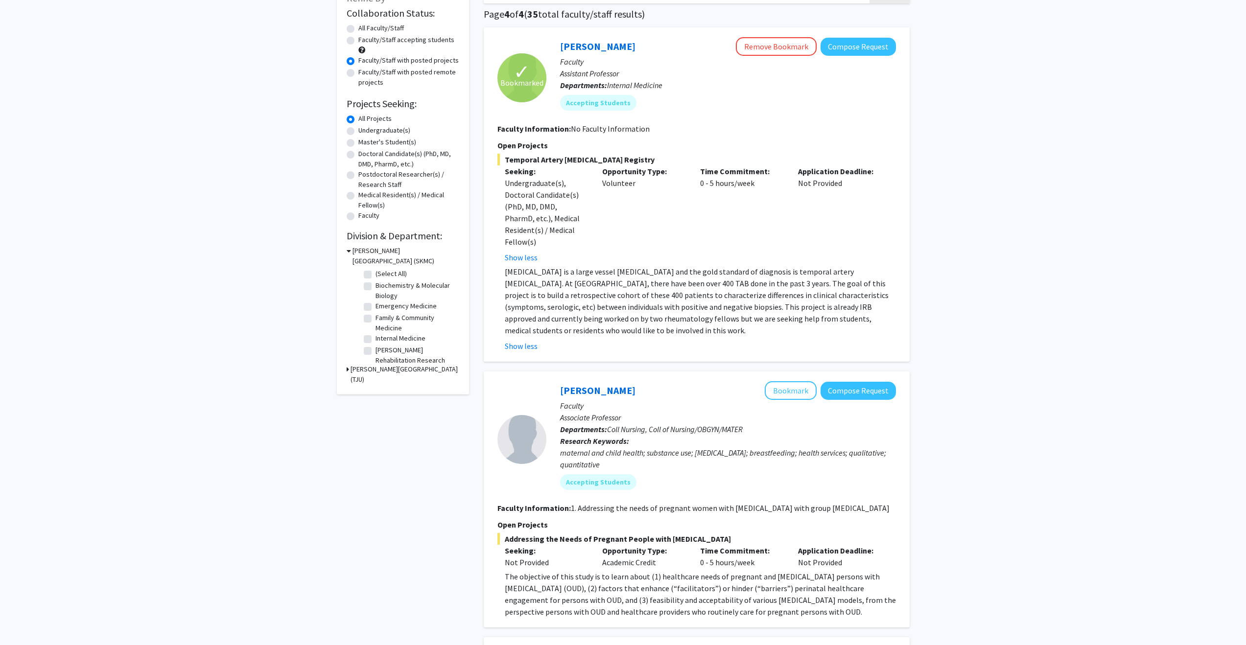
scroll to position [0, 0]
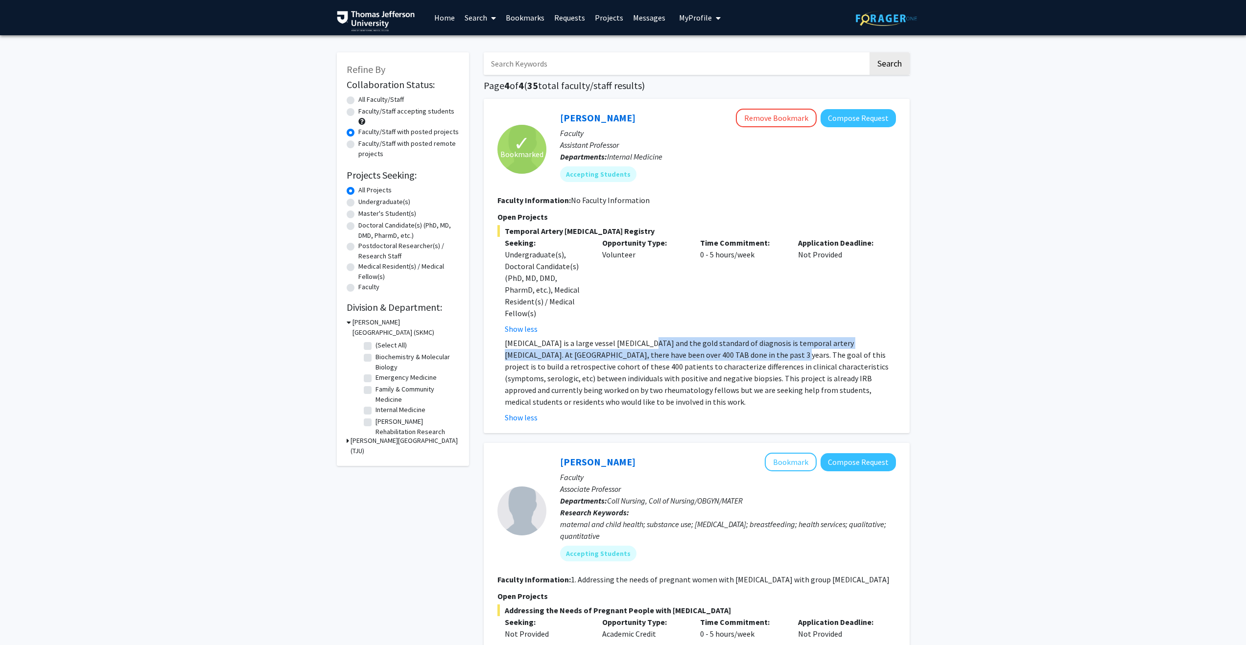
drag, startPoint x: 628, startPoint y: 336, endPoint x: 708, endPoint y: 340, distance: 79.4
click at [707, 339] on p "[MEDICAL_DATA] is a large vessel [MEDICAL_DATA] and the gold standard of diagno…" at bounding box center [700, 372] width 391 height 71
click at [708, 340] on p "[MEDICAL_DATA] is a large vessel [MEDICAL_DATA] and the gold standard of diagno…" at bounding box center [700, 372] width 391 height 71
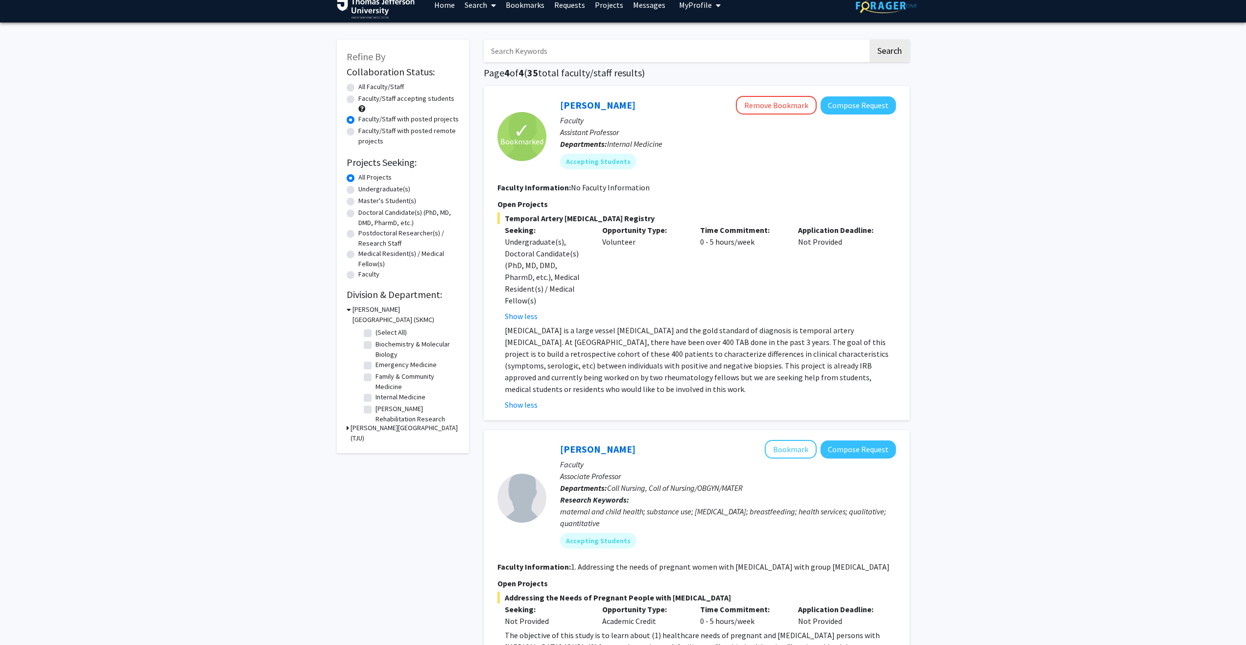
click at [528, 8] on link "Bookmarks" at bounding box center [525, 5] width 48 height 34
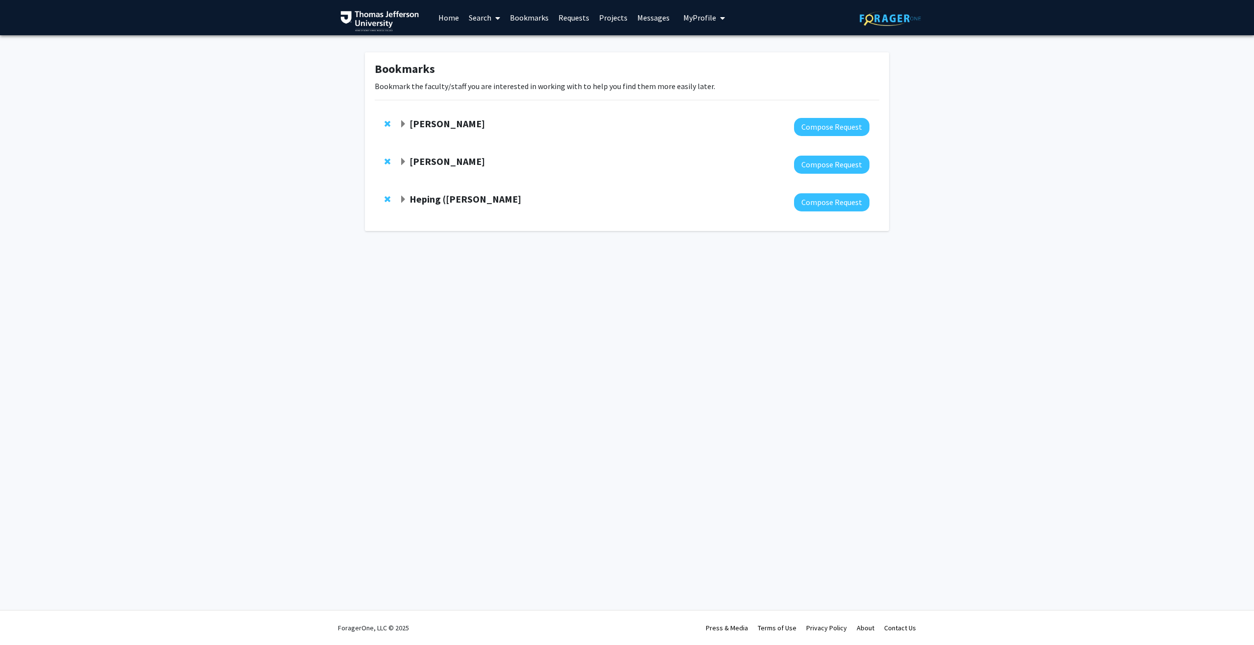
click at [451, 121] on strong "[PERSON_NAME]" at bounding box center [446, 124] width 75 height 12
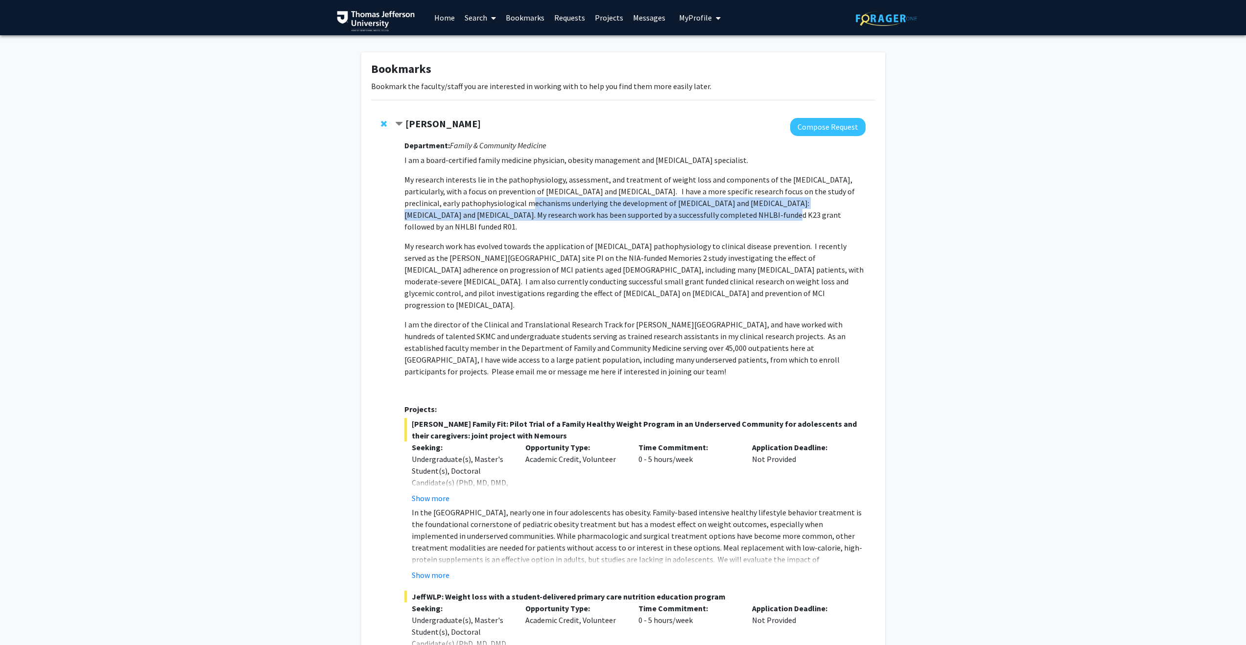
drag, startPoint x: 491, startPoint y: 205, endPoint x: 658, endPoint y: 214, distance: 167.2
click at [658, 214] on p "My research interests lie in the pathophysiology, assessment, and treatment of …" at bounding box center [634, 203] width 461 height 59
click at [678, 205] on p "My research interests lie in the pathophysiology, assessment, and treatment of …" at bounding box center [634, 203] width 461 height 59
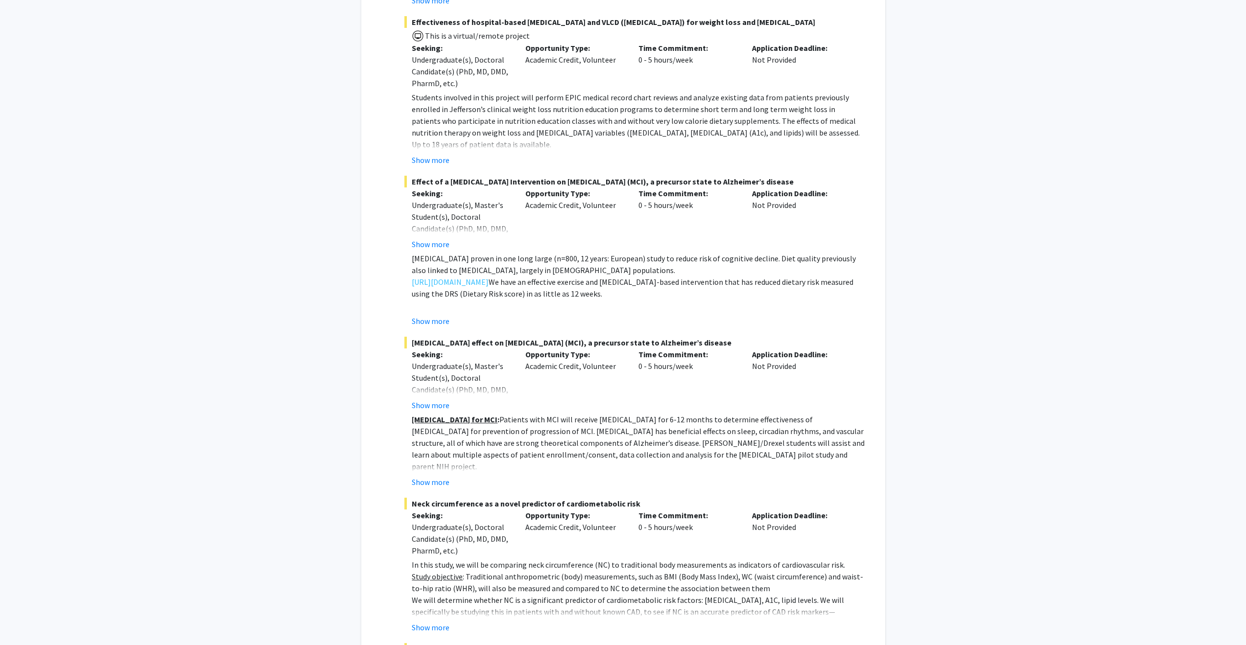
scroll to position [1463, 0]
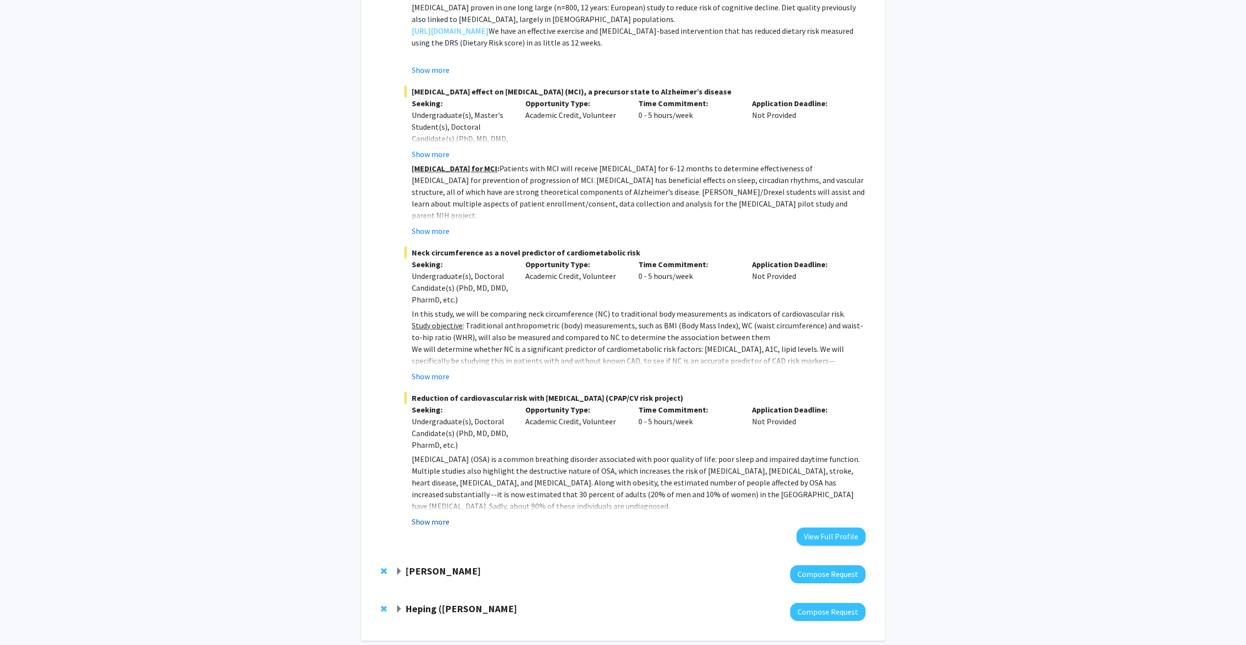
click at [441, 516] on button "Show more" at bounding box center [431, 522] width 38 height 12
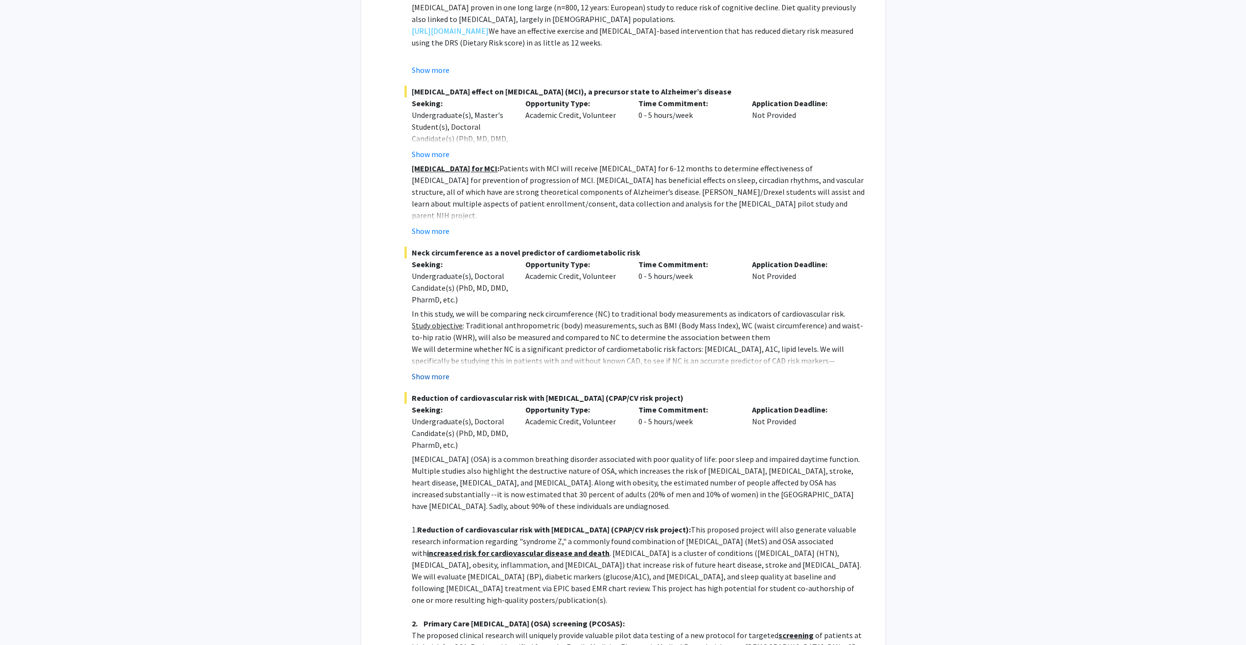
click at [441, 371] on button "Show more" at bounding box center [431, 377] width 38 height 12
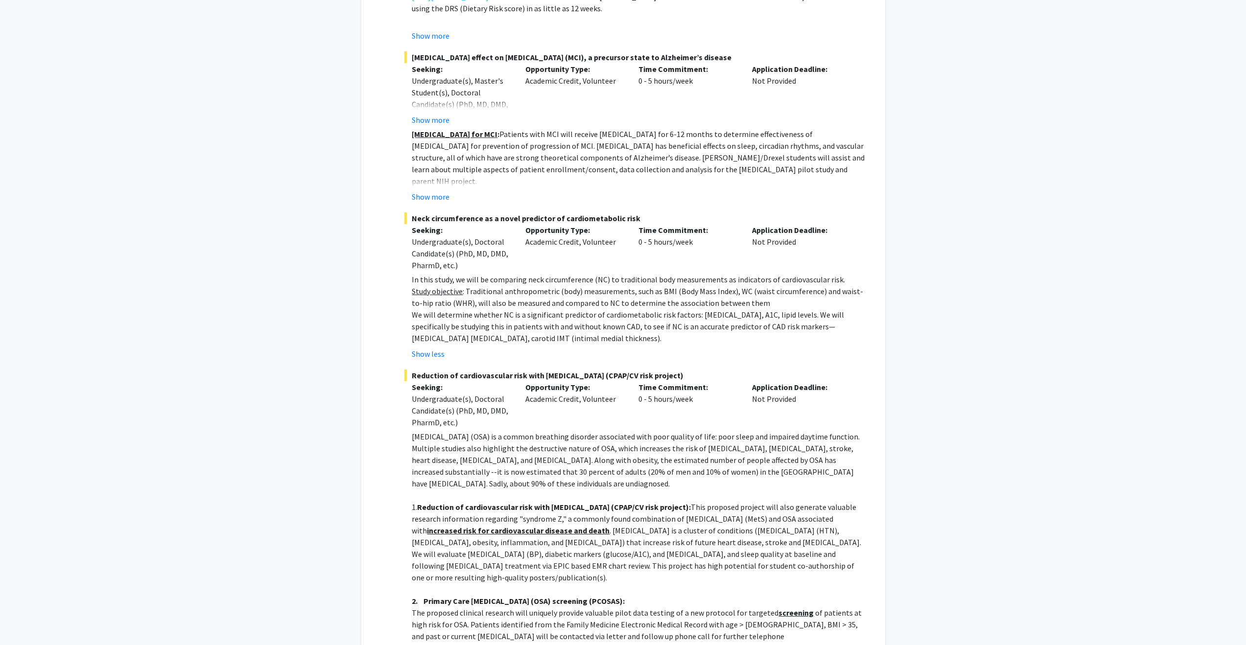
scroll to position [1487, 0]
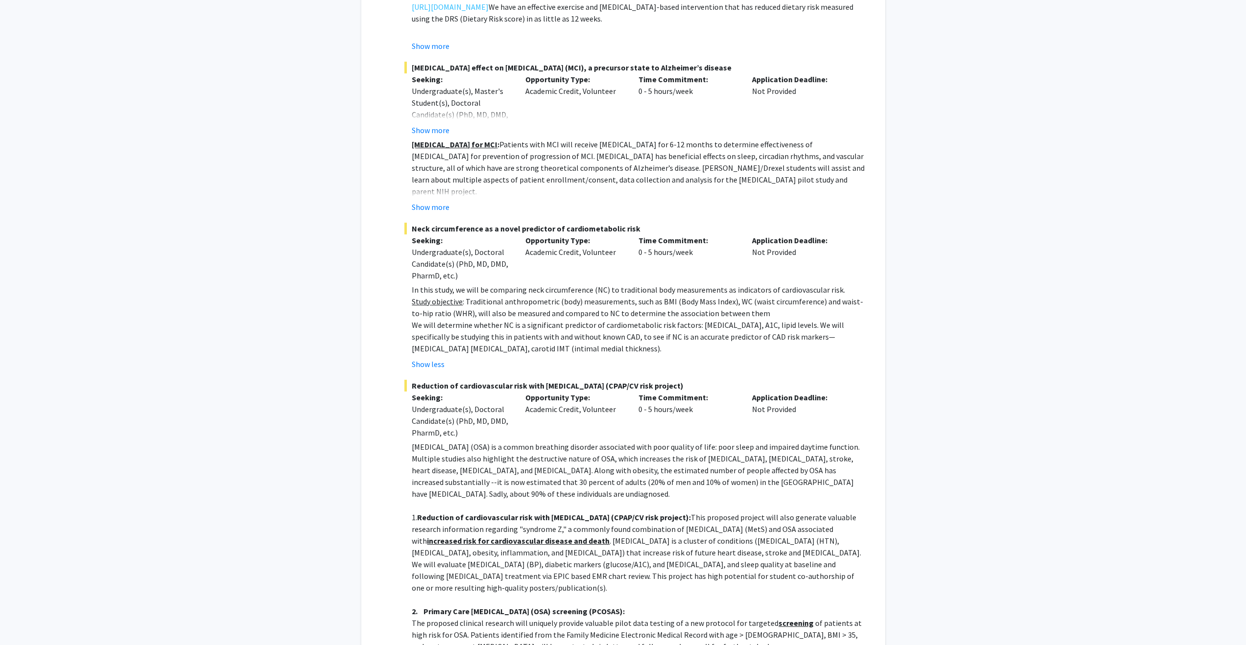
drag, startPoint x: 509, startPoint y: 241, endPoint x: 665, endPoint y: 248, distance: 156.3
click at [663, 284] on p "In this study, we will be comparing neck circumference (NC) to traditional body…" at bounding box center [638, 290] width 453 height 12
click at [665, 284] on p "In this study, we will be comparing neck circumference (NC) to traditional body…" at bounding box center [638, 290] width 453 height 12
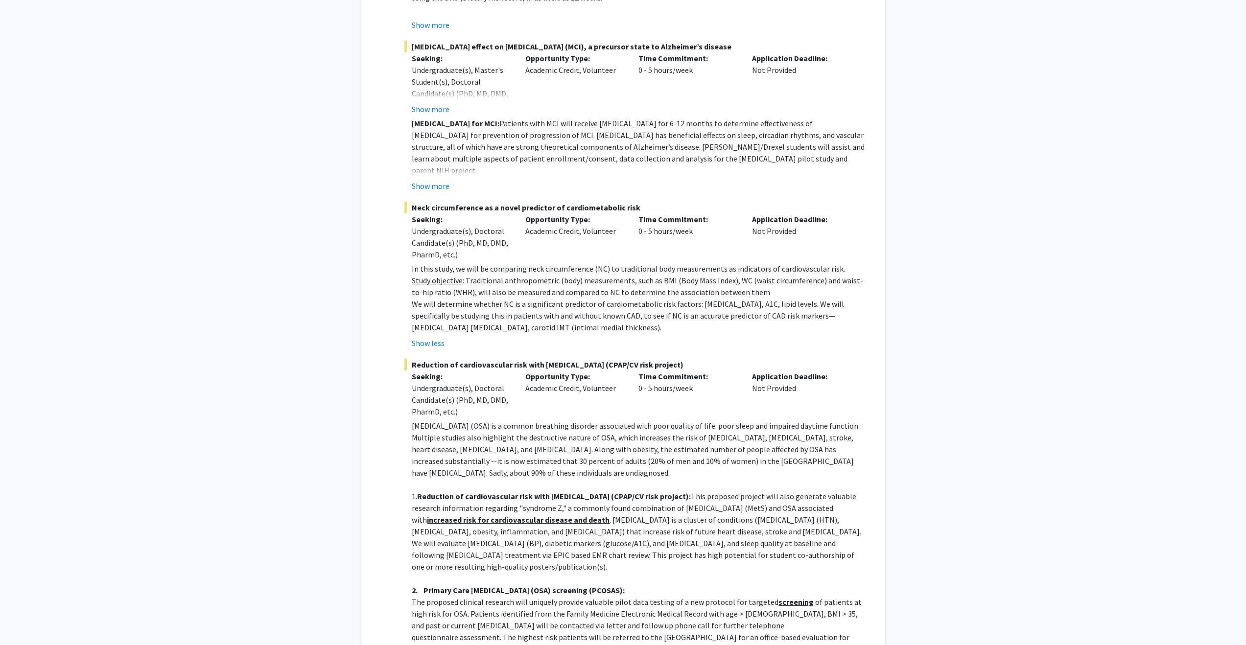
scroll to position [1530, 0]
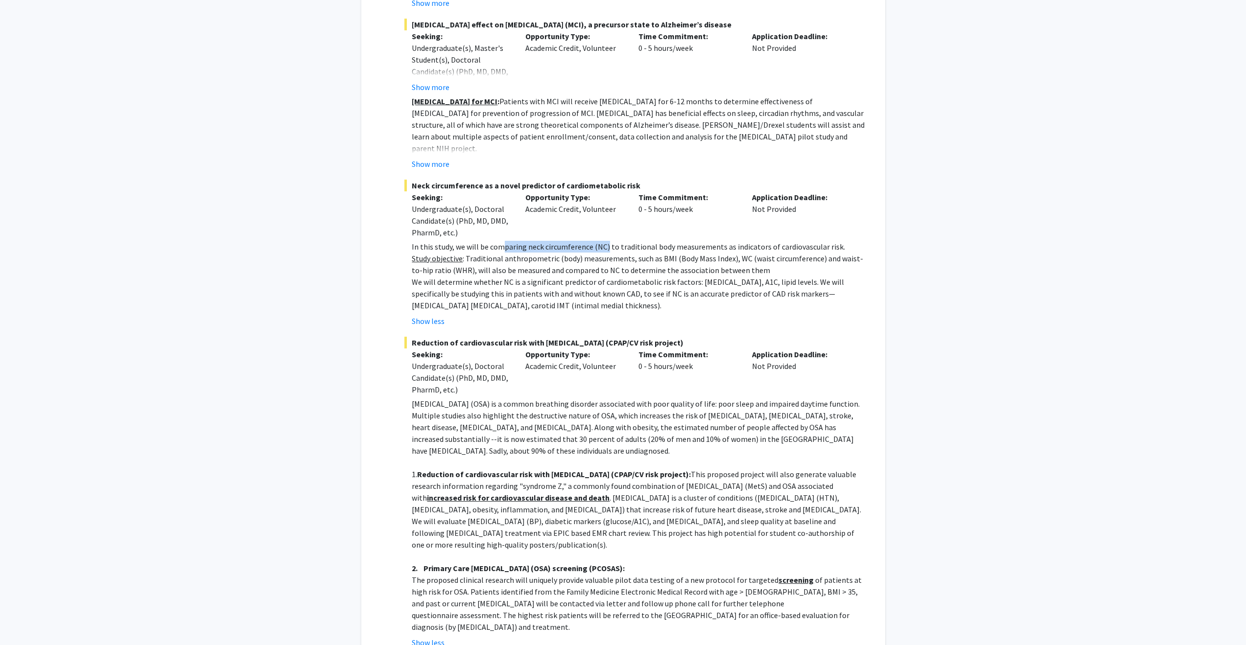
drag, startPoint x: 501, startPoint y: 197, endPoint x: 609, endPoint y: 199, distance: 107.8
click at [605, 241] on p "In this study, we will be comparing neck circumference (NC) to traditional body…" at bounding box center [638, 247] width 453 height 12
drag, startPoint x: 653, startPoint y: 204, endPoint x: 572, endPoint y: 213, distance: 81.8
click at [653, 241] on p "In this study, we will be comparing neck circumference (NC) to traditional body…" at bounding box center [638, 247] width 453 height 12
drag, startPoint x: 467, startPoint y: 222, endPoint x: 522, endPoint y: 221, distance: 54.4
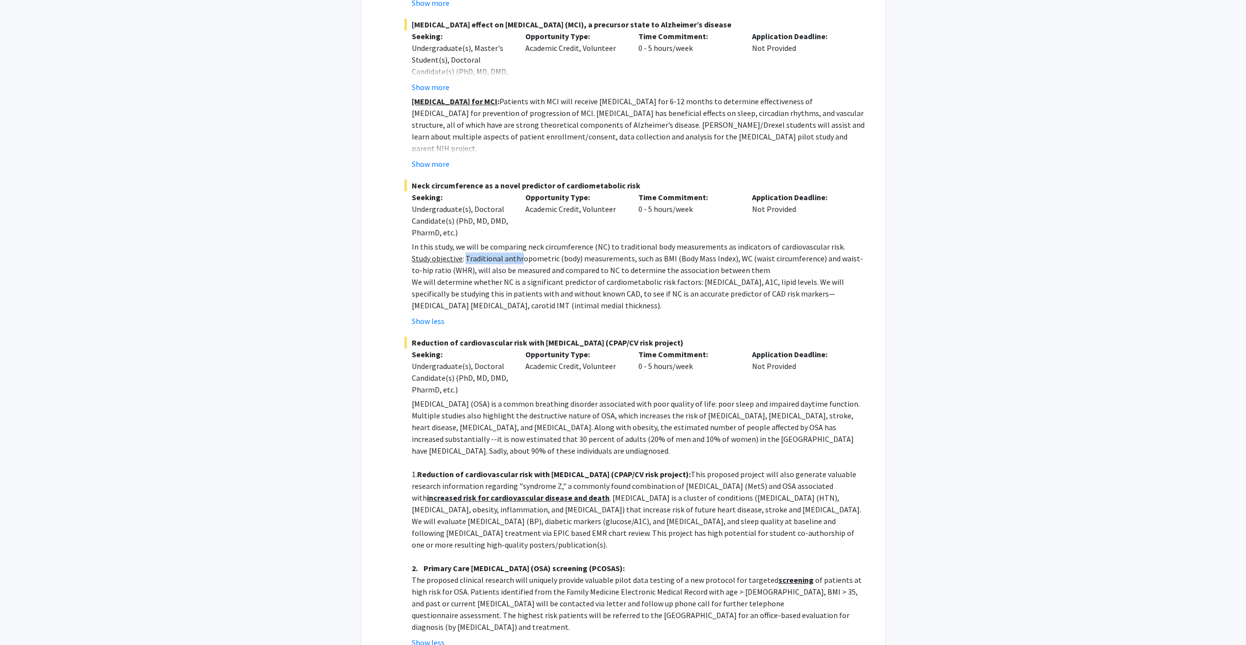
click at [522, 253] on p "Study objective : Traditional anthropometric (body) measurements, such as BMI (…" at bounding box center [638, 265] width 453 height 24
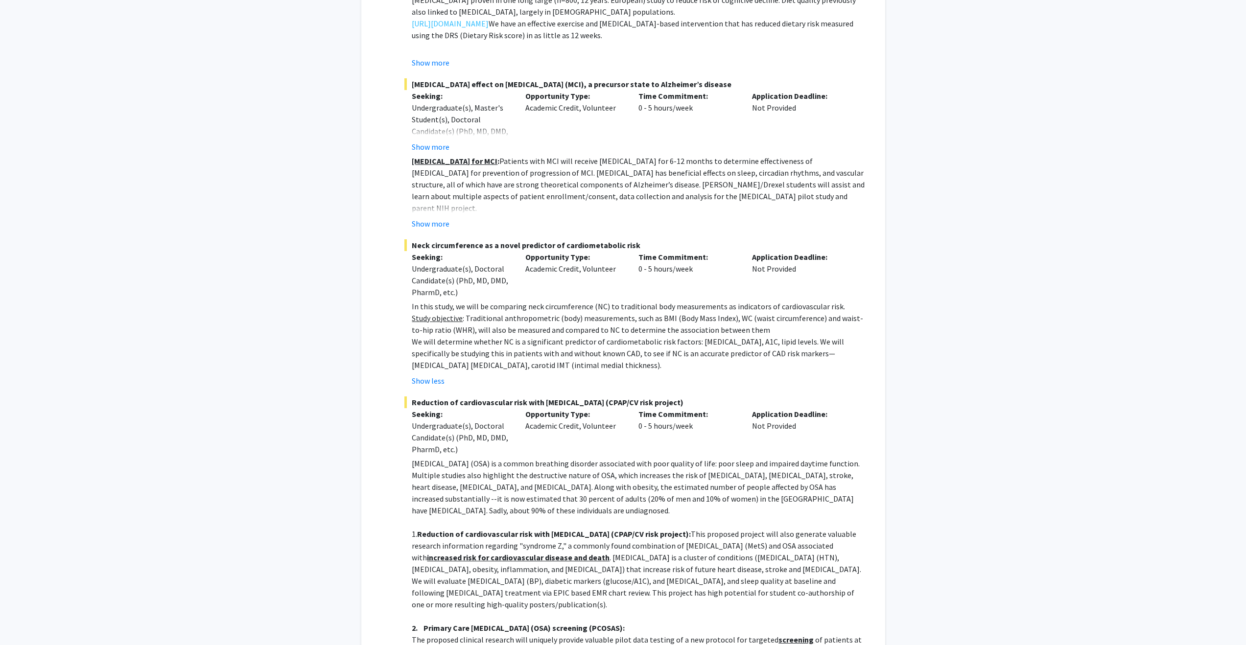
scroll to position [1470, 0]
drag, startPoint x: 587, startPoint y: 308, endPoint x: 664, endPoint y: 307, distance: 77.9
click at [657, 336] on p "We will determine whether NC is a significant predictor of cardiometabolic risk…" at bounding box center [638, 353] width 453 height 35
drag, startPoint x: 676, startPoint y: 305, endPoint x: 746, endPoint y: 304, distance: 69.6
click at [746, 336] on p "We will determine whether NC is a significant predictor of cardiometabolic risk…" at bounding box center [638, 353] width 453 height 35
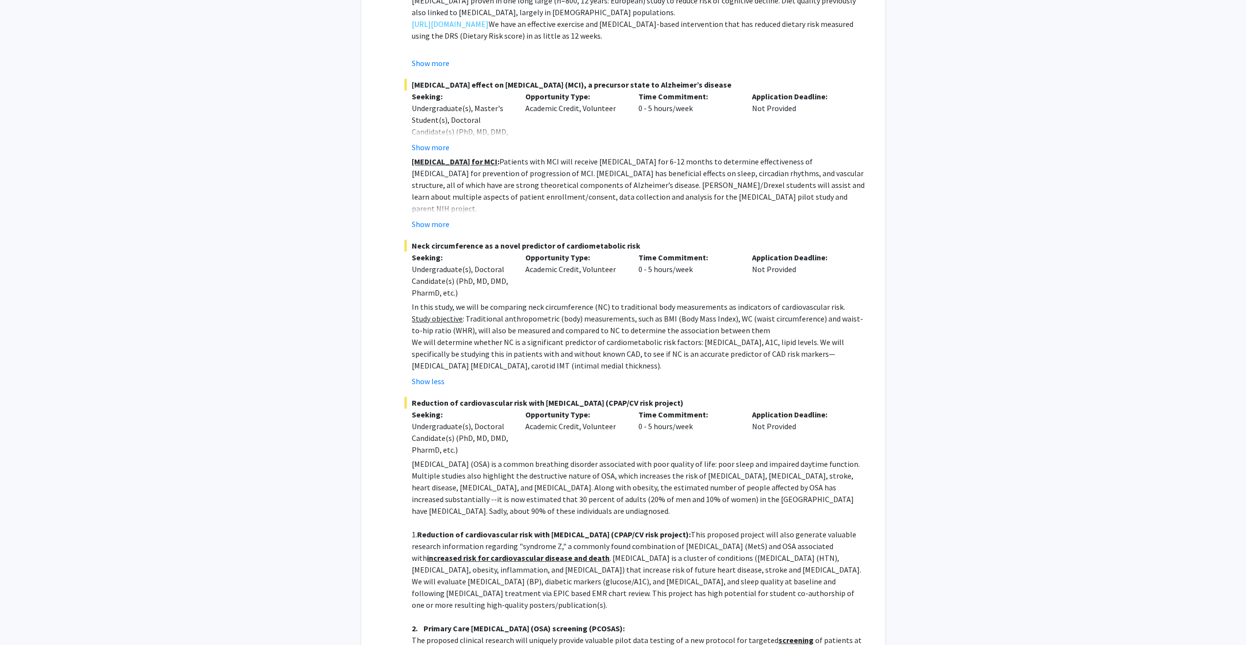
click at [749, 336] on p "We will determine whether NC is a significant predictor of cardiometabolic risk…" at bounding box center [638, 353] width 453 height 35
drag, startPoint x: 748, startPoint y: 304, endPoint x: 760, endPoint y: 306, distance: 12.8
click at [759, 336] on p "We will determine whether NC is a significant predictor of cardiometabolic risk…" at bounding box center [638, 353] width 453 height 35
click at [782, 336] on p "We will determine whether NC is a significant predictor of cardiometabolic risk…" at bounding box center [638, 353] width 453 height 35
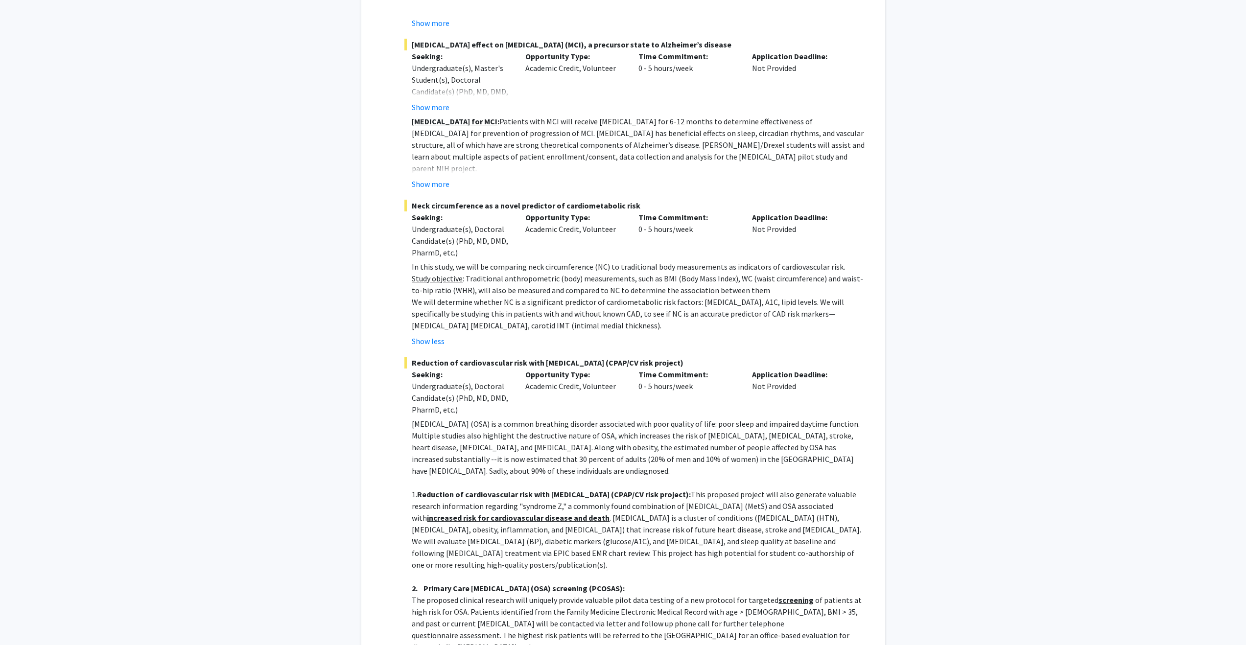
scroll to position [1509, 0]
drag, startPoint x: 799, startPoint y: 272, endPoint x: 752, endPoint y: 266, distance: 46.8
click at [752, 297] on p "We will determine whether NC is a significant predictor of cardiometabolic risk…" at bounding box center [638, 314] width 453 height 35
click at [753, 297] on p "We will determine whether NC is a significant predictor of cardiometabolic risk…" at bounding box center [638, 314] width 453 height 35
drag, startPoint x: 838, startPoint y: 268, endPoint x: 409, endPoint y: 270, distance: 428.5
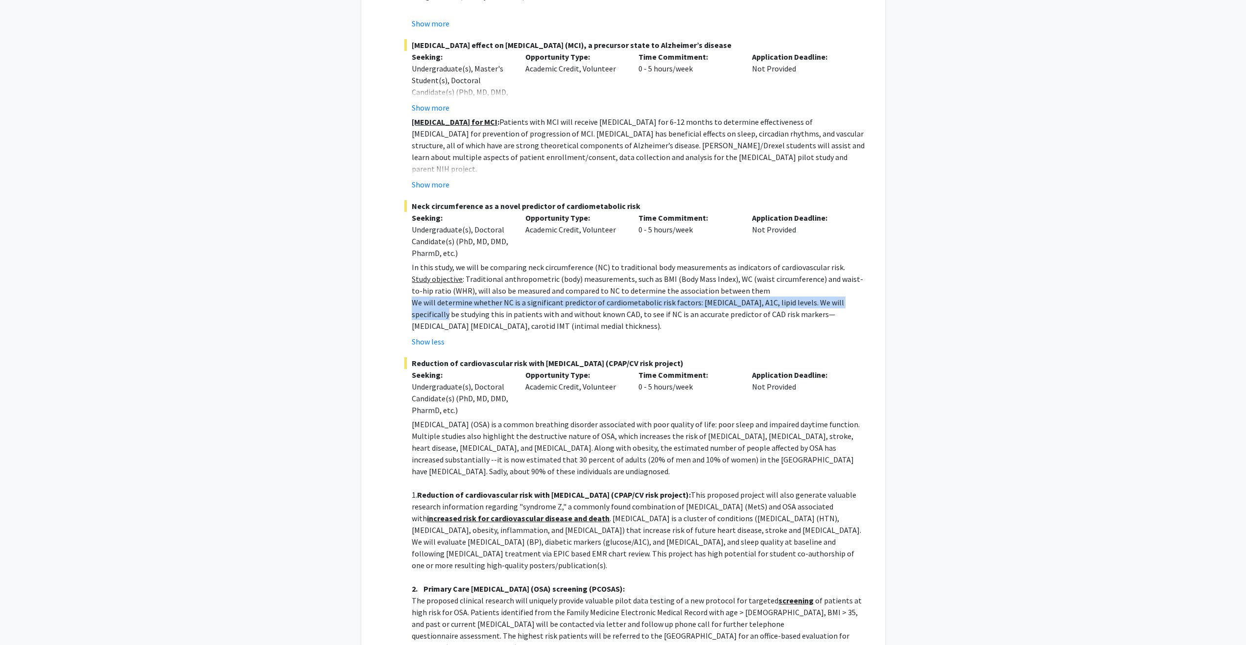
click at [409, 270] on fg-read-more "In this study, we will be comparing neck circumference (NC) to traditional body…" at bounding box center [634, 304] width 461 height 86
click at [443, 297] on p "We will determine whether NC is a significant predictor of cardiometabolic risk…" at bounding box center [638, 314] width 453 height 35
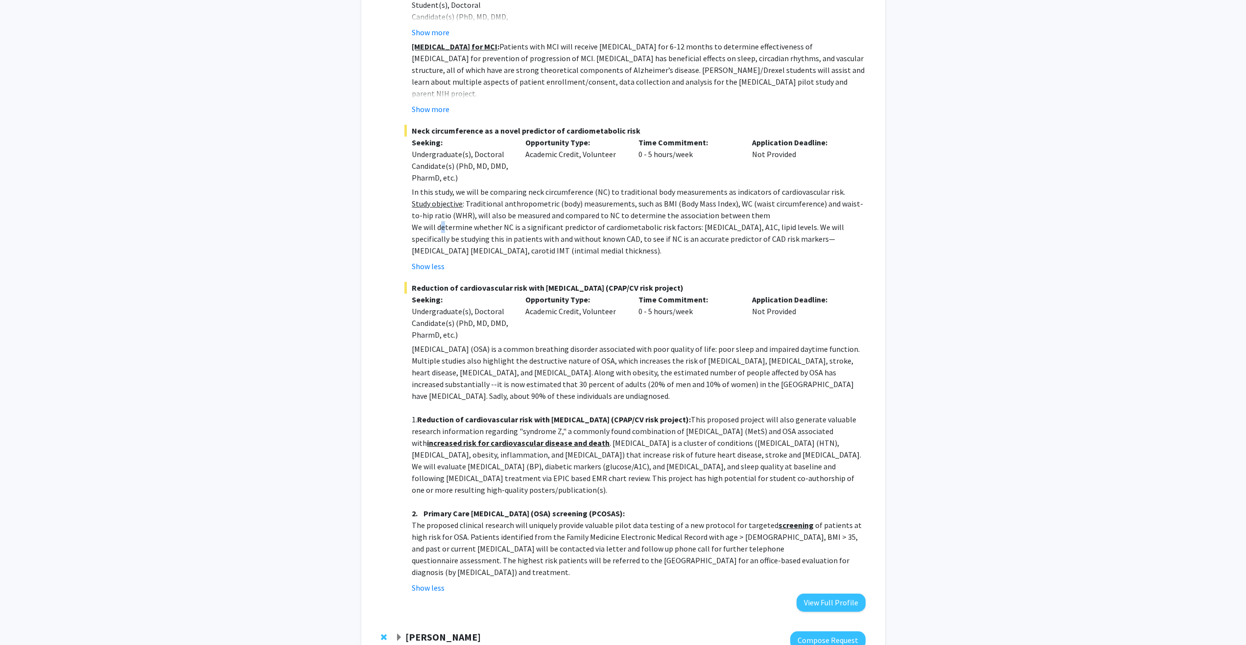
scroll to position [1620, 0]
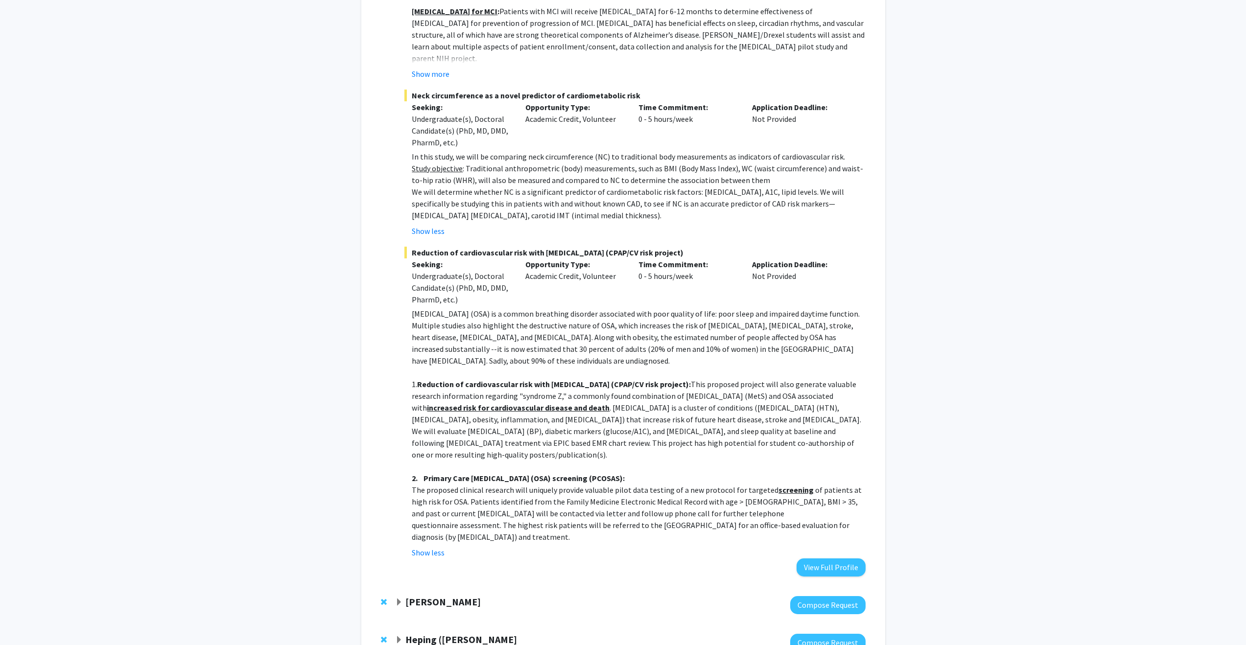
click at [466, 186] on p "We will determine whether NC is a significant predictor of cardiometabolic risk…" at bounding box center [638, 203] width 453 height 35
drag, startPoint x: 544, startPoint y: 216, endPoint x: 590, endPoint y: 218, distance: 46.1
click at [590, 247] on span "Reduction of cardiovascular risk with [MEDICAL_DATA] (CPAP/CV risk project)" at bounding box center [634, 253] width 461 height 12
click at [462, 426] on p "We will evaluate [MEDICAL_DATA] (BP), diabetic markers (glucose/A1C), and [MEDI…" at bounding box center [638, 443] width 453 height 35
drag, startPoint x: 511, startPoint y: 421, endPoint x: 576, endPoint y: 418, distance: 65.7
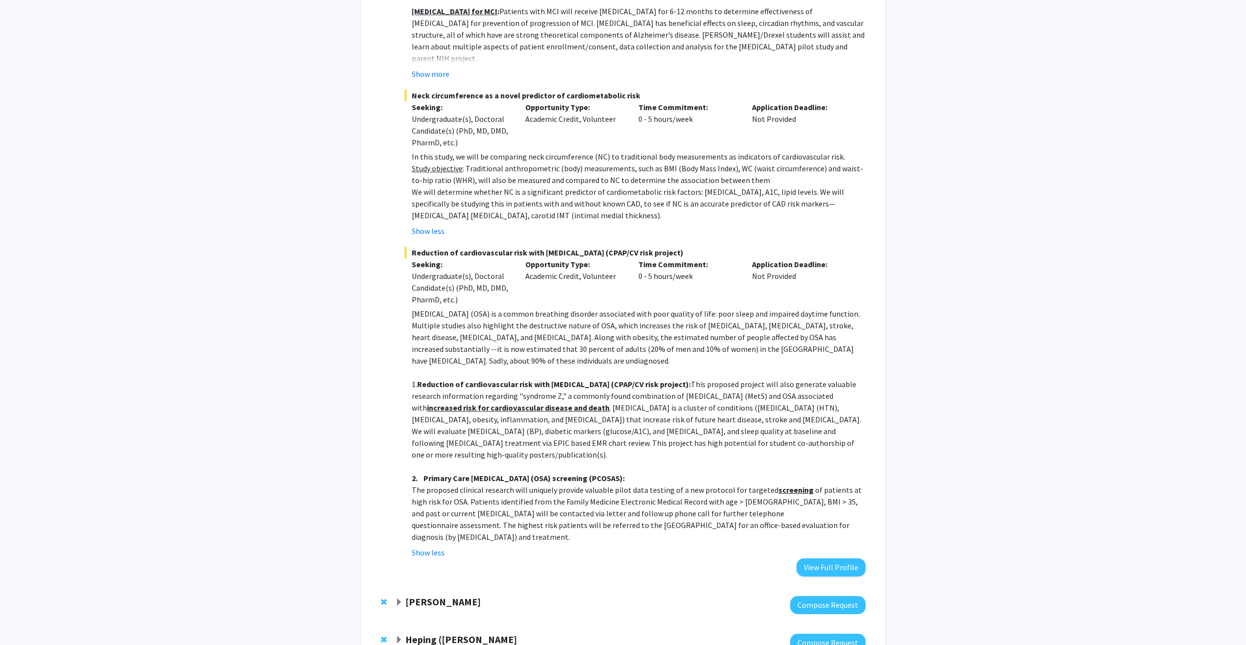
click at [576, 426] on p "We will evaluate [MEDICAL_DATA] (BP), diabetic markers (glucose/A1C), and [MEDI…" at bounding box center [638, 443] width 453 height 35
drag, startPoint x: 658, startPoint y: 409, endPoint x: 758, endPoint y: 419, distance: 100.8
click at [758, 426] on p "We will evaluate [MEDICAL_DATA] (BP), diabetic markers (glucose/A1C), and [MEDI…" at bounding box center [638, 443] width 453 height 35
click at [738, 330] on p "[MEDICAL_DATA] (OSA) is a common breathing disorder associated with poor qualit…" at bounding box center [638, 337] width 453 height 59
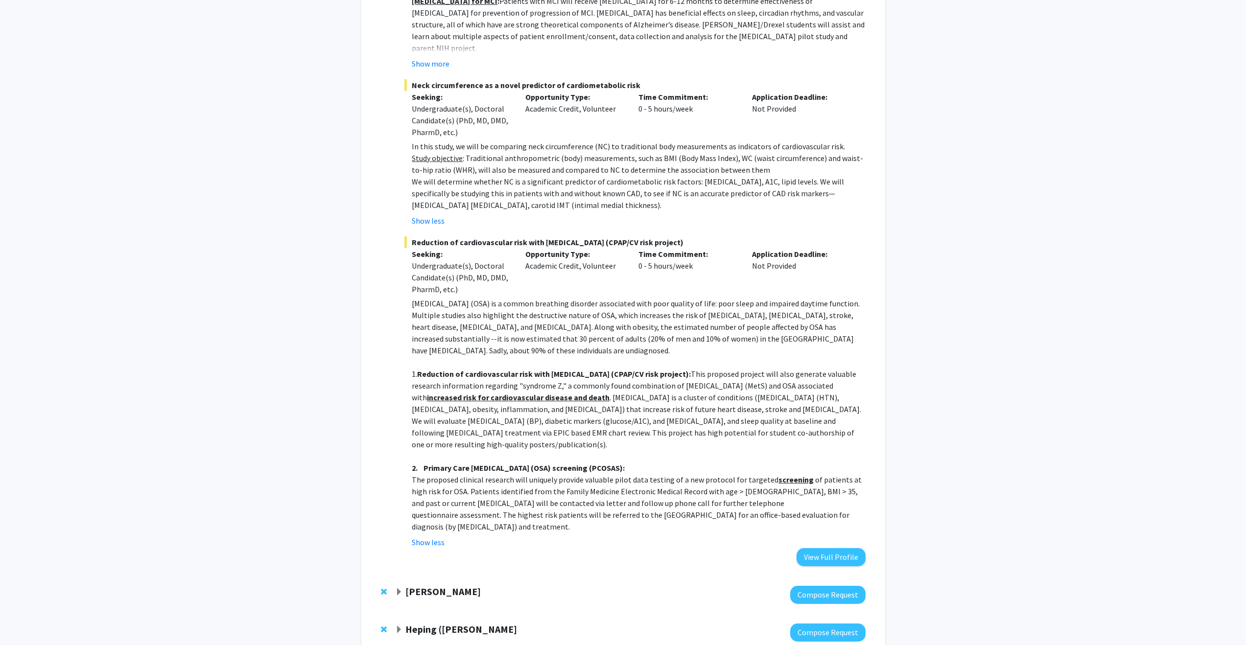
scroll to position [1639, 0]
